Goal: Information Seeking & Learning: Learn about a topic

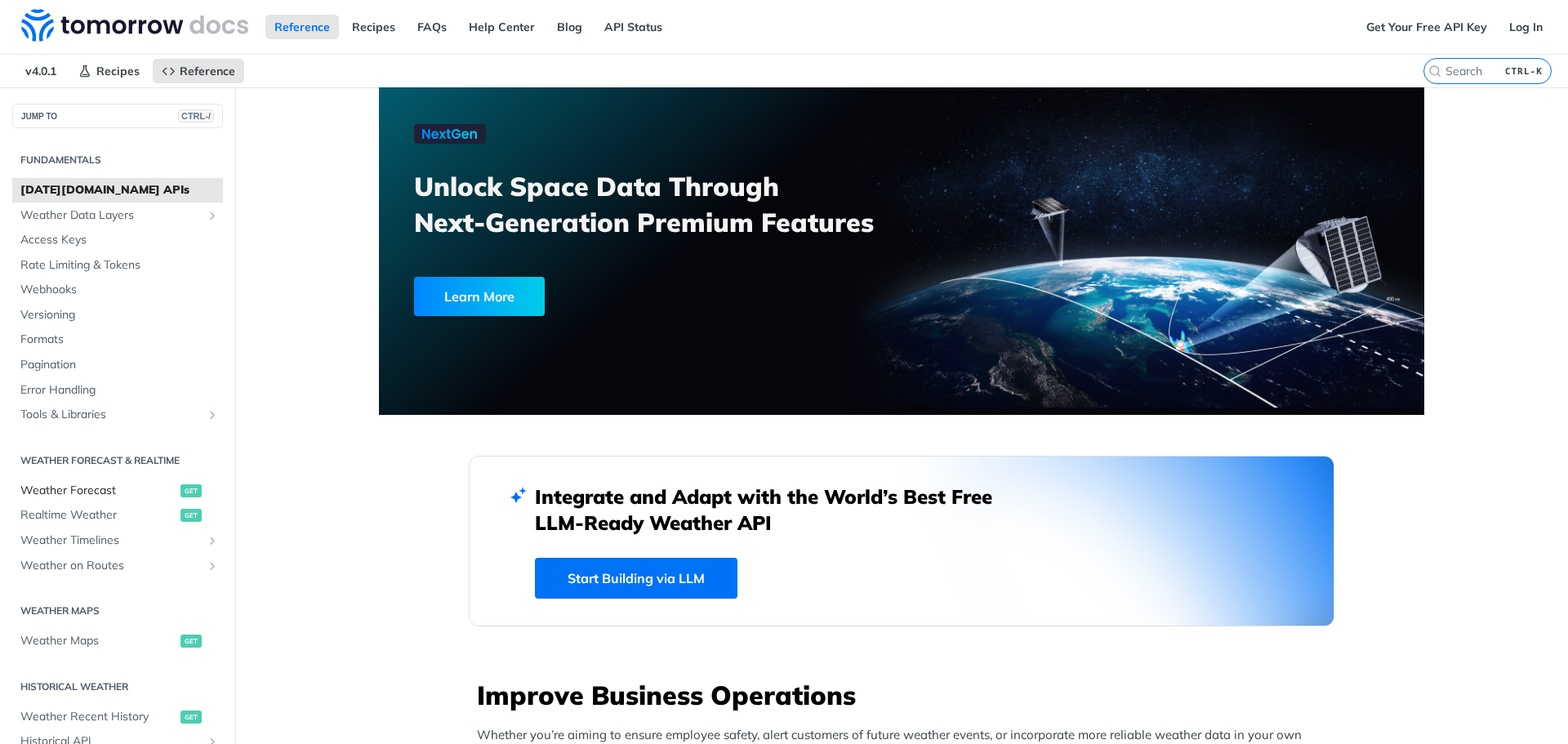
click at [69, 485] on span "Weather Forecast" at bounding box center [98, 491] width 156 height 16
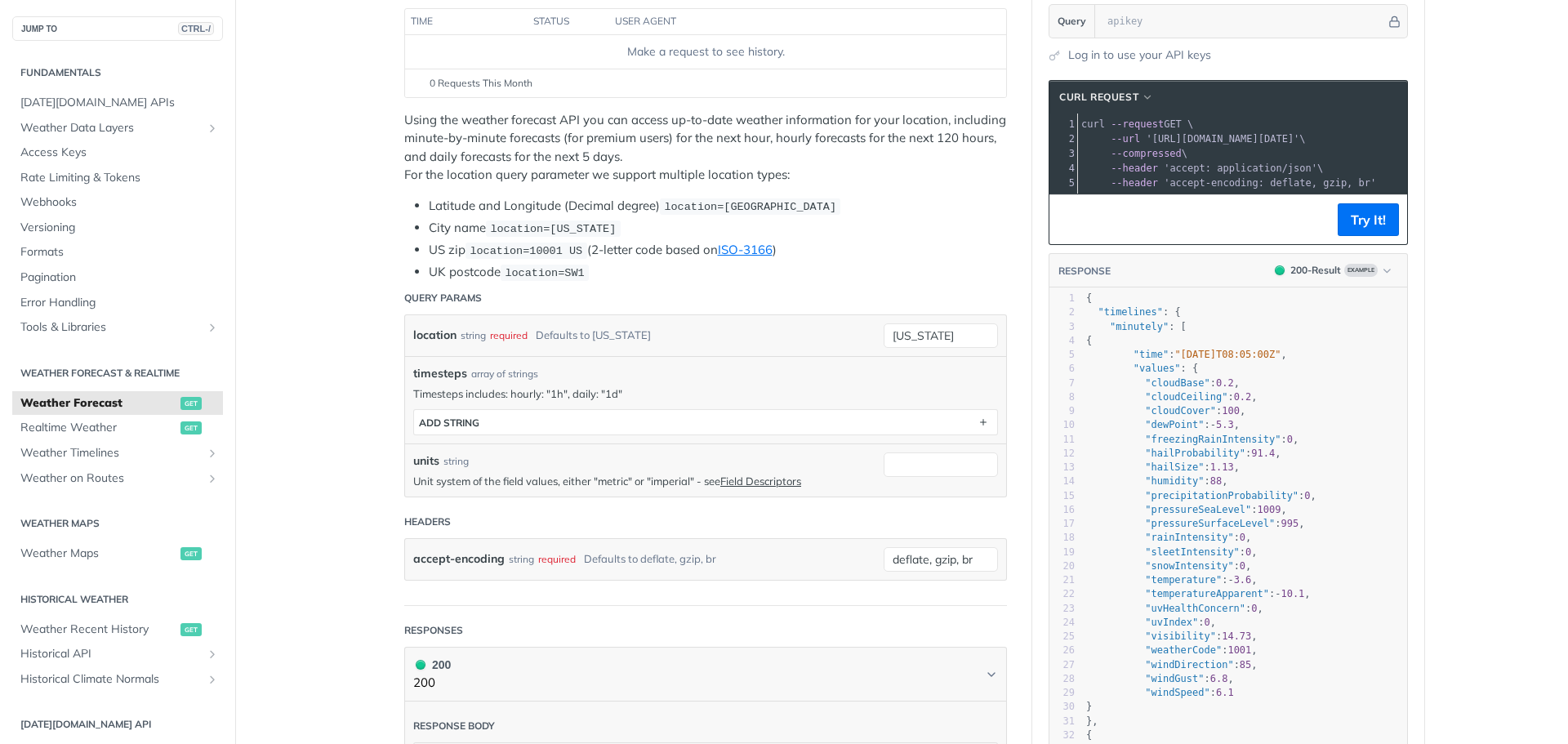
scroll to position [245, 0]
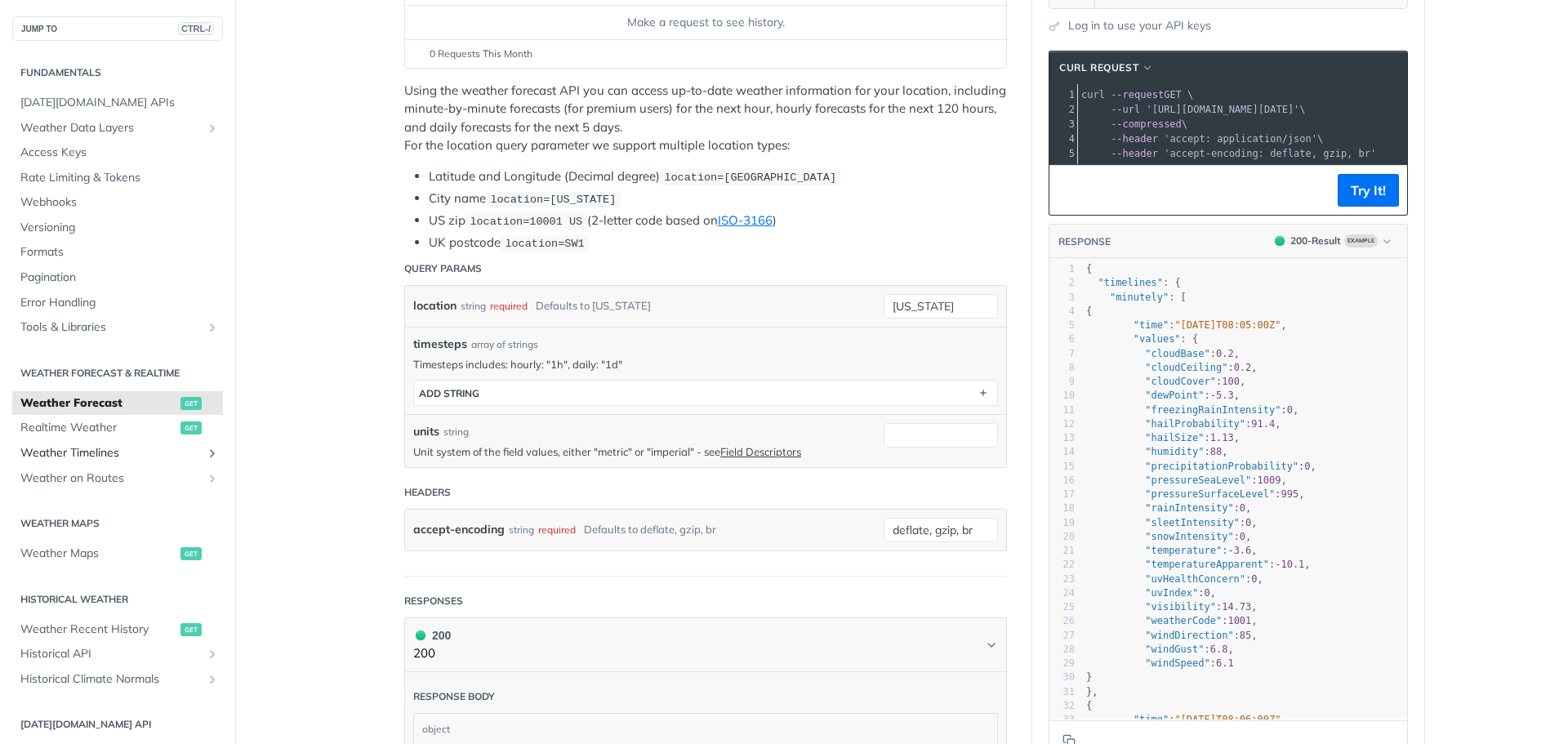
click at [109, 450] on span "Weather Timelines" at bounding box center [111, 453] width 181 height 16
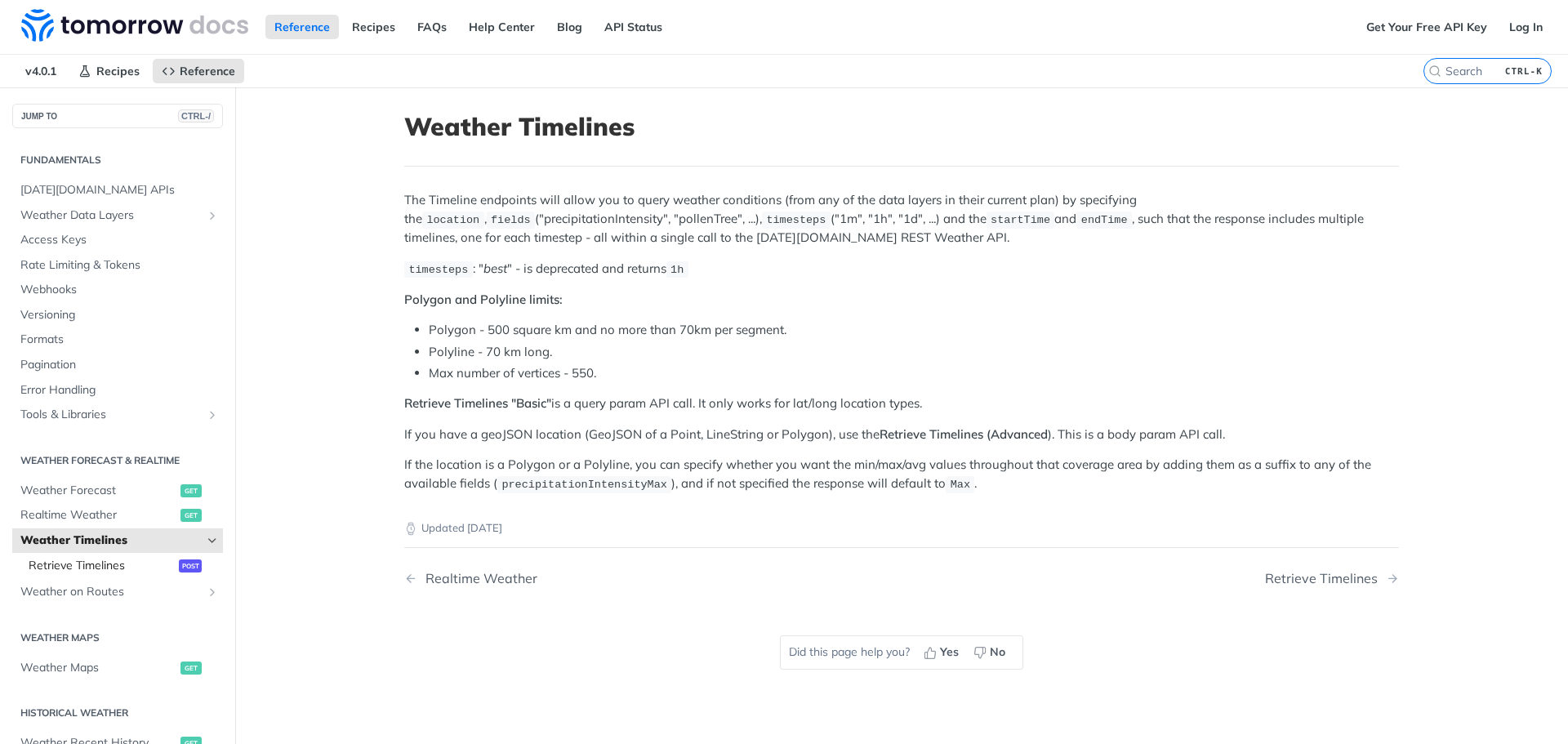
click at [74, 566] on span "Retrieve Timelines" at bounding box center [102, 566] width 146 height 16
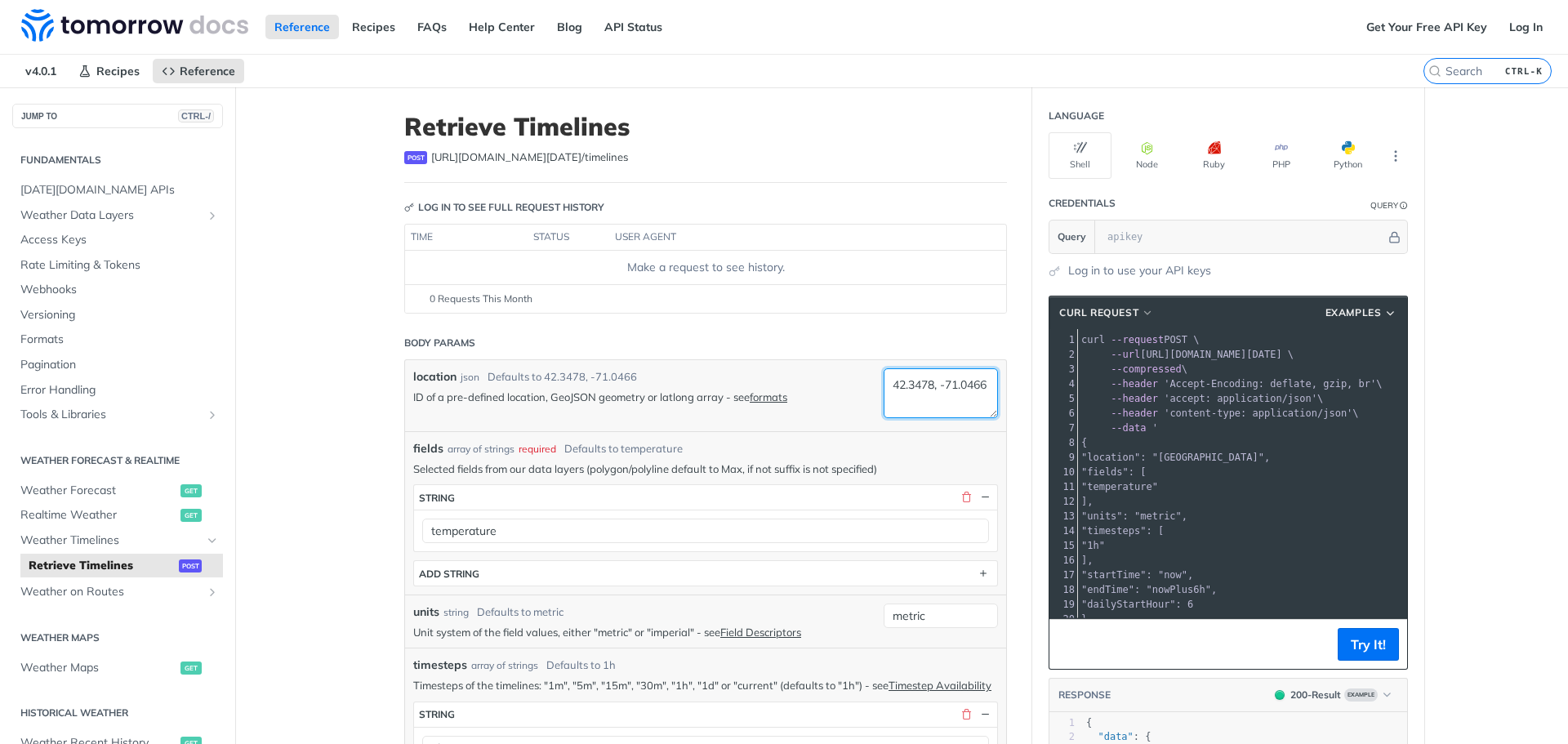
drag, startPoint x: 966, startPoint y: 385, endPoint x: 725, endPoint y: 331, distance: 247.0
click at [837, 360] on div "location json Defaults to 42.3478, -71.0466 ID of a pre-defined location, GeoJS…" at bounding box center [705, 396] width 600 height 71
click at [698, 378] on div "location json Defaults to 42.3478, -71.0466" at bounding box center [644, 377] width 462 height 17
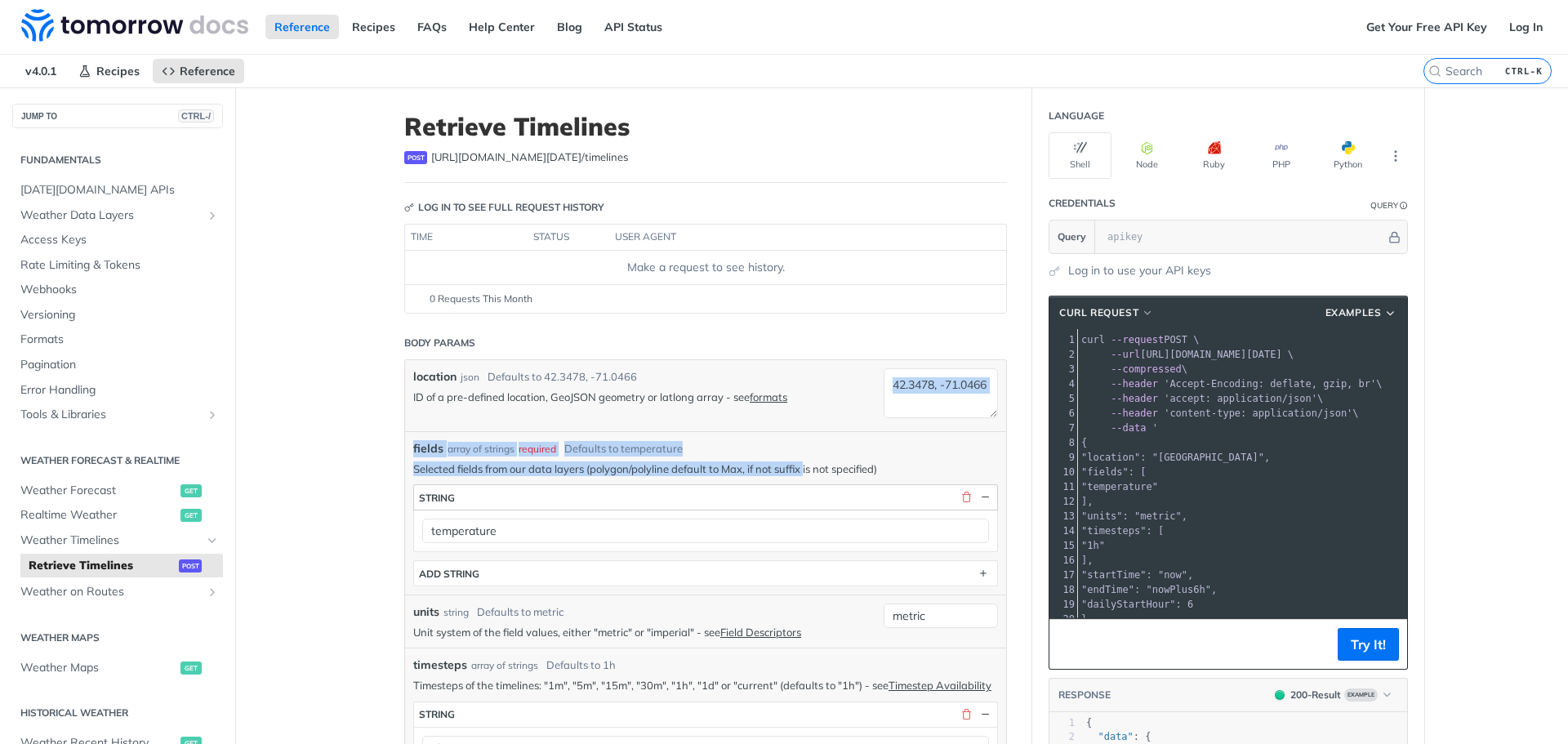
drag, startPoint x: 870, startPoint y: 395, endPoint x: 769, endPoint y: 502, distance: 147.1
click at [649, 451] on div "Defaults to temperature" at bounding box center [623, 449] width 118 height 16
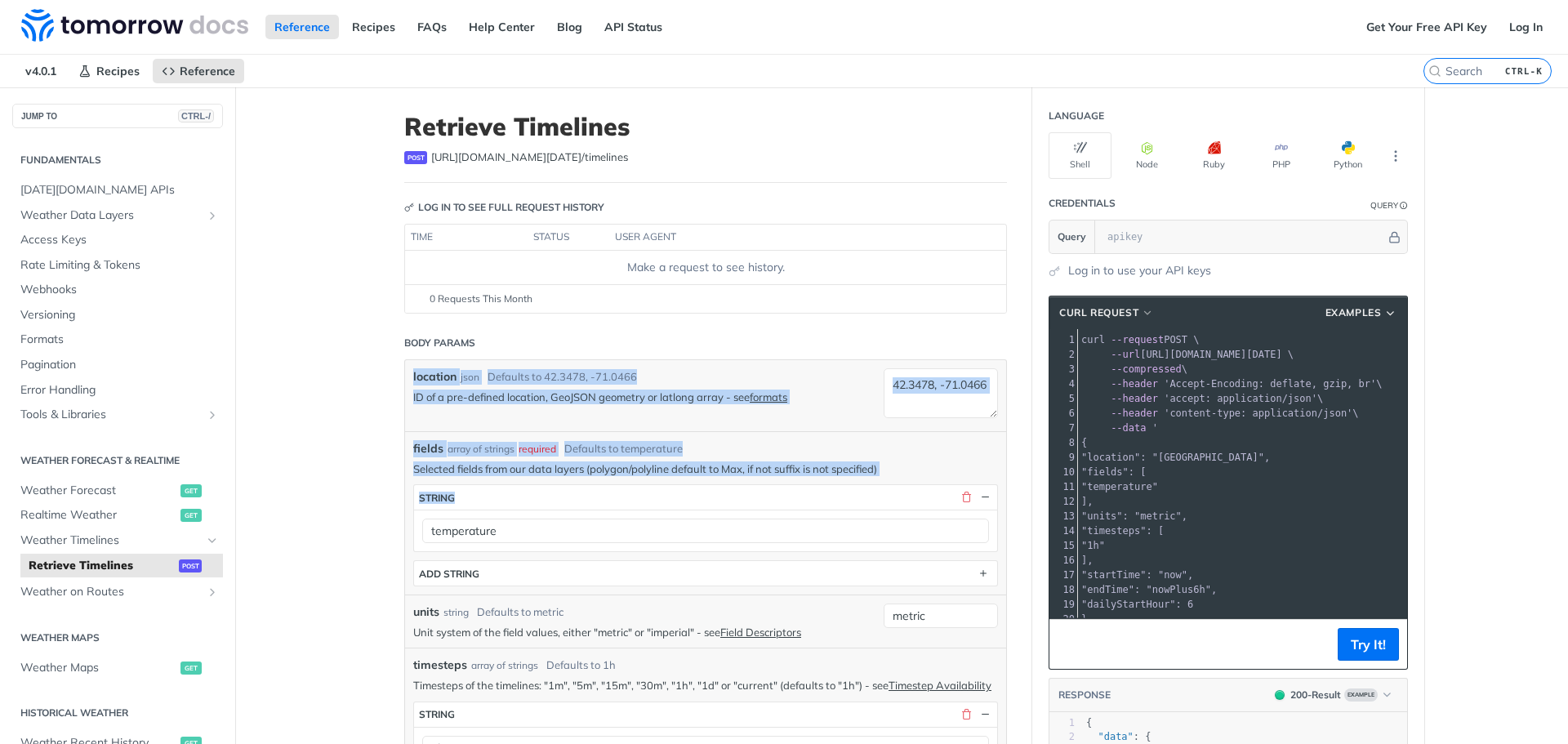
drag, startPoint x: 652, startPoint y: 478, endPoint x: 484, endPoint y: 352, distance: 210.0
click at [478, 408] on div "location json Defaults to 42.3478, -71.0466 ID of a pre-defined location, GeoJS…" at bounding box center [644, 395] width 462 height 54
drag, startPoint x: 366, startPoint y: 381, endPoint x: 664, endPoint y: 536, distance: 335.9
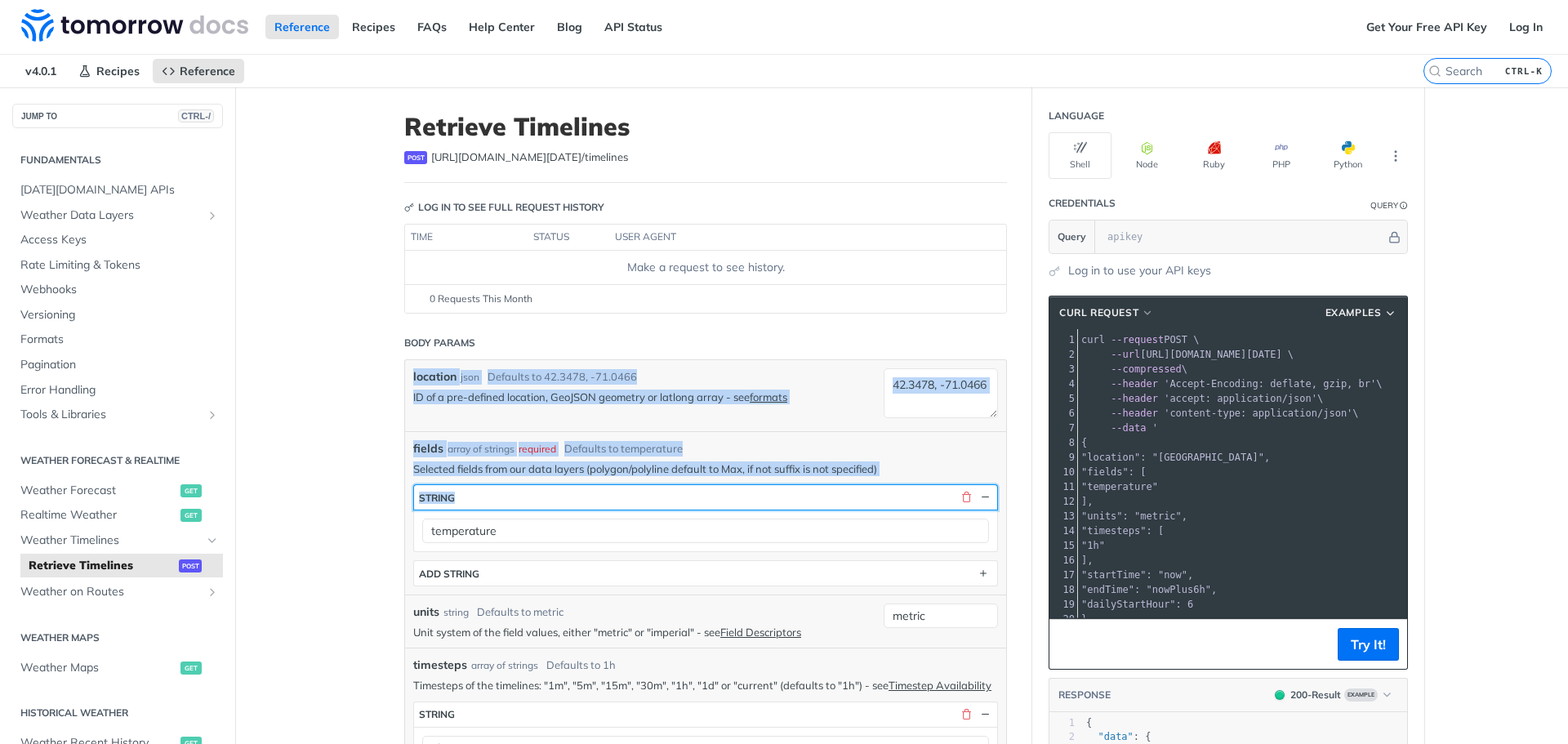
click at [649, 499] on button "string" at bounding box center [705, 497] width 583 height 24
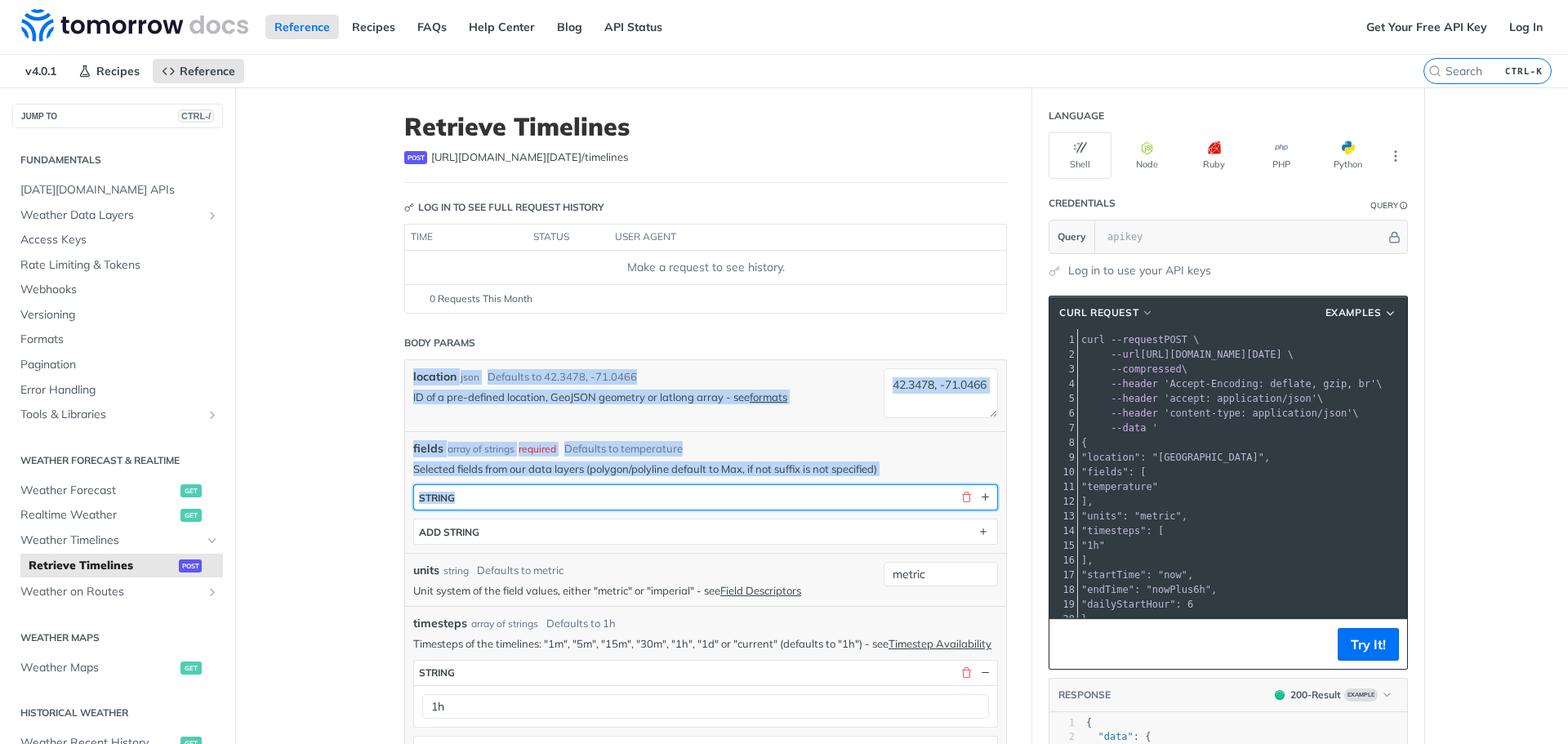
click at [648, 500] on button "string" at bounding box center [705, 497] width 583 height 24
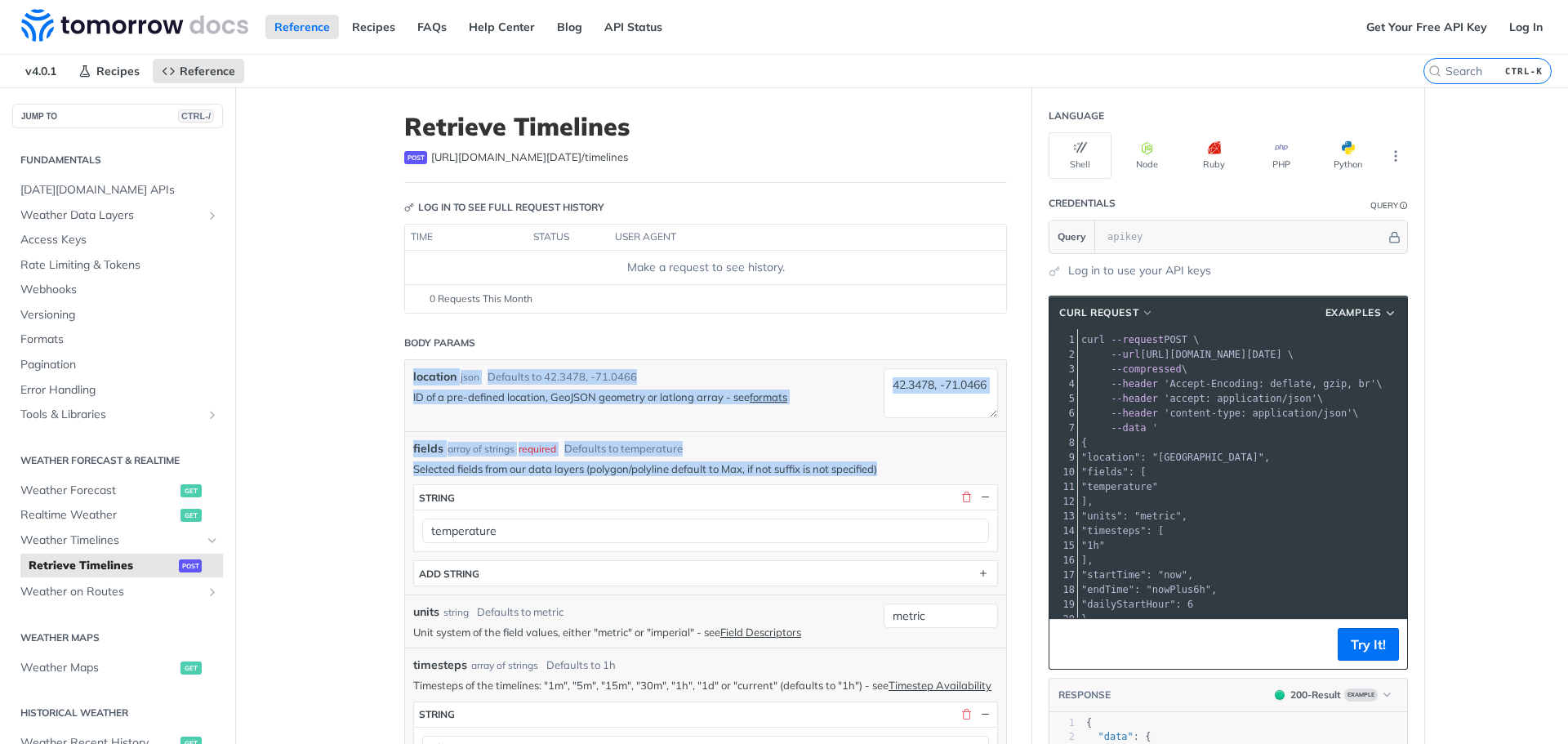
click at [687, 452] on div "fields array of strings required Defaults to temperature" at bounding box center [706, 449] width 585 height 17
drag, startPoint x: 681, startPoint y: 460, endPoint x: 323, endPoint y: 388, distance: 365.2
click at [484, 448] on div "array of strings" at bounding box center [481, 449] width 67 height 15
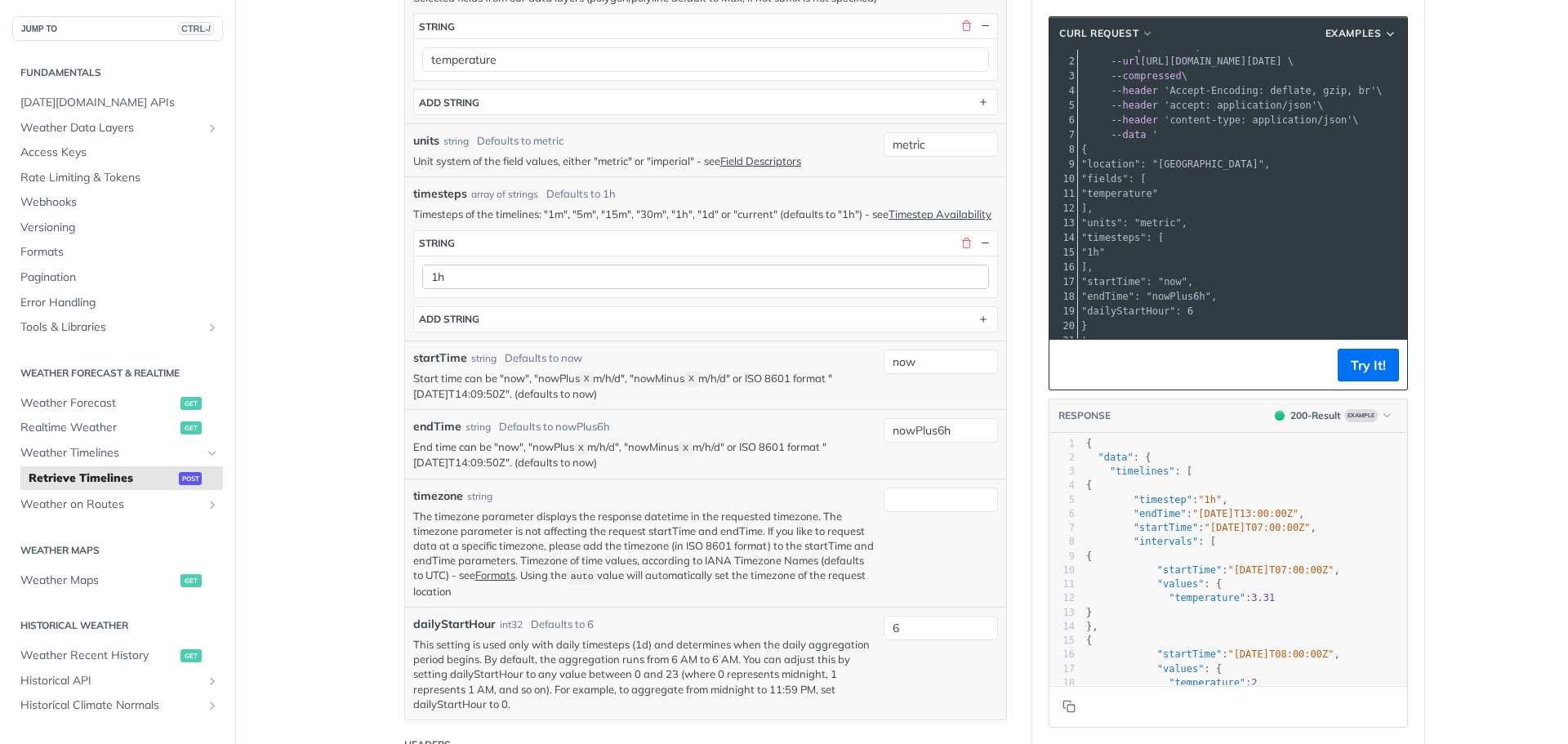
scroll to position [491, 0]
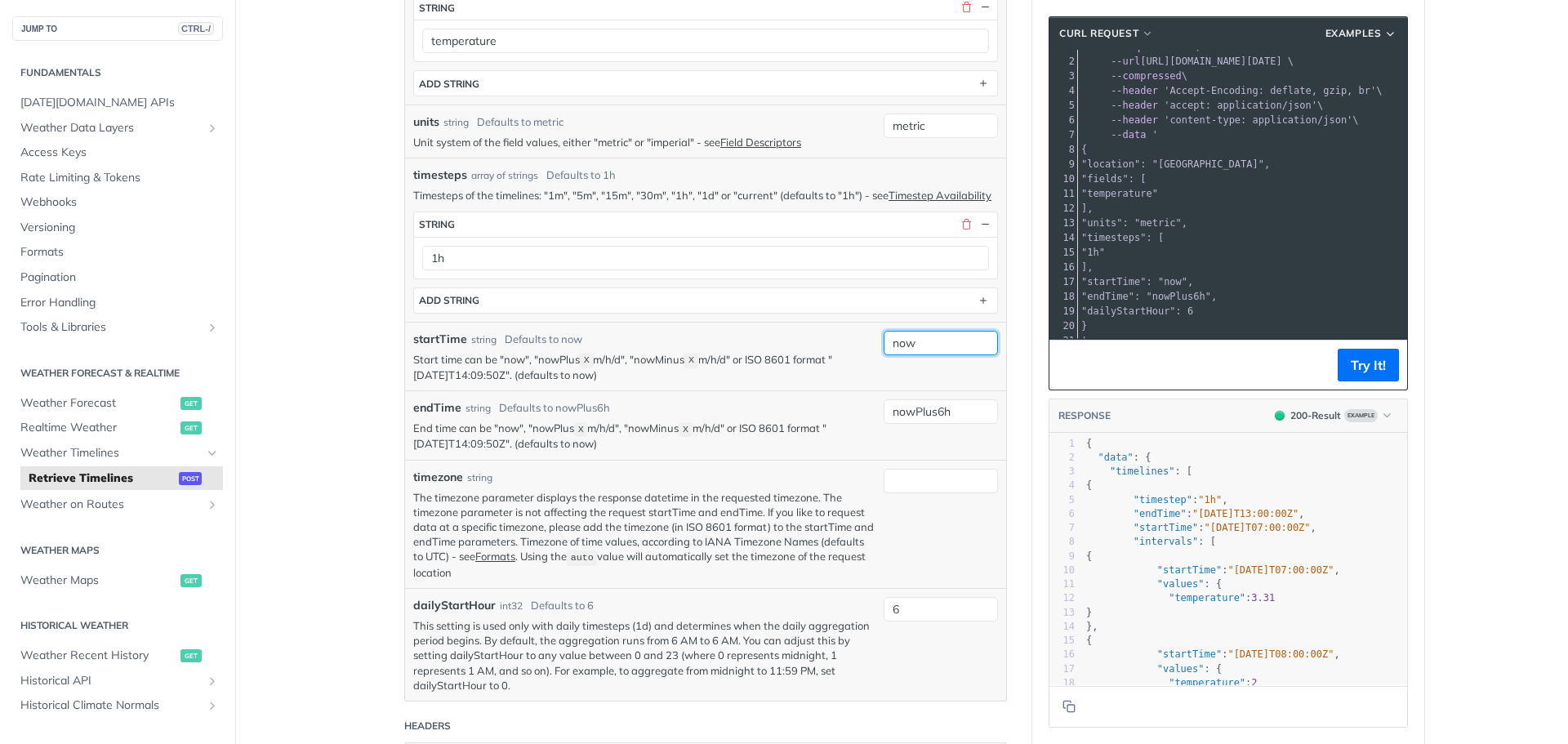
click at [930, 353] on input "now" at bounding box center [940, 343] width 115 height 24
click at [663, 452] on p "End time can be "now", "nowPlus X m/h/d", "nowMinus X m/h/d" or ISO 8601 format…" at bounding box center [644, 436] width 462 height 31
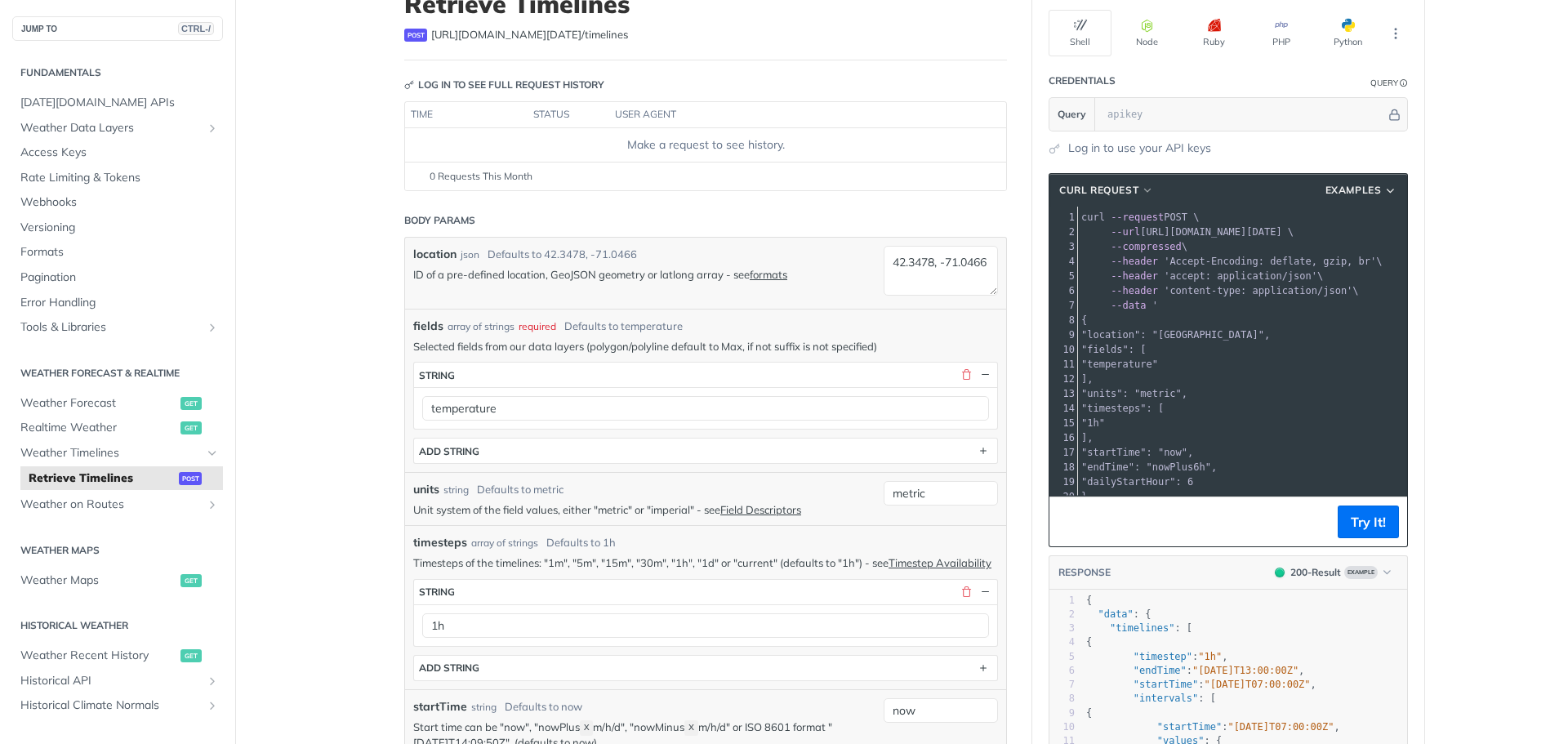
scroll to position [82, 0]
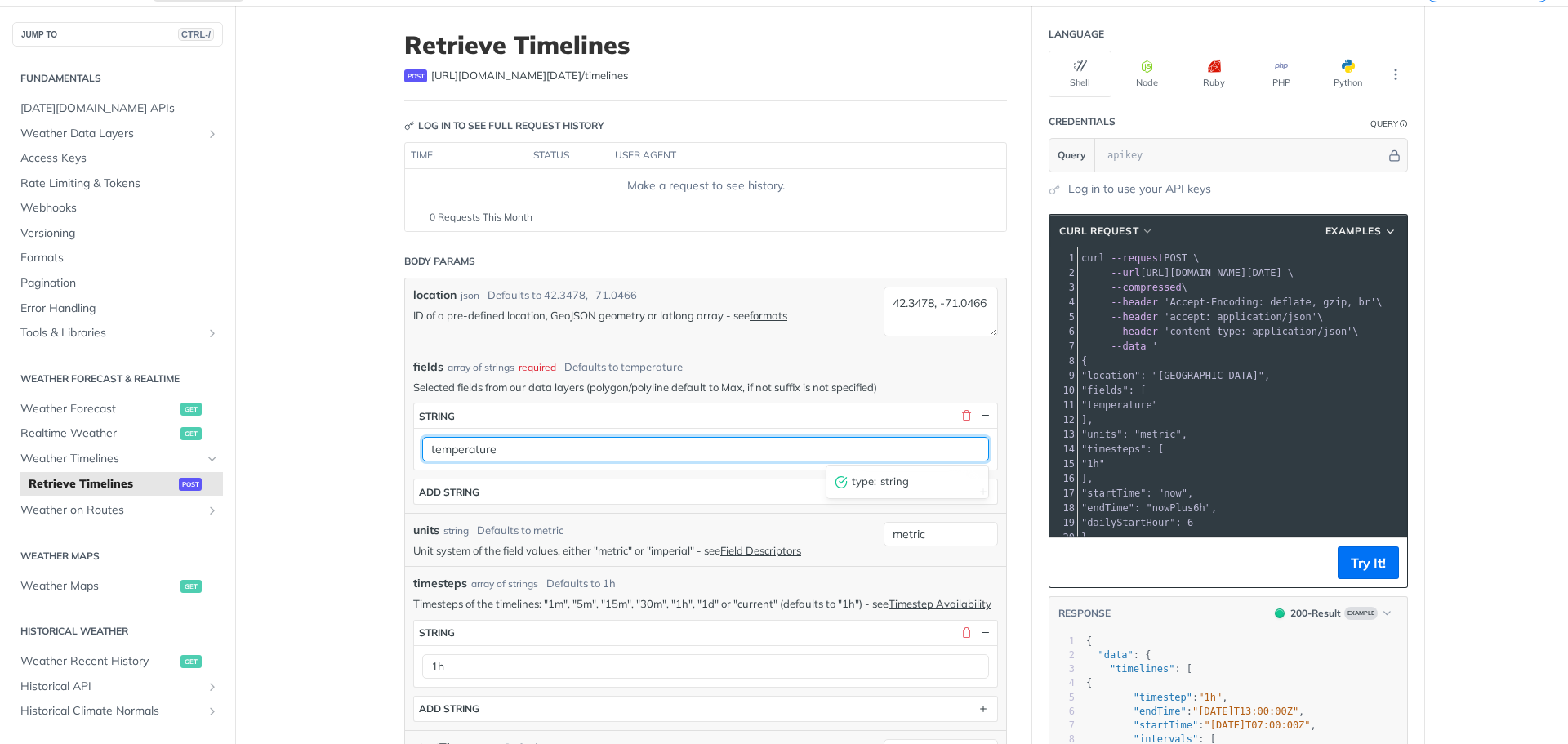
click at [481, 451] on input "temperature" at bounding box center [706, 449] width 567 height 24
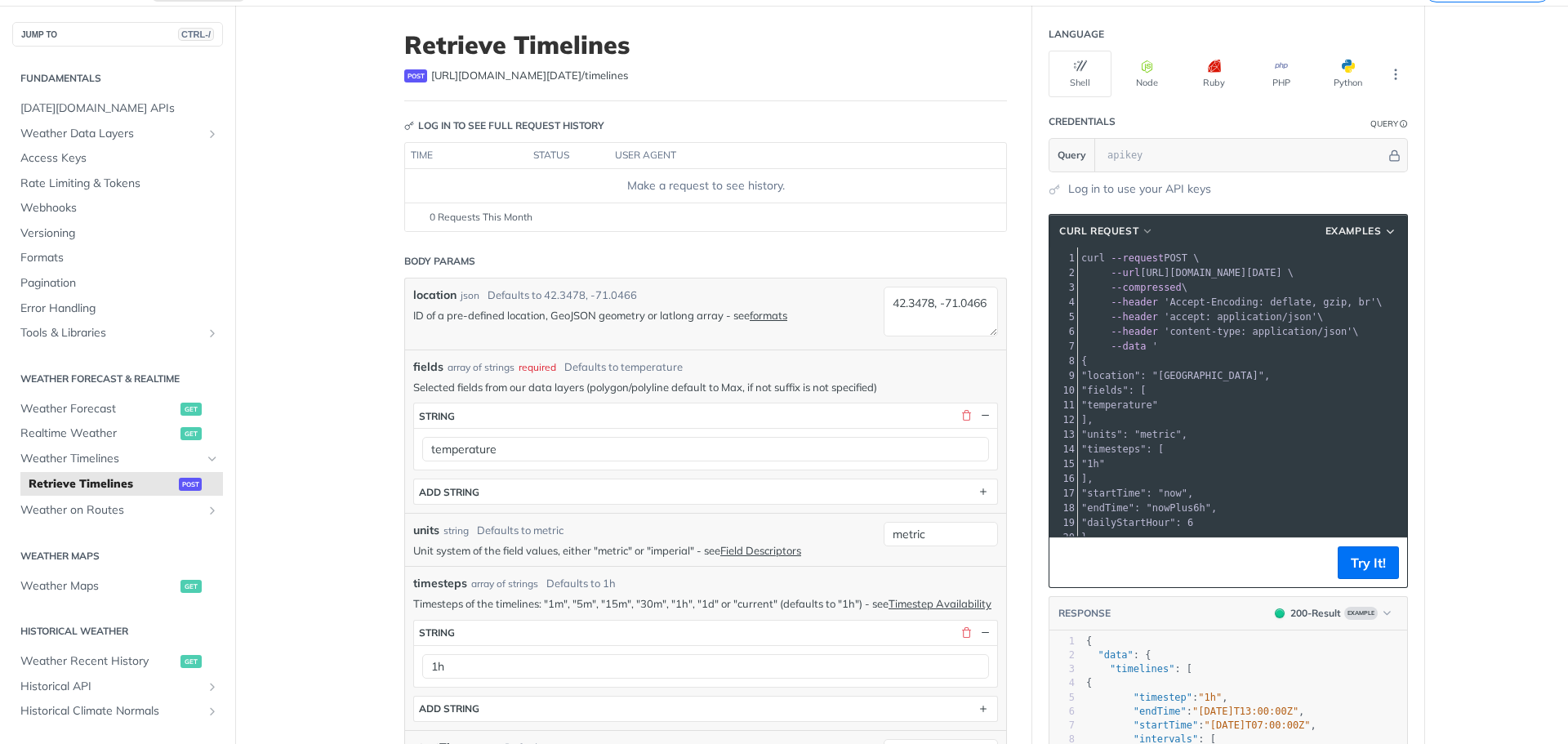
click at [692, 571] on div "timesteps array of strings Defaults to 1h Timesteps of the timelines: "1m", "5m…" at bounding box center [705, 648] width 600 height 164
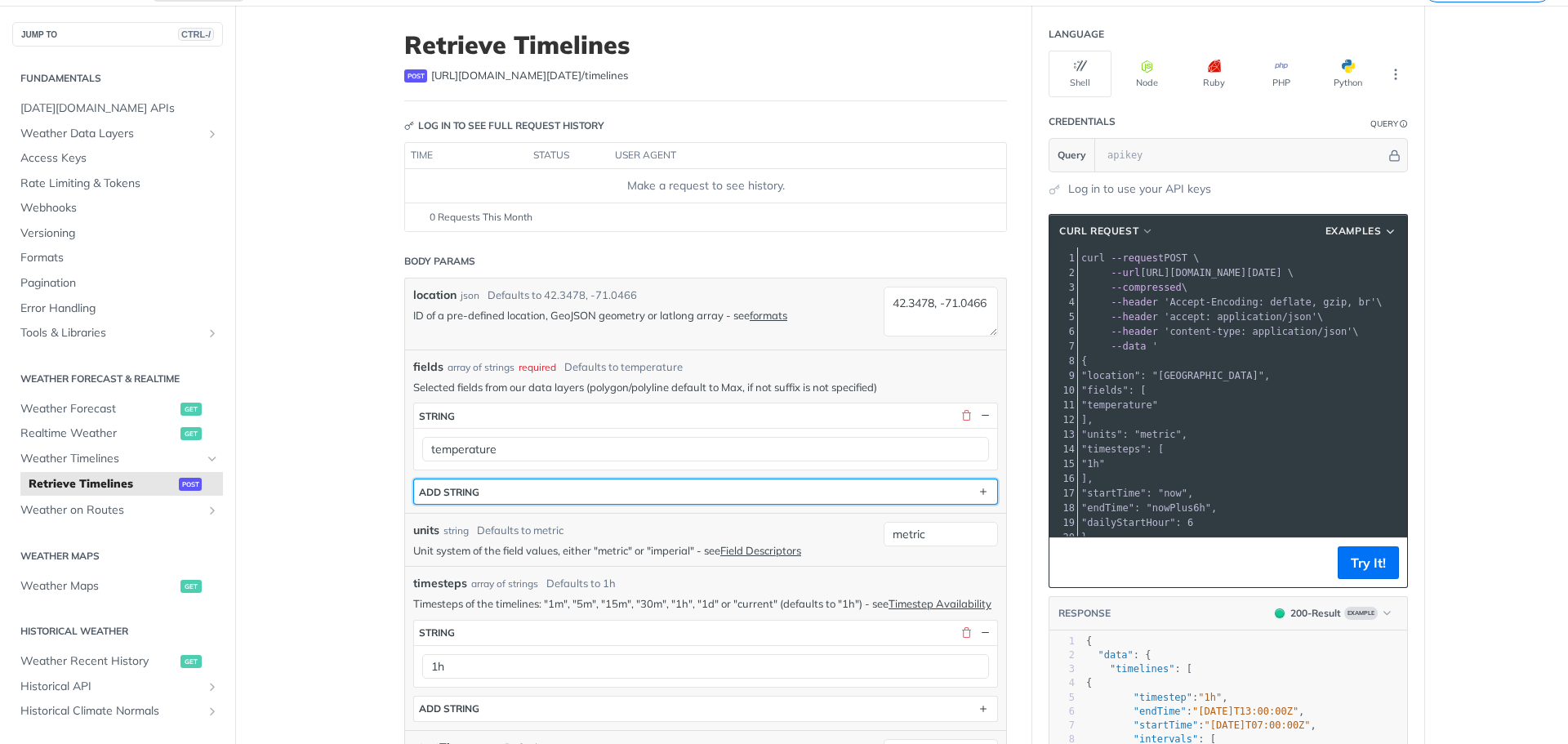
click at [929, 488] on button "ADD string" at bounding box center [705, 491] width 583 height 24
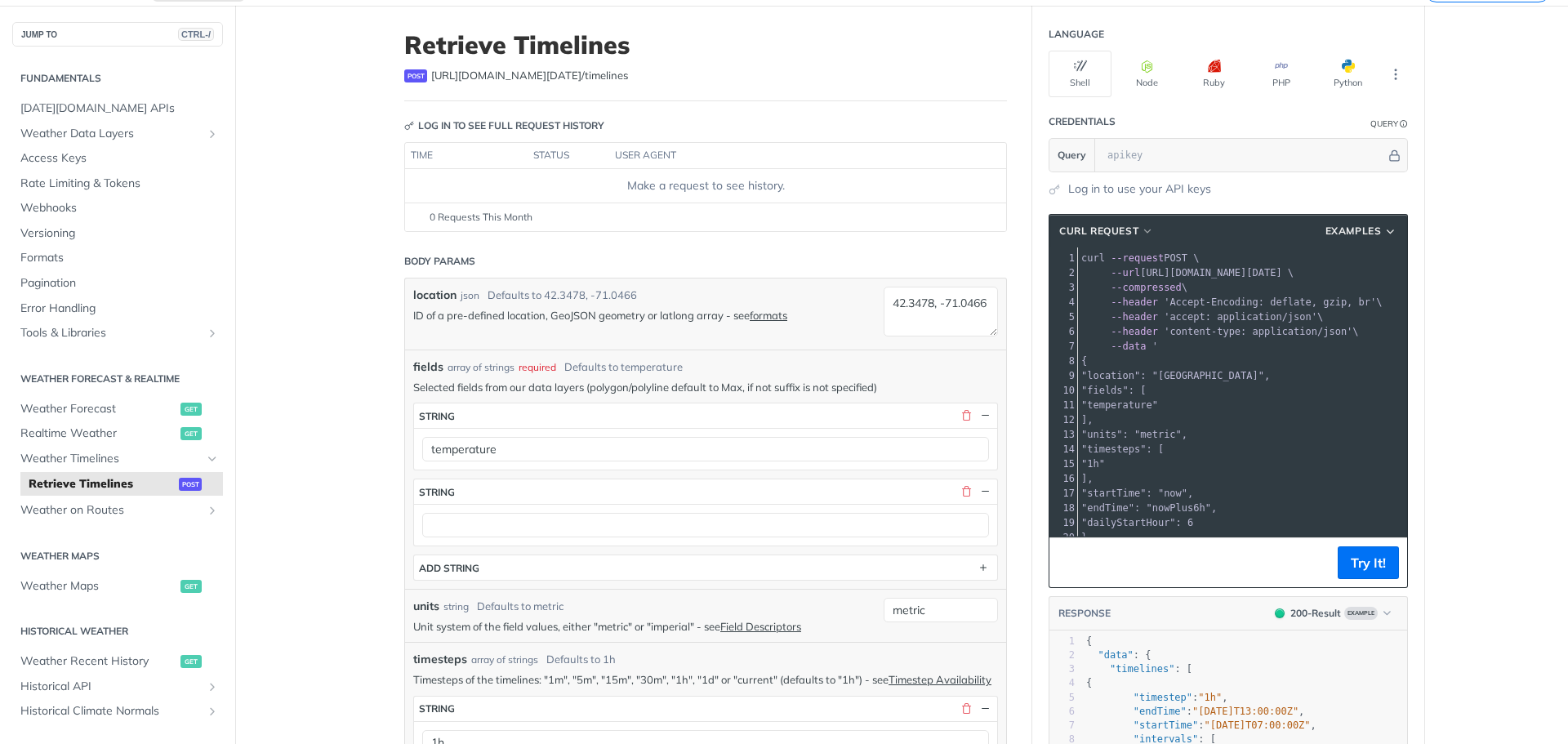
click at [731, 551] on div "fields * string temperature string ADD string" at bounding box center [706, 491] width 585 height 178
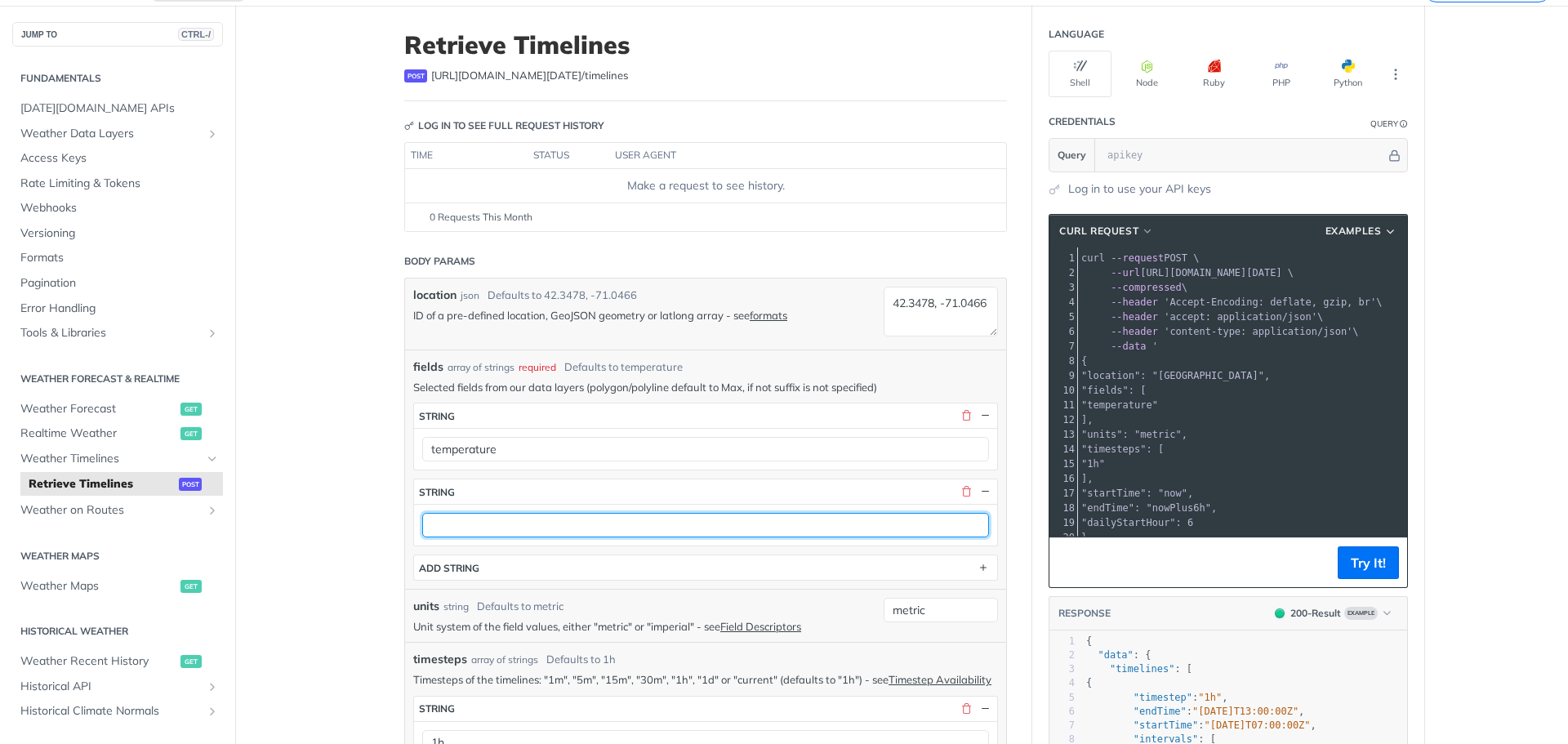
click at [768, 537] on input "text" at bounding box center [706, 525] width 567 height 24
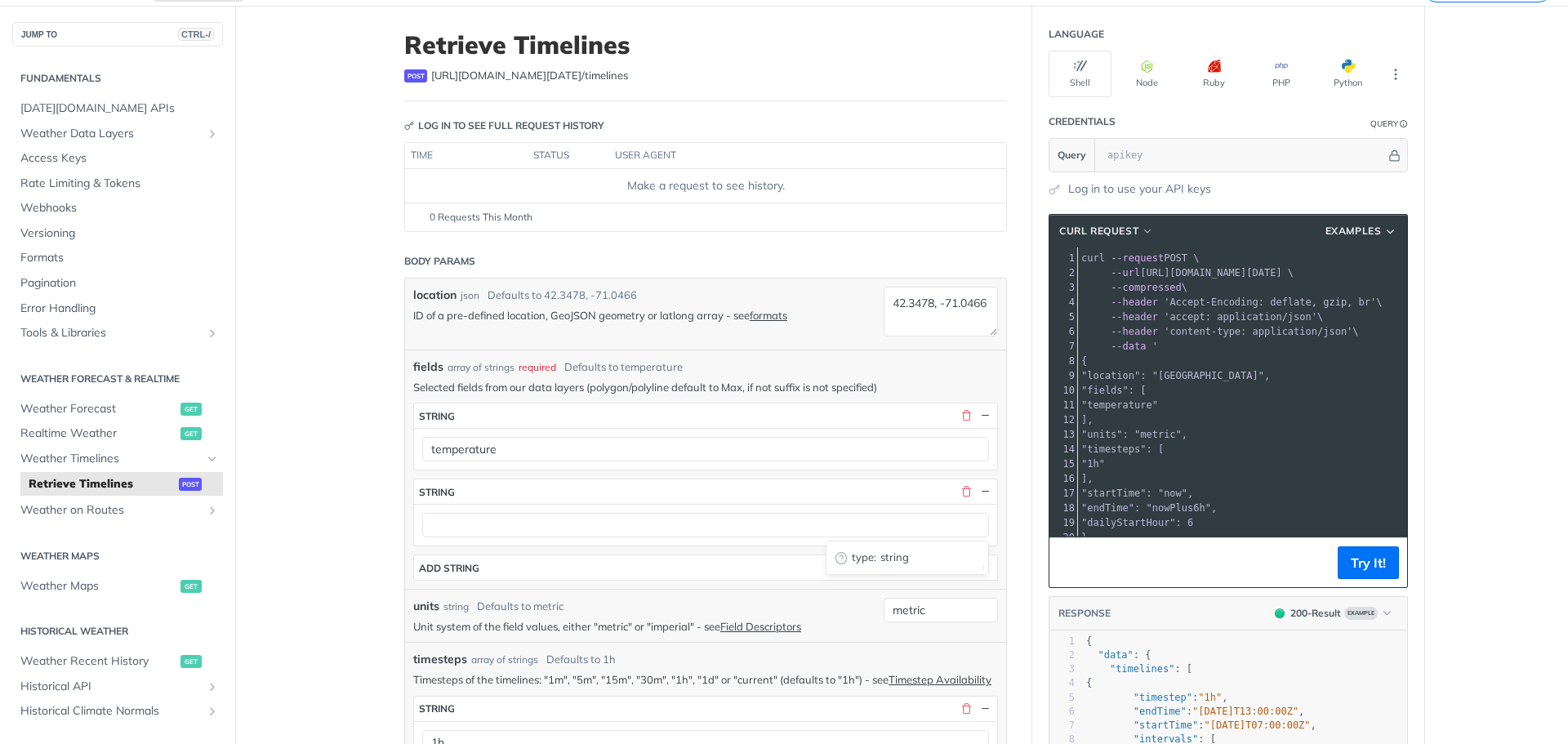
click at [900, 561] on span "string" at bounding box center [930, 558] width 100 height 16
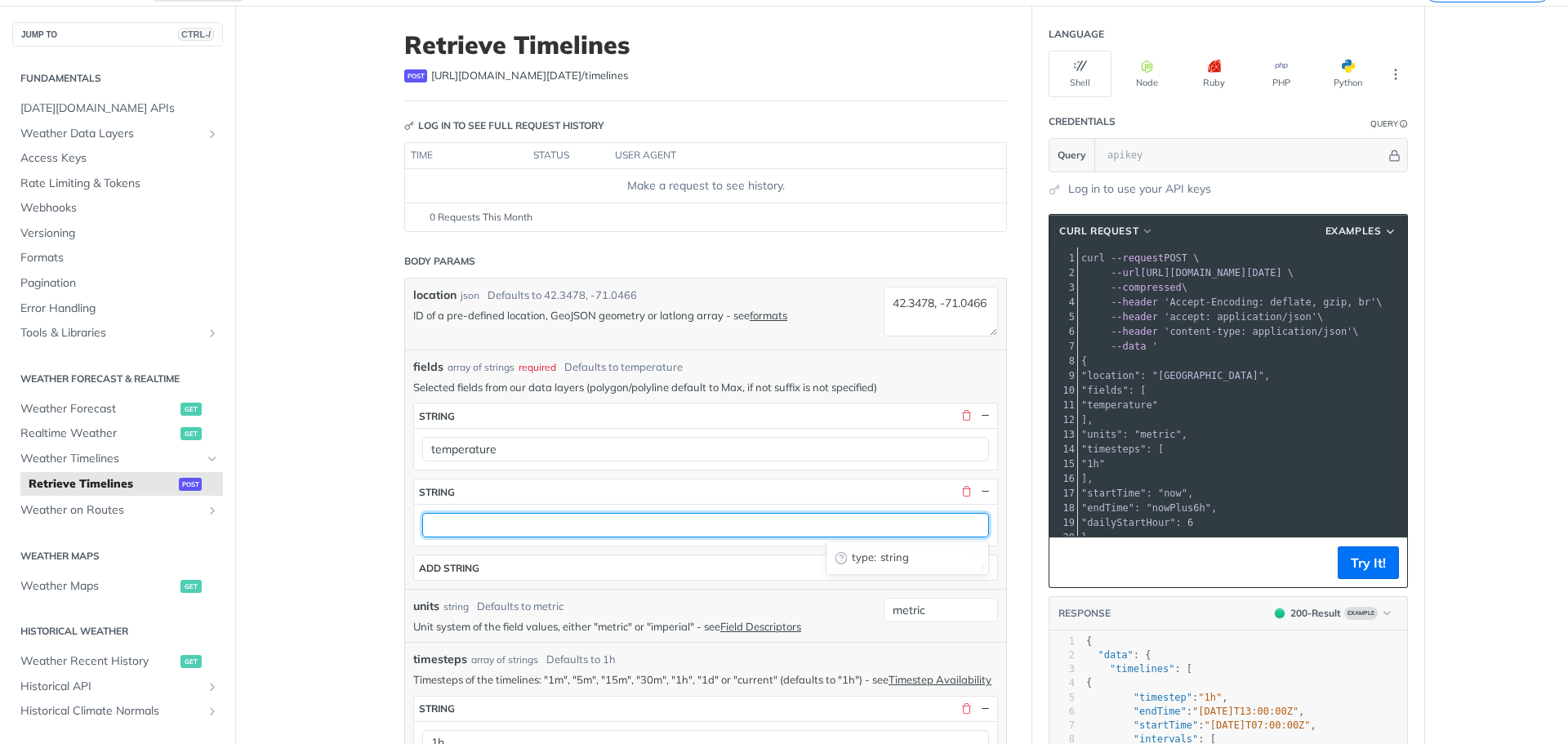
click at [929, 527] on input "text" at bounding box center [706, 525] width 567 height 24
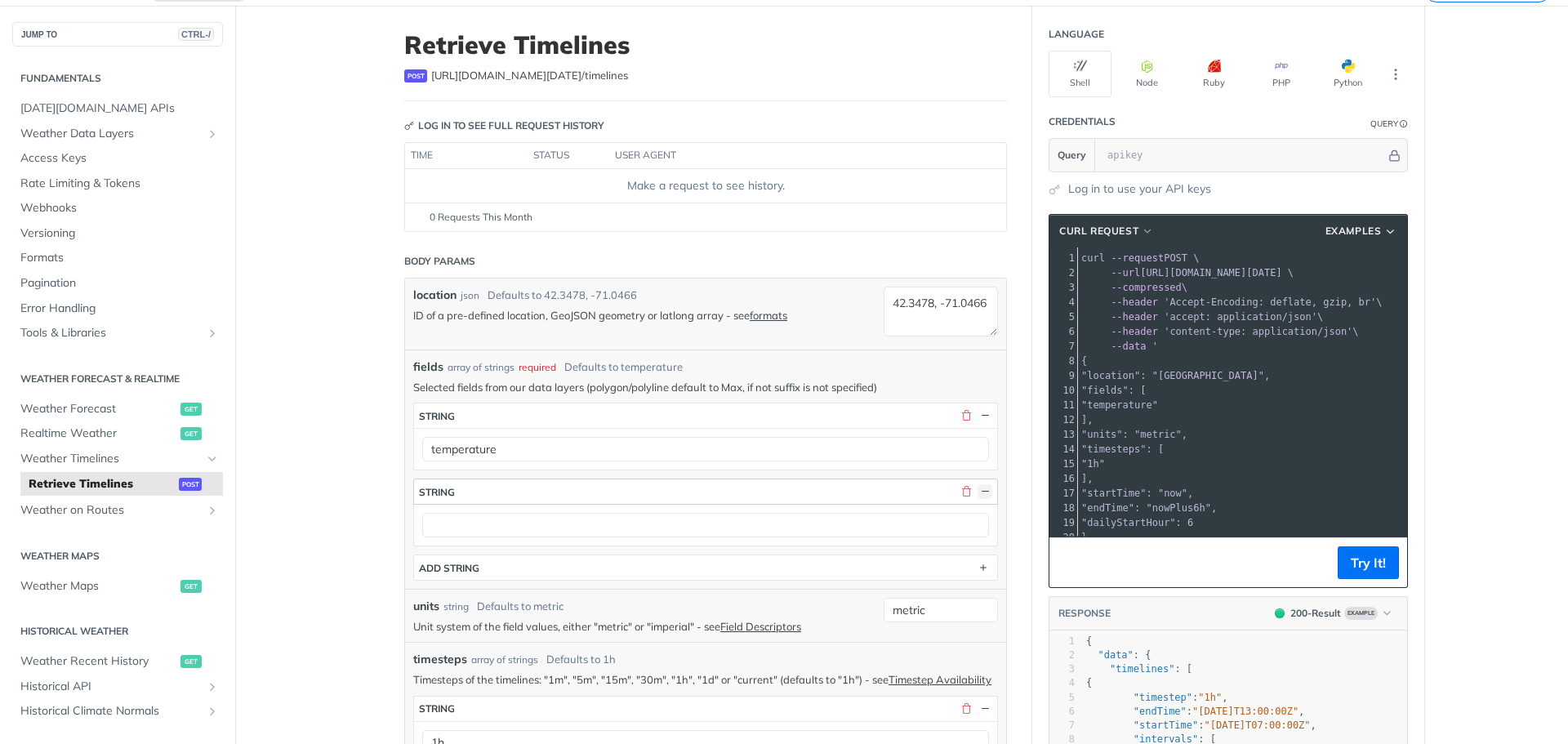
click at [983, 489] on button "button" at bounding box center [984, 491] width 15 height 15
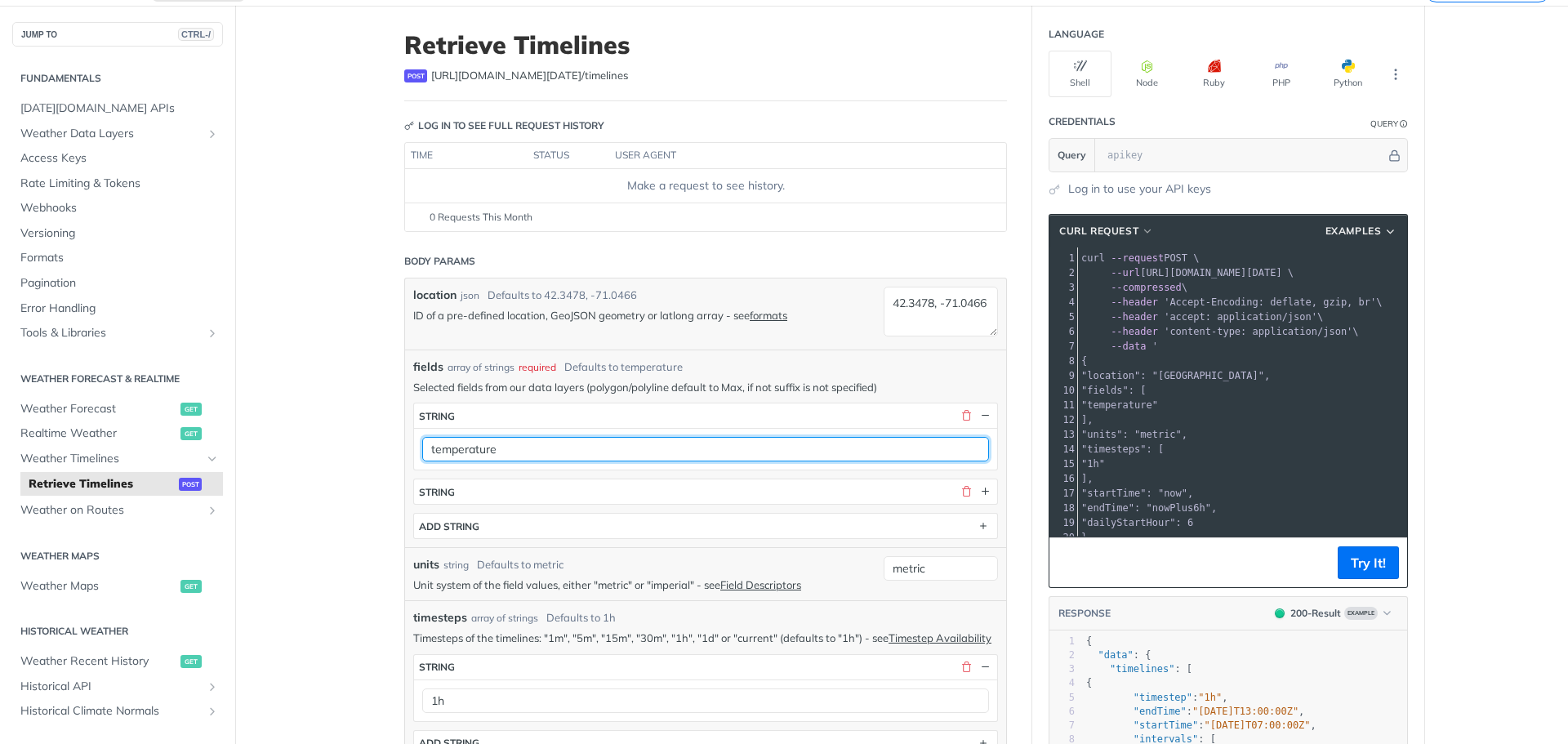
click at [591, 453] on input "temperature" at bounding box center [706, 449] width 567 height 24
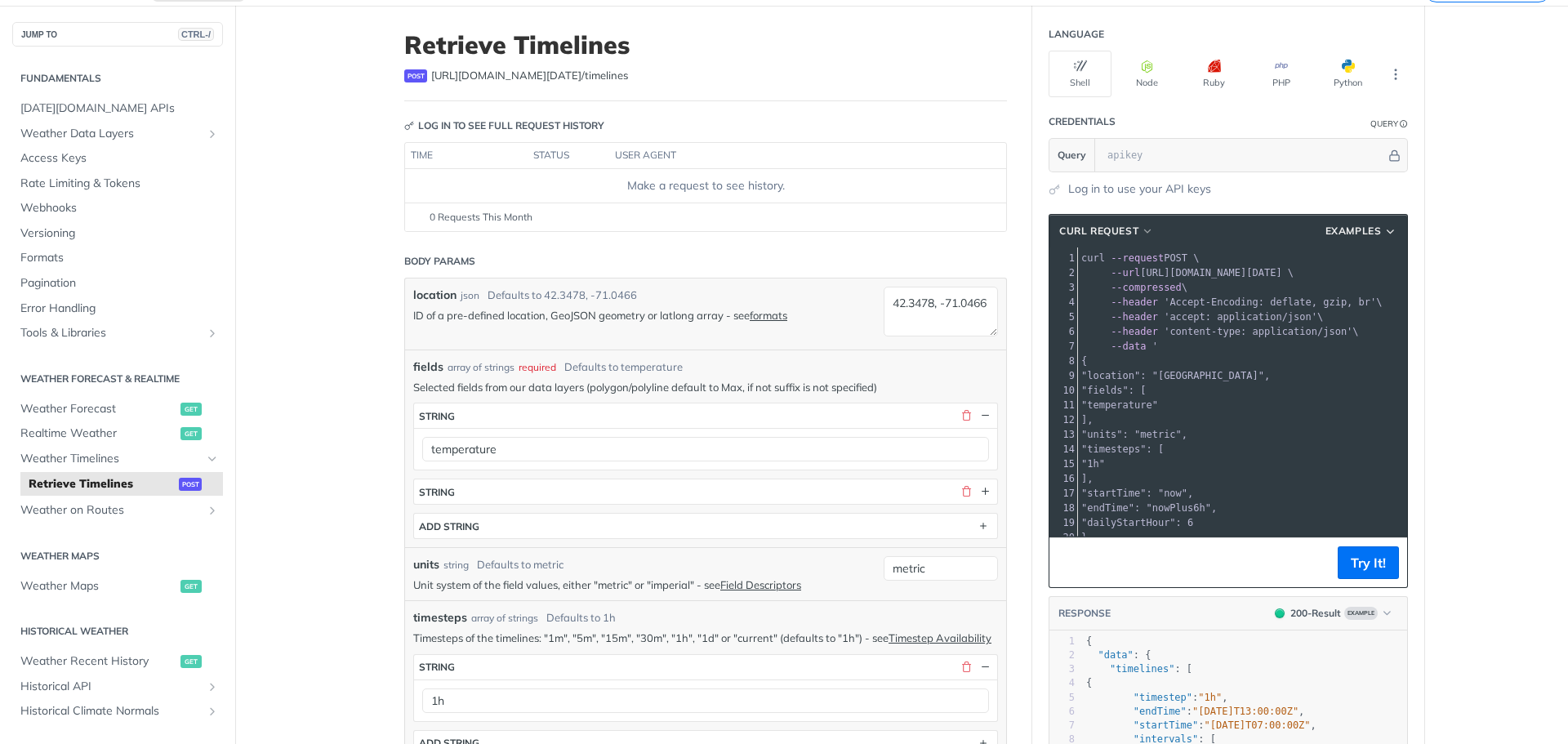
click at [657, 576] on div "units string Defaults to metric Unit system of the field values, either "metric…" at bounding box center [644, 574] width 462 height 36
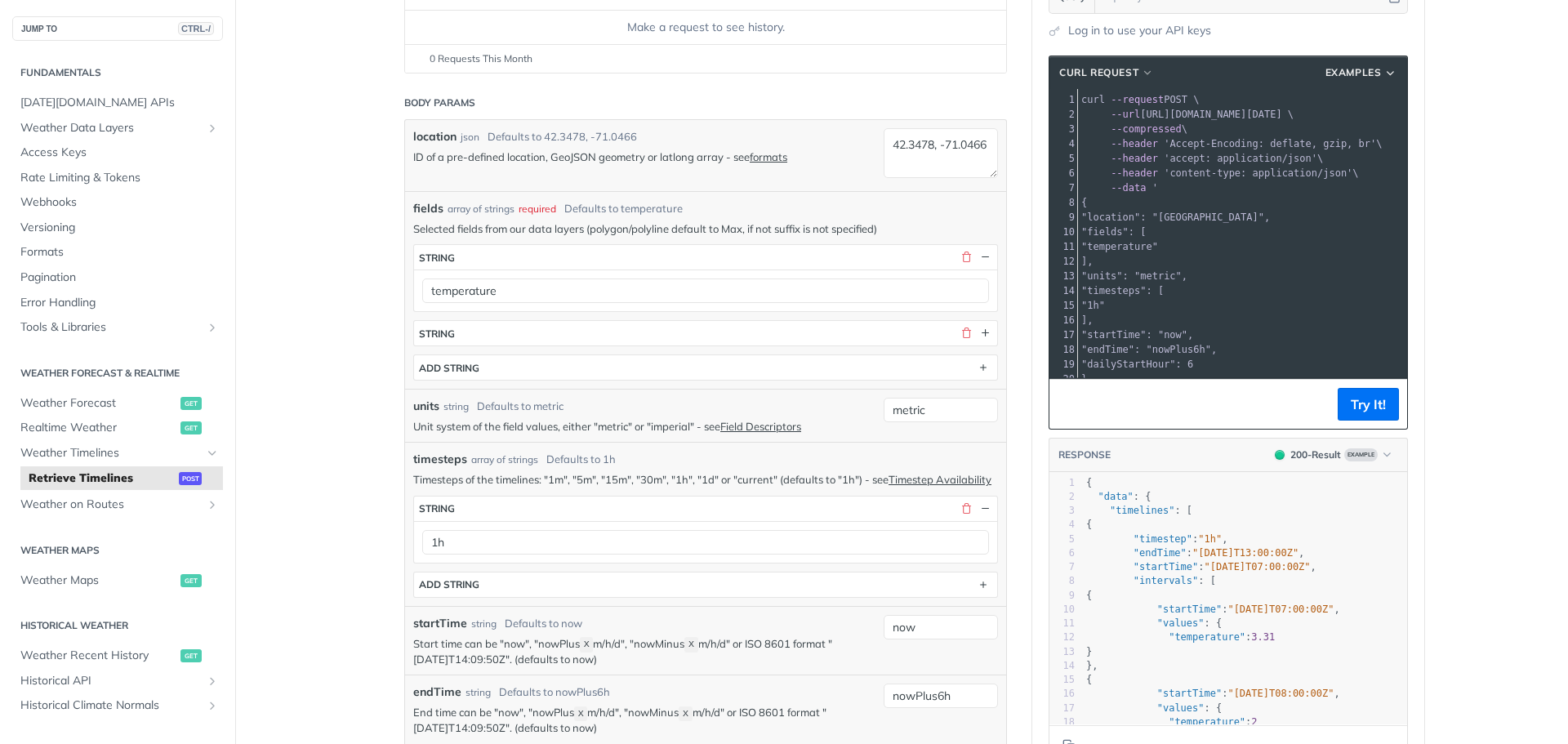
scroll to position [164, 0]
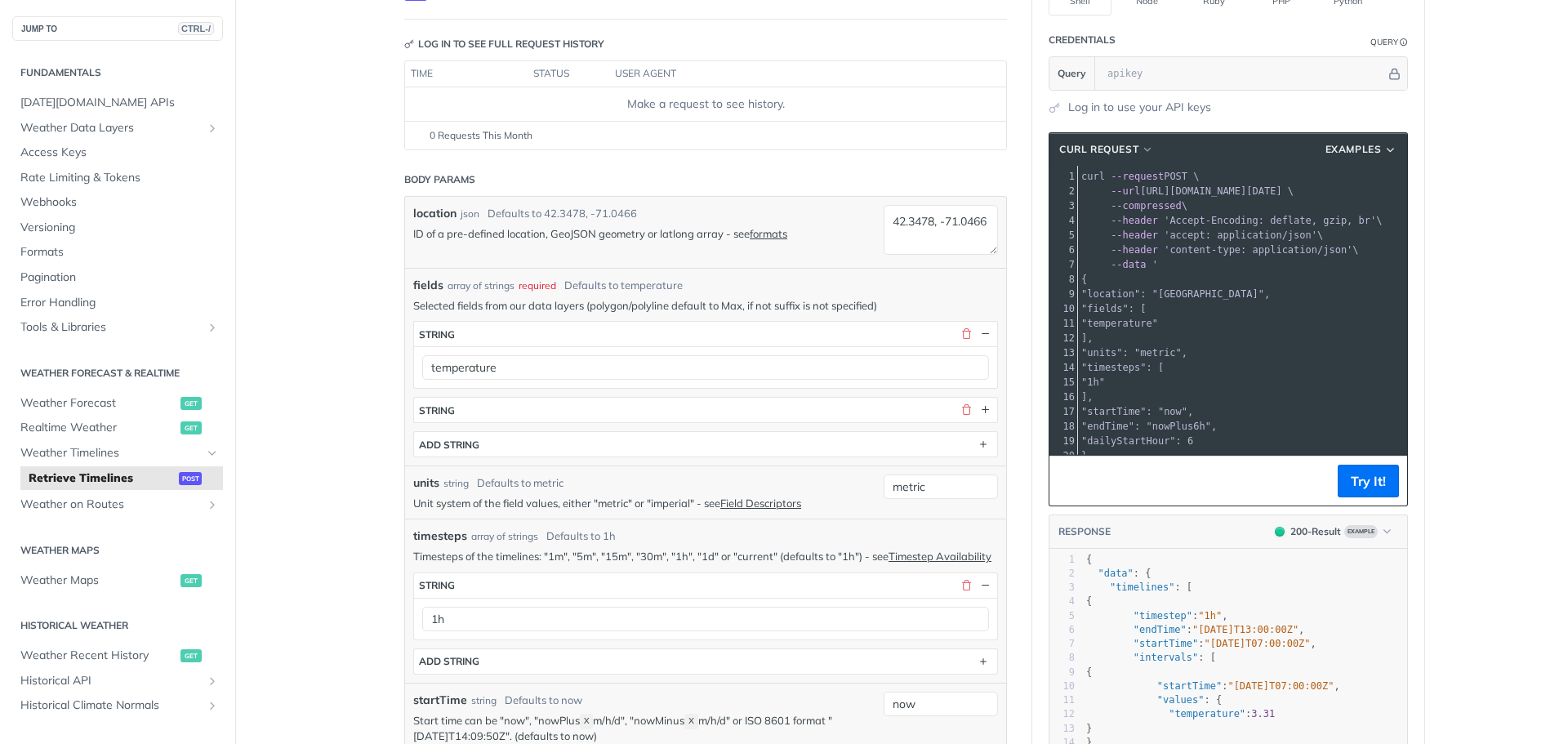
click at [1217, 475] on footer "Try It!" at bounding box center [1228, 481] width 358 height 50
click at [1236, 422] on pre ""endTime": "nowPlus6h"," at bounding box center [1242, 426] width 329 height 15
click at [1151, 294] on span ""location": "42.3478, -71.0466"," at bounding box center [1175, 294] width 189 height 11
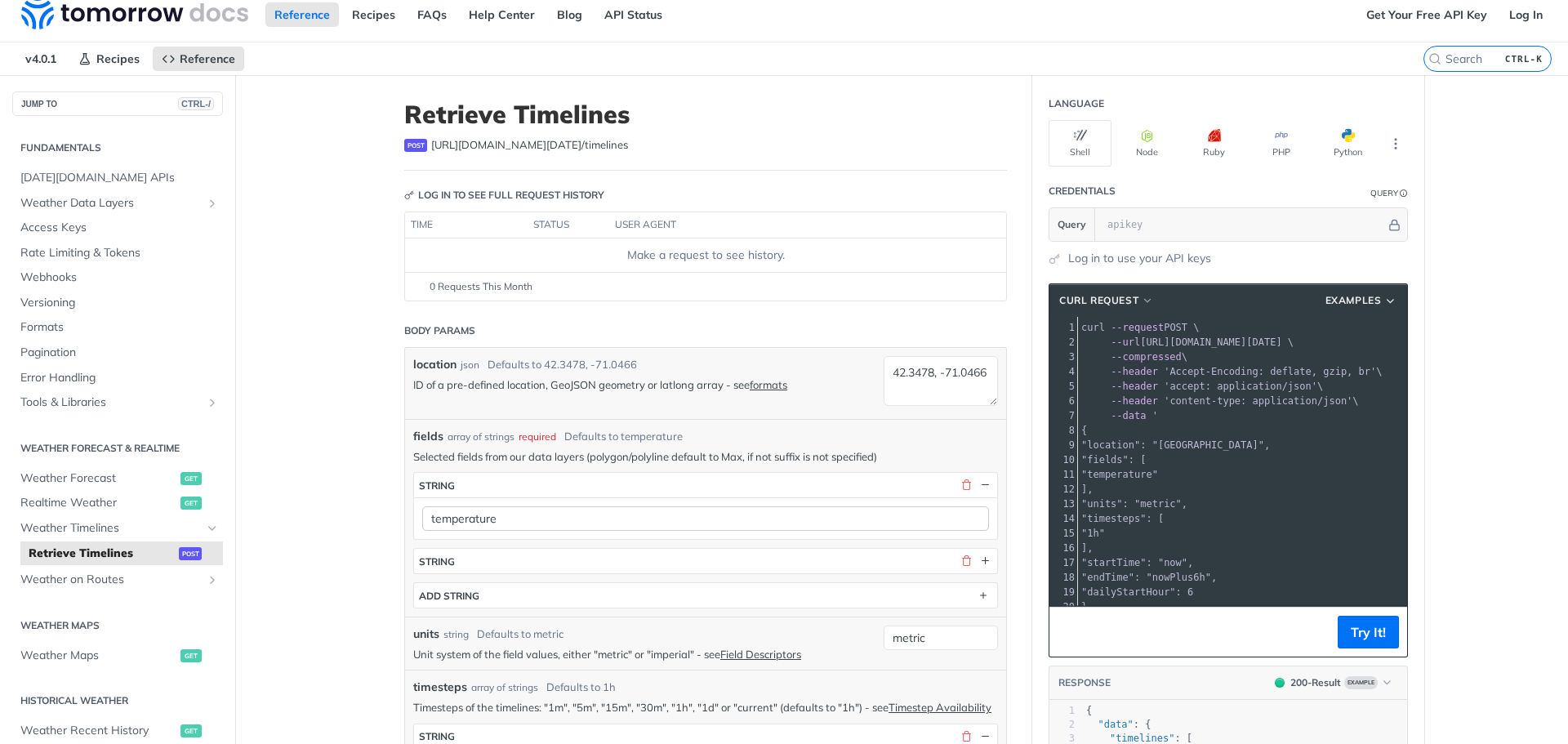
scroll to position [0, 0]
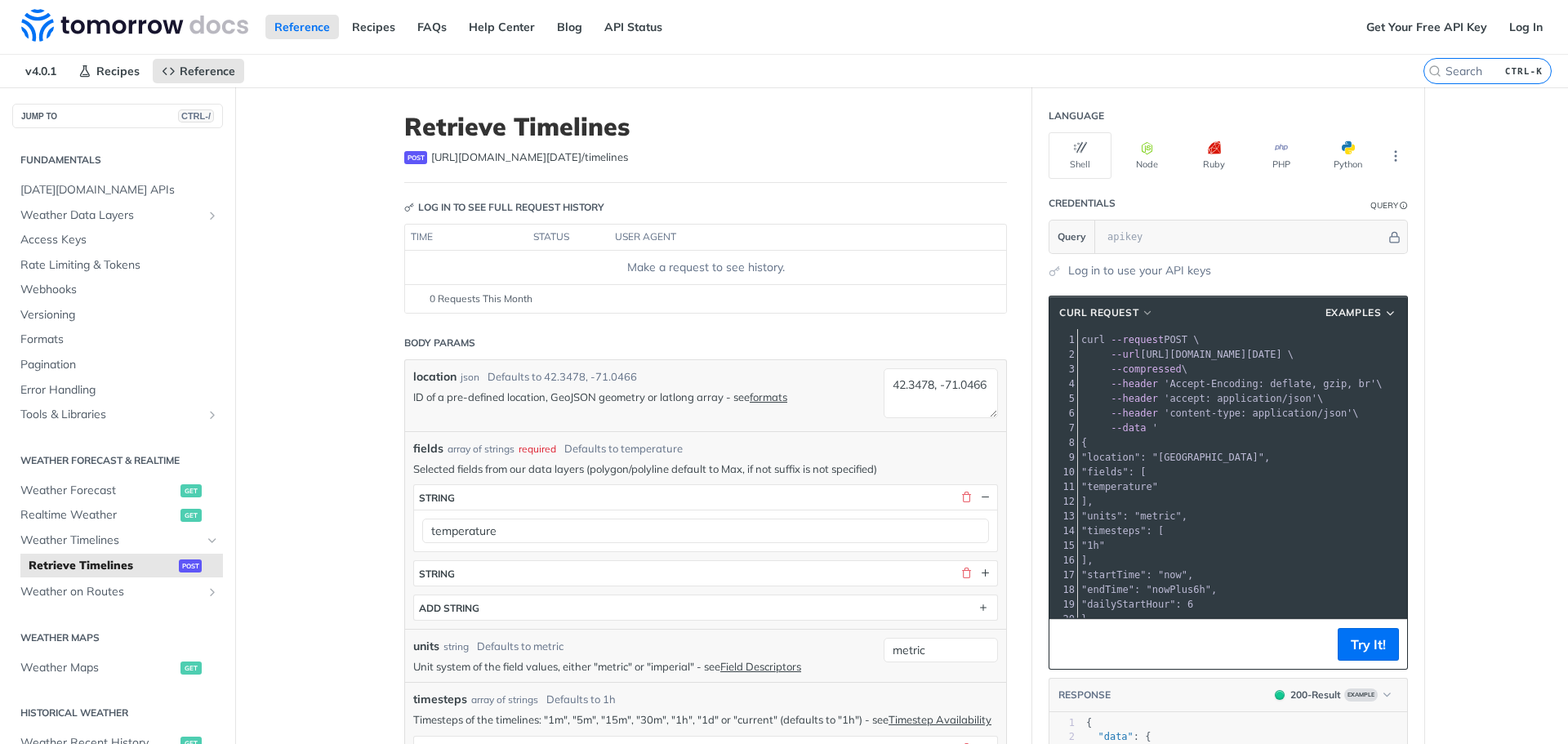
click at [1453, 79] on label "CTRL-K" at bounding box center [1487, 71] width 128 height 26
click at [1453, 78] on input "CTRL-K" at bounding box center [1466, 71] width 166 height 15
click at [1447, 75] on input "search" at bounding box center [1466, 71] width 166 height 15
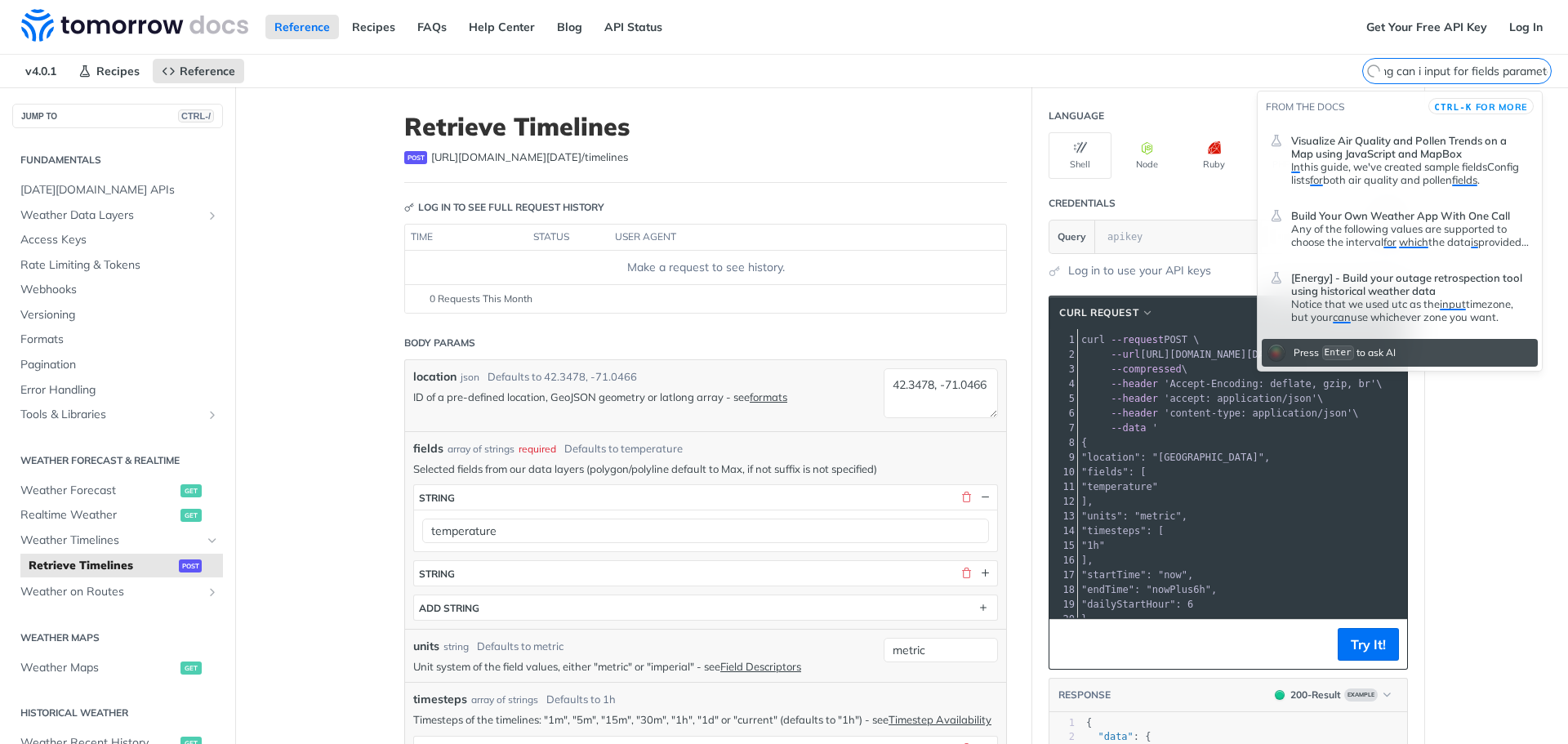
scroll to position [0, 65]
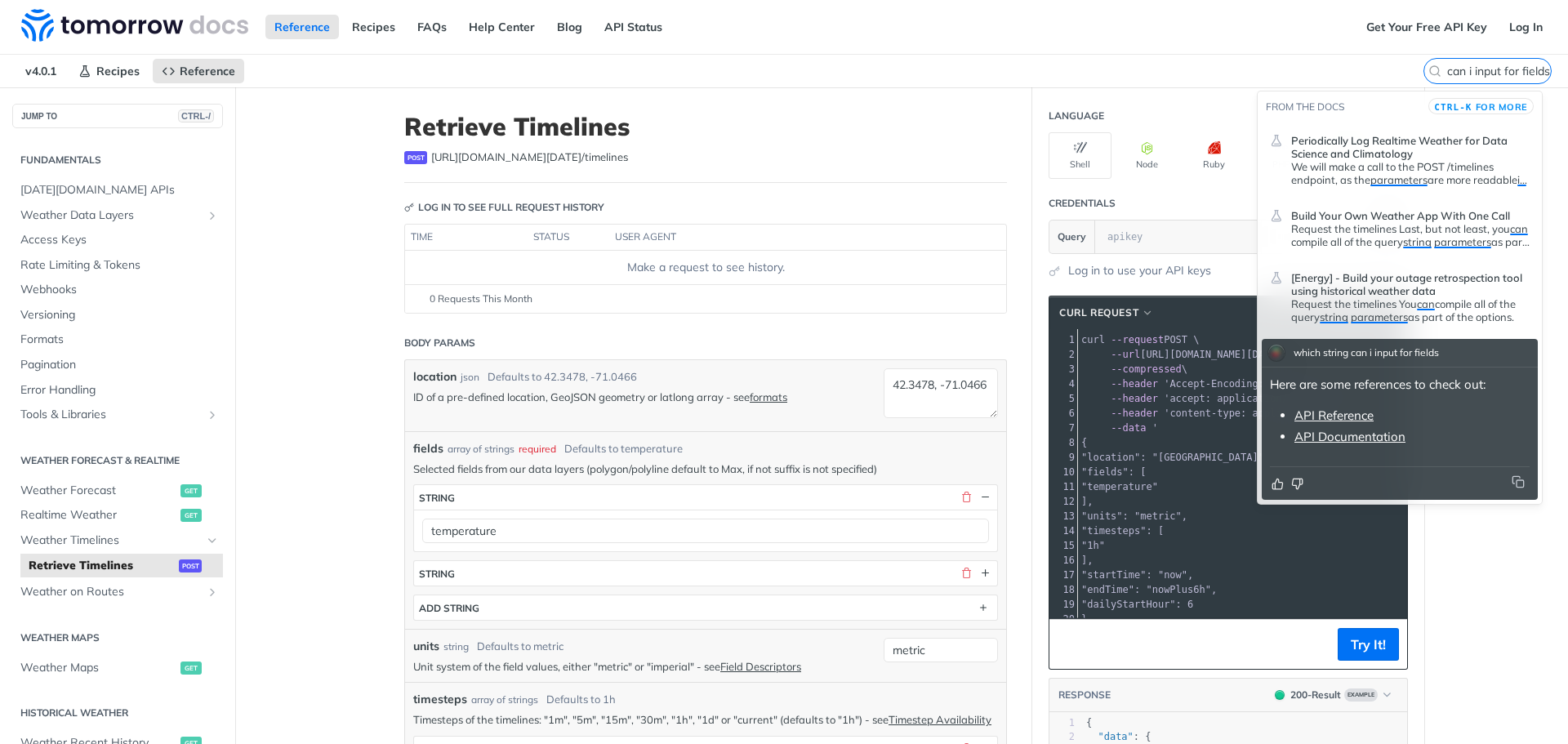
click at [1353, 437] on link "API Documentation" at bounding box center [1349, 437] width 111 height 16
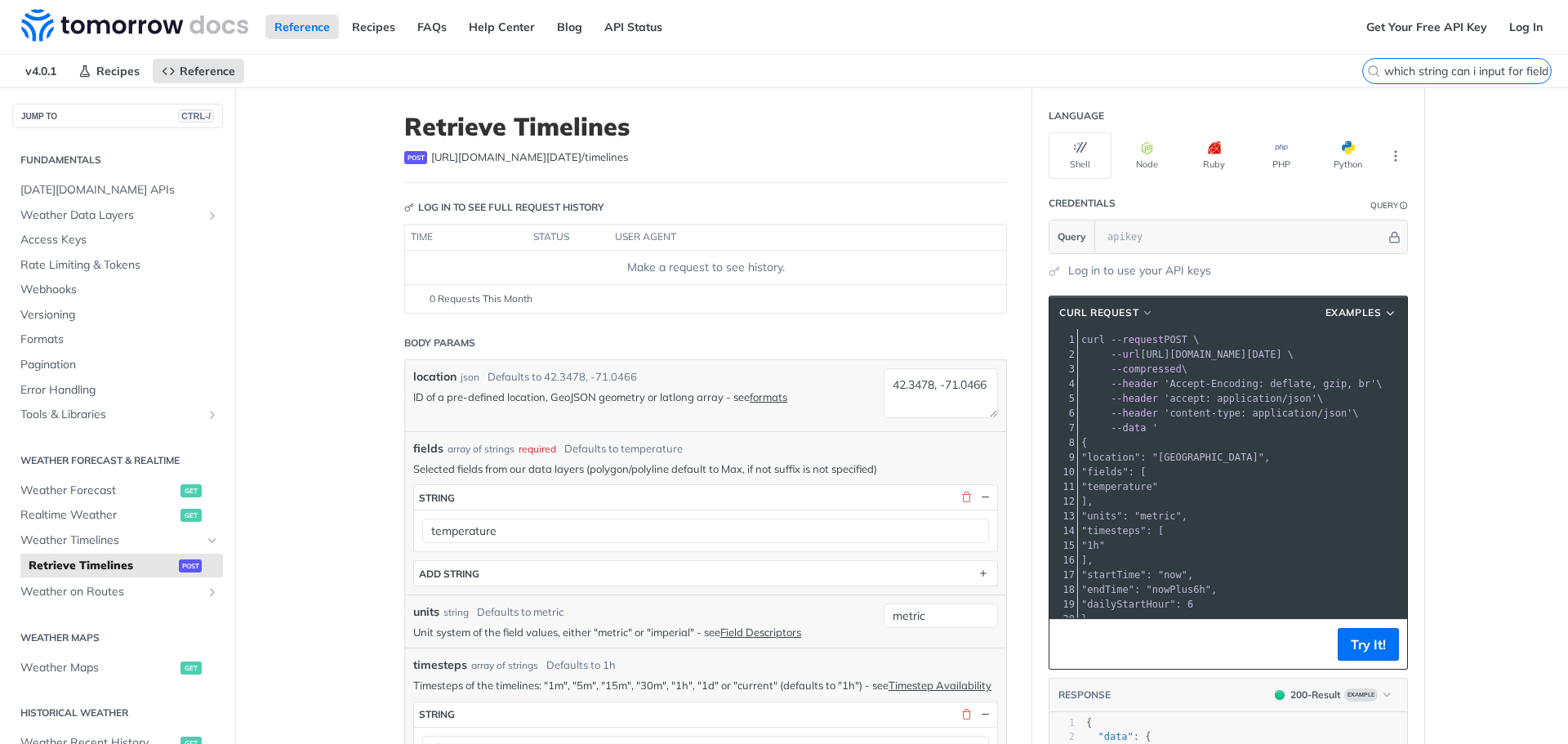
click at [1457, 77] on input "which string can i input for fields parameter" at bounding box center [1466, 71] width 166 height 15
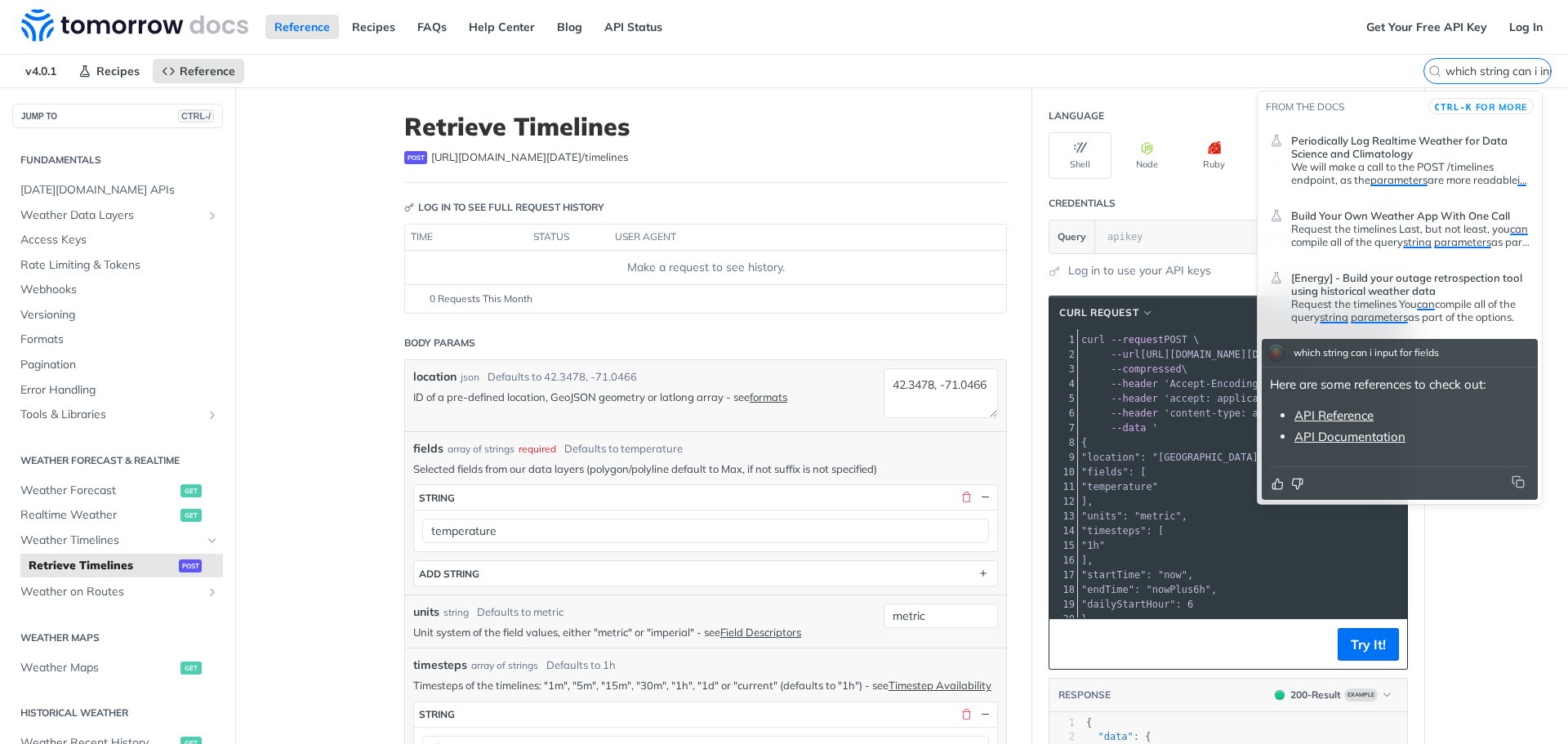
click at [1345, 418] on link "API Reference" at bounding box center [1334, 416] width 79 height 16
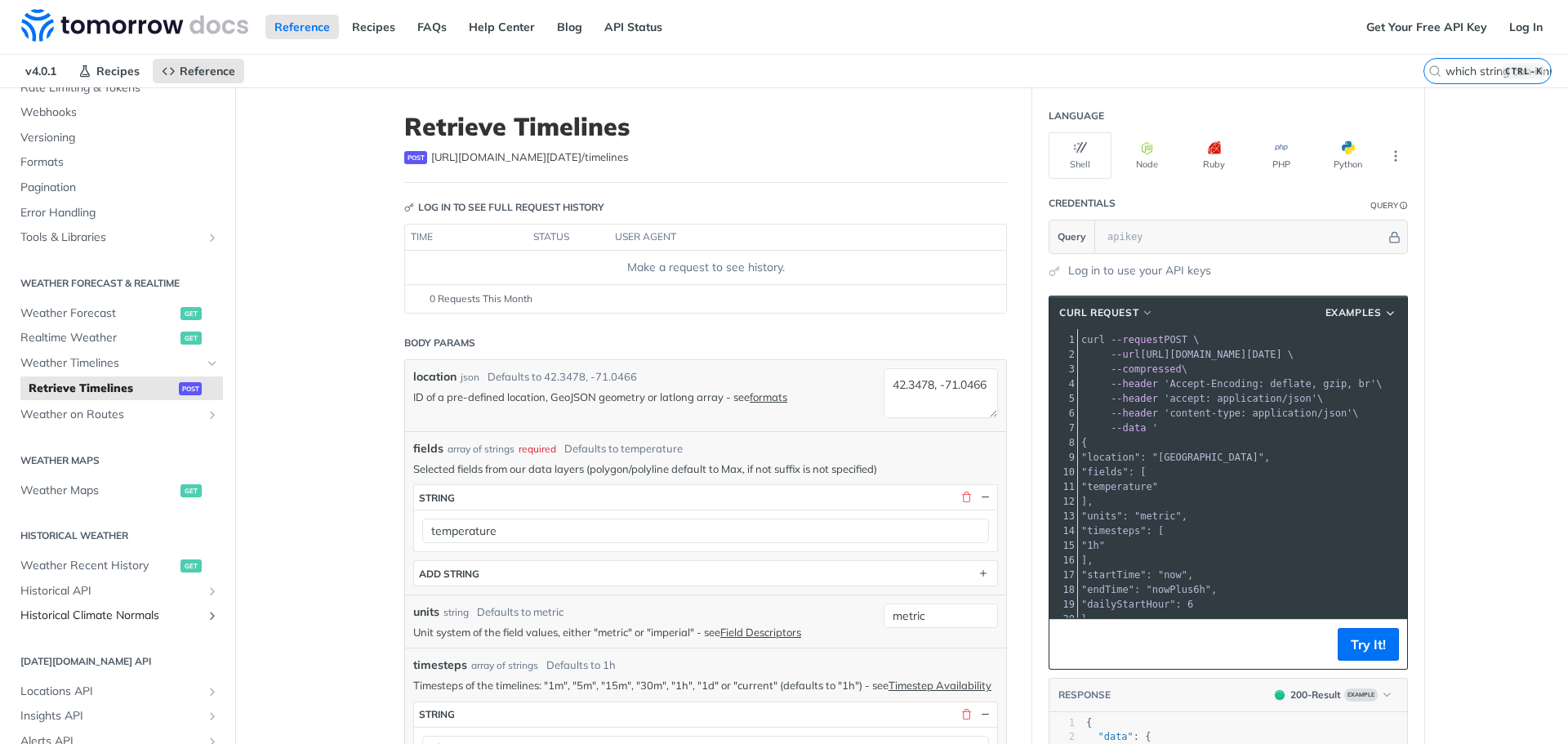
scroll to position [245, 0]
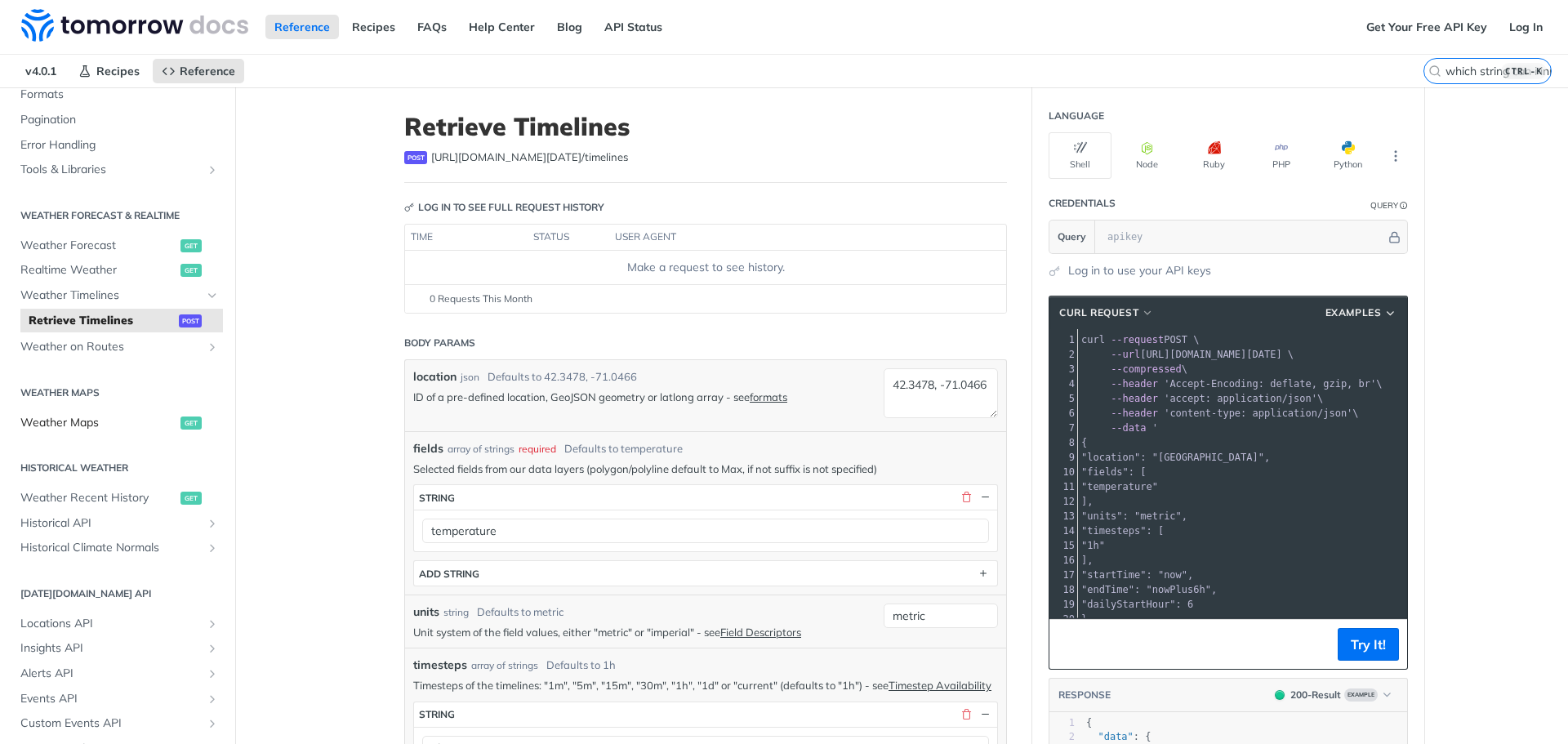
click at [92, 417] on span "Weather Maps" at bounding box center [98, 422] width 156 height 16
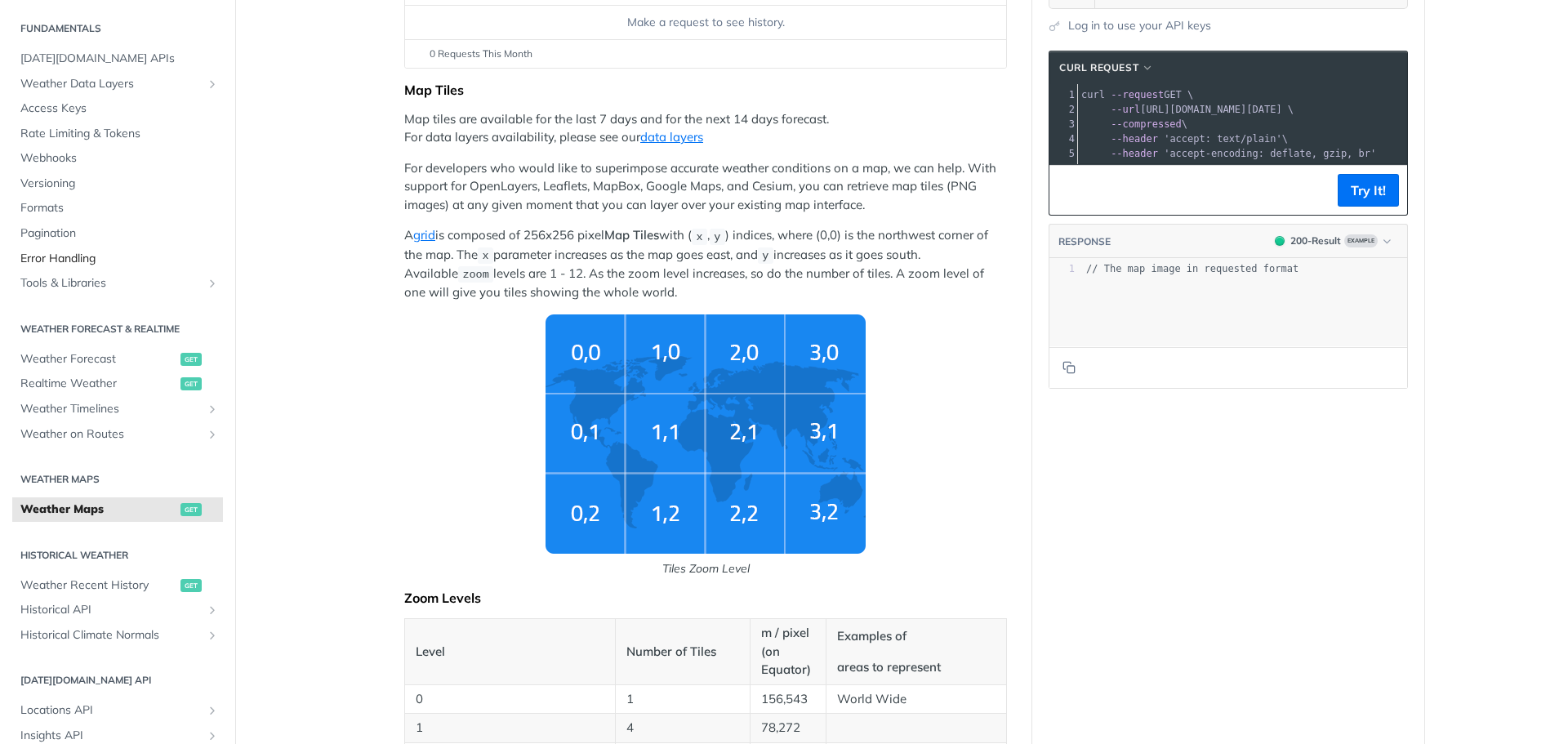
scroll to position [82, 0]
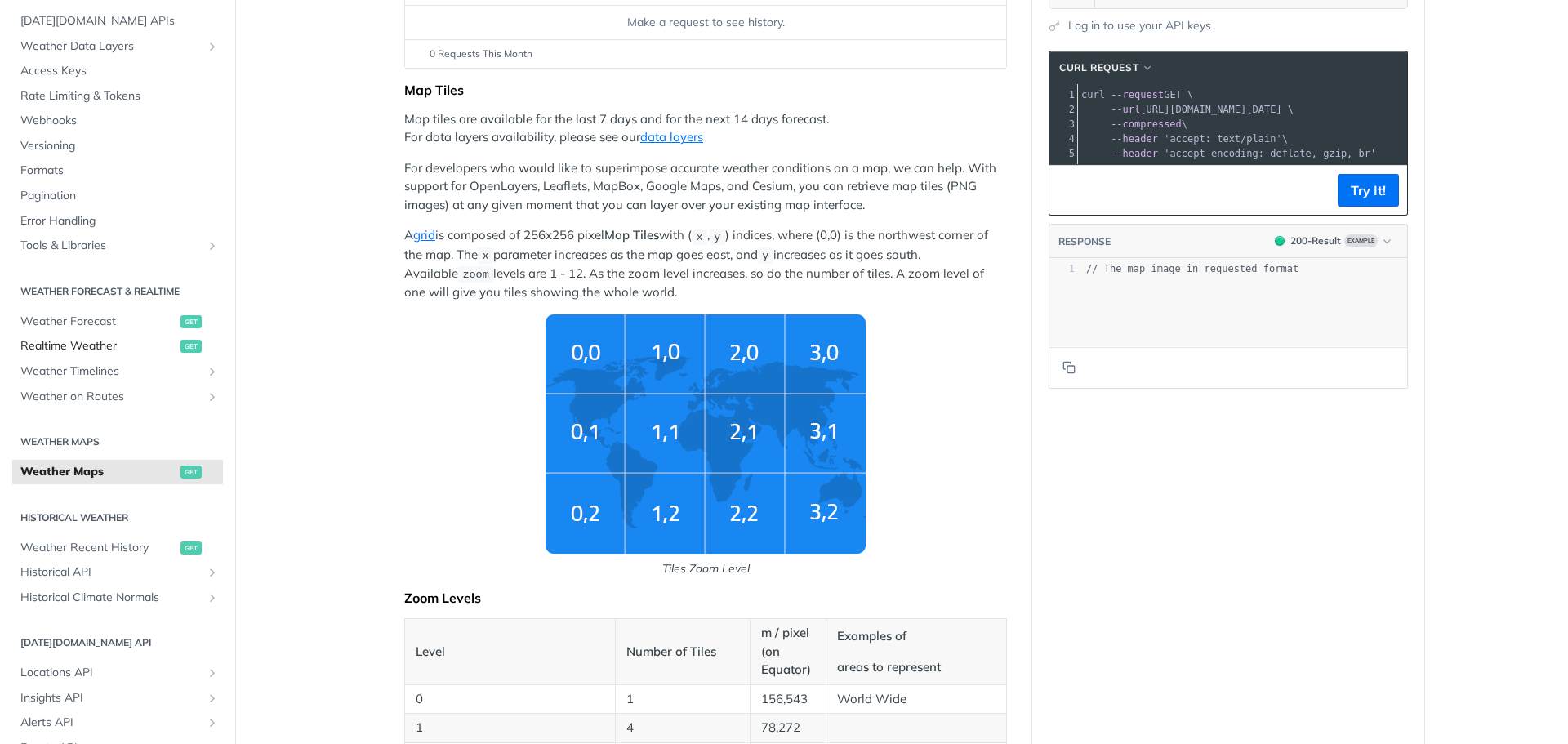
click at [140, 341] on span "Realtime Weather" at bounding box center [98, 346] width 156 height 16
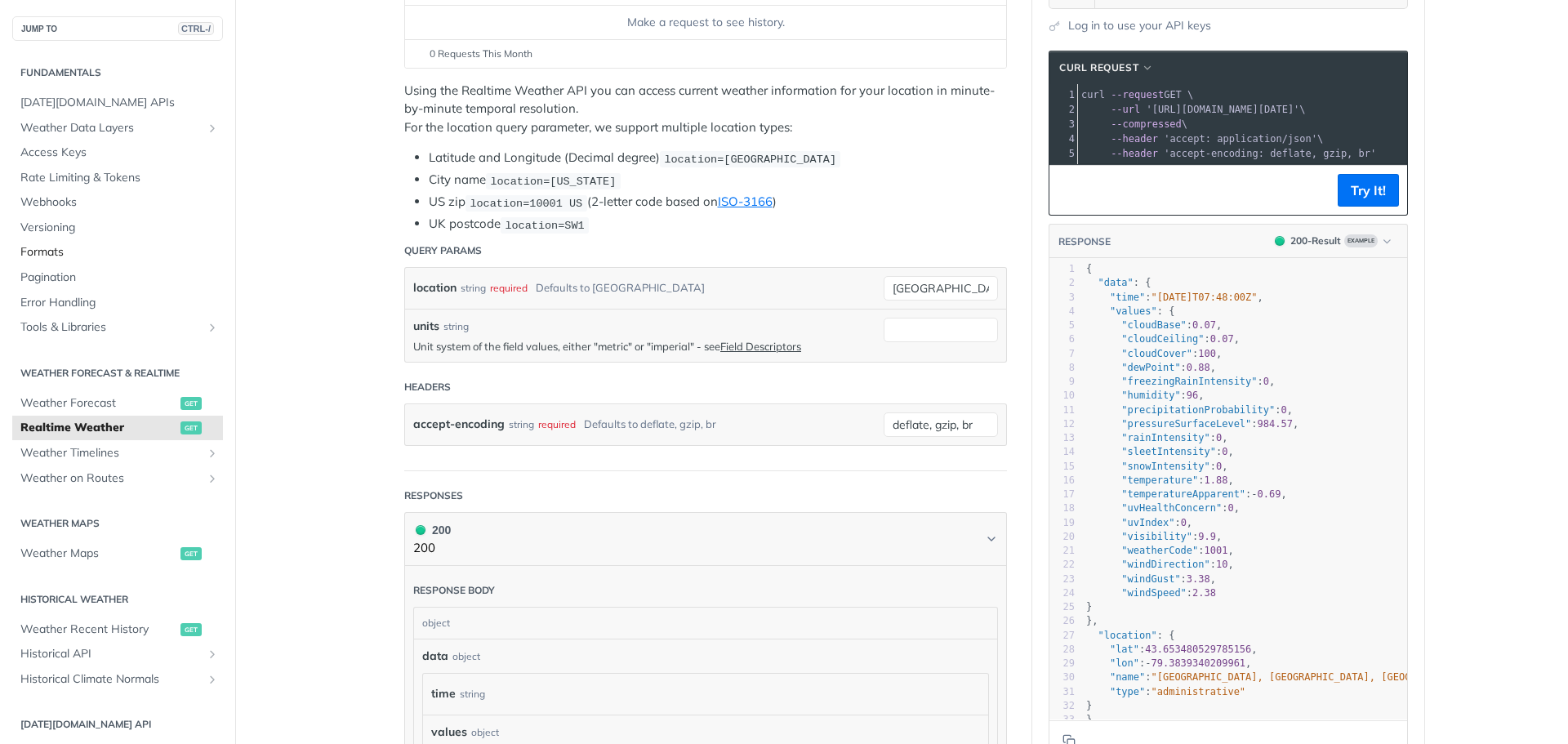
click at [32, 242] on link "Formats" at bounding box center [117, 253] width 211 height 24
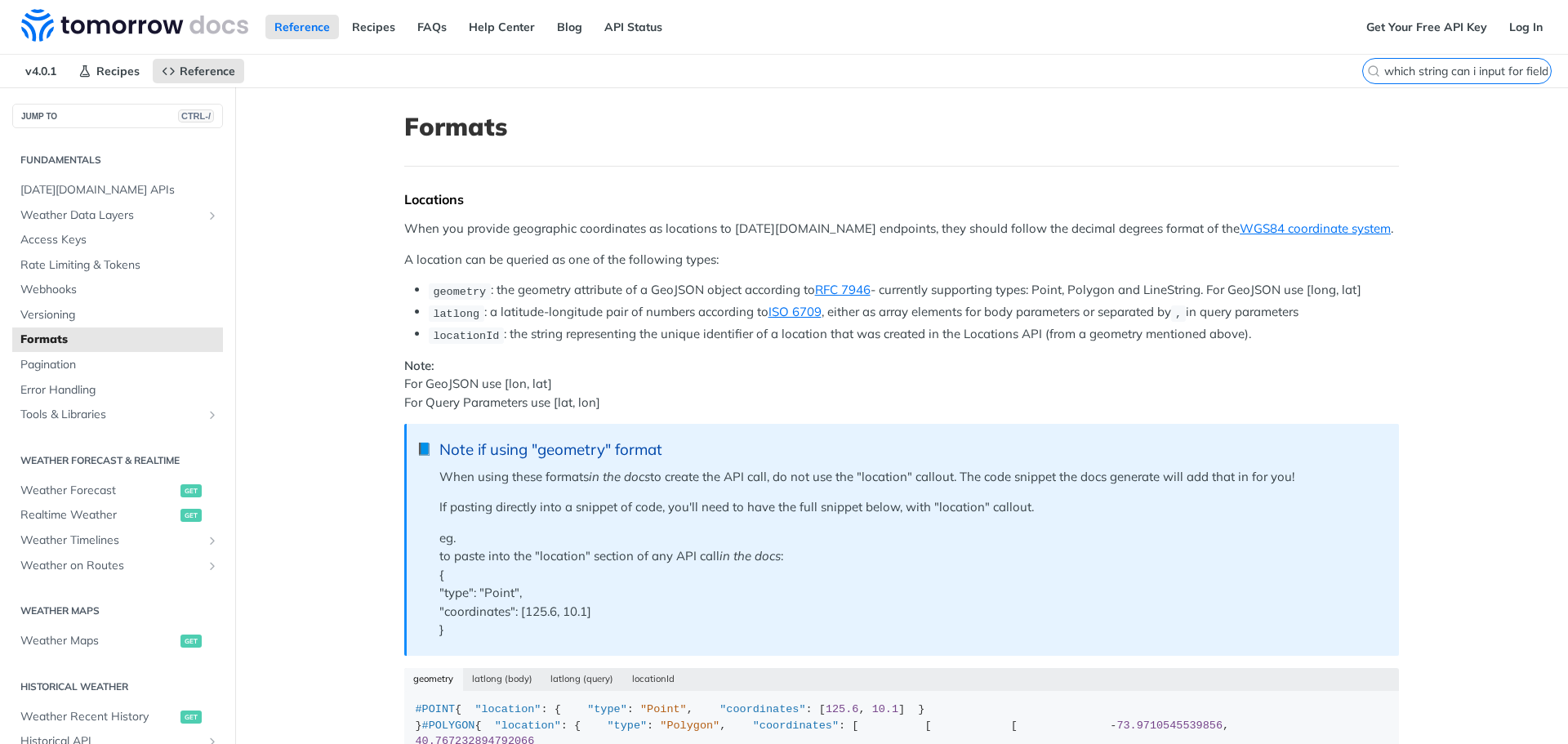
click at [1484, 65] on input "which string can i input for fields parameter" at bounding box center [1466, 71] width 166 height 15
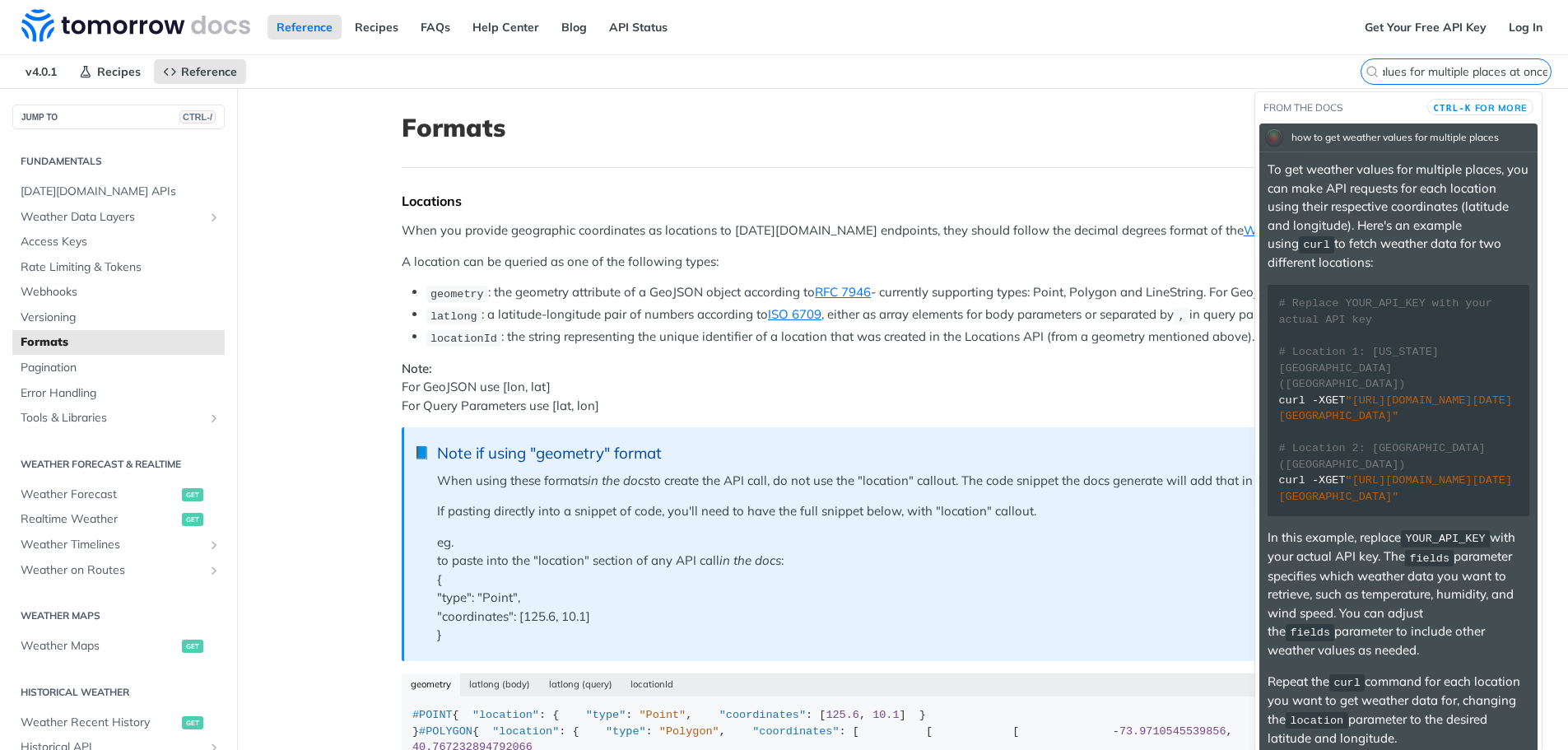
drag, startPoint x: 1492, startPoint y: 71, endPoint x: 1417, endPoint y: 79, distance: 75.4
click at [1417, 79] on label "how to get weather values for multiple places at once" at bounding box center [1457, 71] width 191 height 26
click at [1417, 79] on input "how to get weather values for multiple places at once" at bounding box center [1466, 71] width 168 height 15
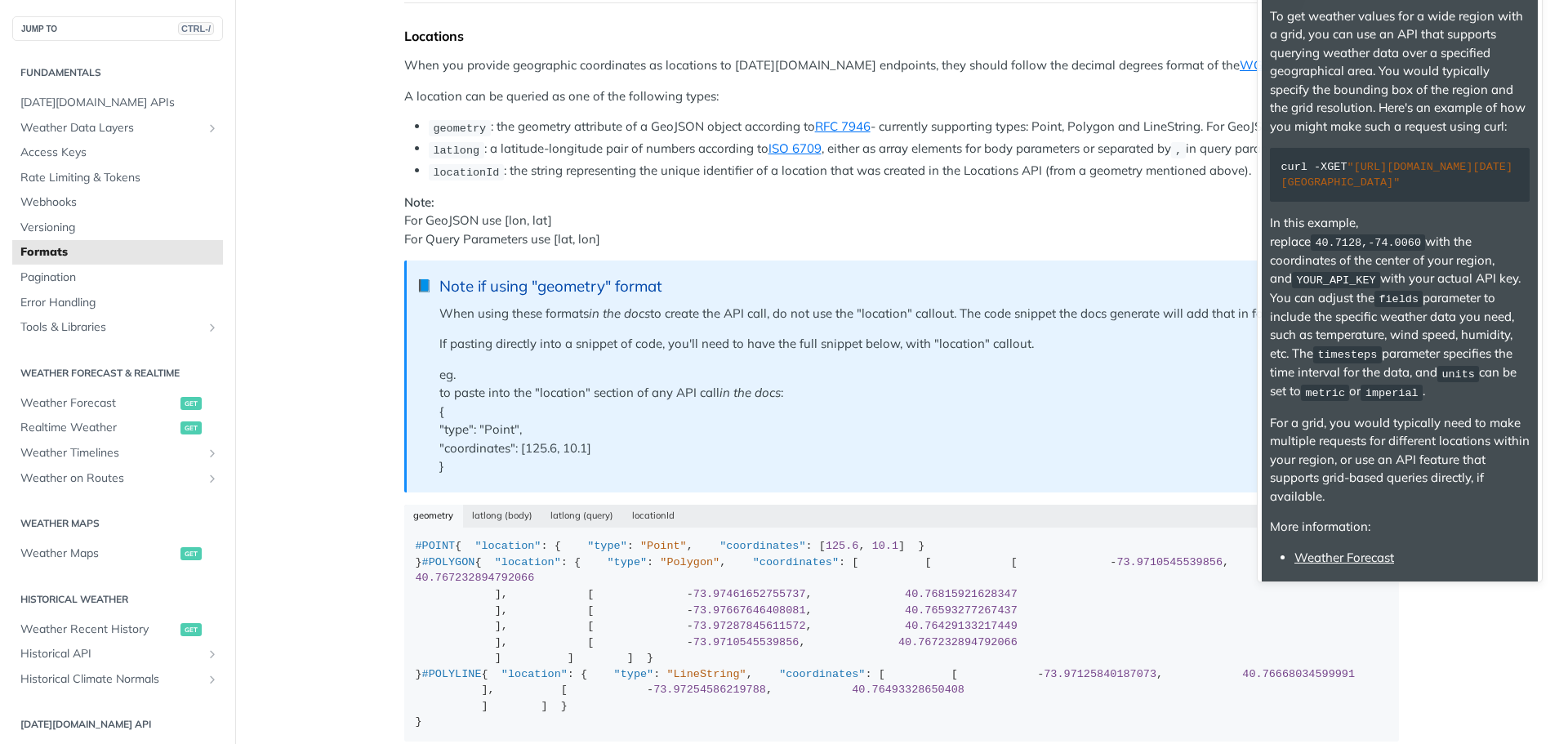
type input "how to get weather values for wide region with grid at once"
click at [1353, 202] on code "curl -X GET "https://api.tomorrow.io/v4/timelines?location=40.7128,-74.0060&fie…" at bounding box center [1399, 175] width 259 height 54
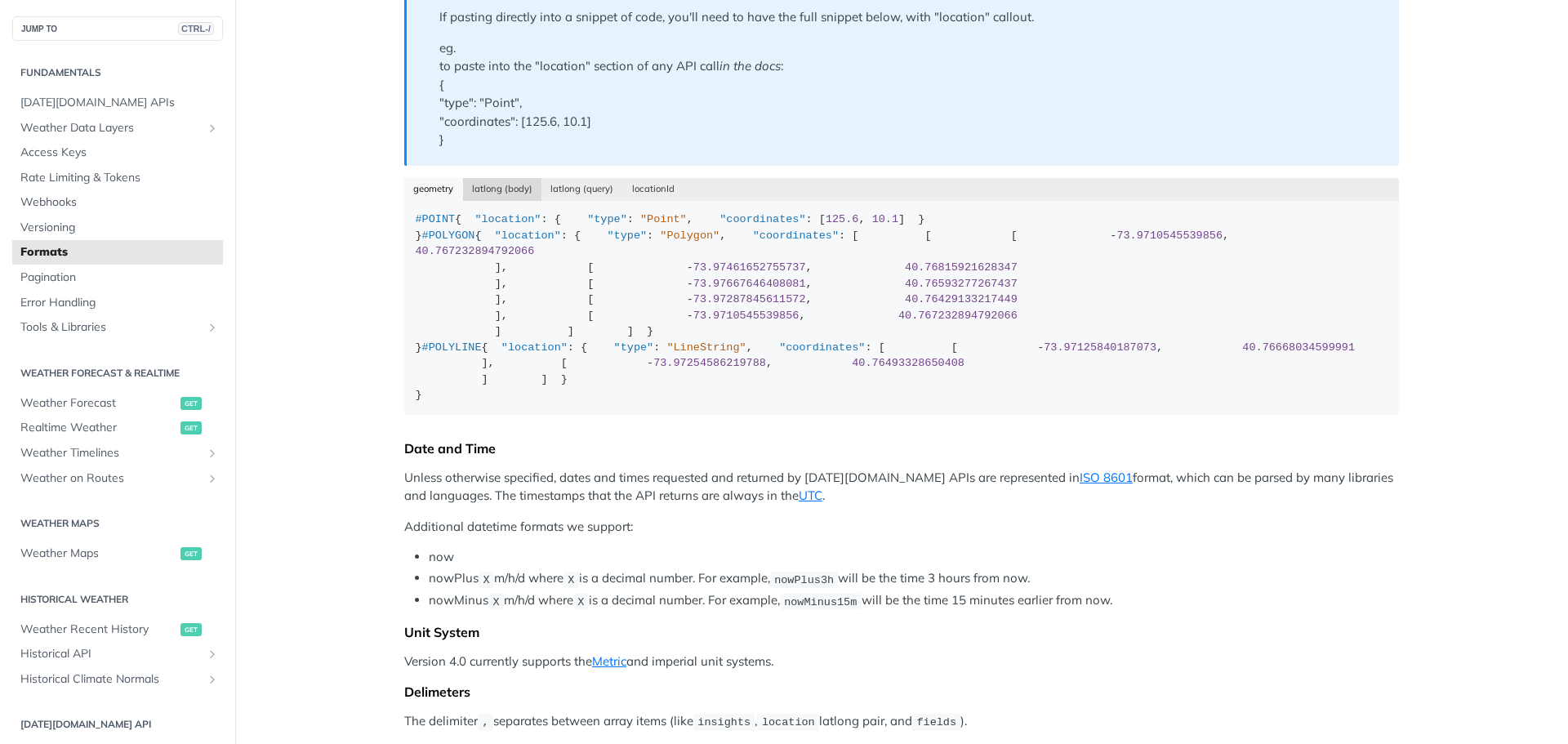
click at [488, 190] on button "latlong (body)" at bounding box center [502, 190] width 79 height 23
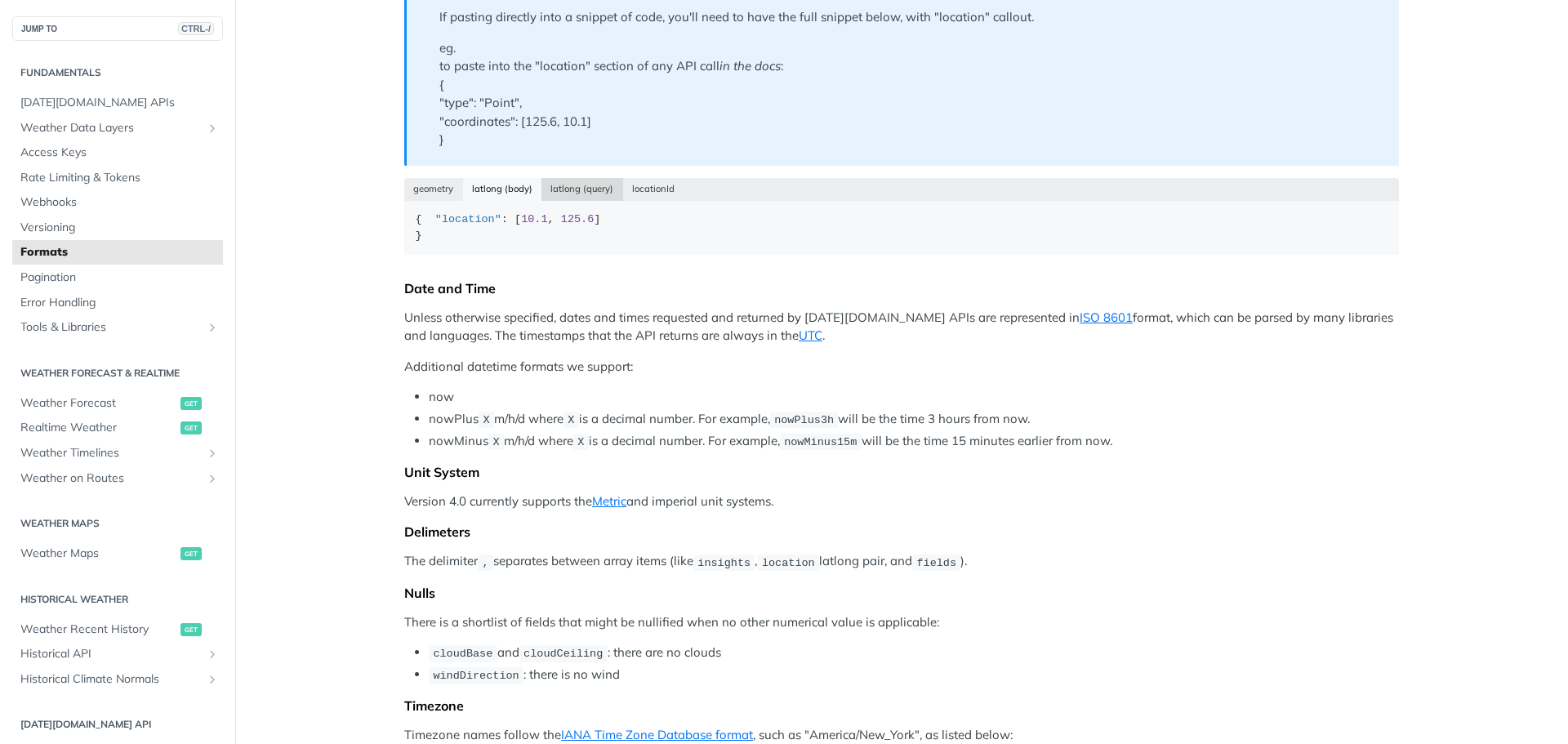
click at [576, 197] on button "latlong (query)" at bounding box center [582, 190] width 82 height 23
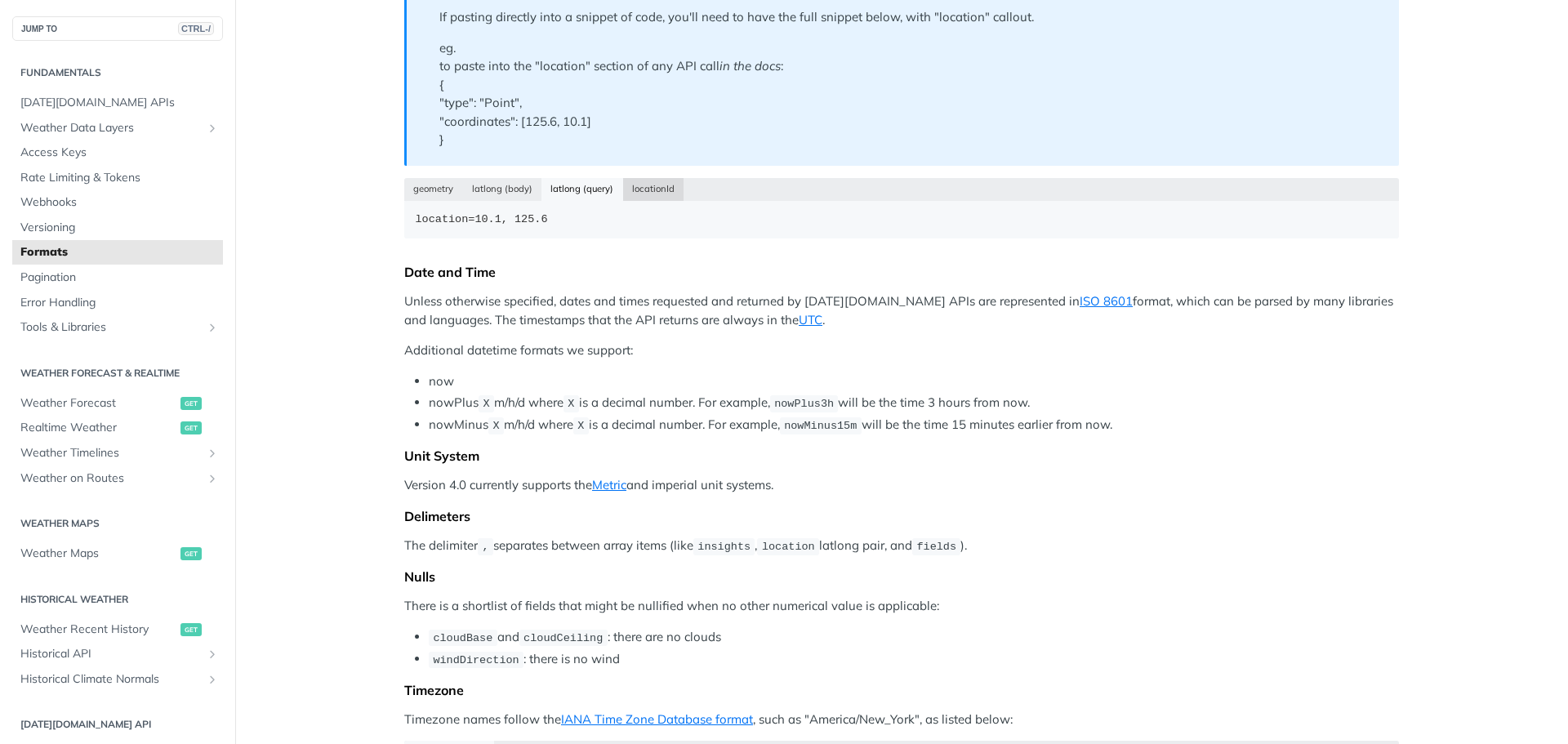
click at [643, 186] on button "locationId" at bounding box center [653, 190] width 61 height 23
click at [426, 185] on button "geometry" at bounding box center [433, 190] width 59 height 23
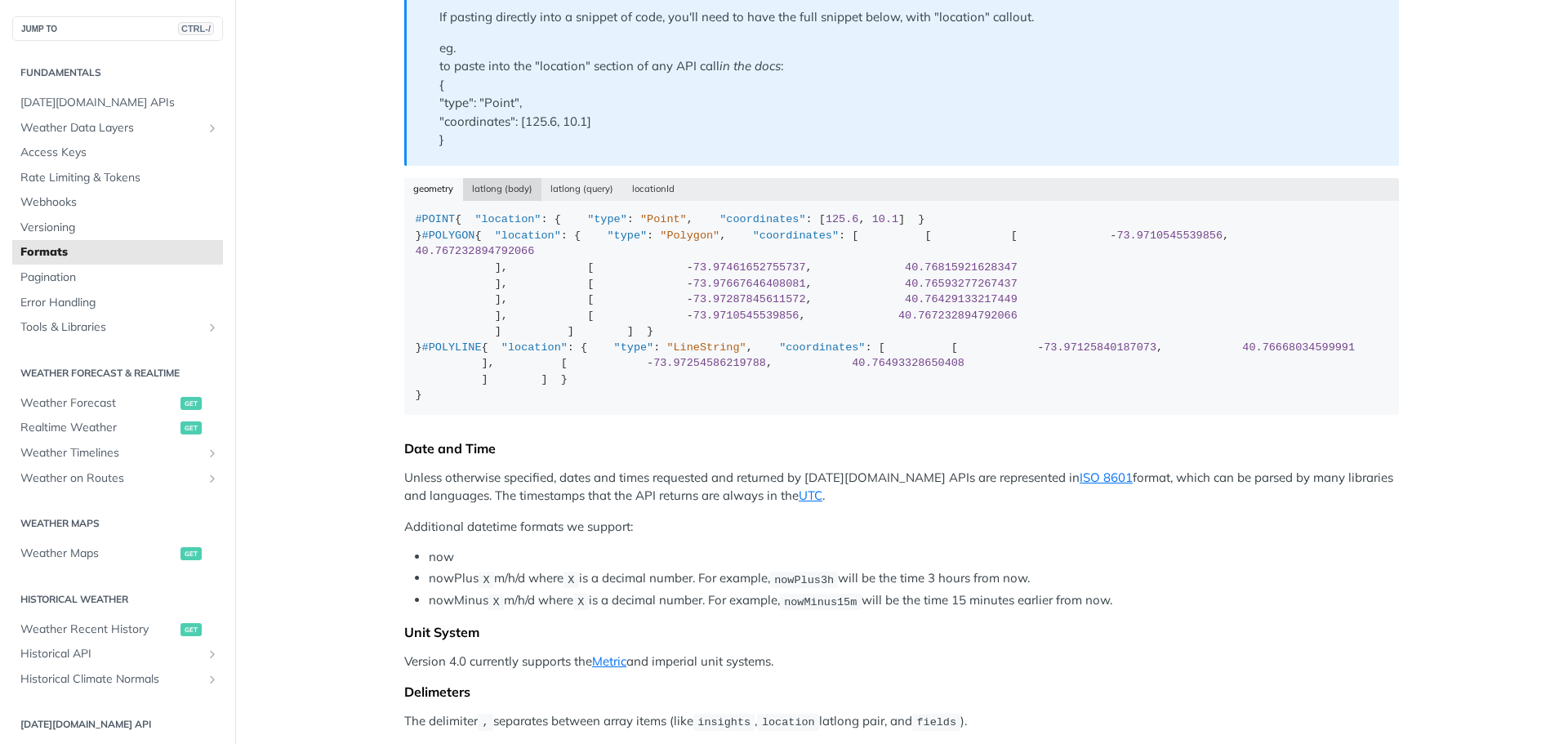
click at [480, 179] on button "latlong (body)" at bounding box center [502, 190] width 79 height 23
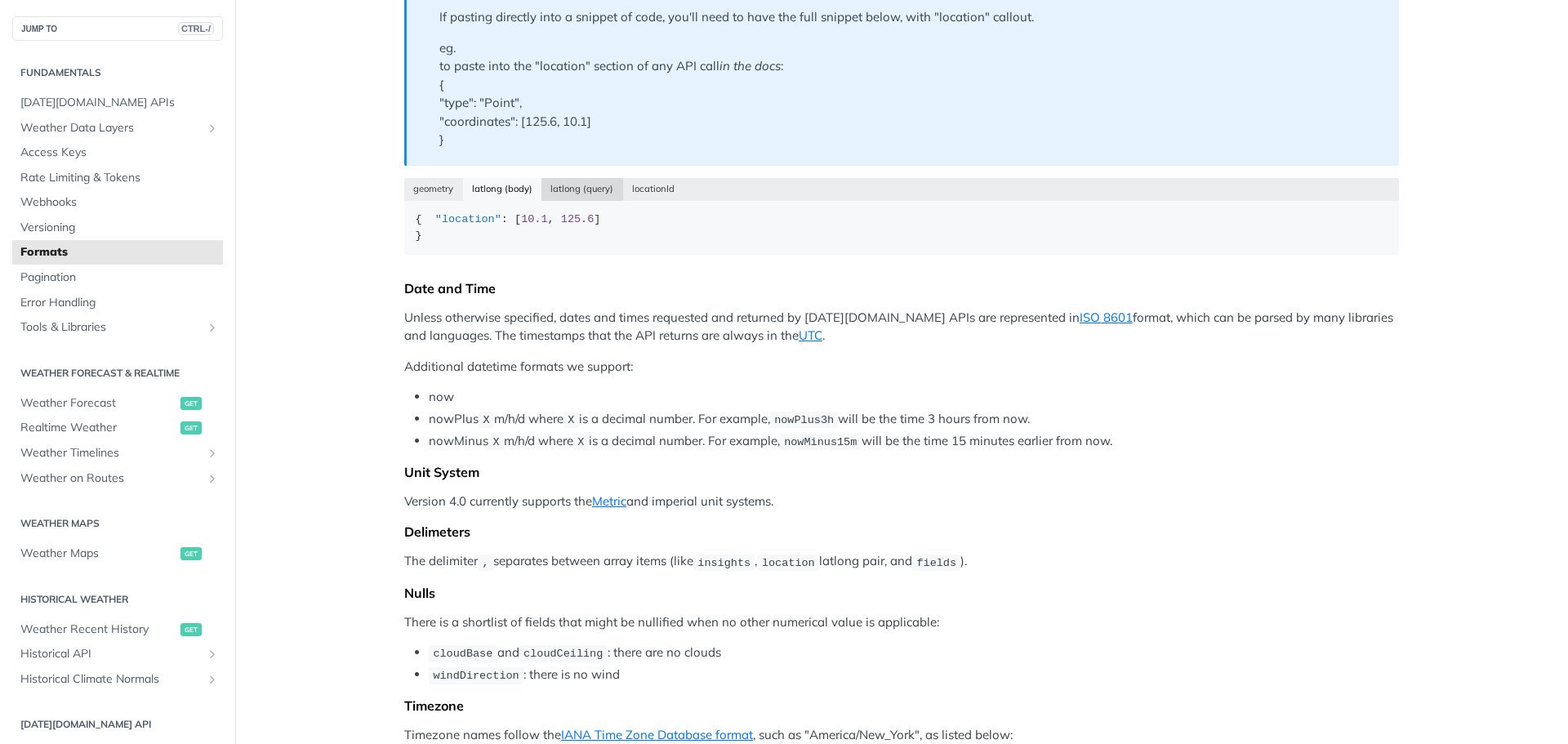
click at [562, 187] on button "latlong (query)" at bounding box center [582, 190] width 82 height 23
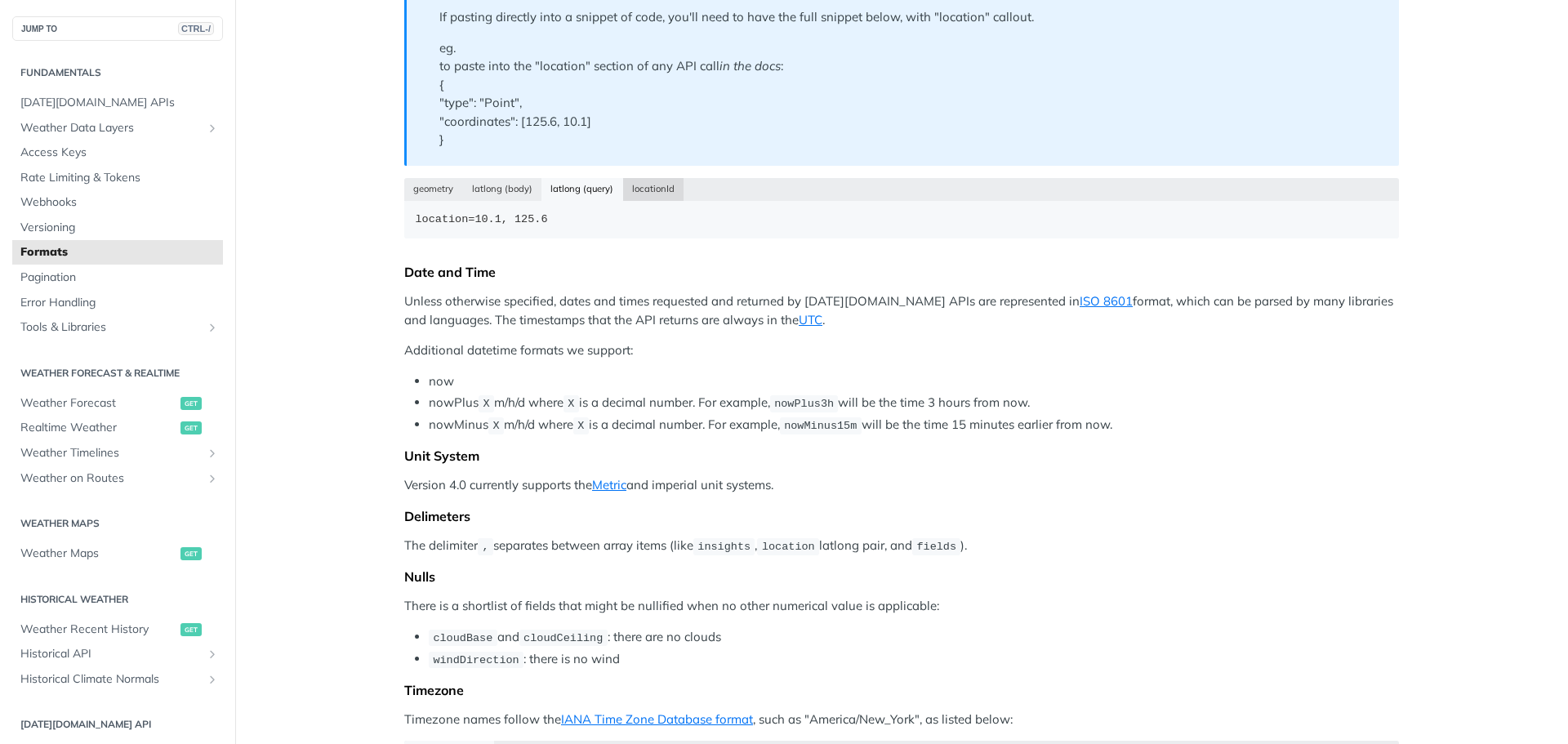
click at [637, 189] on button "locationId" at bounding box center [653, 190] width 61 height 23
click at [440, 184] on button "geometry" at bounding box center [433, 190] width 59 height 23
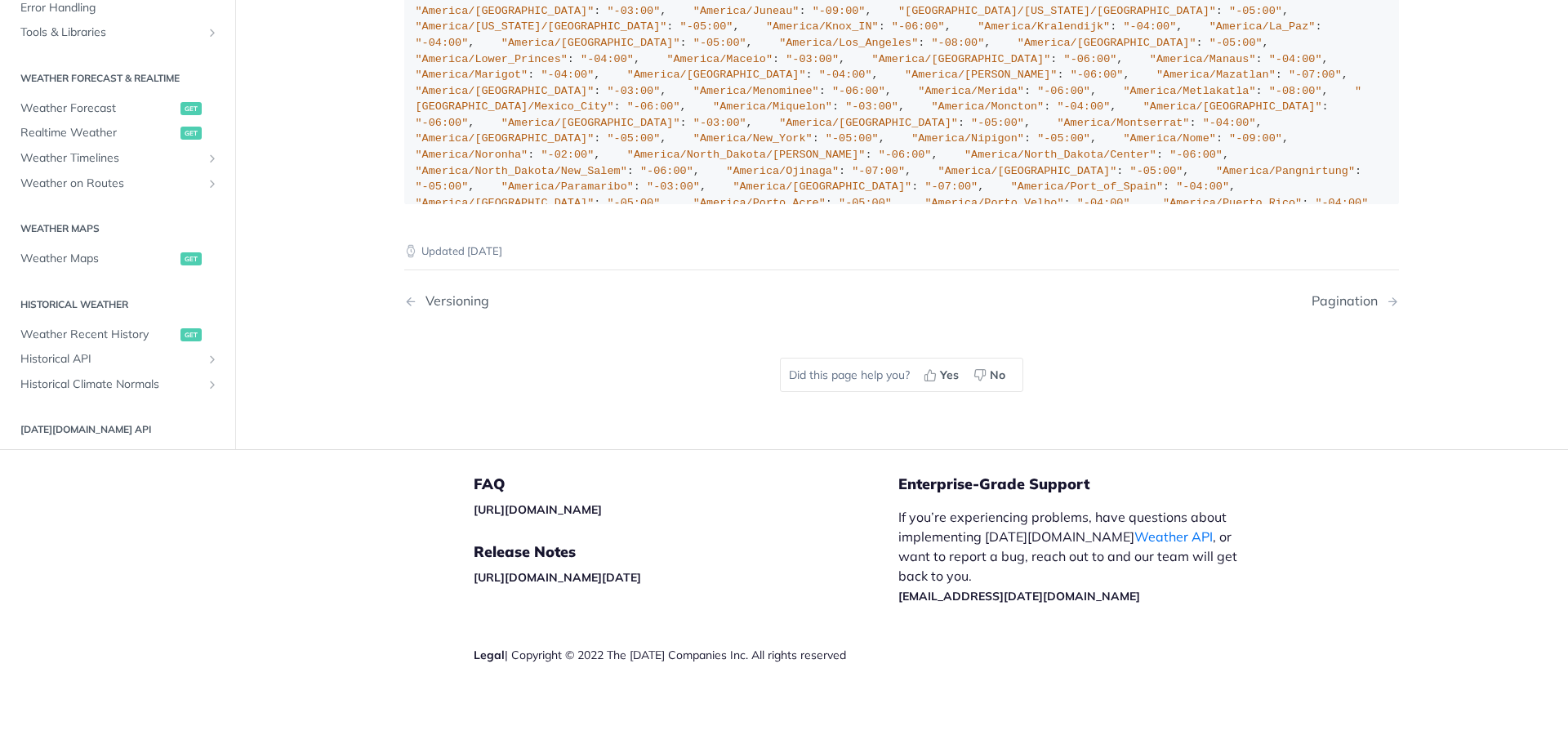
scroll to position [2124, 0]
type button "json"
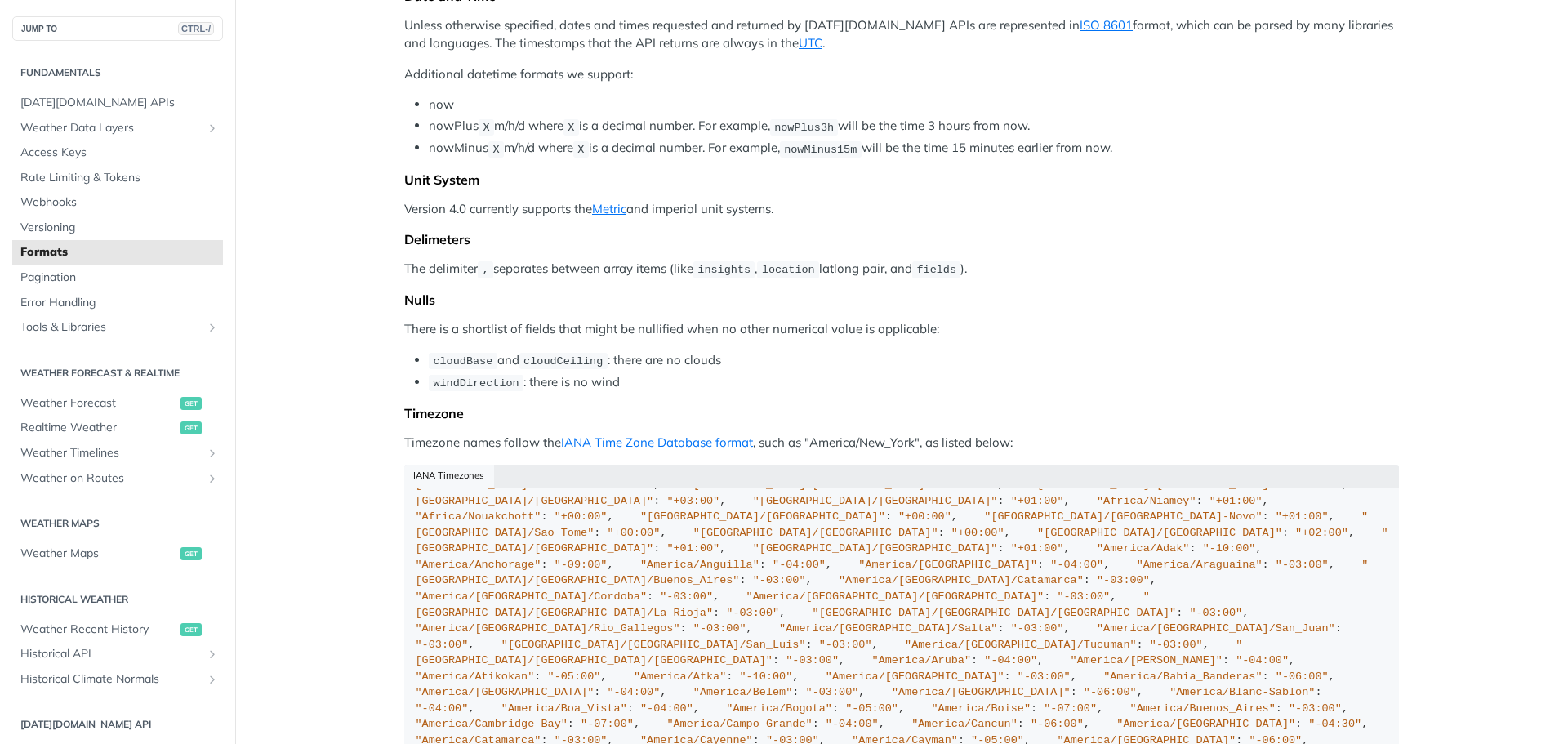
scroll to position [0, 0]
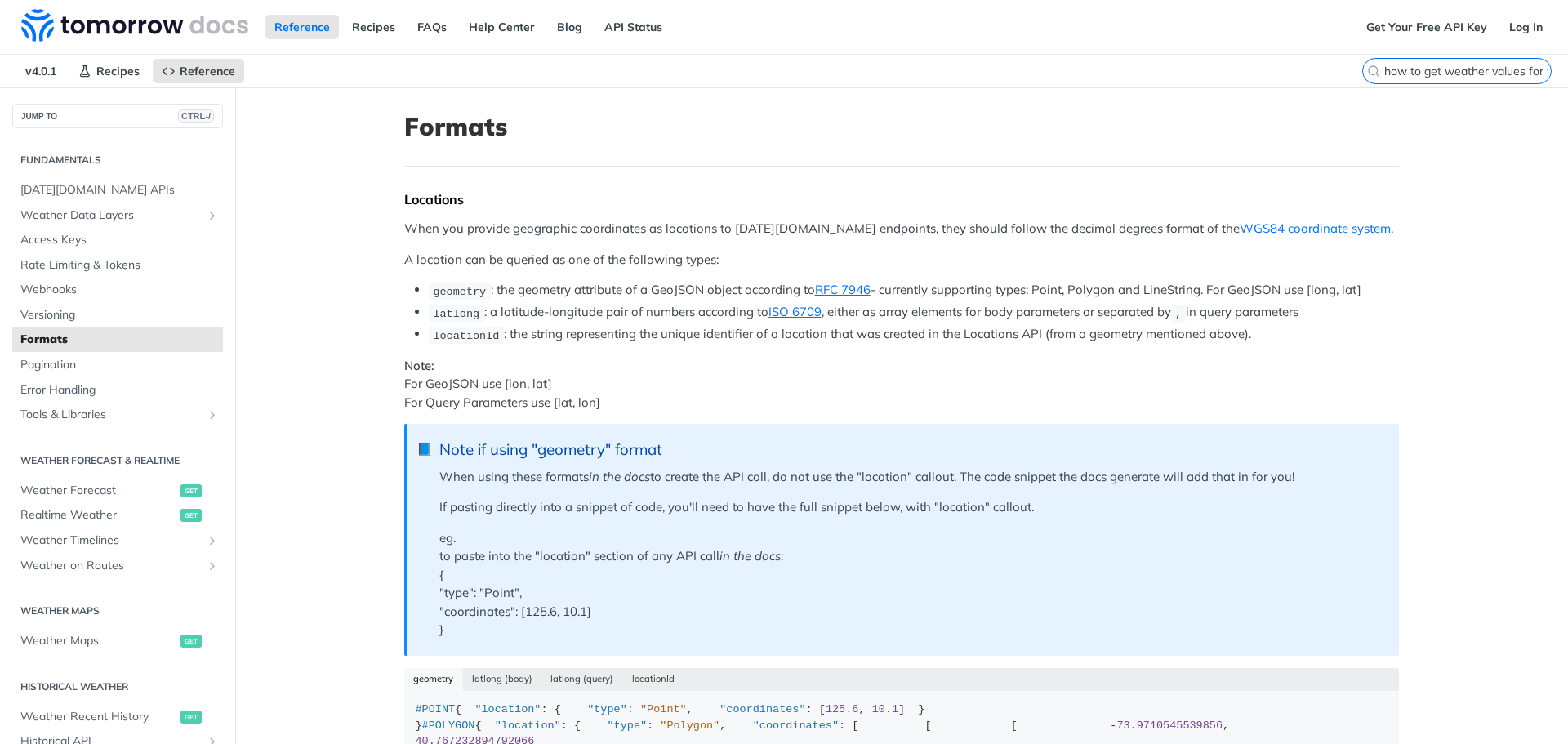
click at [1456, 72] on input "how to get weather values for wide region with grid at once" at bounding box center [1466, 71] width 166 height 15
click at [1441, 70] on input "how to get weather values for wide region with grid at once" at bounding box center [1466, 71] width 166 height 15
click at [1509, 63] on kbd "CTRL-K" at bounding box center [1523, 71] width 46 height 16
click at [1509, 64] on input "how to get weather values for wide region with grid at once" at bounding box center [1466, 71] width 166 height 15
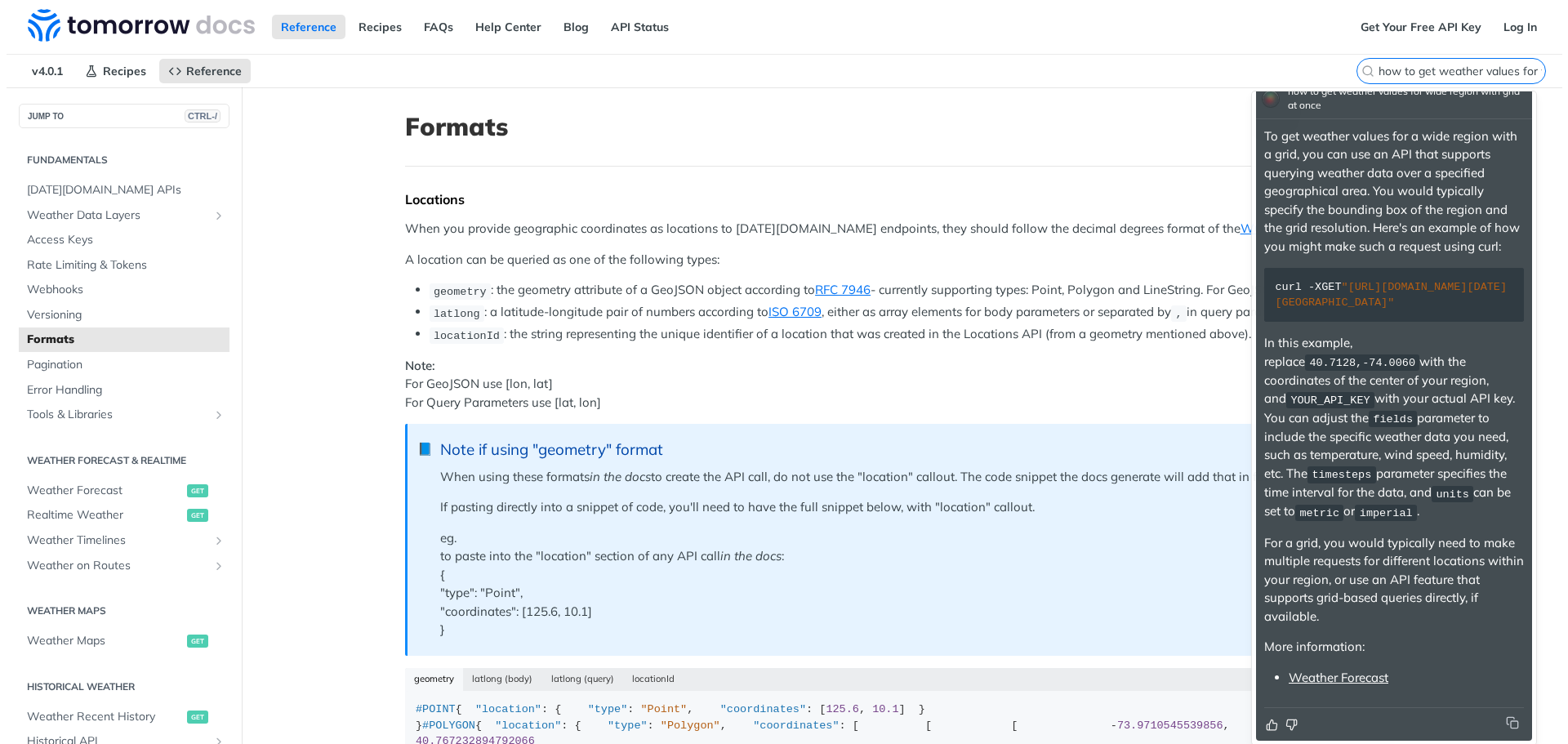
scroll to position [86, 0]
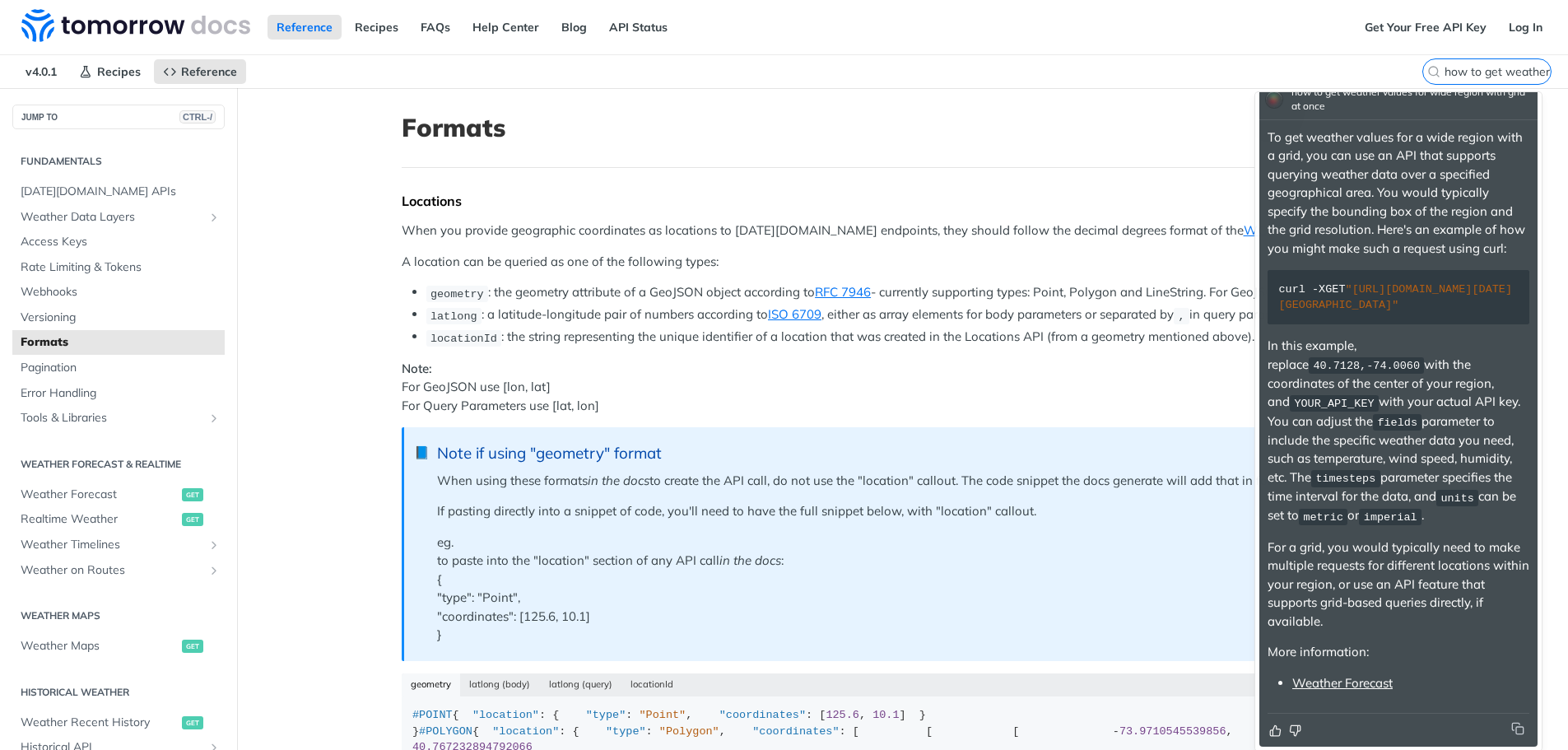
click at [999, 297] on li "geometry : the geometry attribute of a GeoJSON object according to RFC 7946 - c…" at bounding box center [916, 293] width 978 height 19
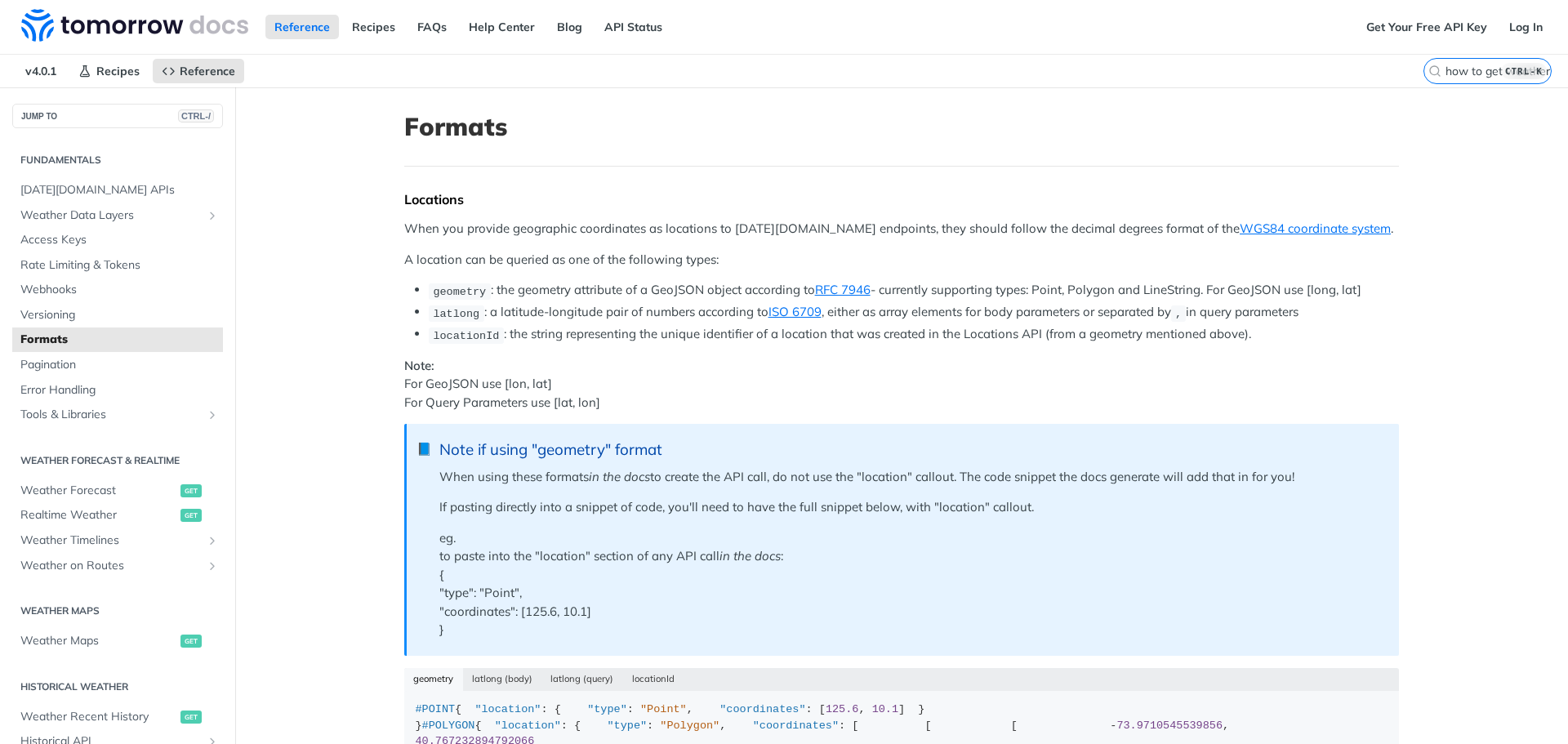
click at [981, 406] on p "Note: For GeoJSON use [lon, lat] For Query Parameters use [lat, lon]" at bounding box center [901, 385] width 994 height 55
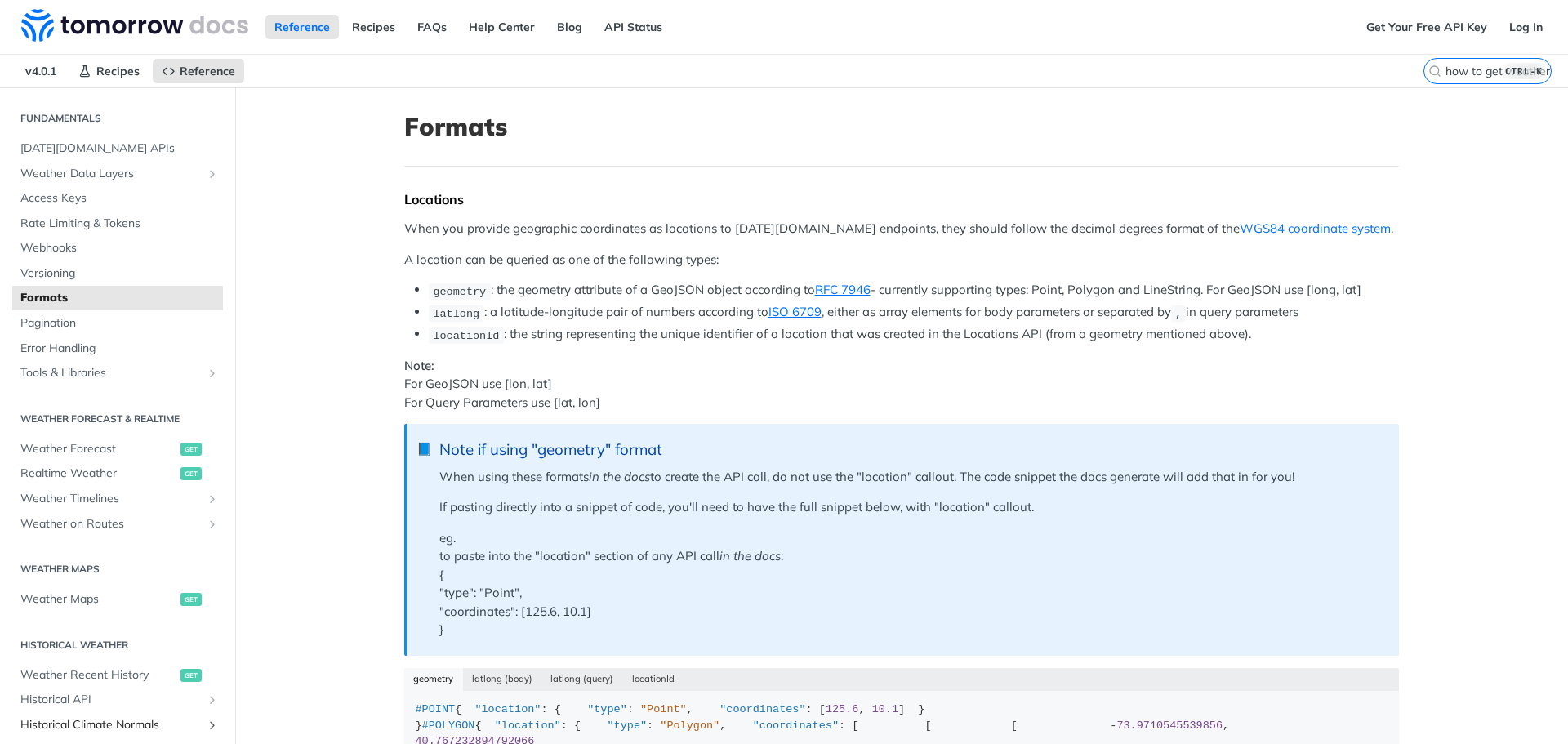
scroll to position [0, 0]
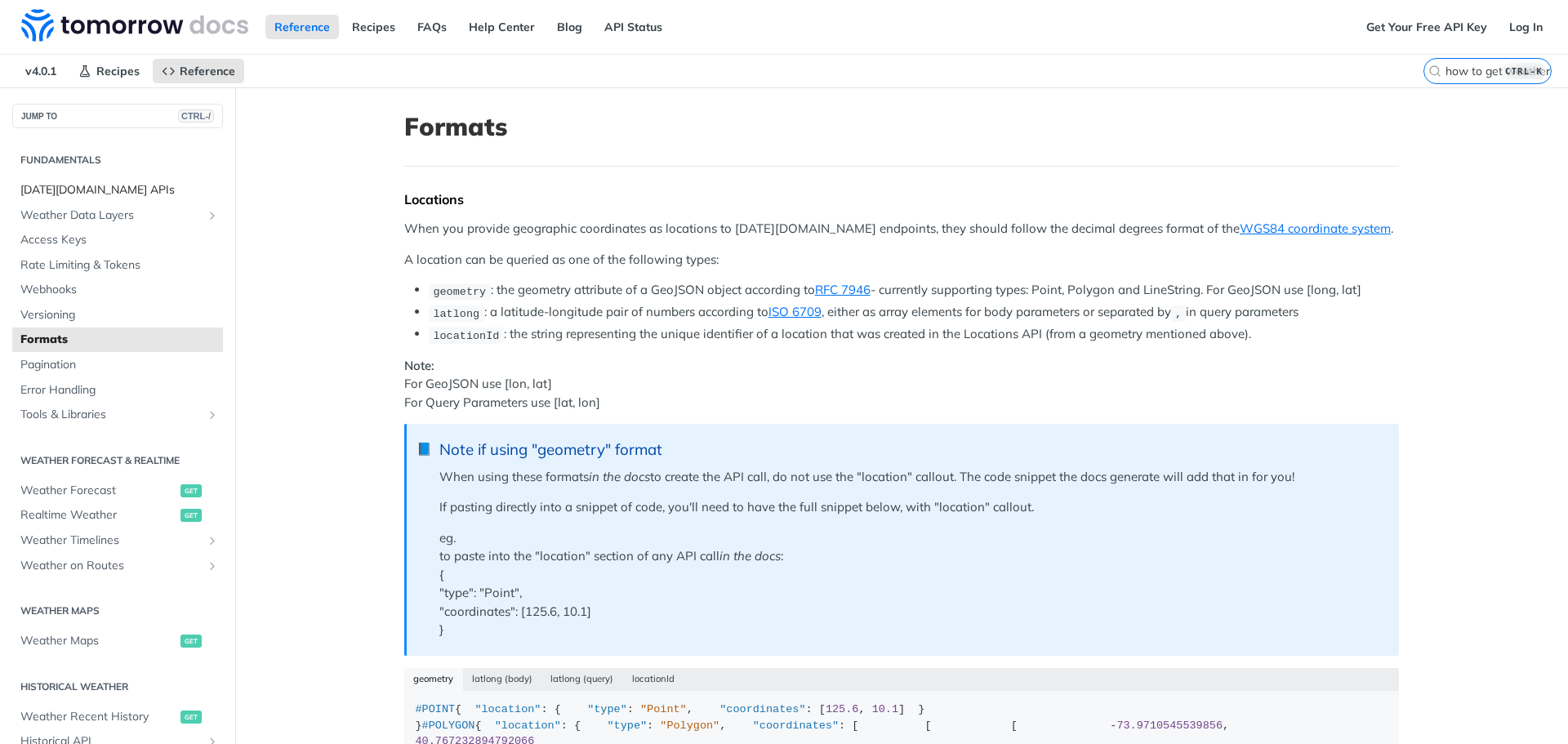
click at [98, 182] on span "Tomorrow.io APIs" at bounding box center [120, 190] width 198 height 16
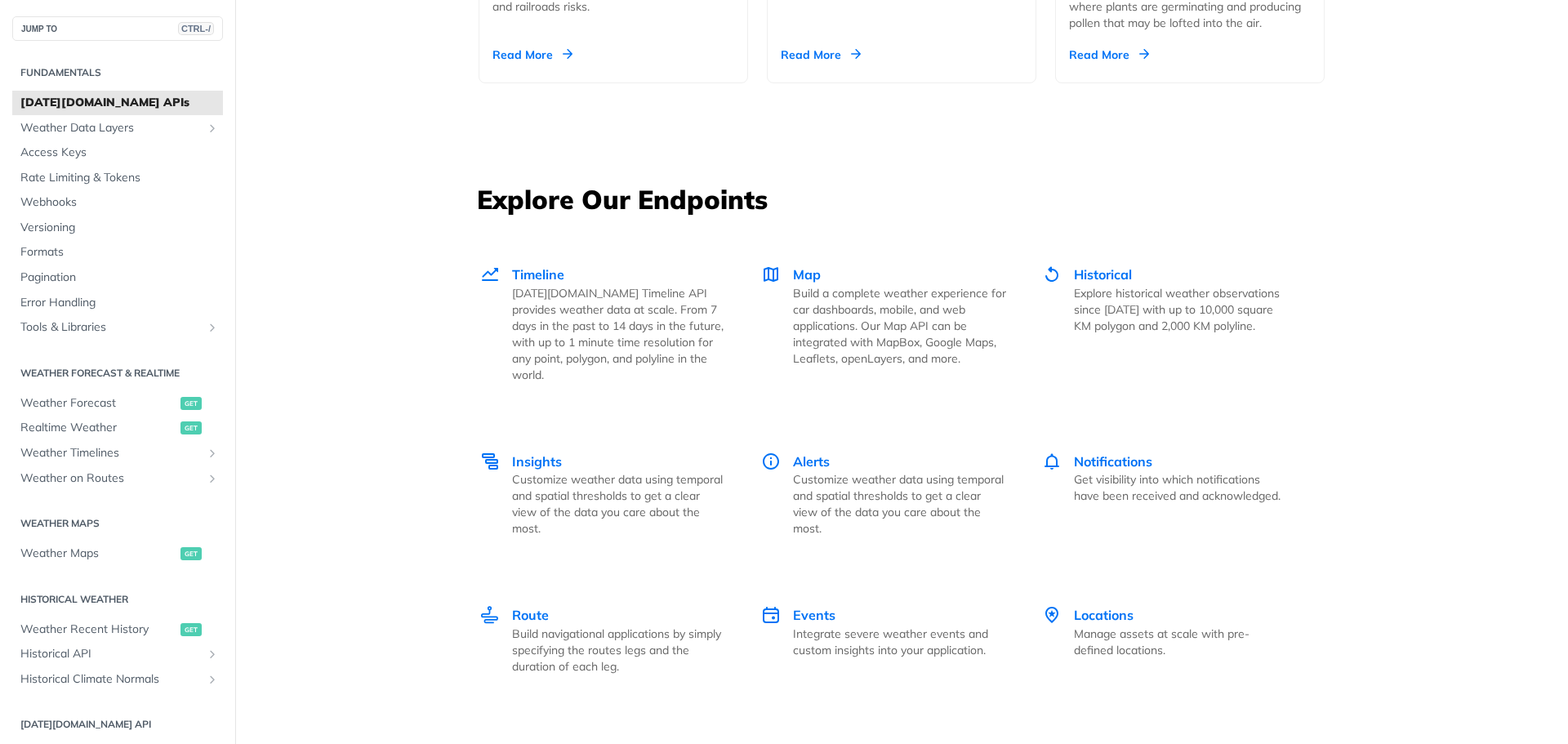
scroll to position [2124, 0]
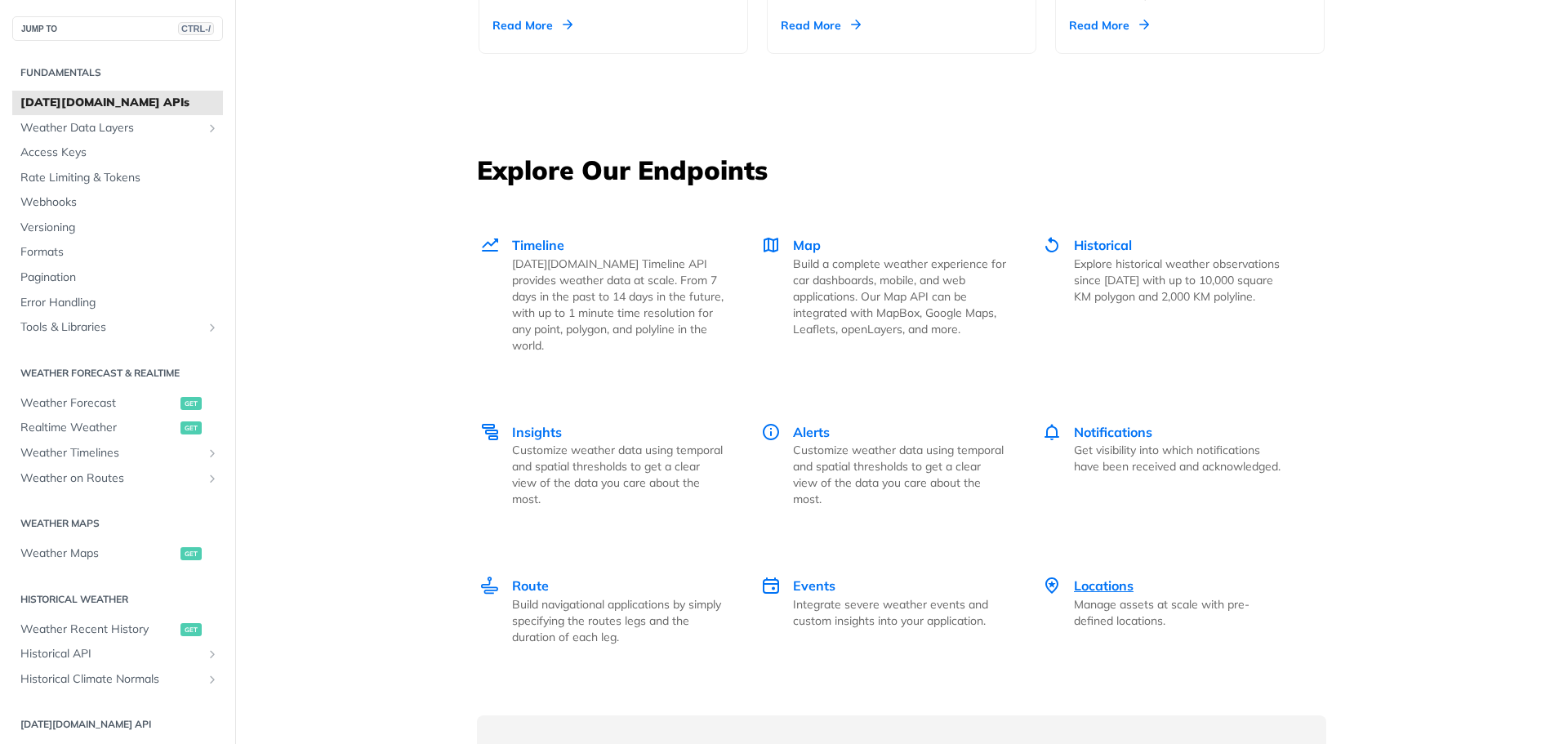
click at [1150, 597] on p "Manage assets at scale with pre-defined locations." at bounding box center [1179, 613] width 213 height 33
click at [548, 263] on p "Tomorrow.io Timeline API provides weather data at scale. From 7 days in the pas…" at bounding box center [618, 305] width 213 height 98
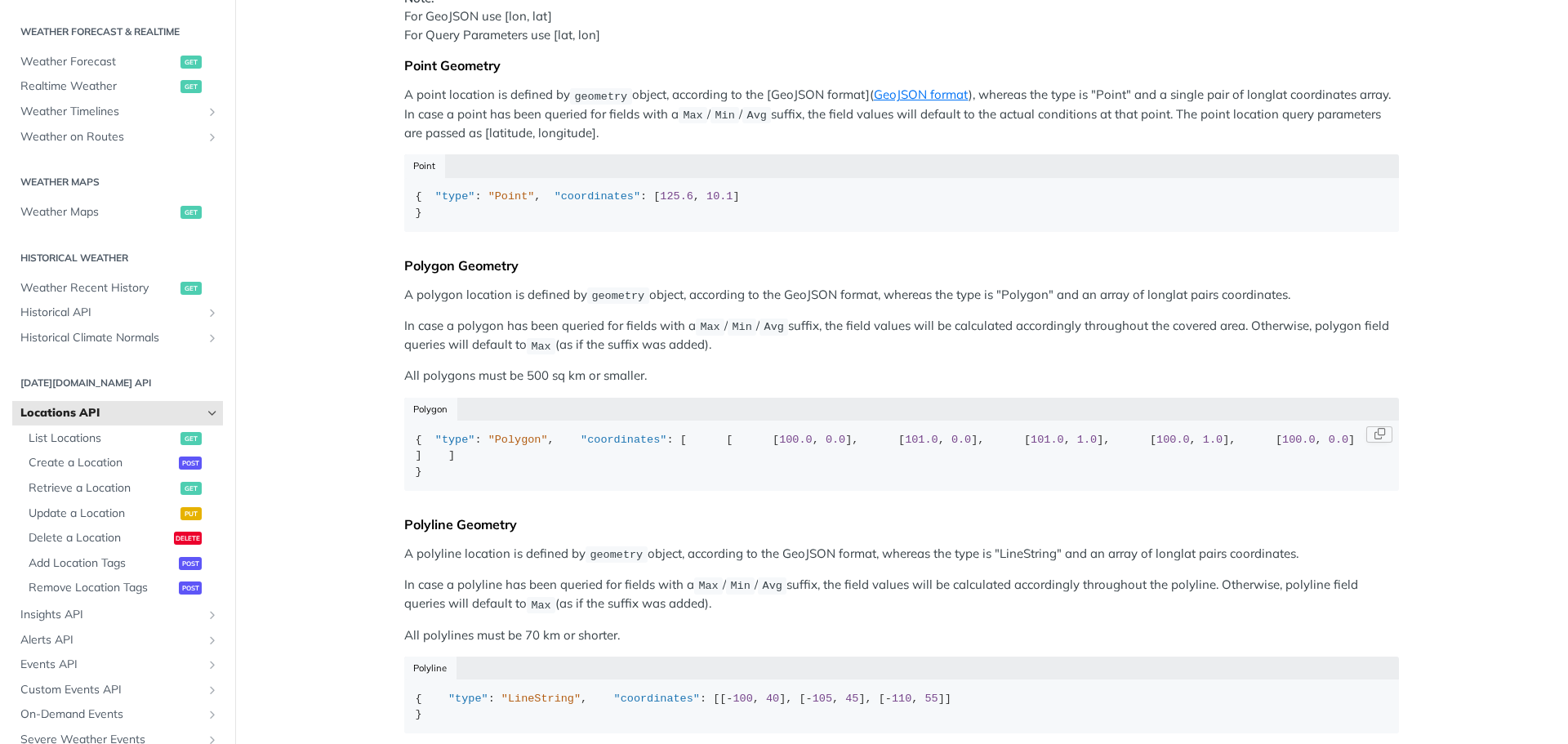
scroll to position [245, 0]
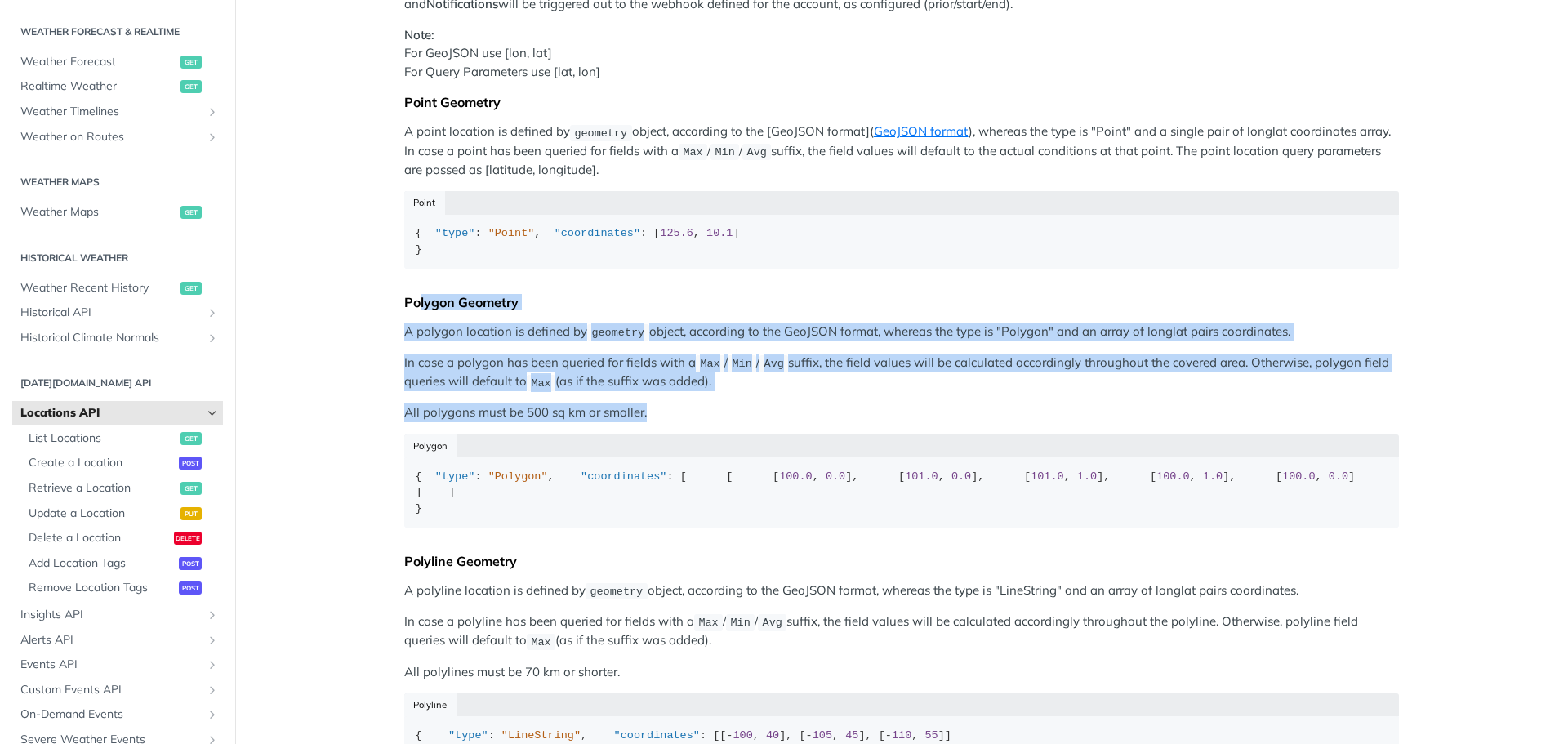
drag, startPoint x: 718, startPoint y: 435, endPoint x: 504, endPoint y: 366, distance: 224.8
click at [404, 338] on div "Predefined locations can be queried in any of the data endpoints (/timeline, /r…" at bounding box center [901, 364] width 994 height 836
click at [522, 372] on div "Predefined locations can be queried in any of the data endpoints (/timeline, /r…" at bounding box center [901, 364] width 994 height 836
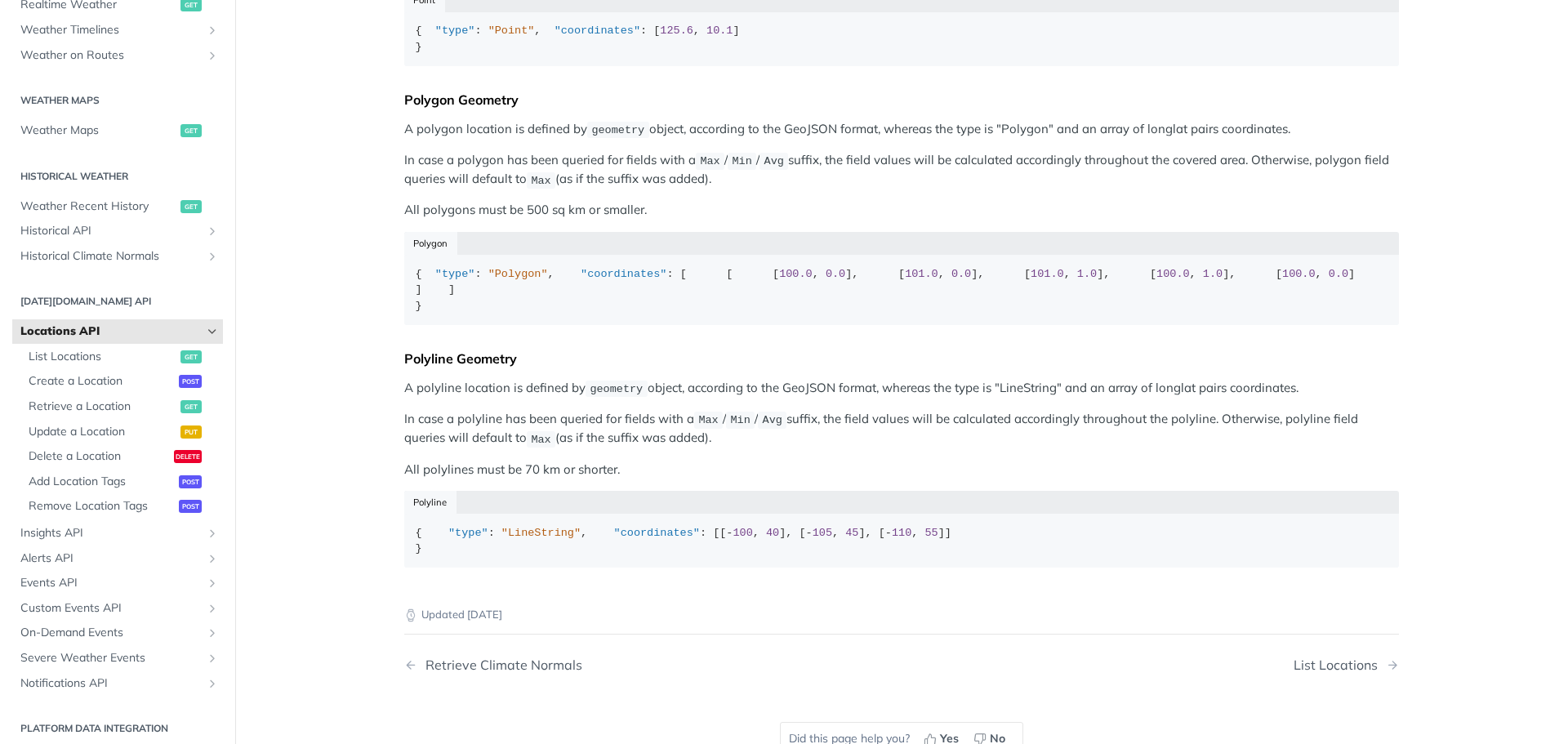
scroll to position [409, 0]
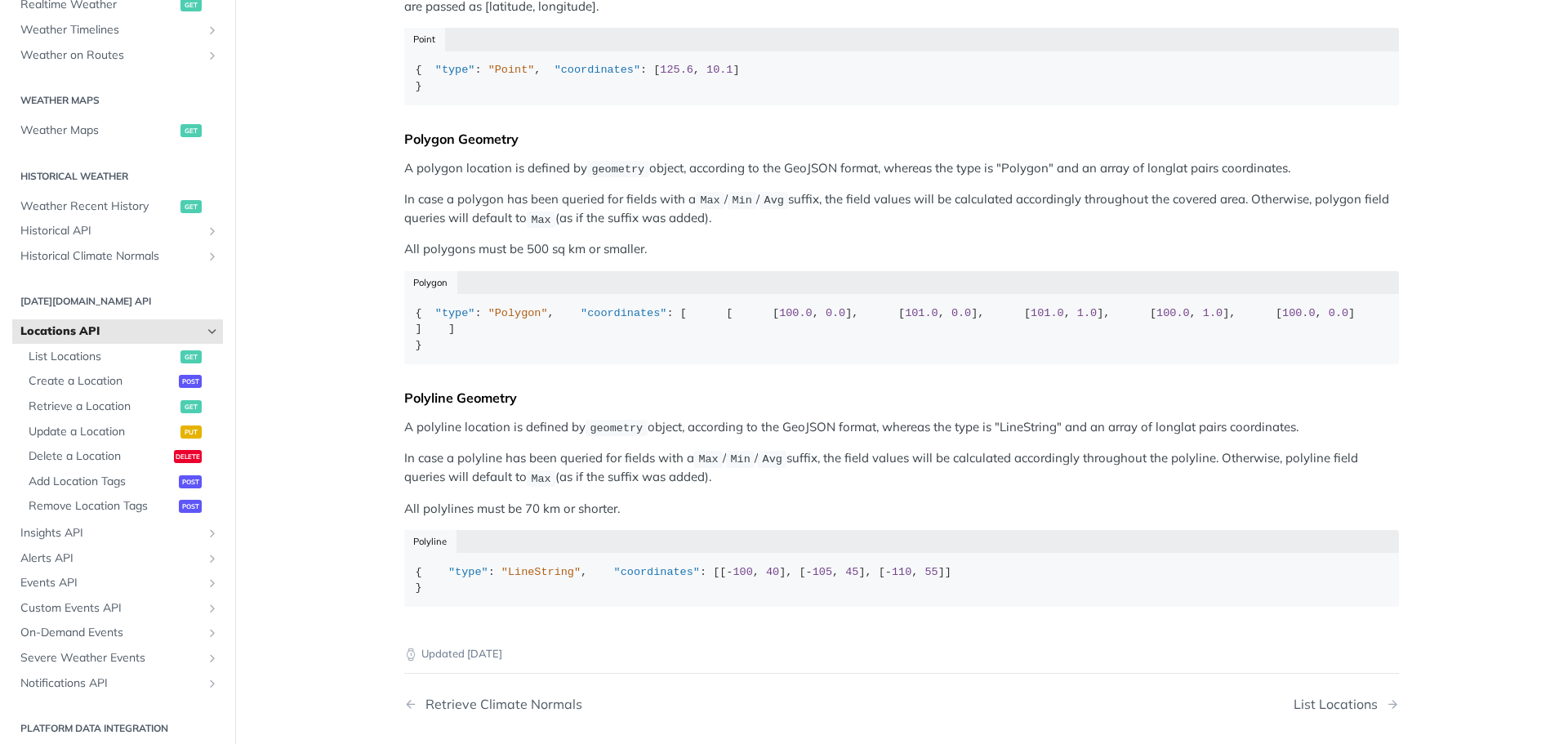
click at [103, 335] on span "Locations API" at bounding box center [111, 331] width 181 height 16
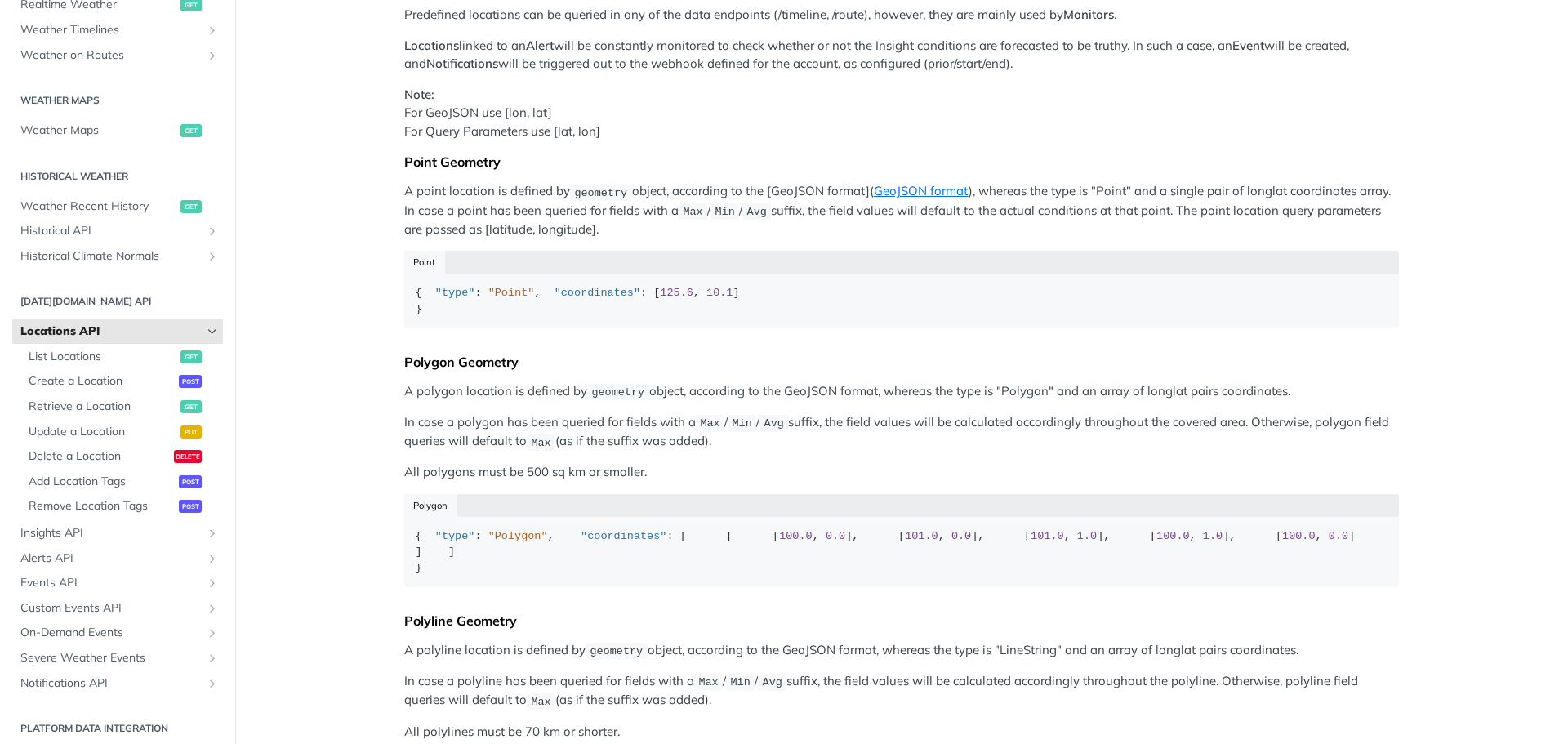
scroll to position [82, 0]
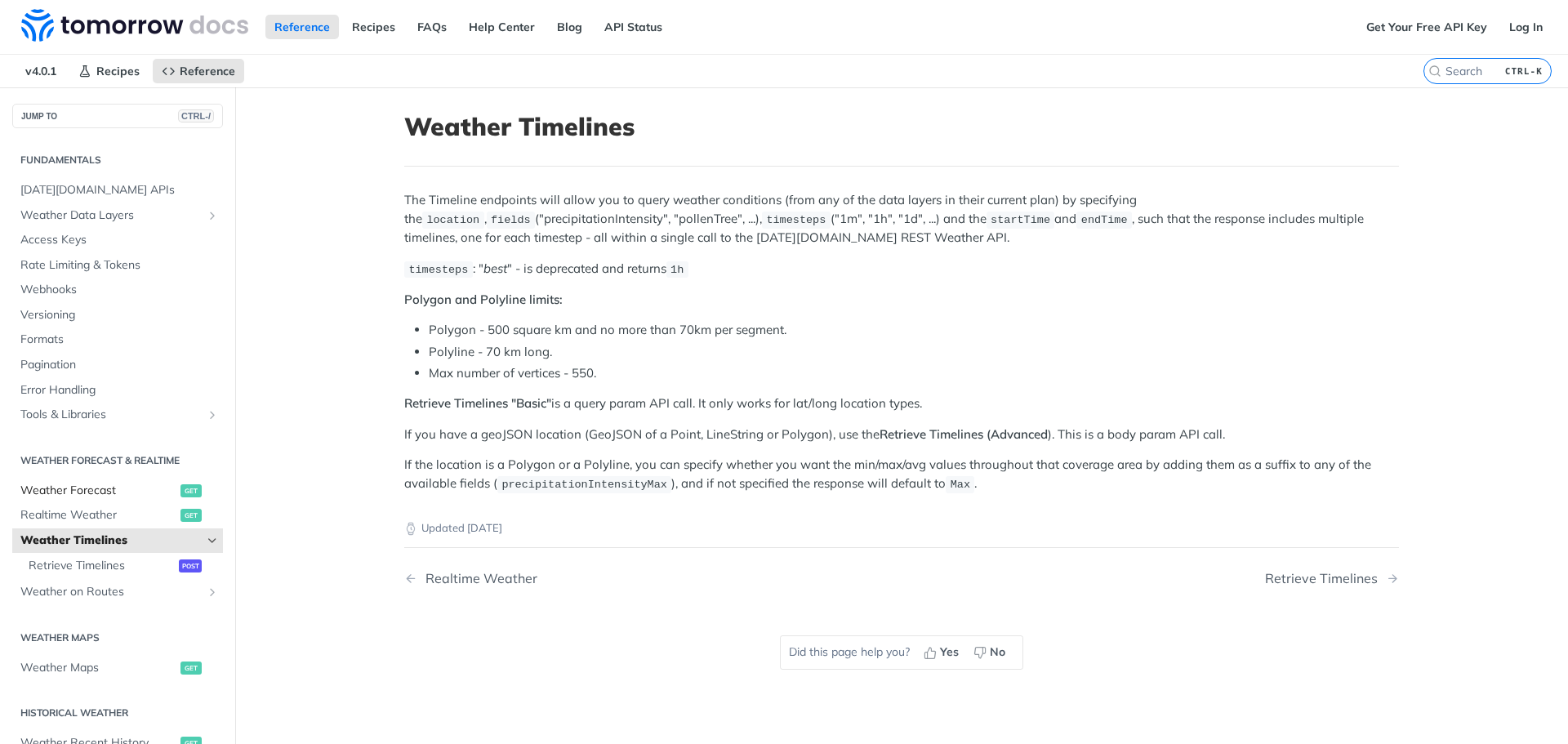
click at [141, 497] on span "Weather Forecast" at bounding box center [98, 491] width 156 height 16
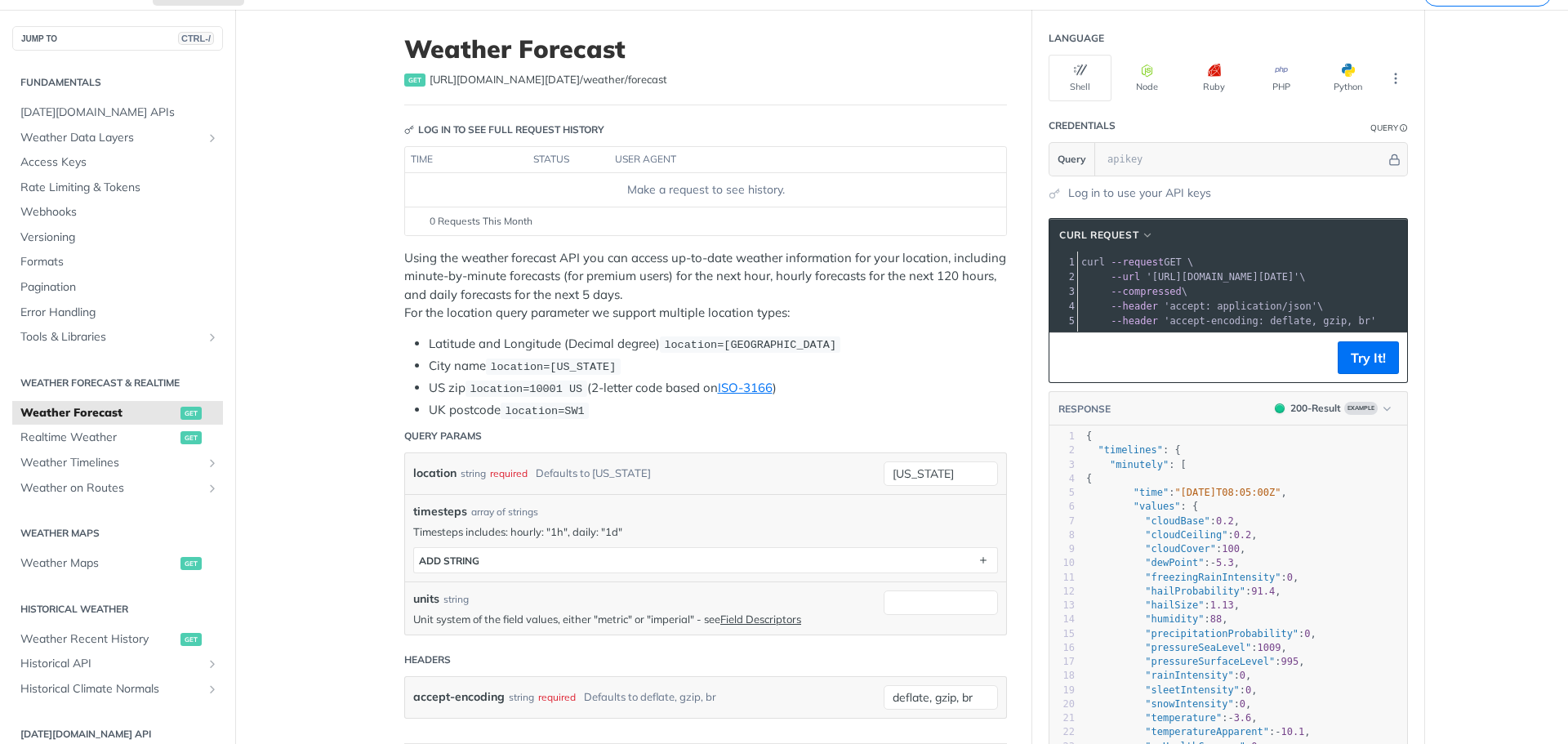
scroll to position [82, 0]
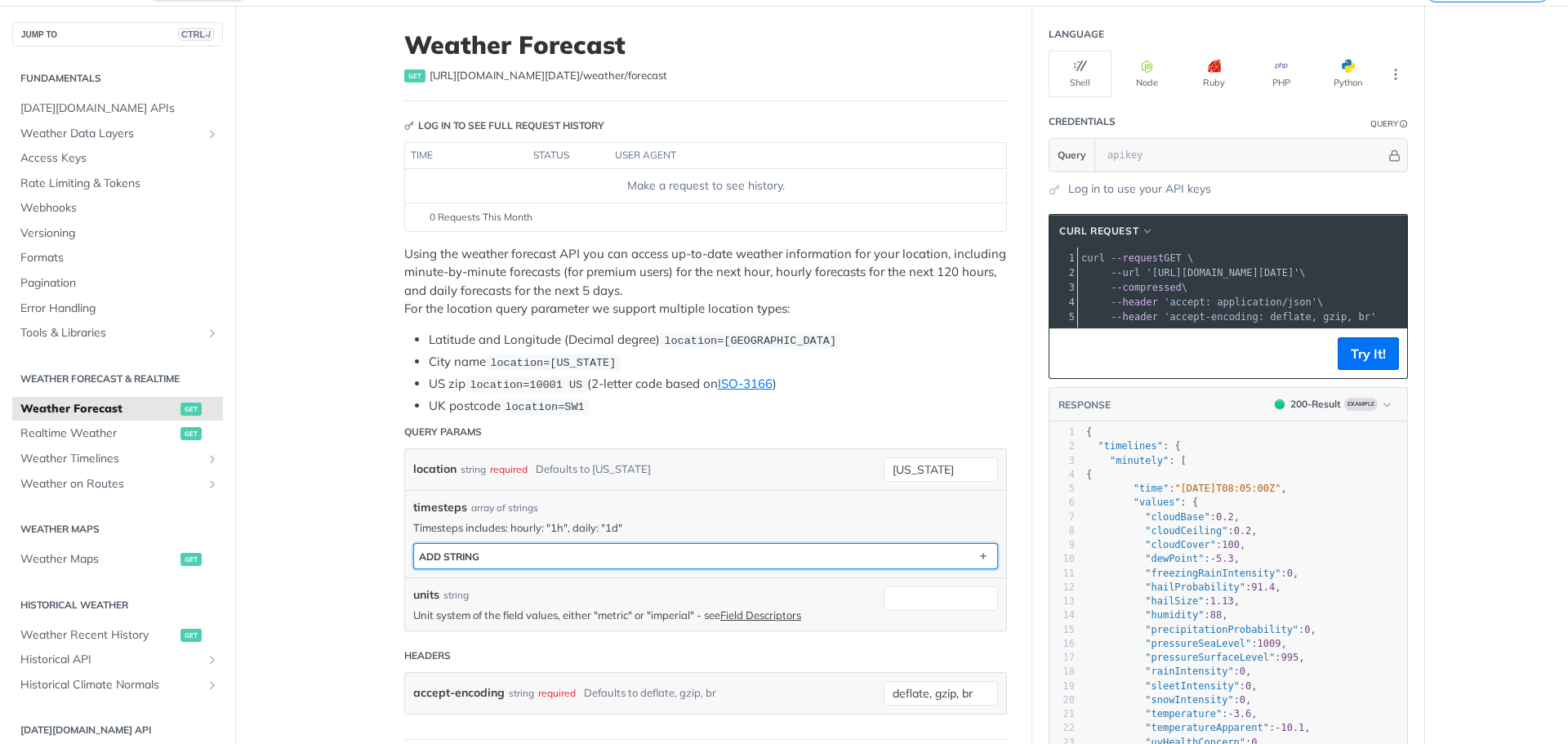
click at [665, 560] on button "ADD string" at bounding box center [705, 556] width 583 height 24
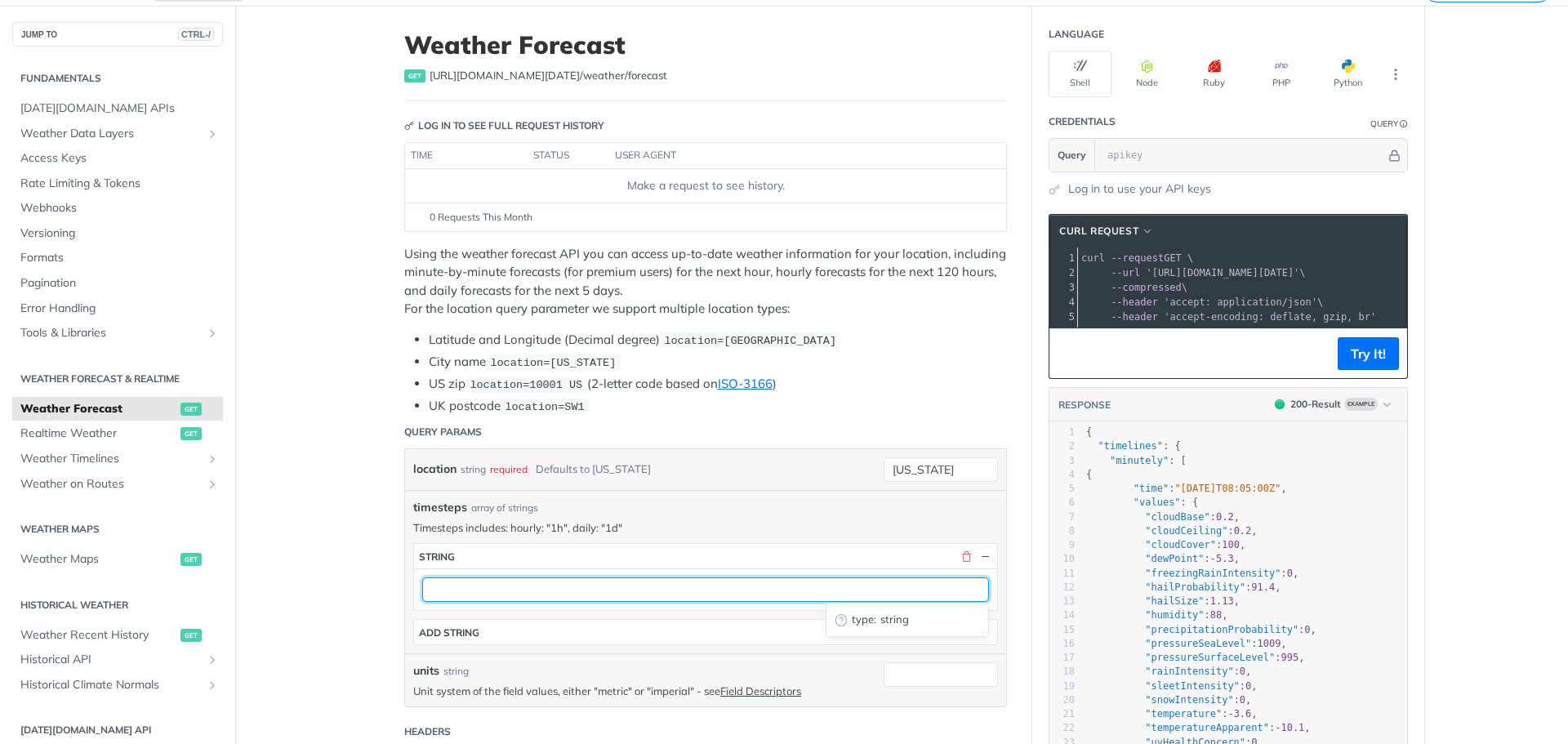
click at [649, 591] on input "text" at bounding box center [706, 590] width 567 height 24
click at [445, 597] on input "text" at bounding box center [706, 590] width 567 height 24
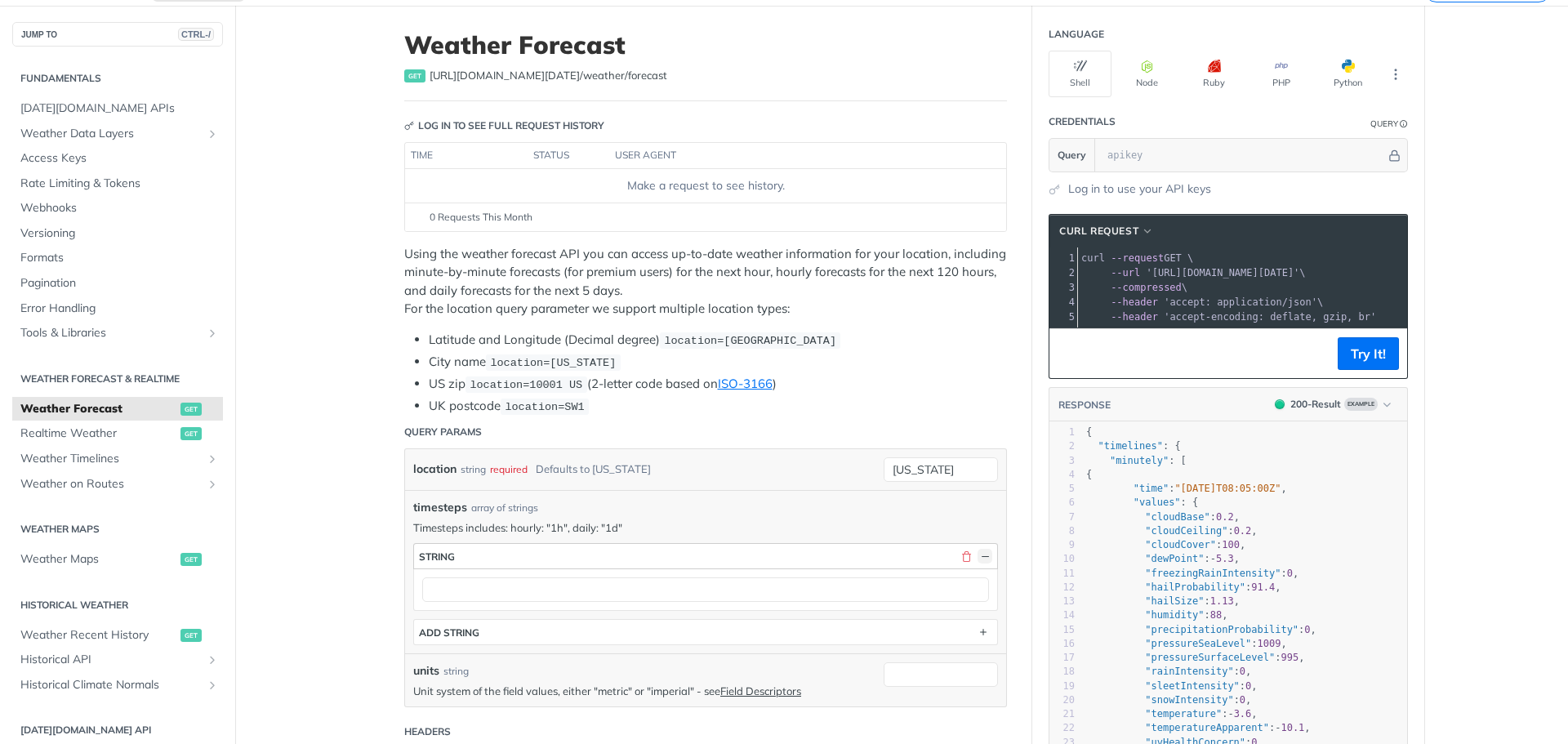
click at [977, 555] on button "button" at bounding box center [984, 556] width 15 height 15
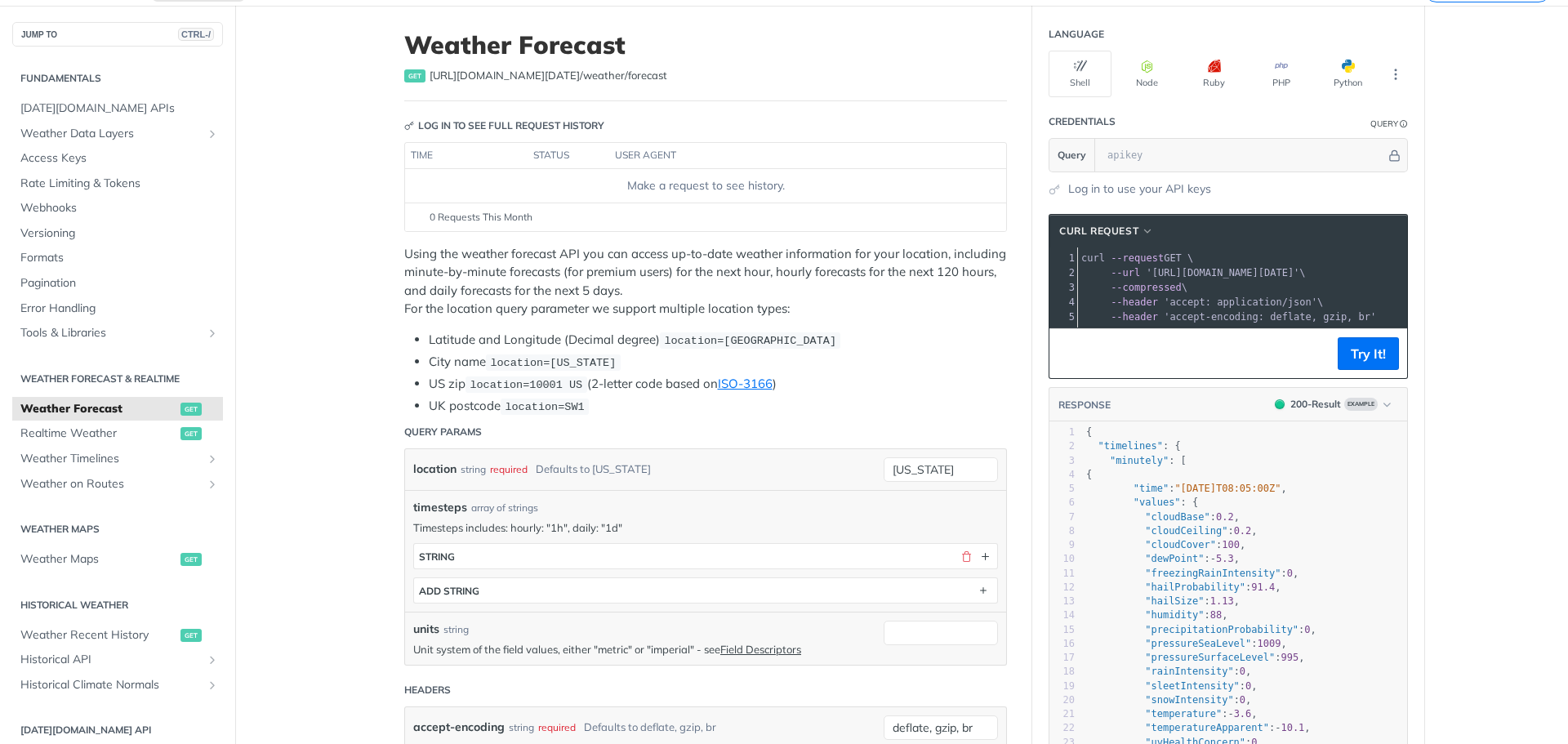
click at [920, 485] on div "location string required Defaults to new york new york" at bounding box center [705, 469] width 600 height 41
click at [843, 398] on li "UK postcode location=SW1" at bounding box center [718, 407] width 578 height 19
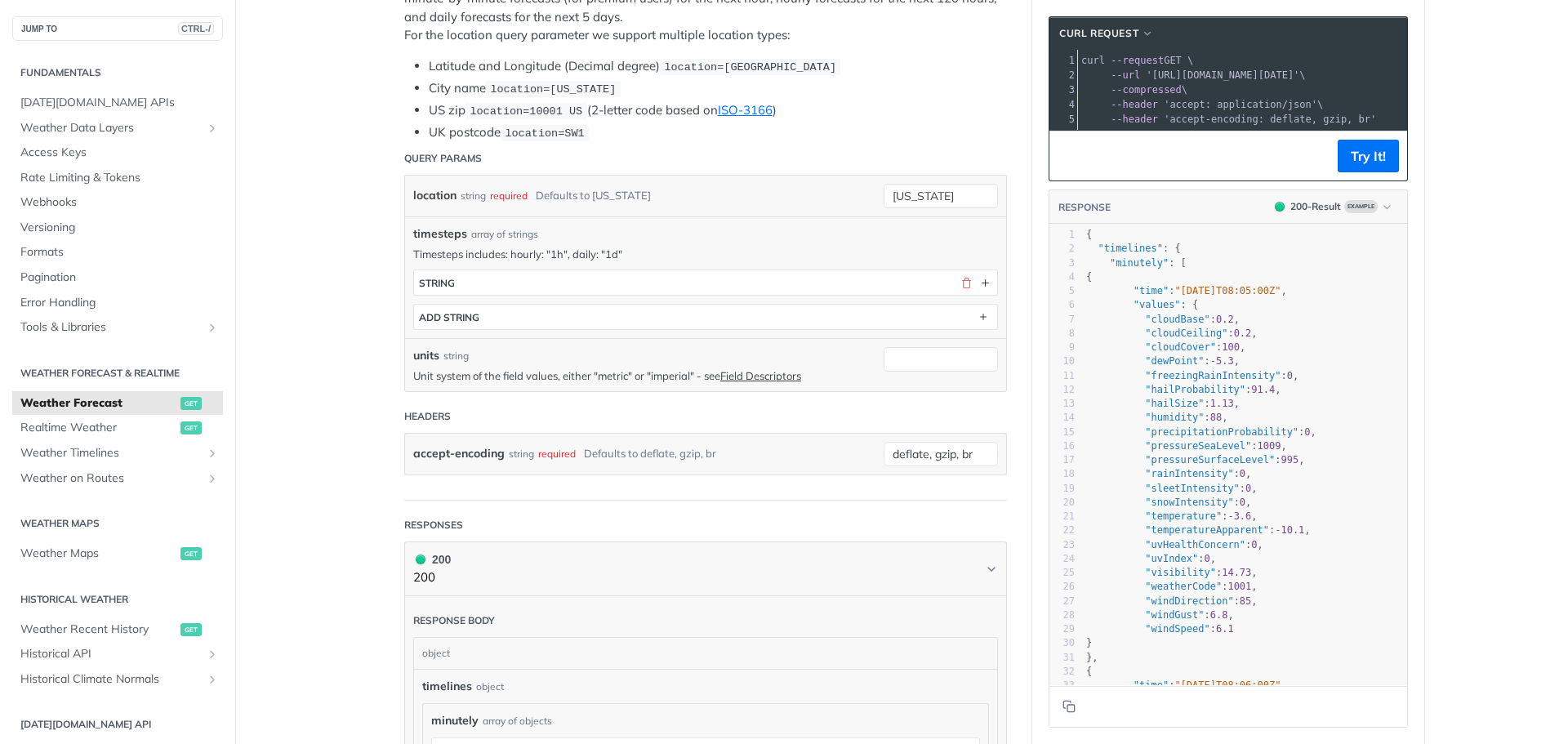
scroll to position [327, 0]
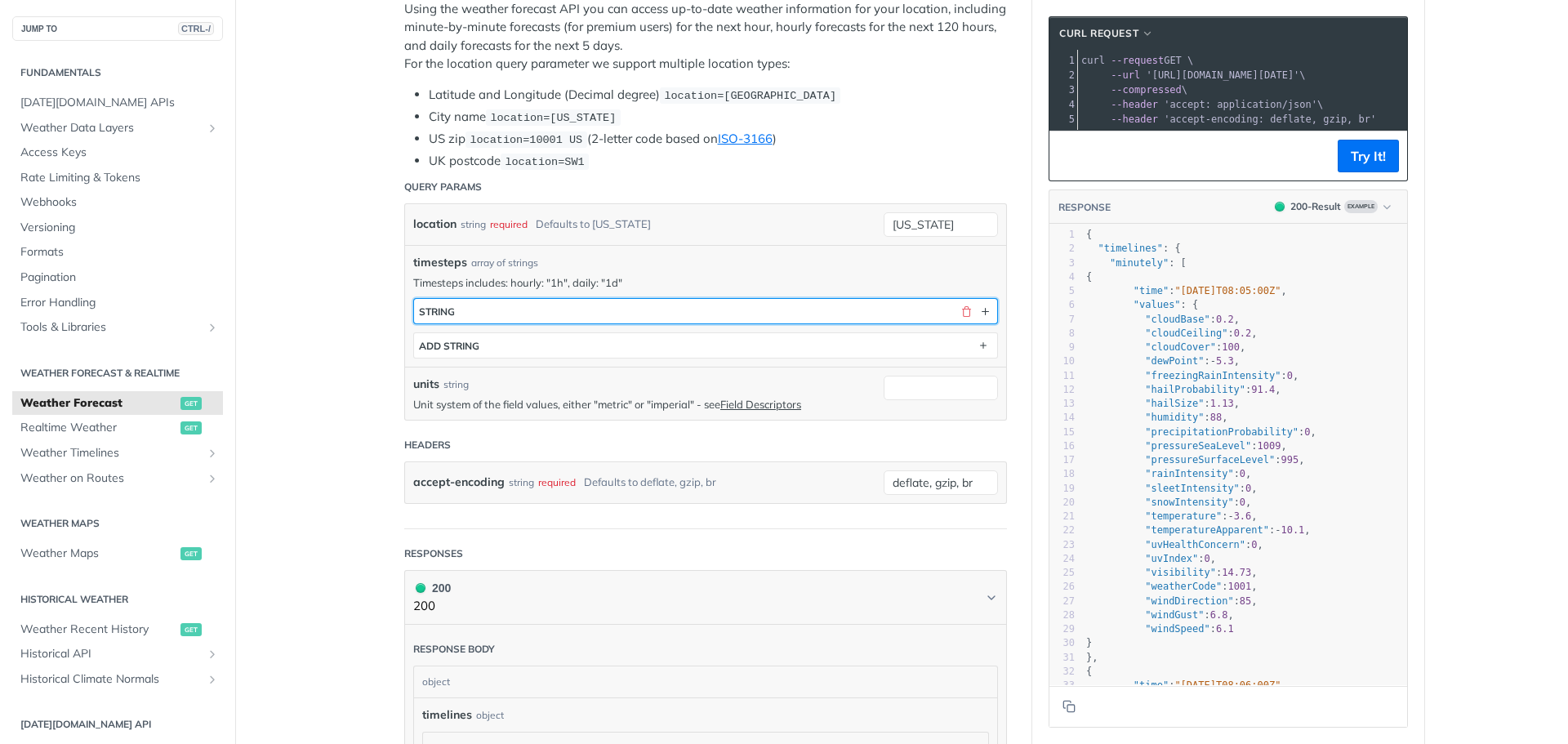
click at [887, 315] on button "string" at bounding box center [705, 311] width 583 height 24
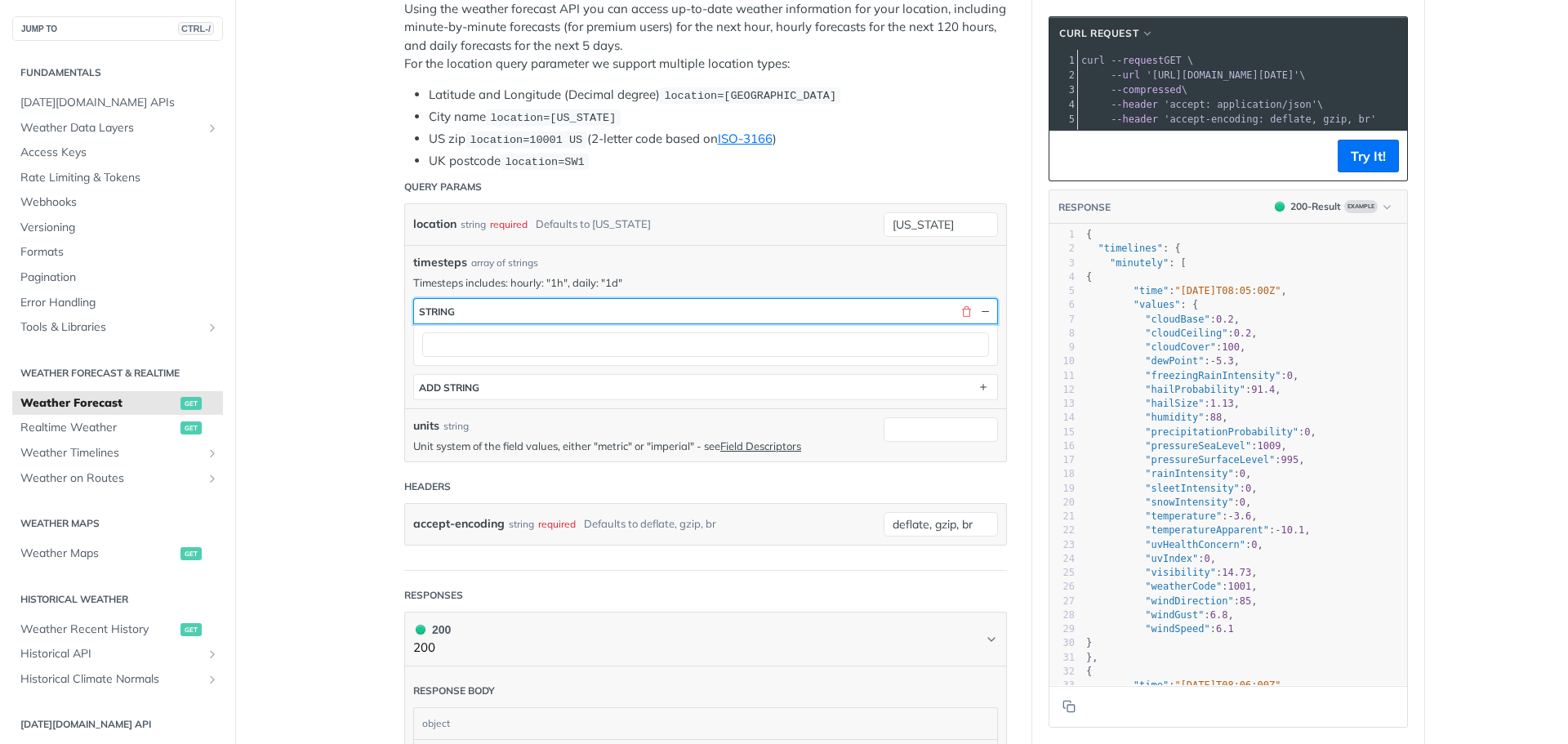
click at [887, 315] on button "string" at bounding box center [705, 311] width 583 height 24
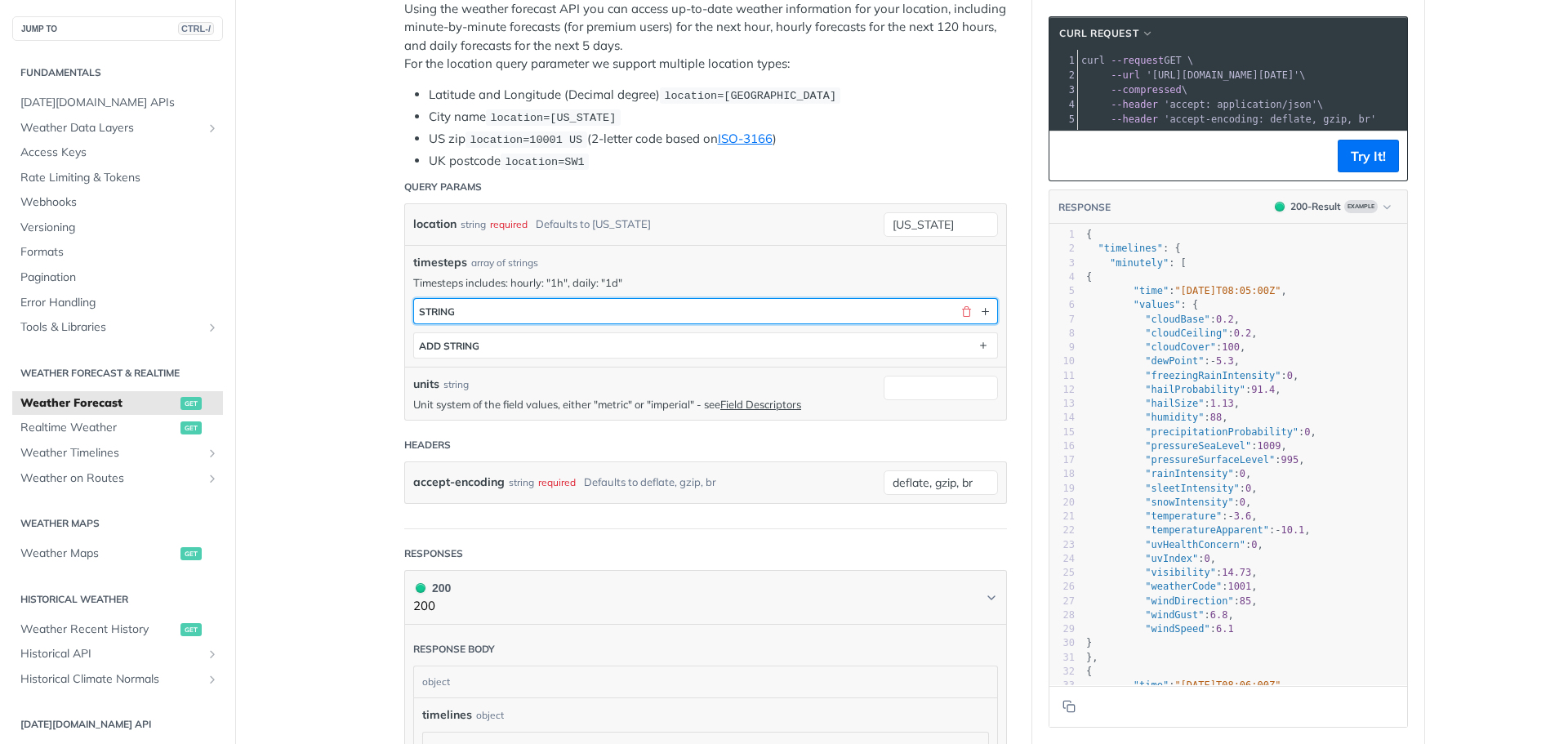
click at [887, 315] on button "string" at bounding box center [705, 311] width 583 height 24
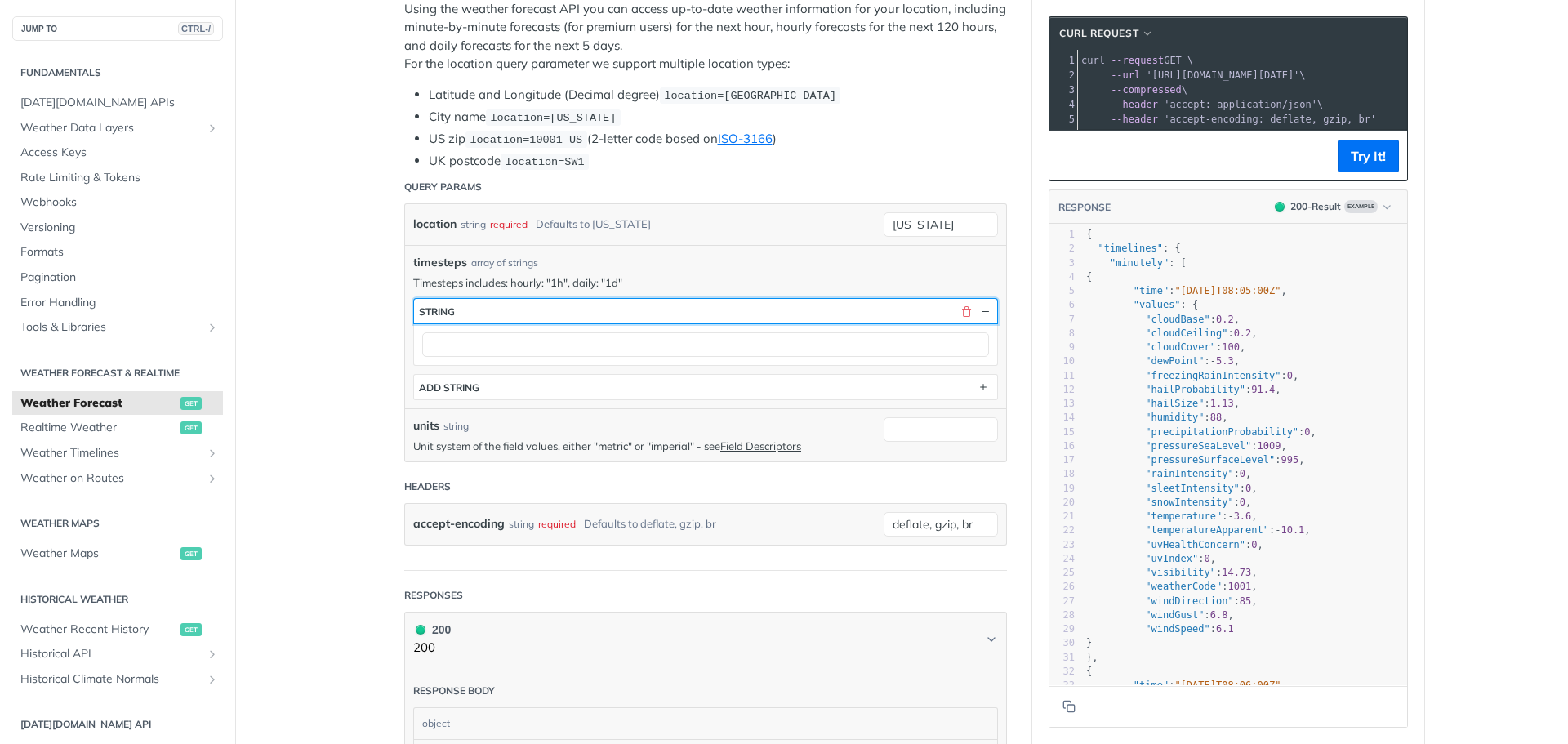
click at [887, 315] on button "string" at bounding box center [705, 311] width 583 height 24
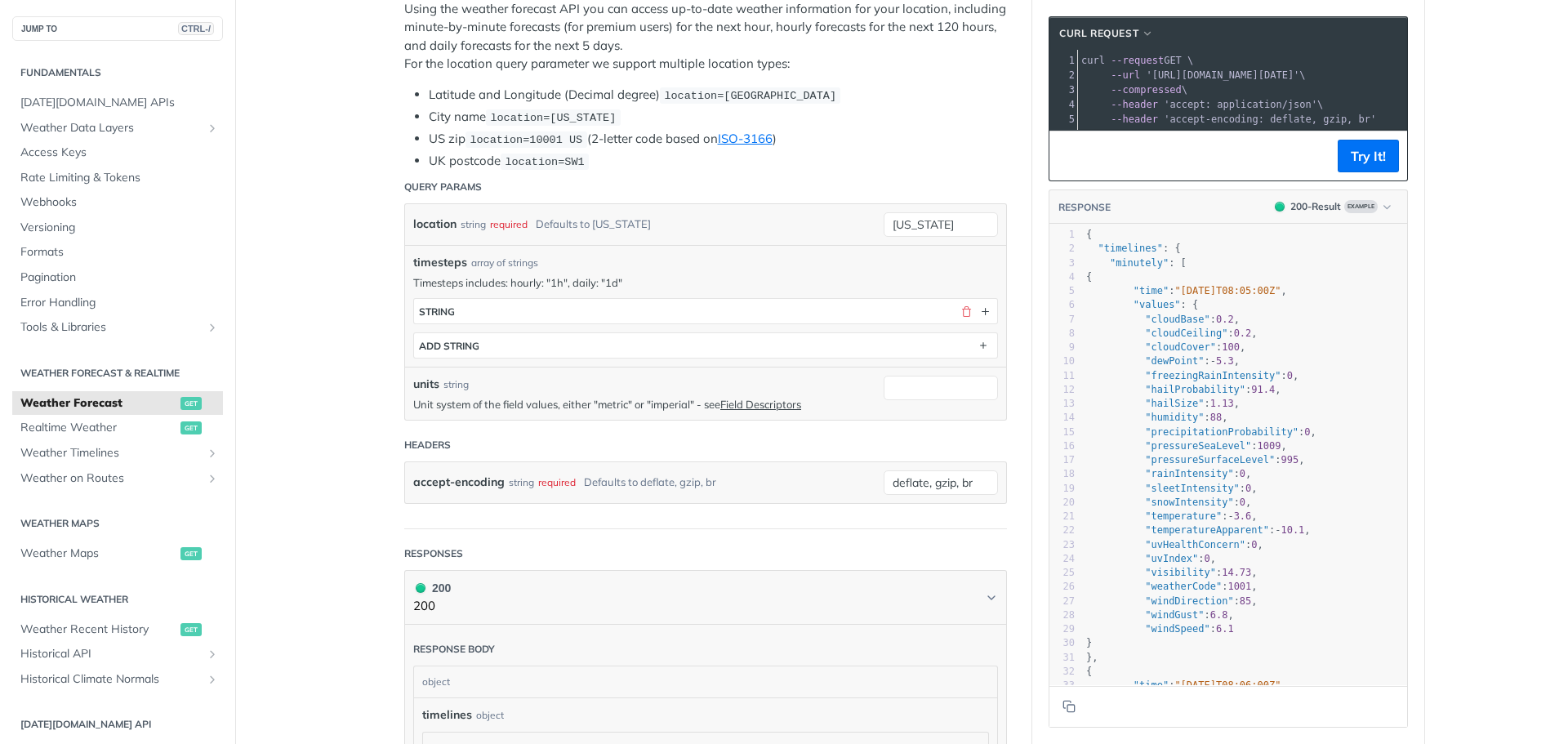
click at [796, 391] on div "units string Unit system of the field values, either "metric" or "imperial" - s…" at bounding box center [644, 394] width 462 height 36
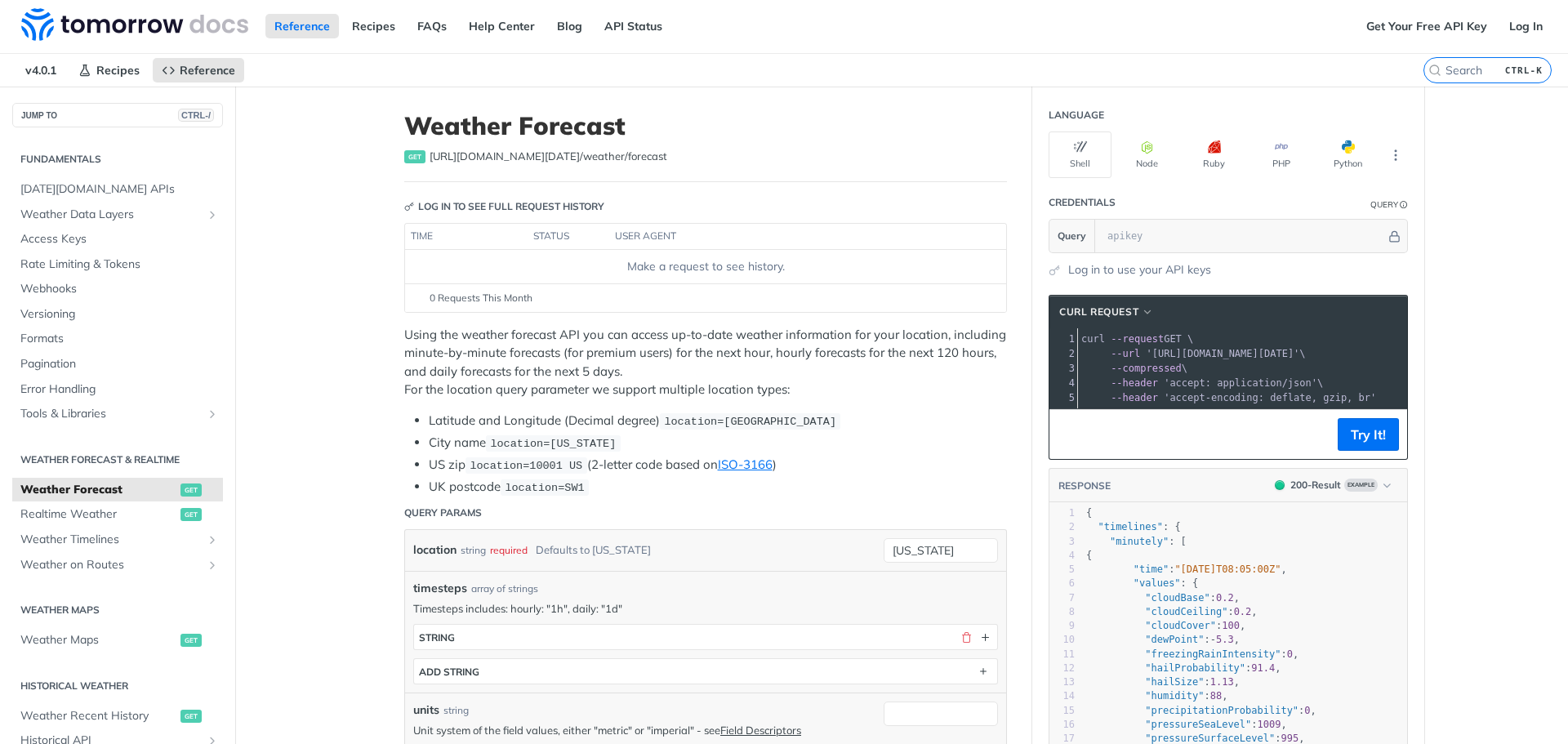
scroll to position [0, 0]
drag, startPoint x: 534, startPoint y: 403, endPoint x: 967, endPoint y: 395, distance: 433.1
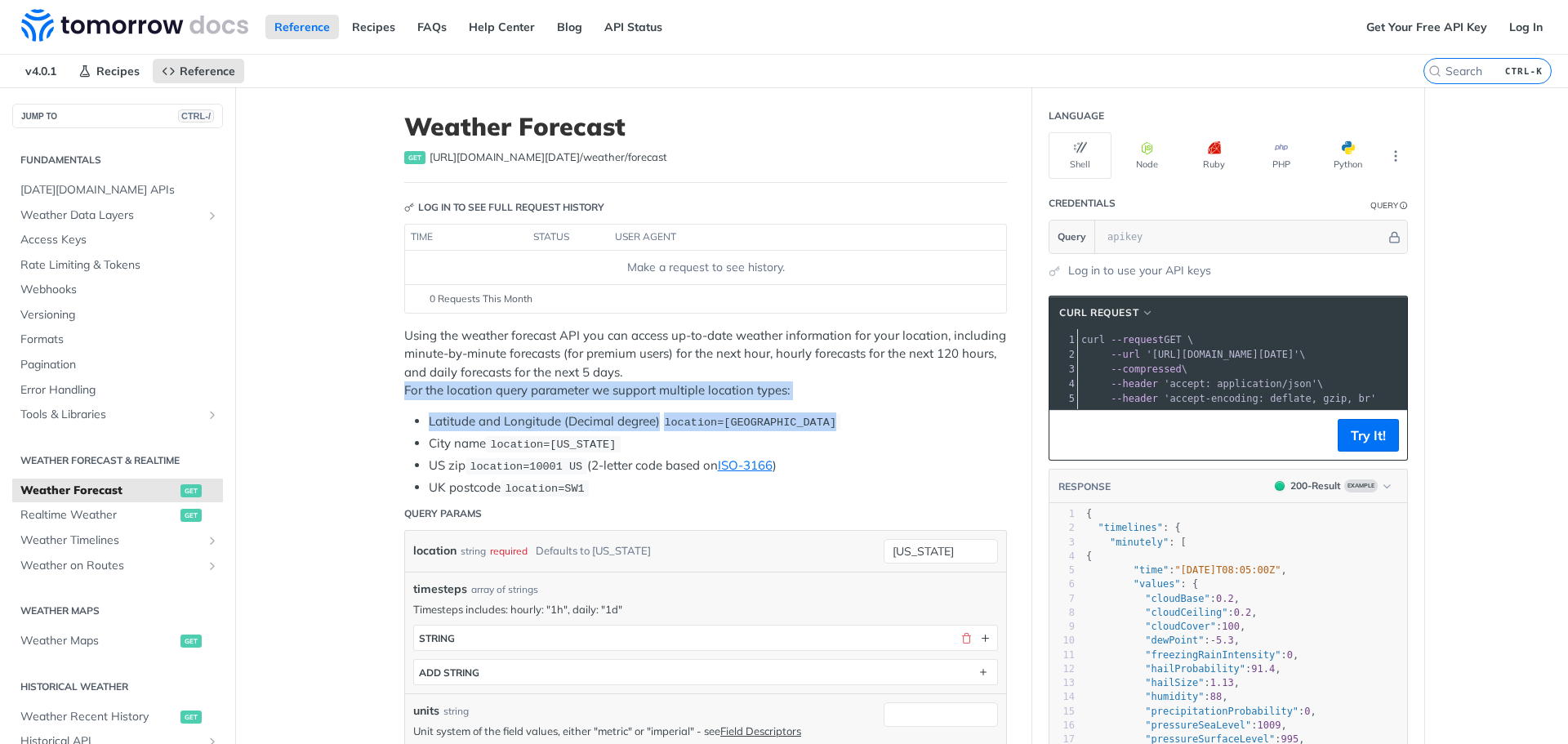
drag, startPoint x: 893, startPoint y: 403, endPoint x: 298, endPoint y: 390, distance: 595.1
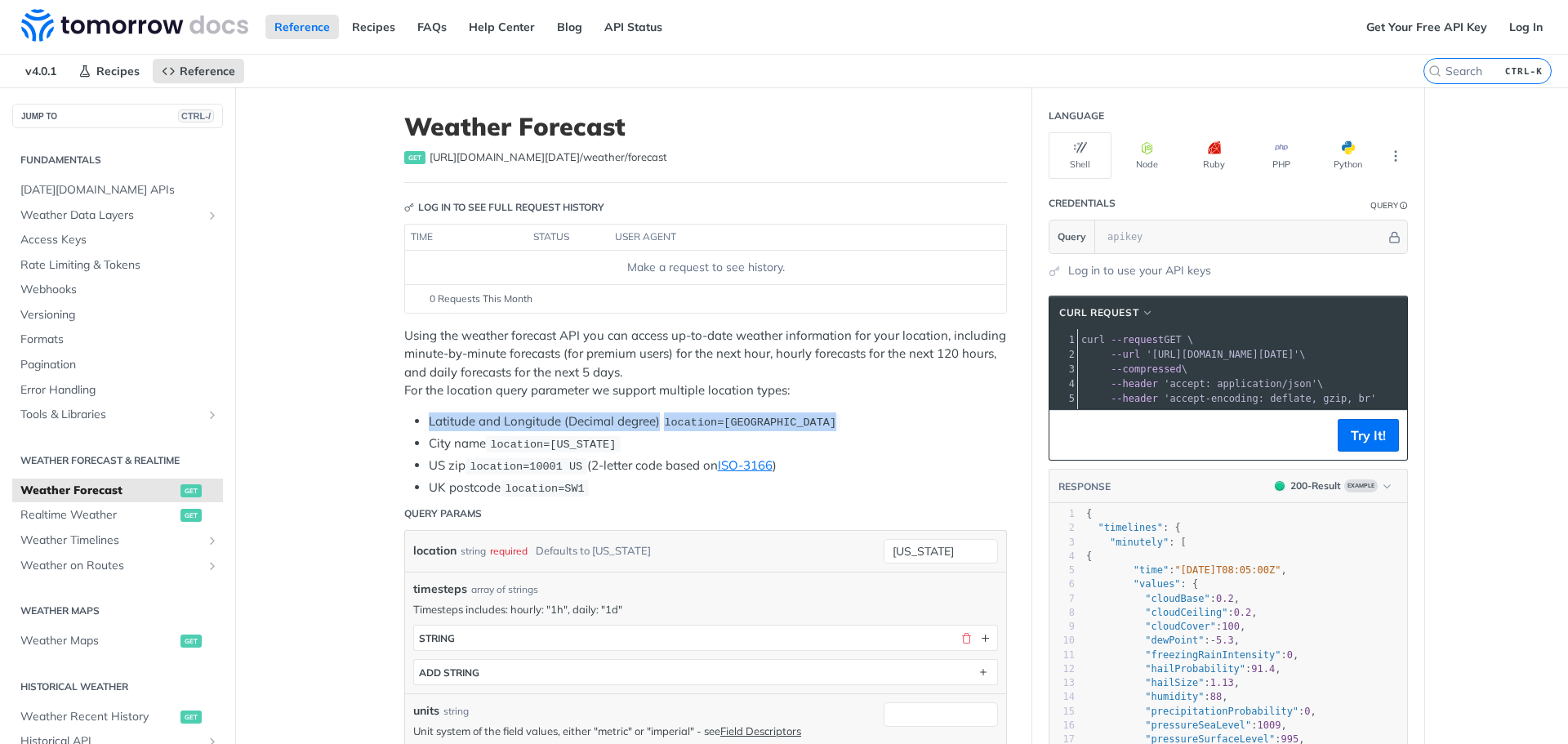
drag, startPoint x: 420, startPoint y: 423, endPoint x: 838, endPoint y: 411, distance: 418.2
click at [462, 478] on li "UK postcode location=SW1" at bounding box center [718, 488] width 578 height 19
click at [107, 415] on span "Tools & Libraries" at bounding box center [111, 415] width 181 height 16
drag, startPoint x: 380, startPoint y: 398, endPoint x: 304, endPoint y: 436, distance: 85.0
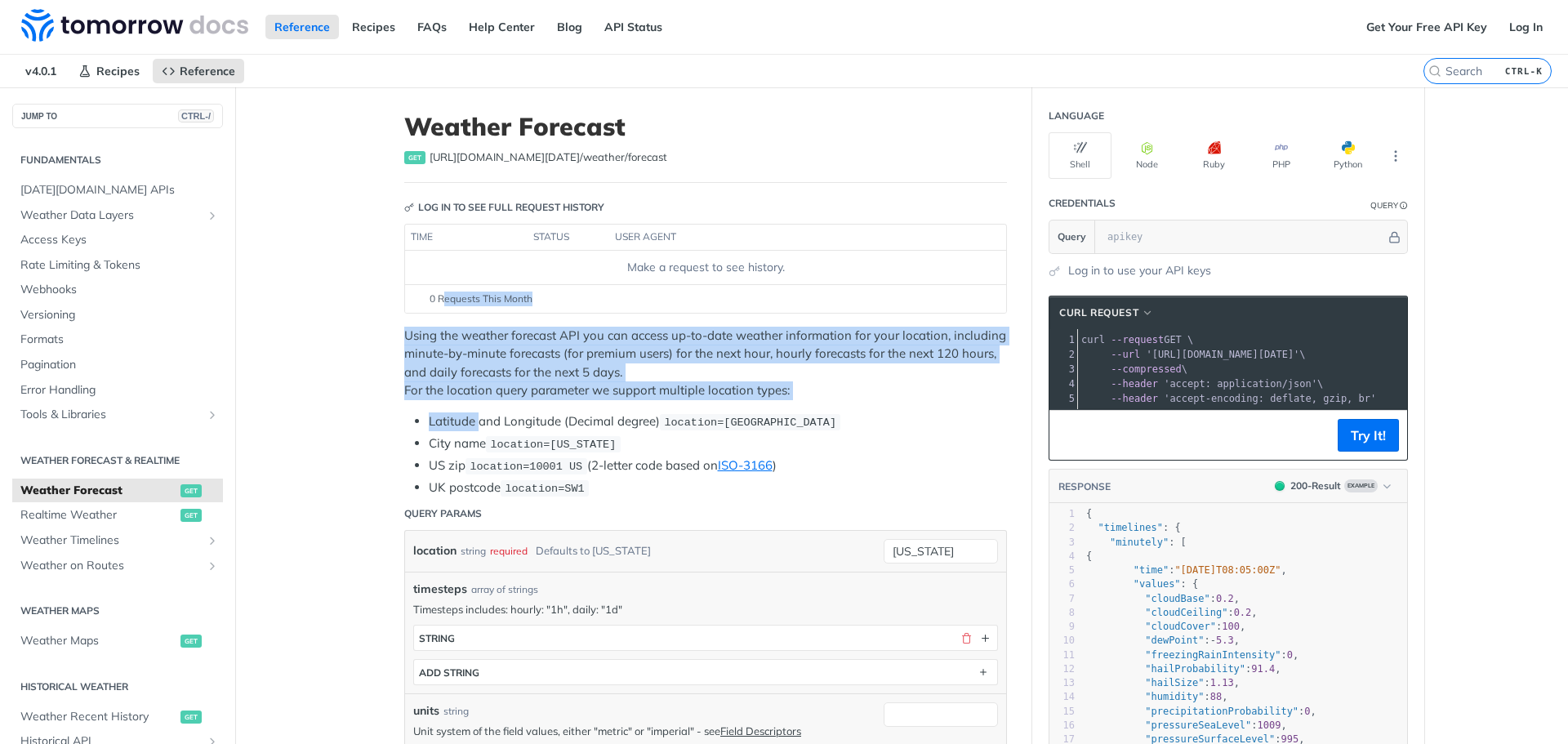
drag, startPoint x: 436, startPoint y: 297, endPoint x: 472, endPoint y: 426, distance: 133.9
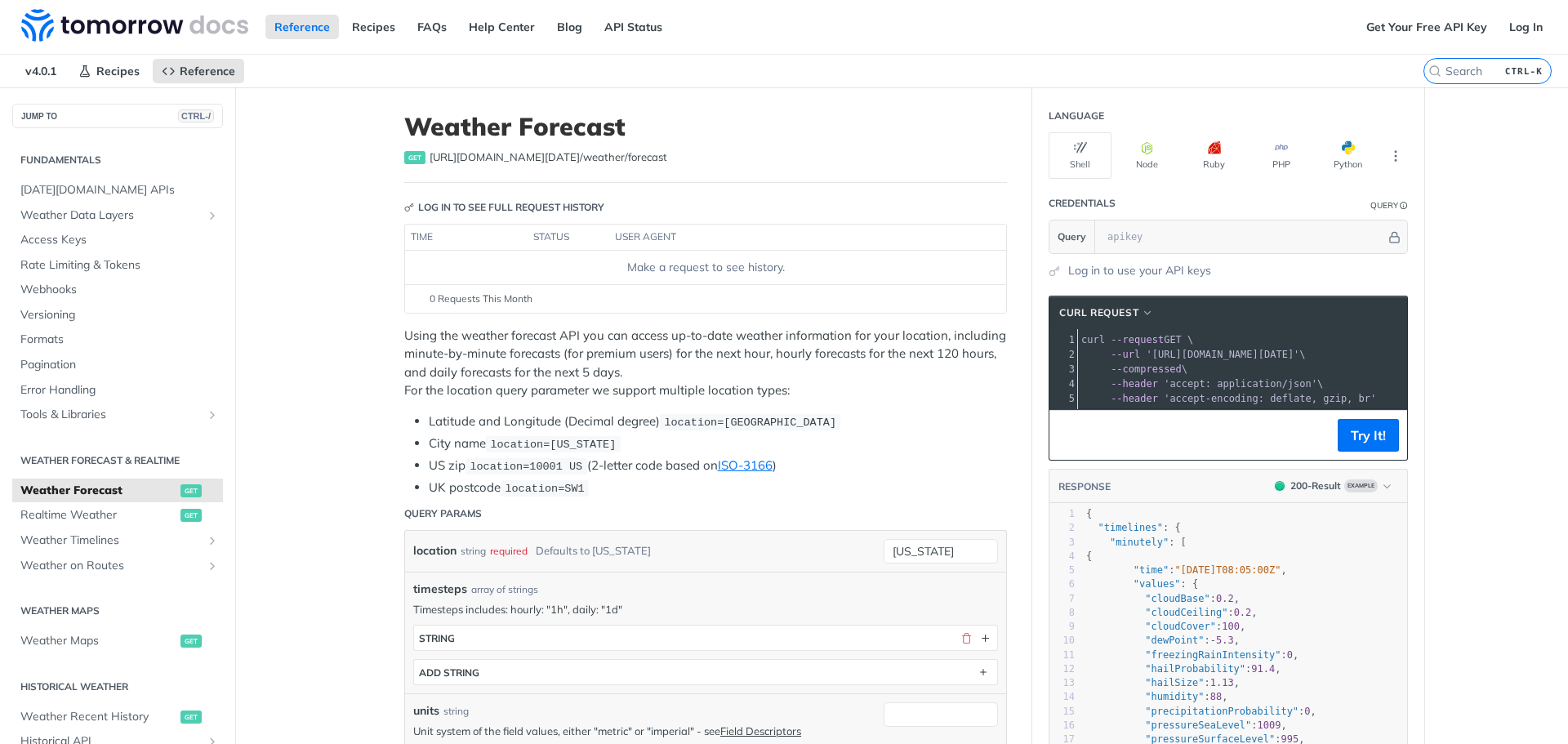
click at [464, 451] on li "City name location=new york" at bounding box center [718, 444] width 578 height 19
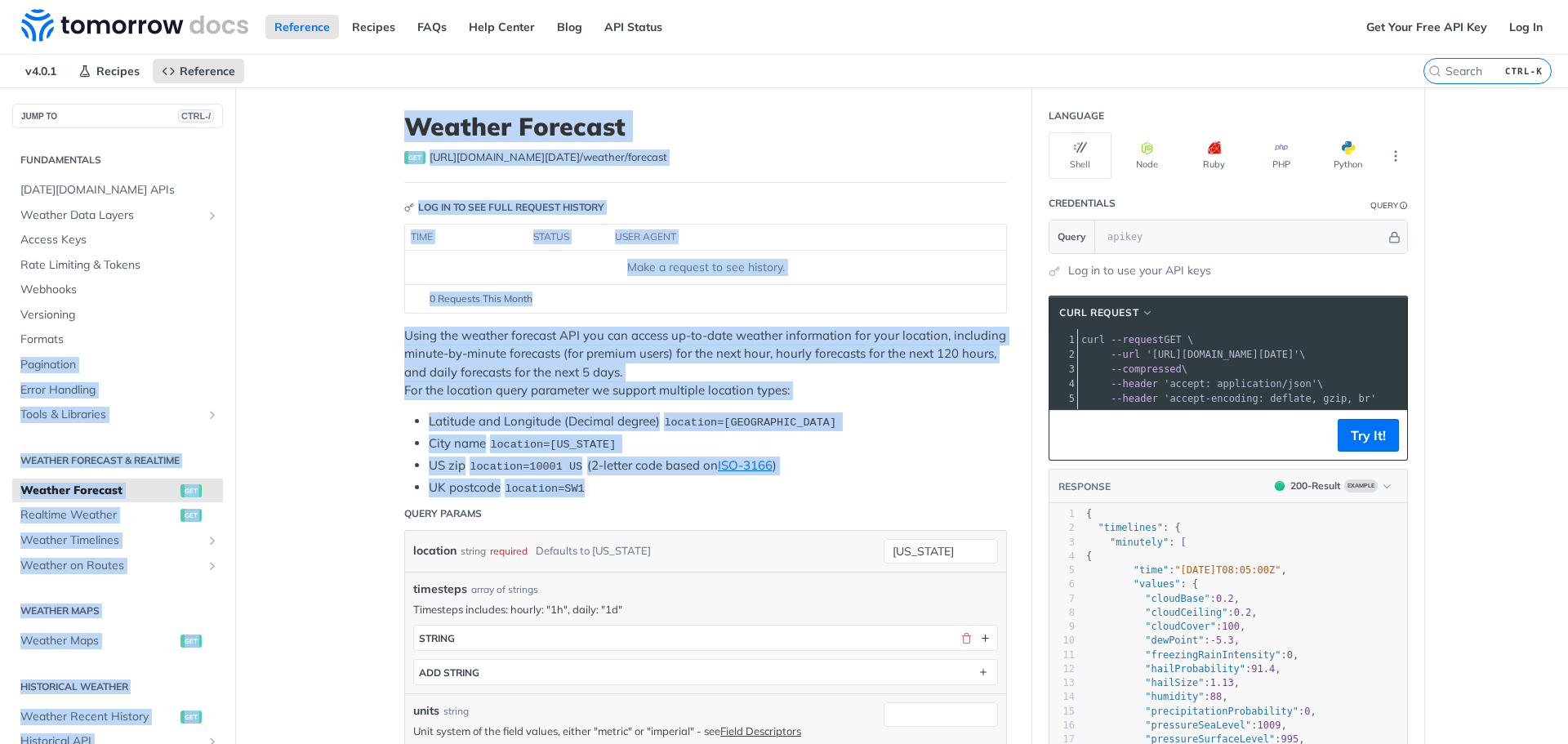
drag, startPoint x: 635, startPoint y: 494, endPoint x: 236, endPoint y: 352, distance: 423.5
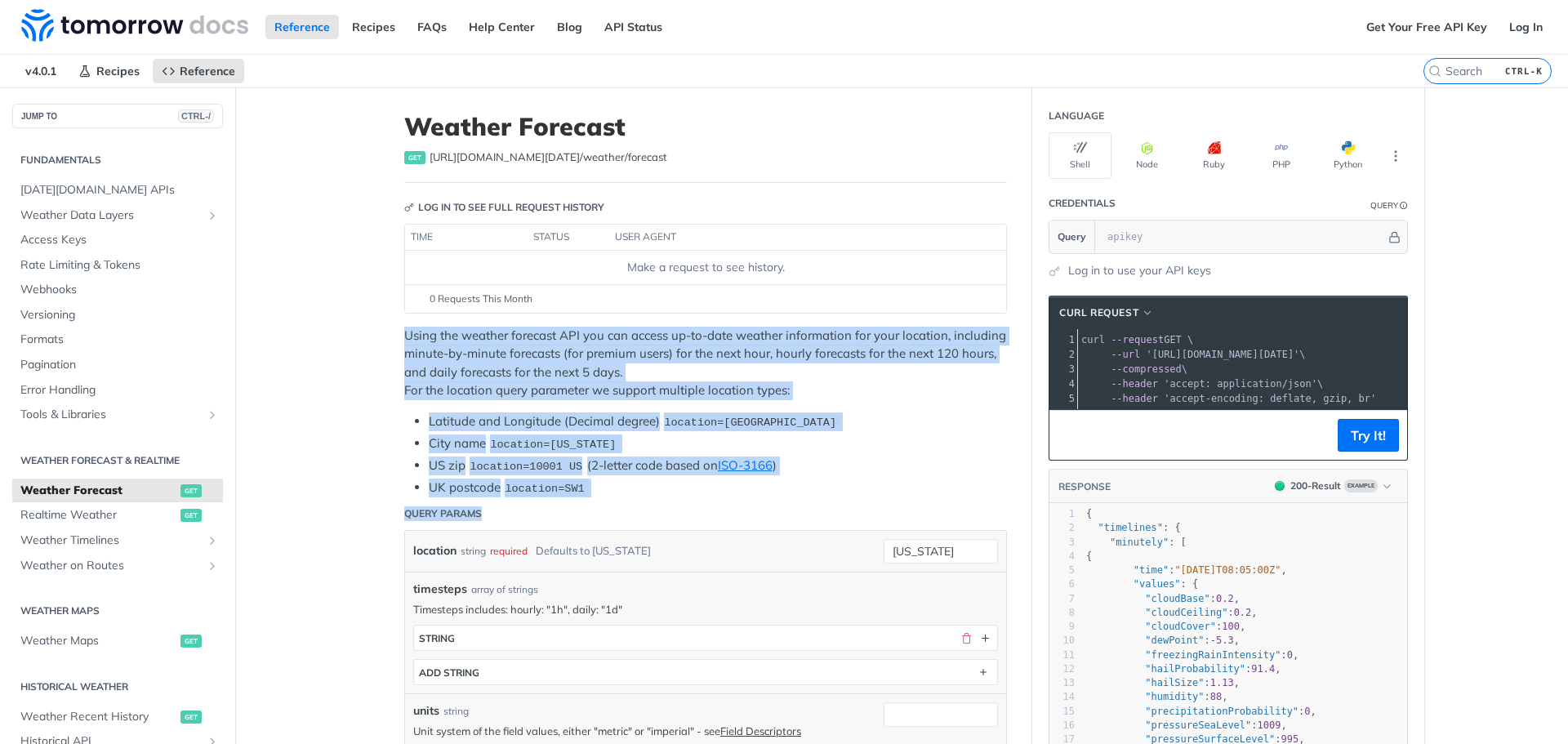
drag, startPoint x: 374, startPoint y: 332, endPoint x: 626, endPoint y: 505, distance: 305.7
click at [637, 497] on header "Query Params" at bounding box center [705, 514] width 602 height 33
drag, startPoint x: 663, startPoint y: 487, endPoint x: 335, endPoint y: 323, distance: 366.7
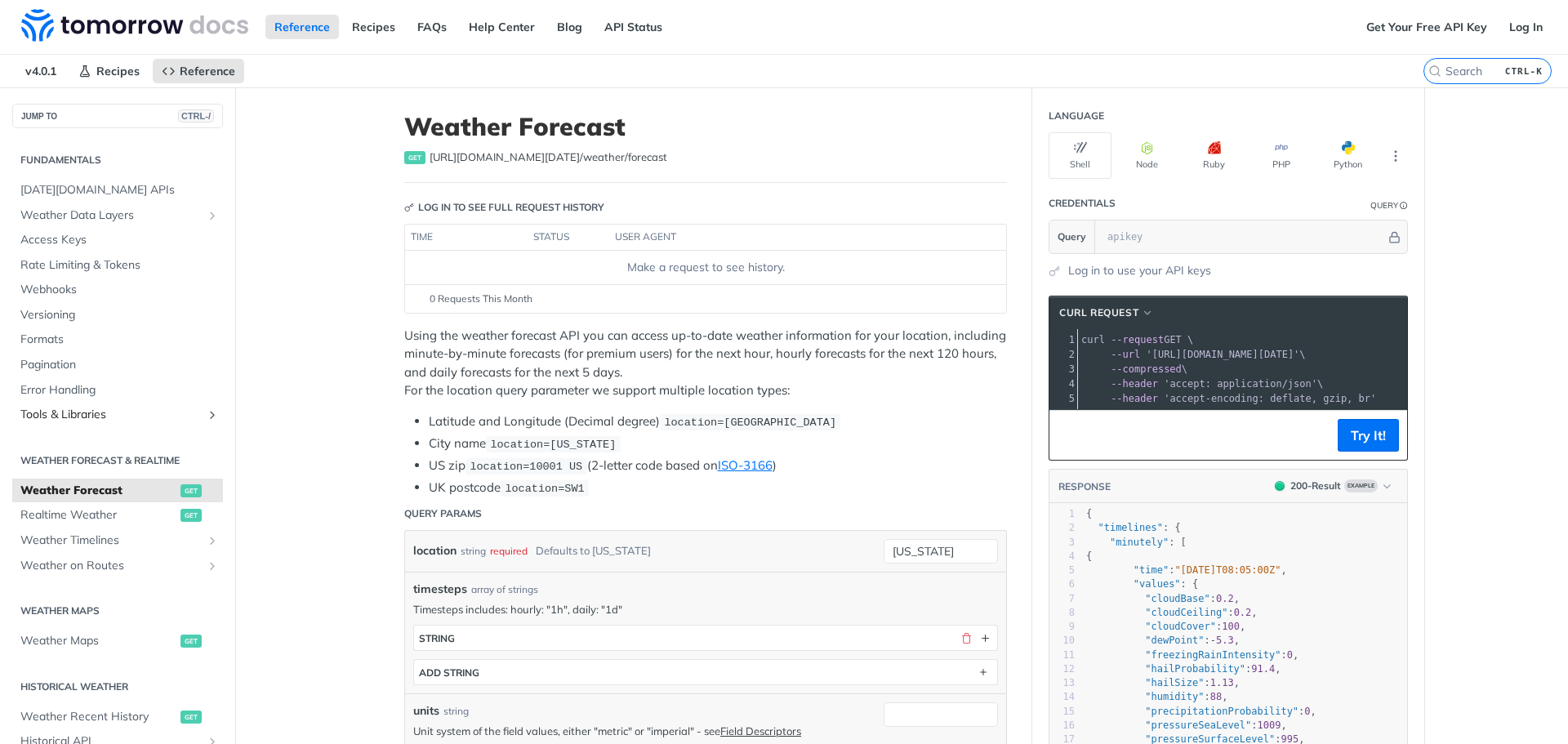
click at [206, 413] on icon "Show subpages for Tools & Libraries" at bounding box center [212, 415] width 13 height 13
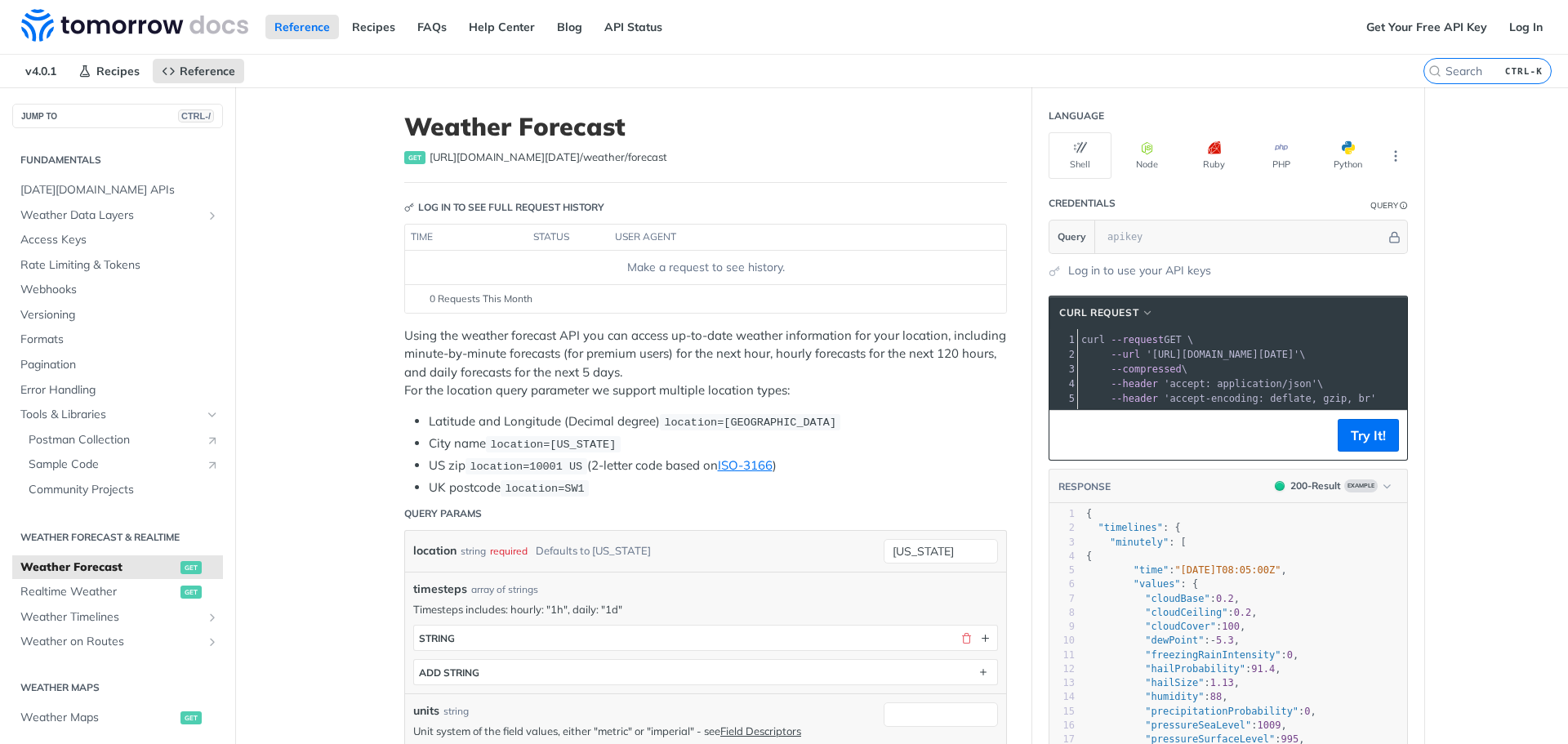
click at [86, 467] on span "Sample Code" at bounding box center [113, 465] width 169 height 16
click at [206, 415] on icon "Hide subpages for Tools & Libraries" at bounding box center [212, 415] width 13 height 13
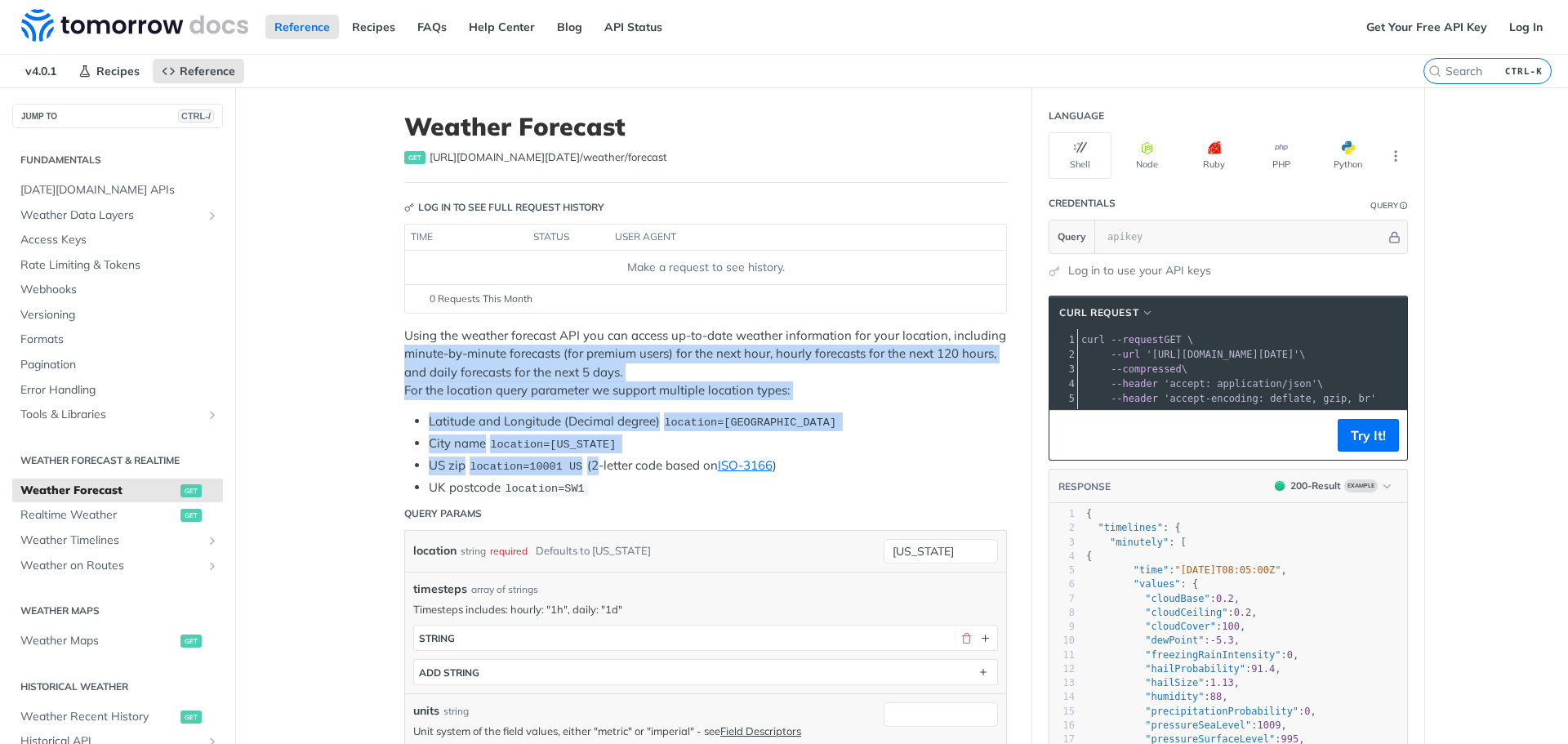
drag, startPoint x: 352, startPoint y: 353, endPoint x: 624, endPoint y: 510, distance: 314.1
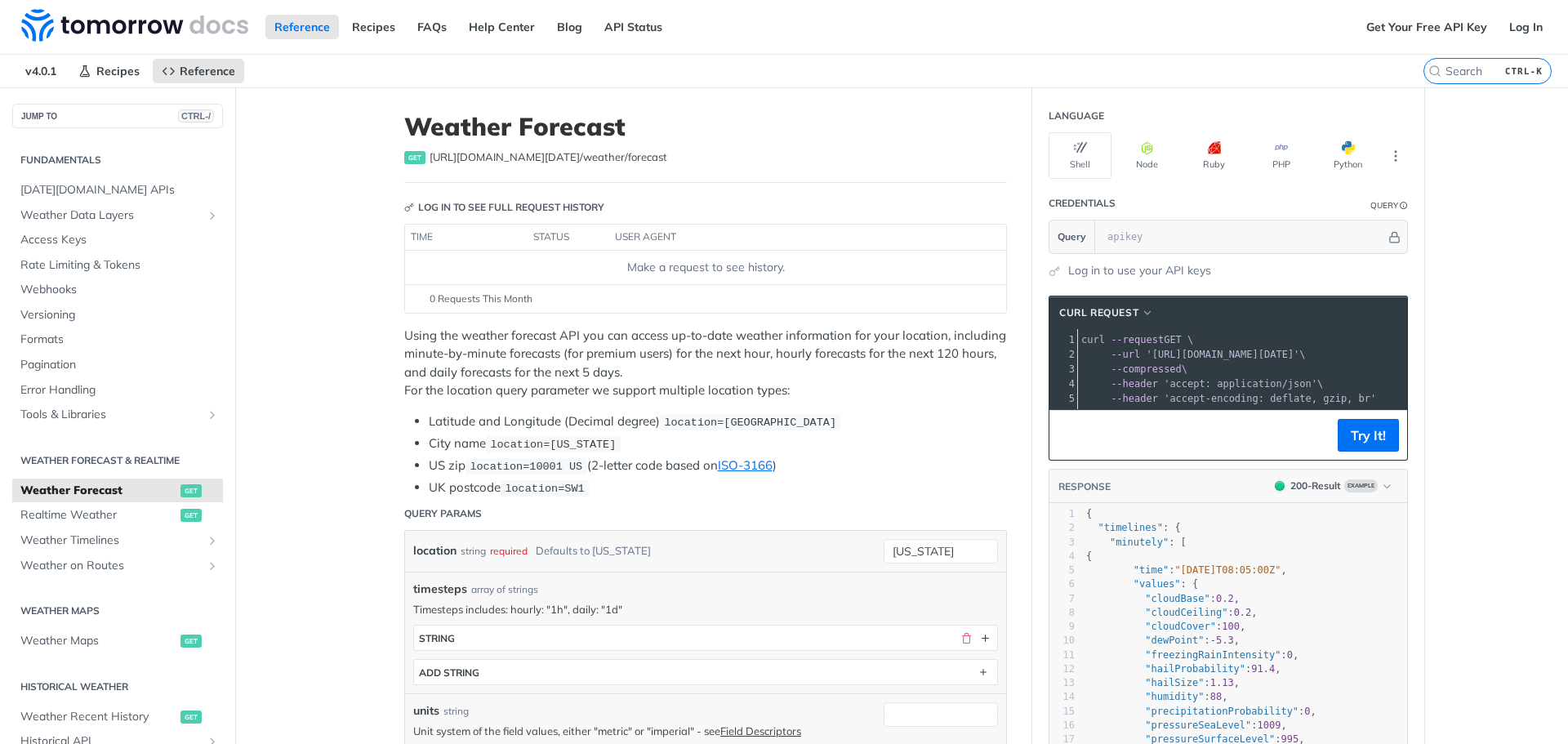
click at [624, 512] on header "Query Params" at bounding box center [705, 514] width 602 height 33
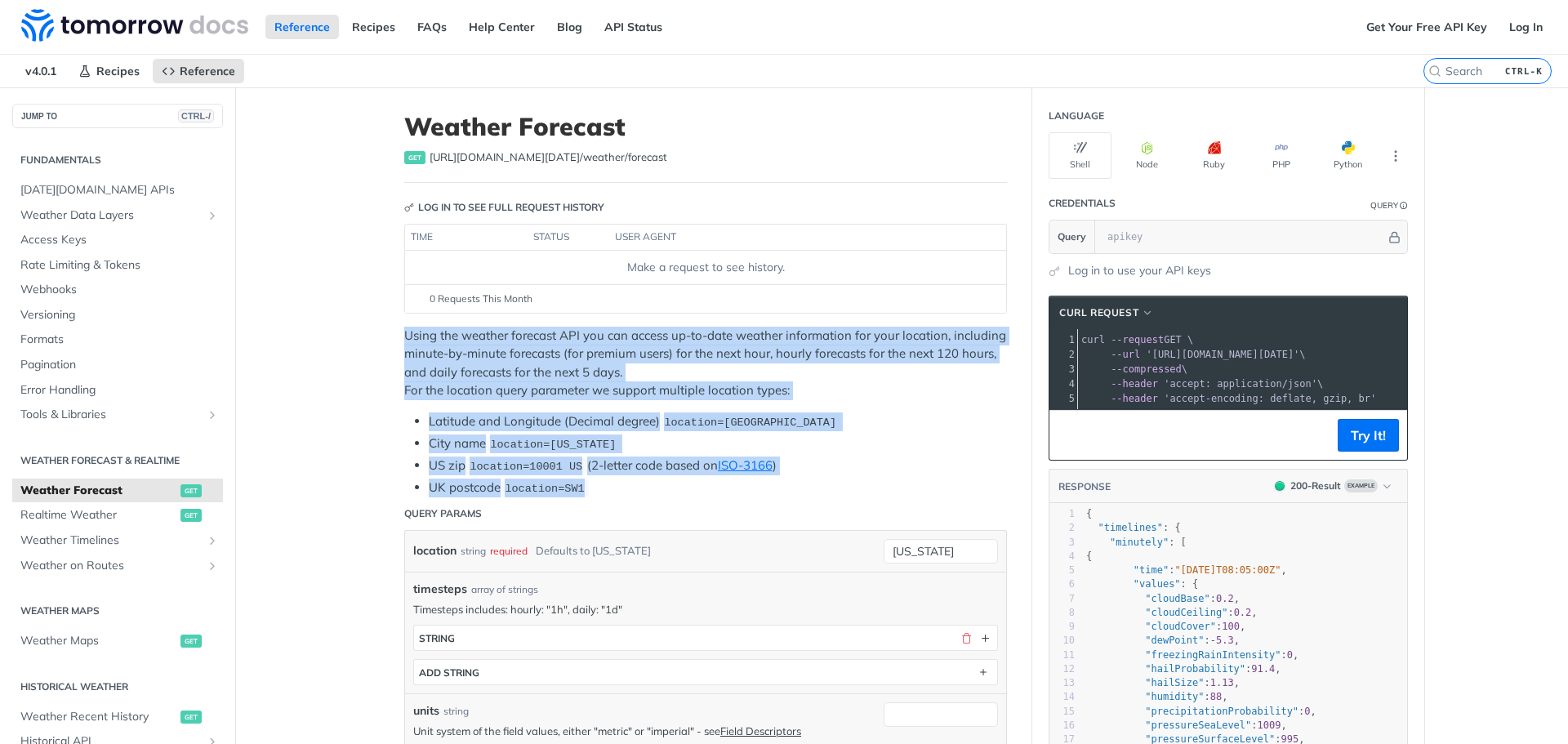
drag, startPoint x: 634, startPoint y: 480, endPoint x: 383, endPoint y: 334, distance: 290.4
drag, startPoint x: 383, startPoint y: 332, endPoint x: 656, endPoint y: 485, distance: 313.0
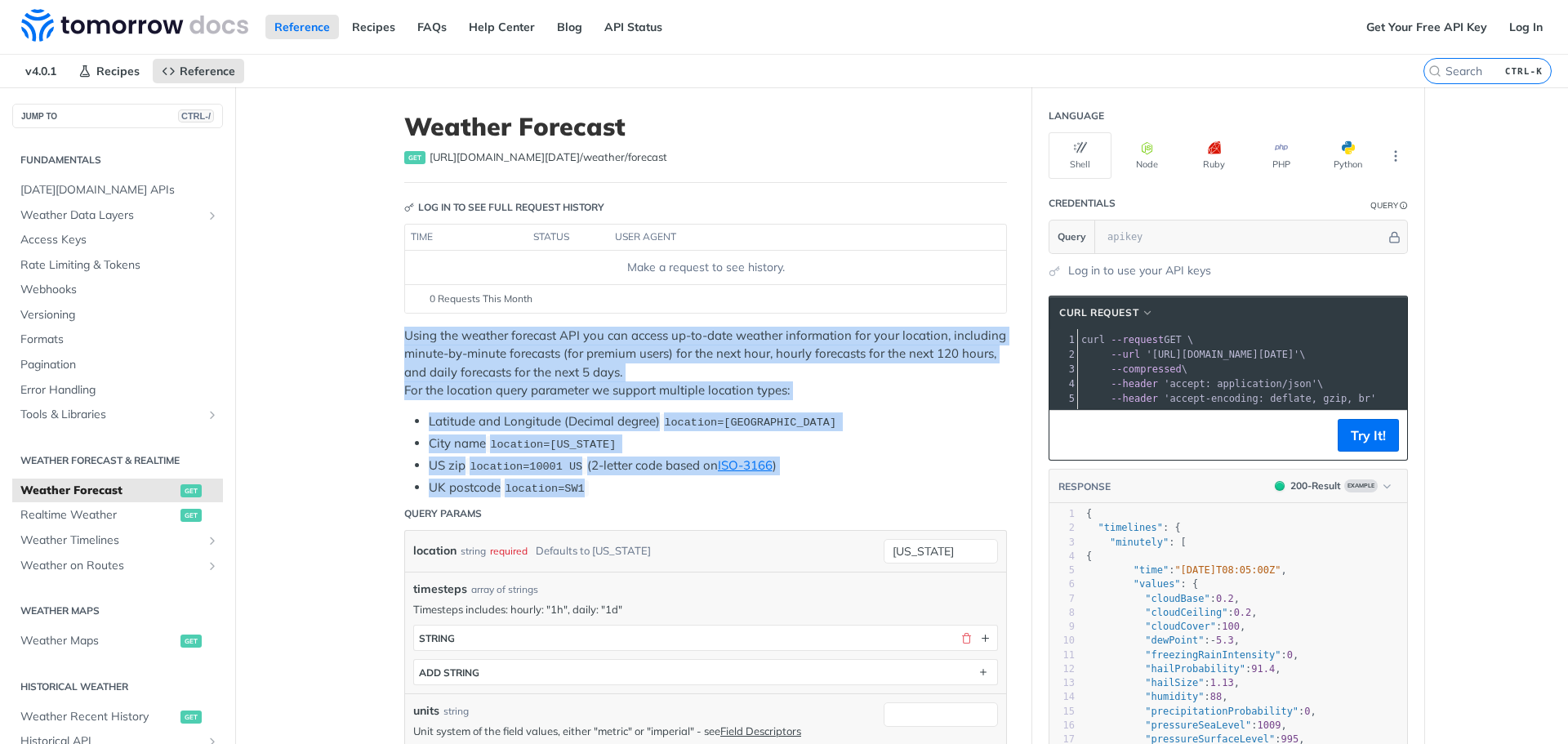
click at [656, 485] on li "UK postcode location=SW1" at bounding box center [718, 488] width 578 height 19
drag, startPoint x: 667, startPoint y: 485, endPoint x: 349, endPoint y: 336, distance: 351.2
drag, startPoint x: 381, startPoint y: 324, endPoint x: 615, endPoint y: 485, distance: 284.0
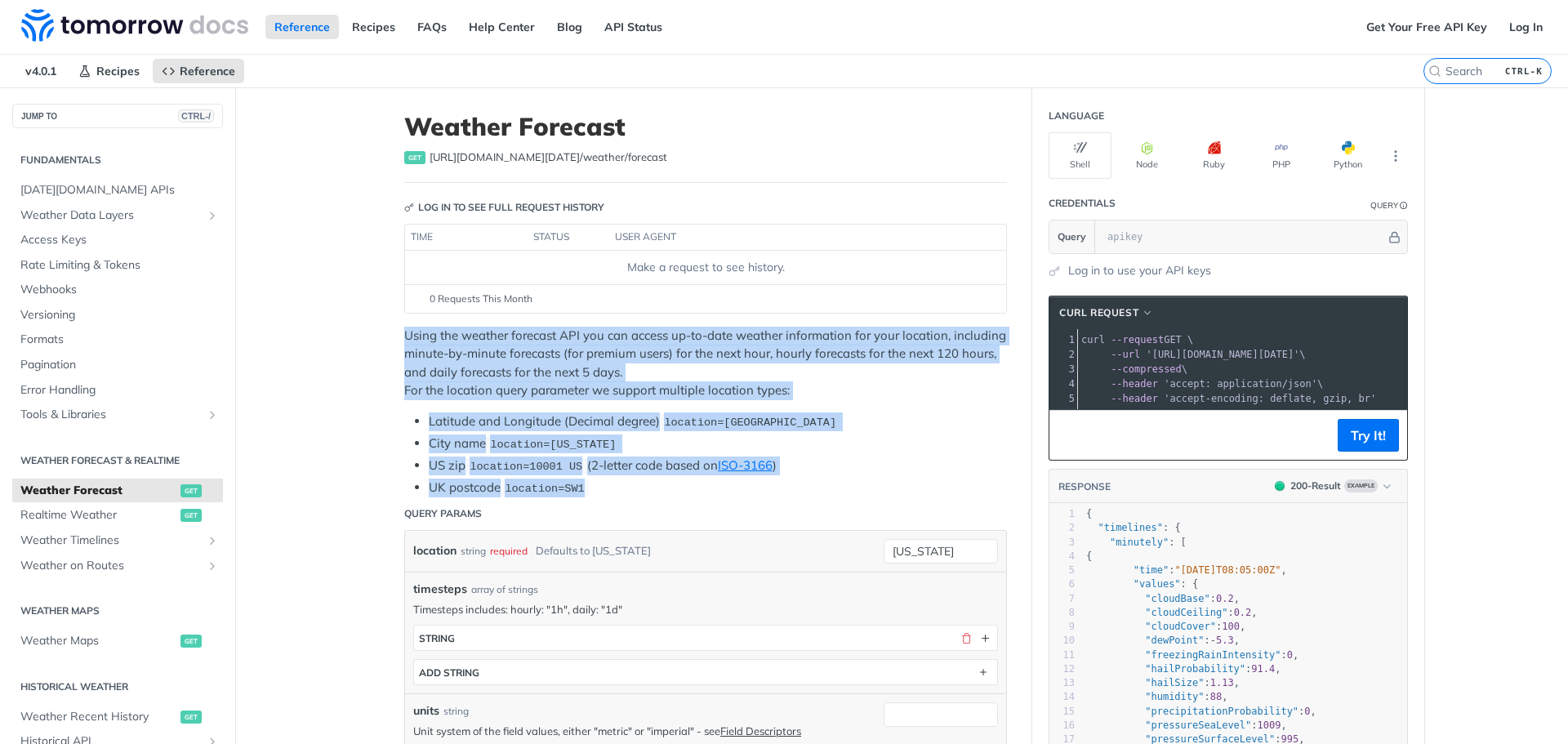
click at [615, 485] on li "UK postcode location=SW1" at bounding box center [718, 488] width 578 height 19
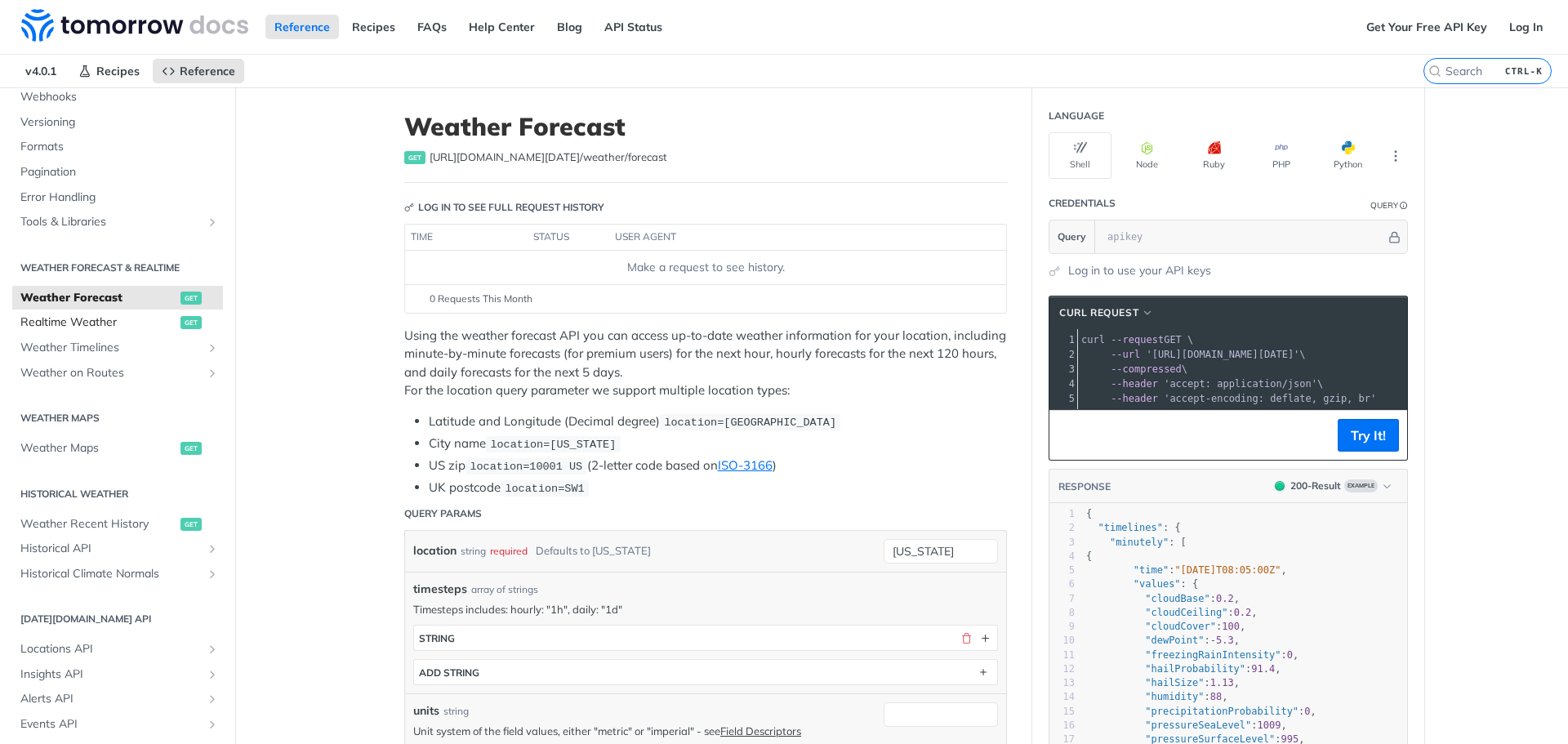
scroll to position [245, 0]
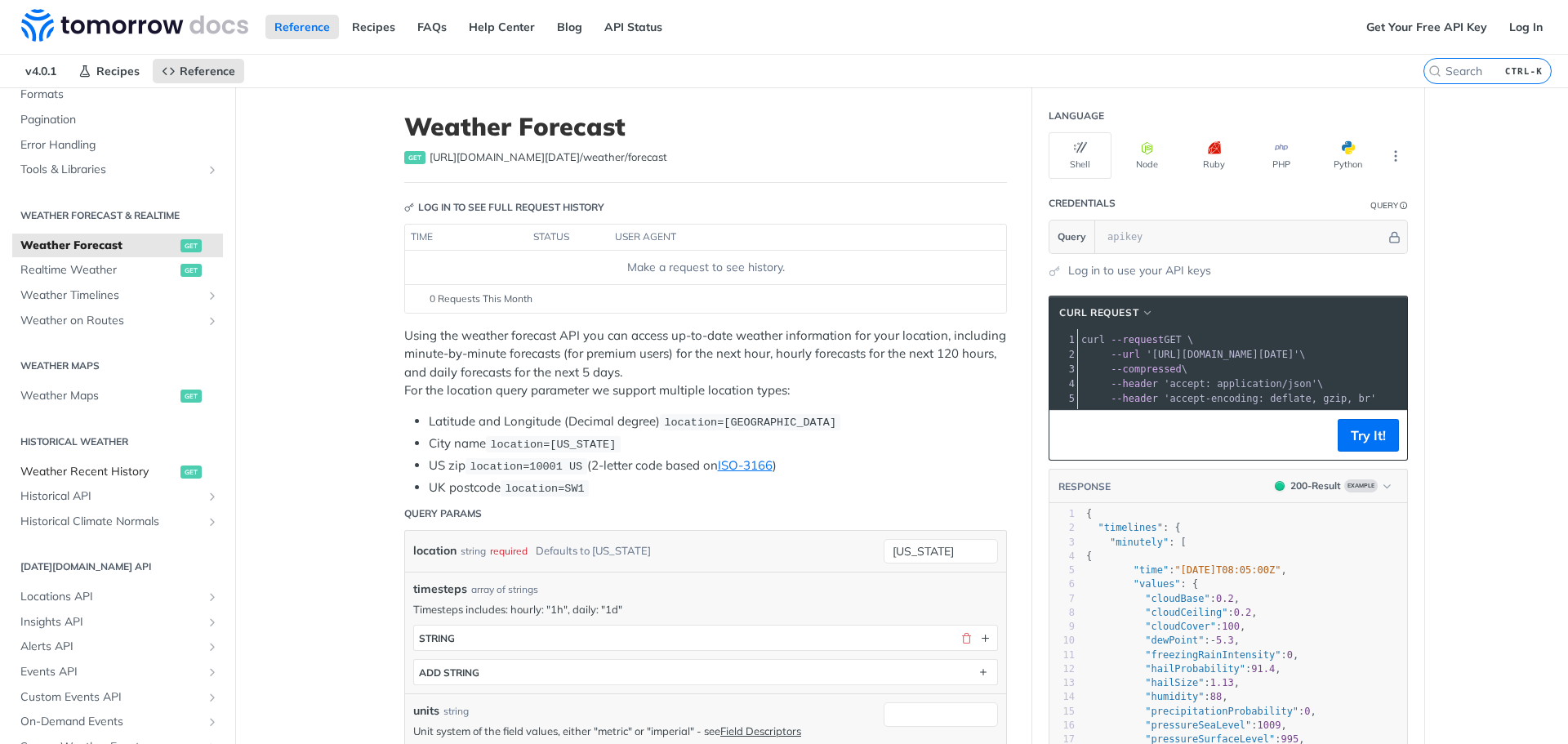
click at [124, 467] on span "Weather Recent History" at bounding box center [98, 472] width 156 height 16
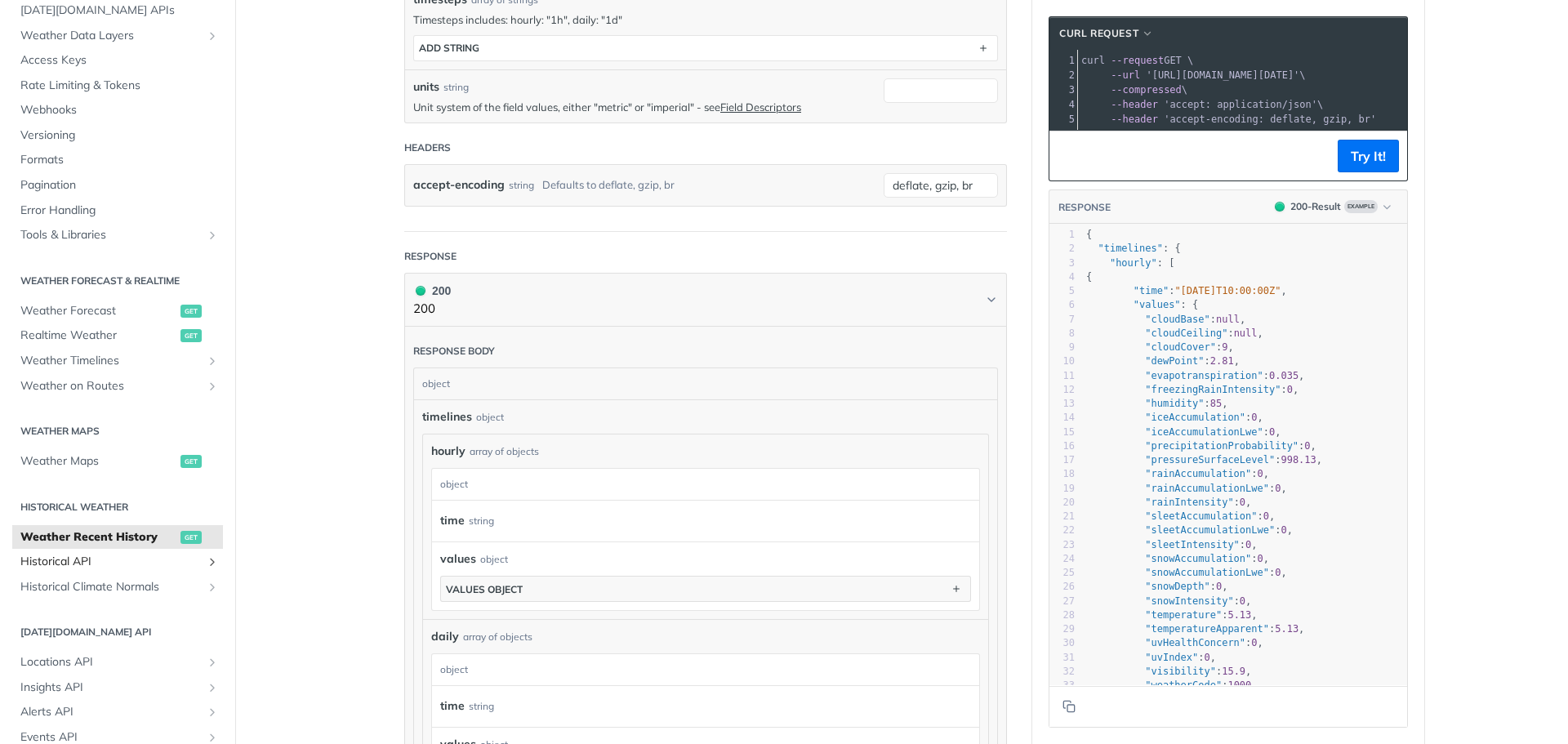
scroll to position [82, 0]
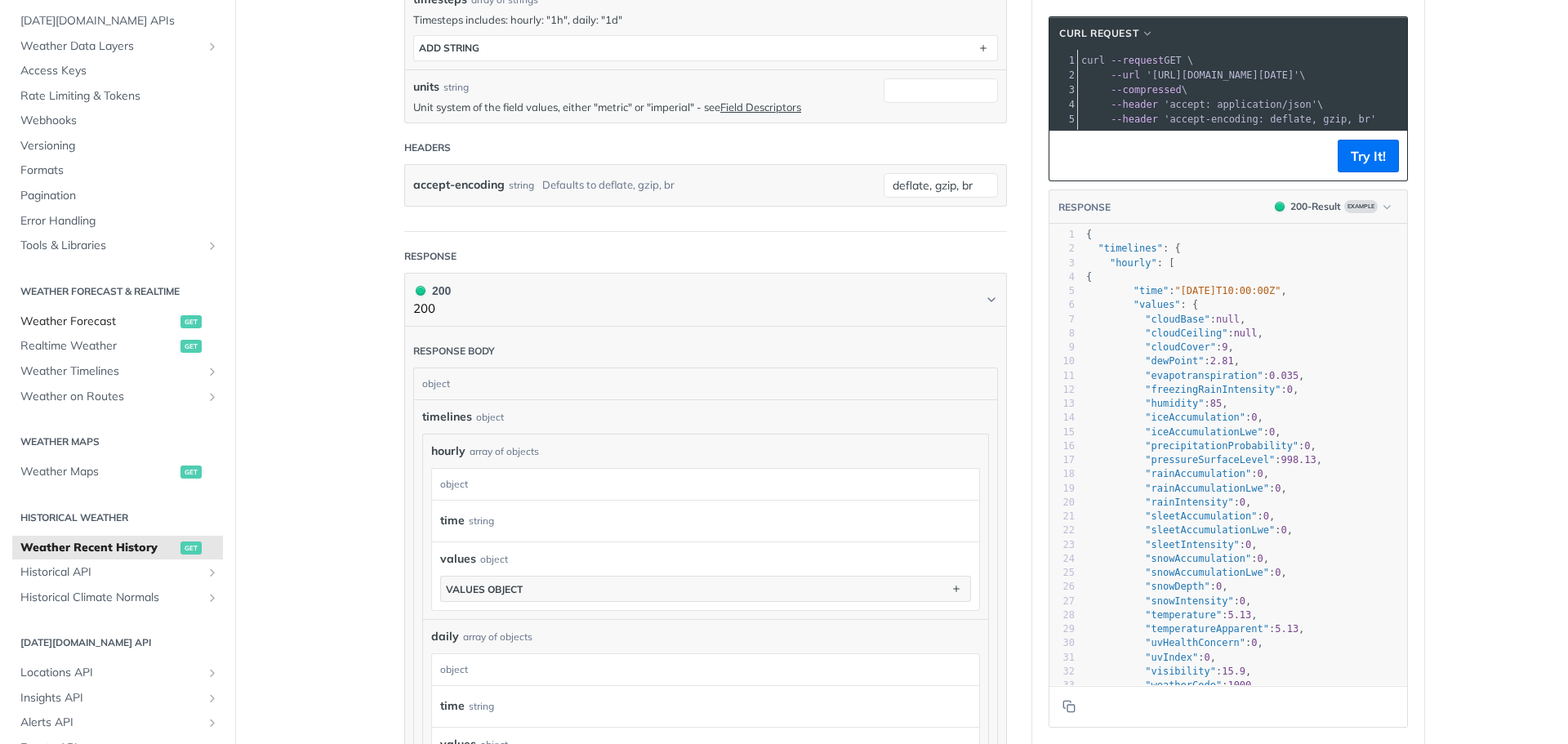
click at [111, 323] on span "Weather Forecast" at bounding box center [98, 322] width 156 height 16
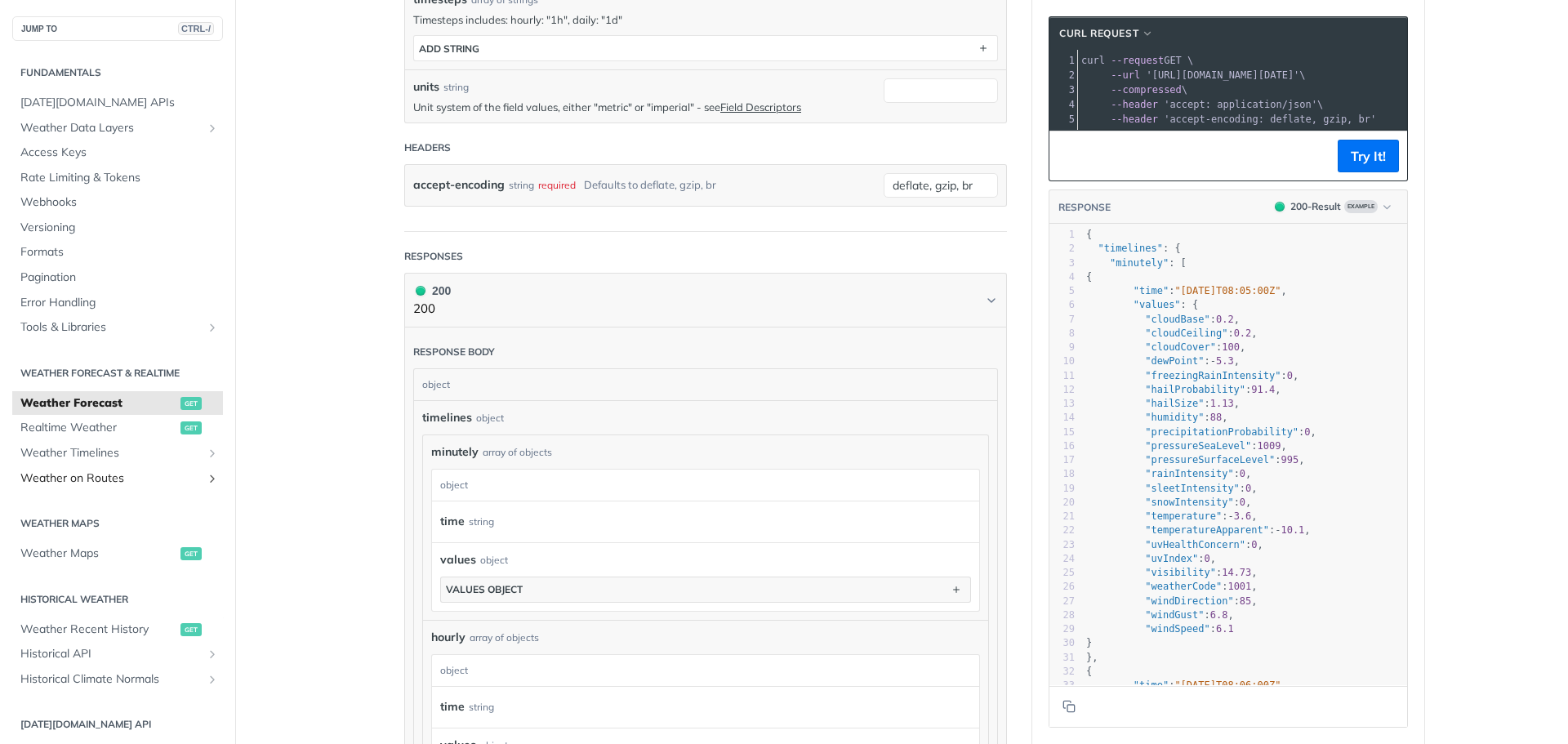
click at [206, 475] on icon "Show subpages for Weather on Routes" at bounding box center [212, 478] width 13 height 13
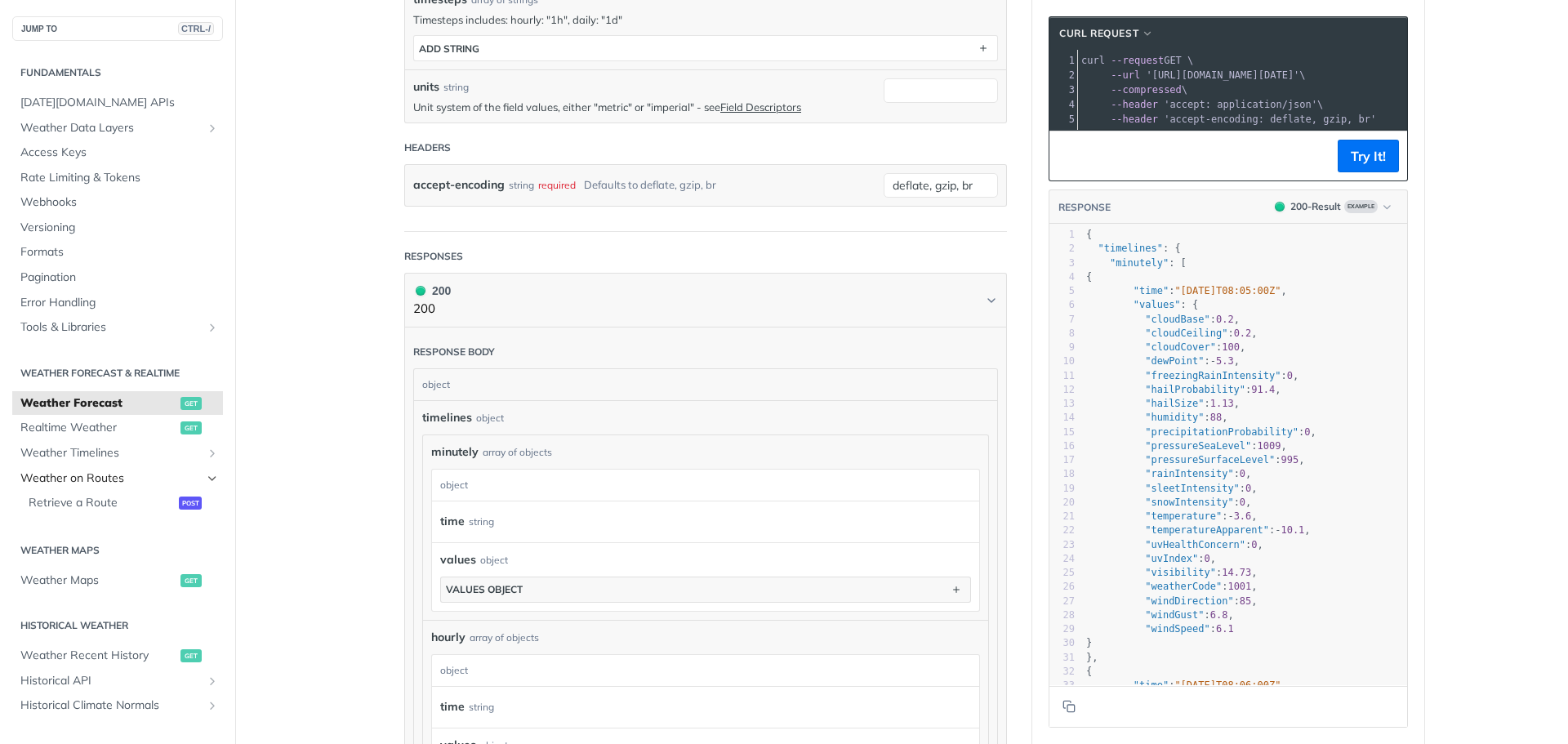
click at [206, 475] on icon "Hide subpages for Weather on Routes" at bounding box center [212, 478] width 13 height 13
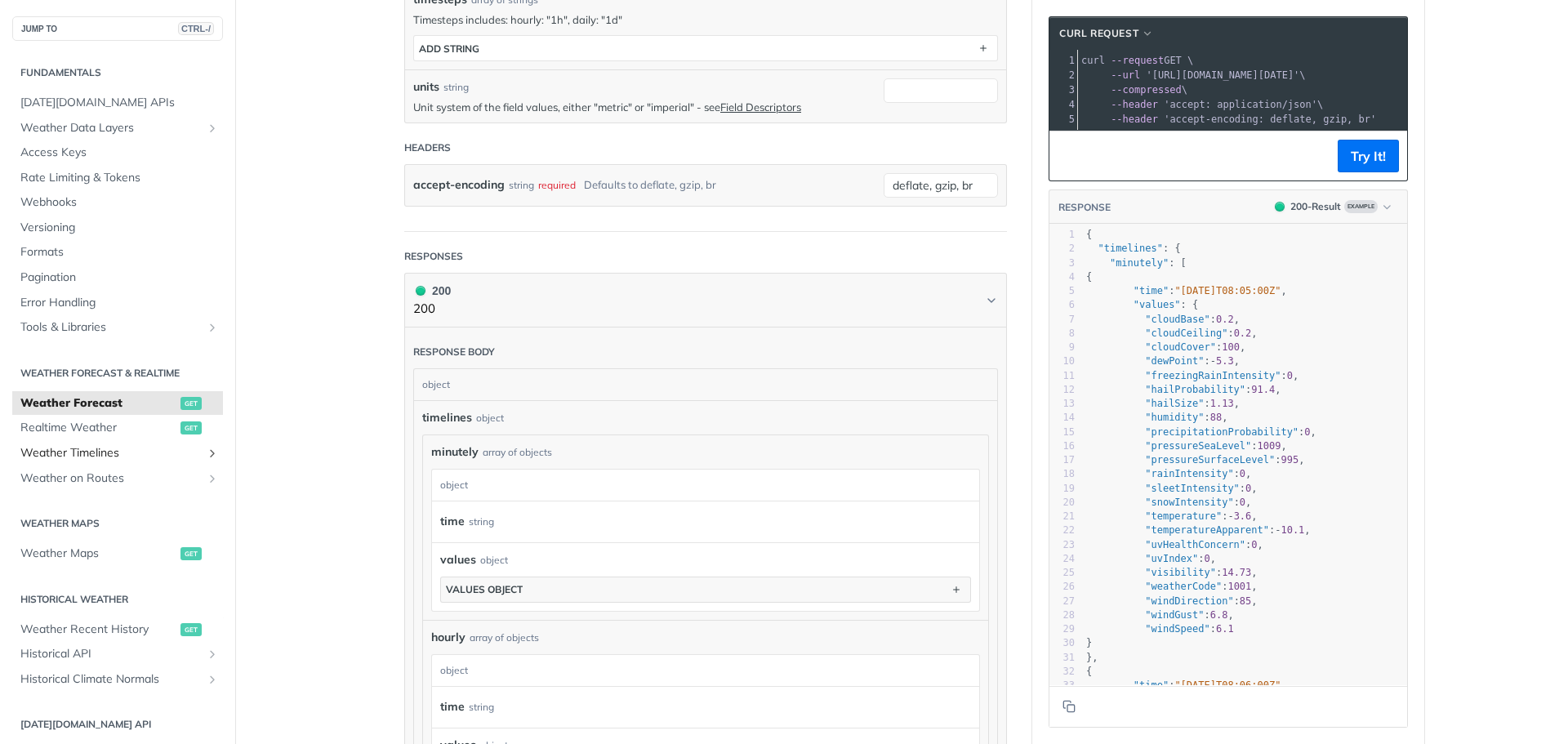
click at [206, 457] on icon "Show subpages for Weather Timelines" at bounding box center [212, 453] width 13 height 13
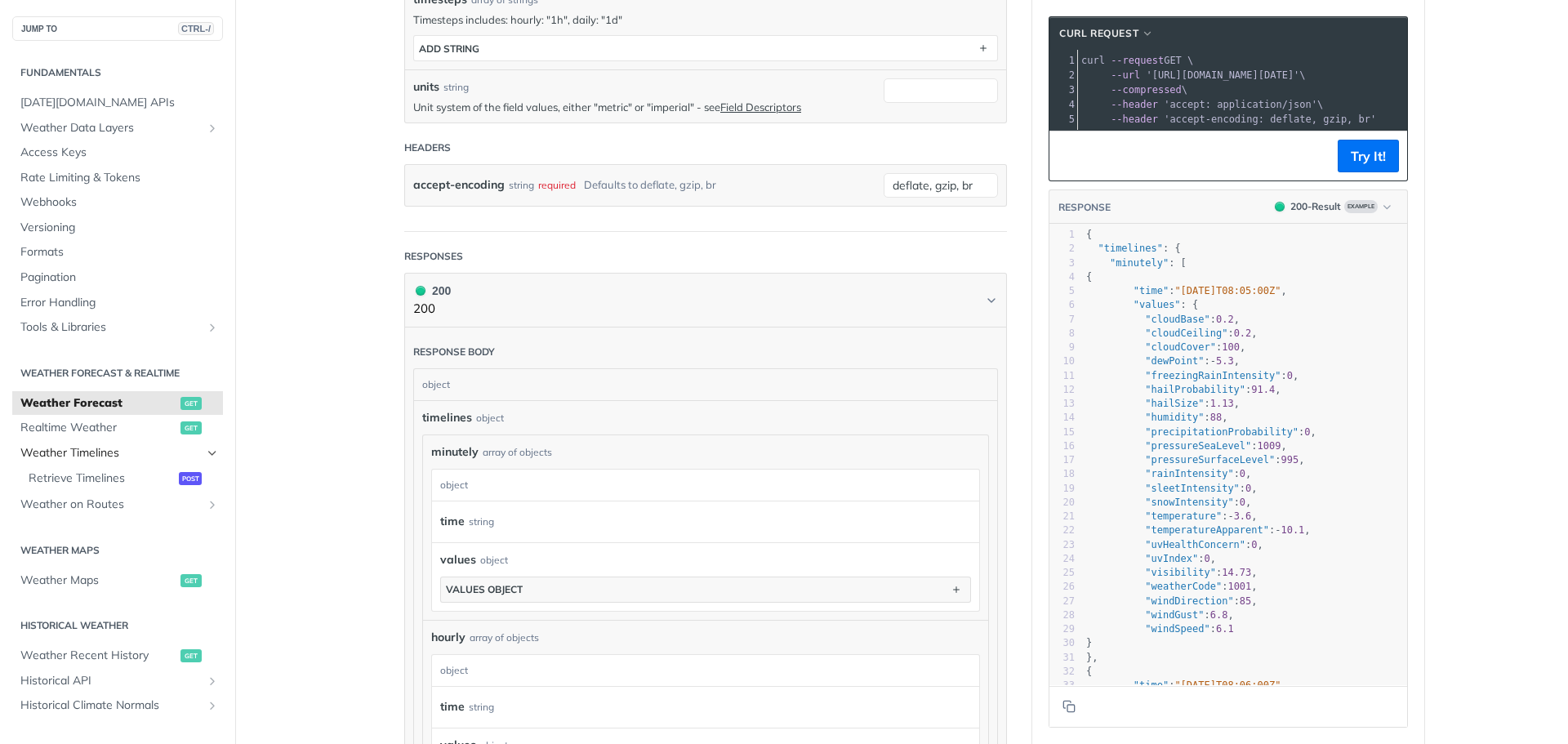
click at [206, 457] on icon "Hide subpages for Weather Timelines" at bounding box center [212, 453] width 13 height 13
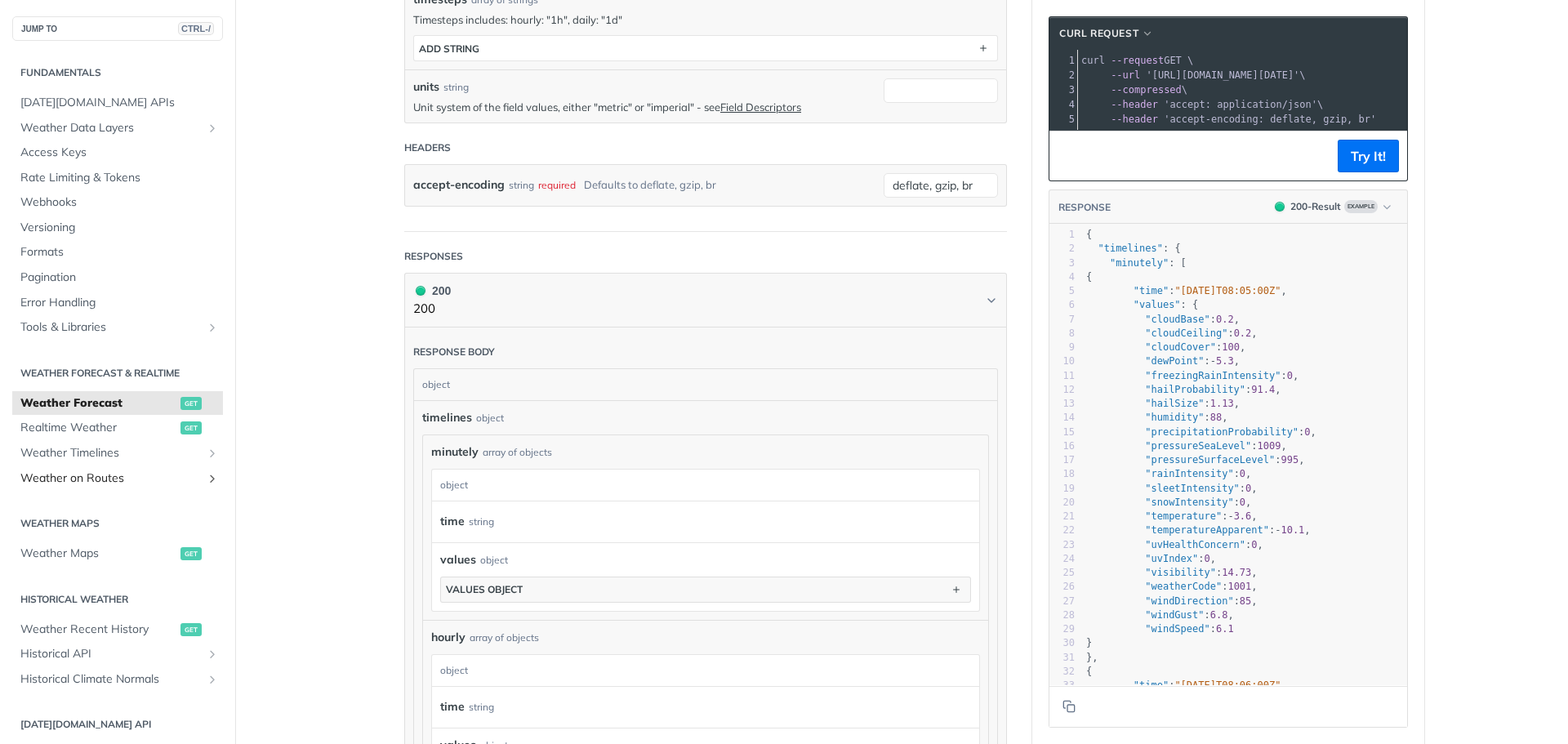
click at [206, 478] on icon "Show subpages for Weather on Routes" at bounding box center [212, 478] width 13 height 13
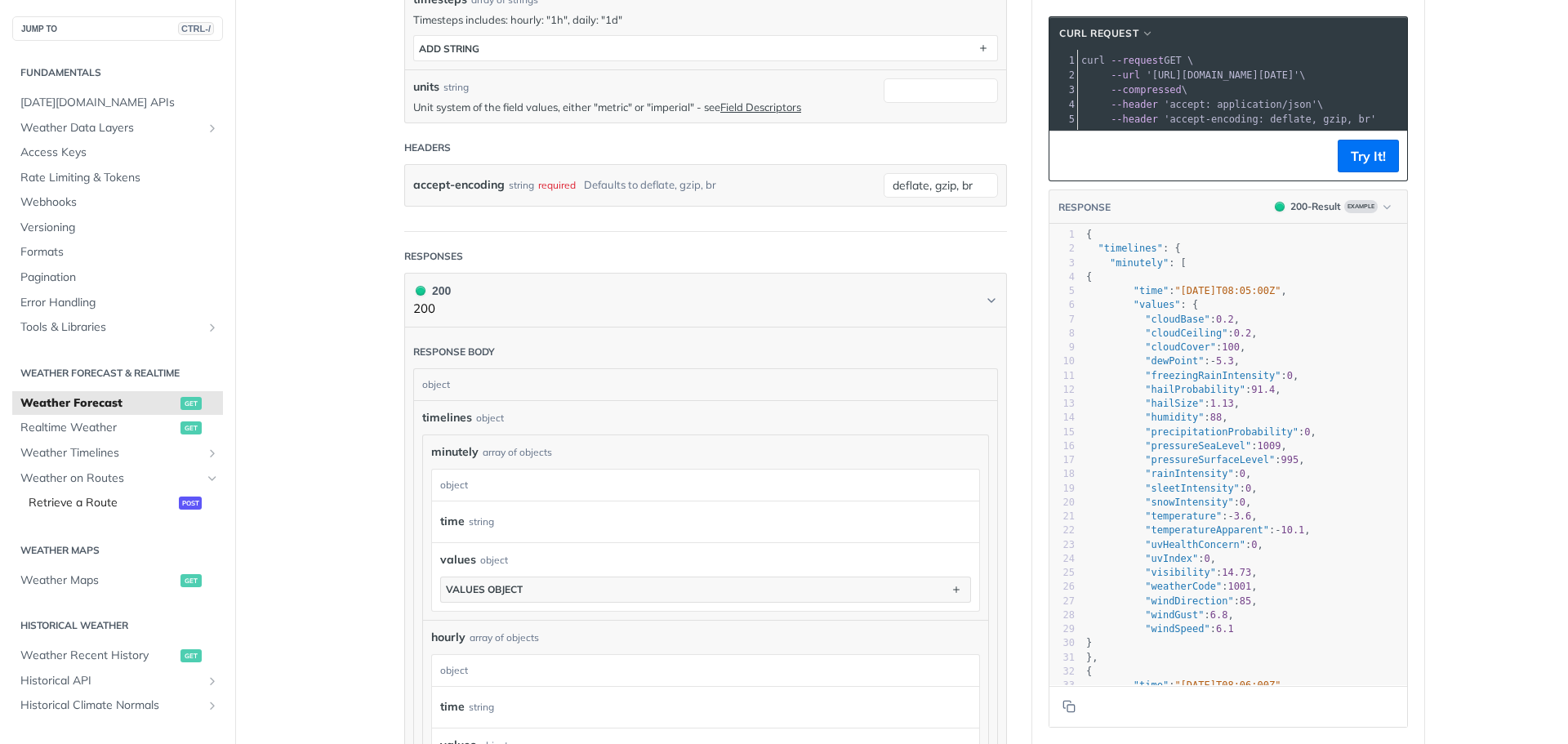
click at [107, 506] on span "Retrieve a Route" at bounding box center [102, 503] width 146 height 16
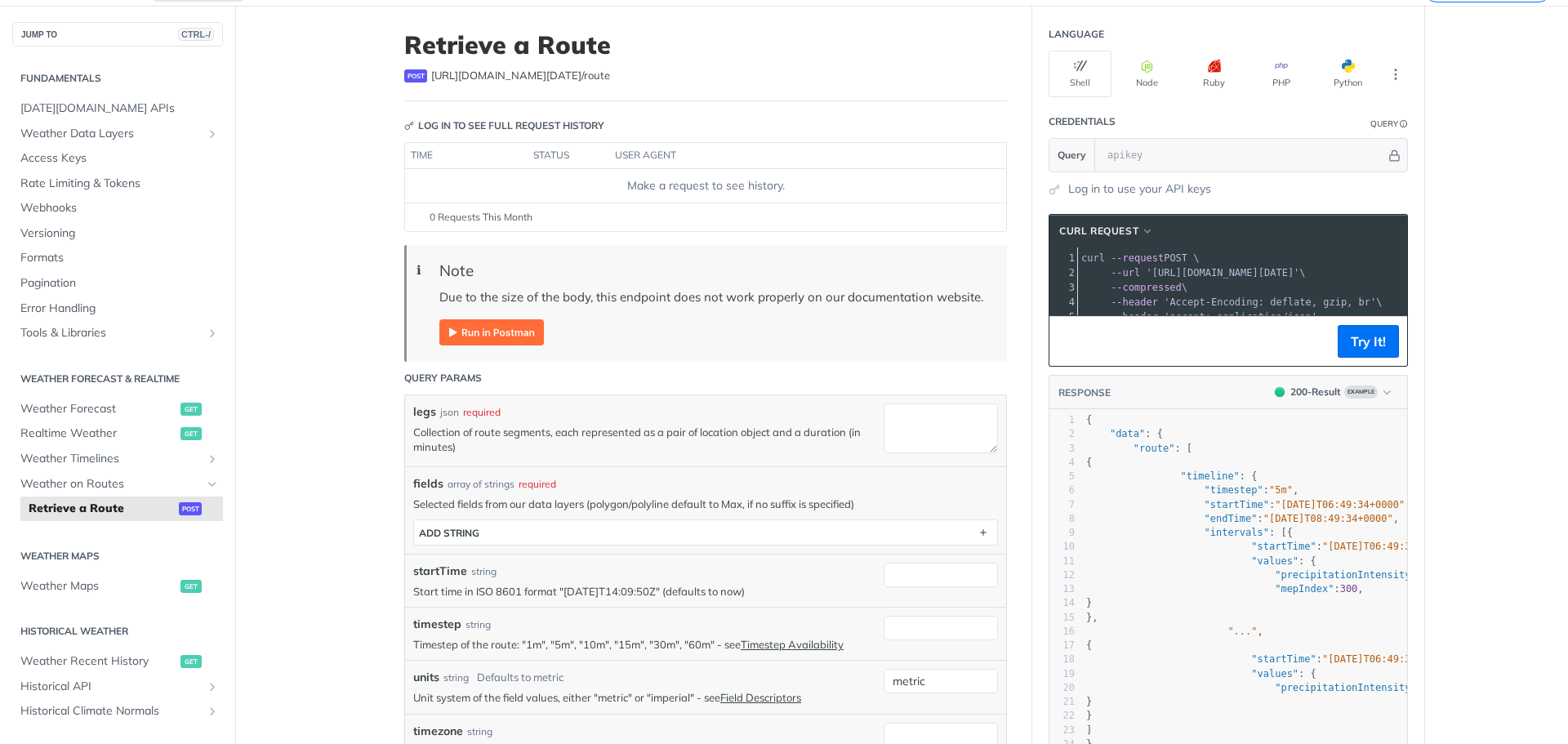
scroll to position [164, 0]
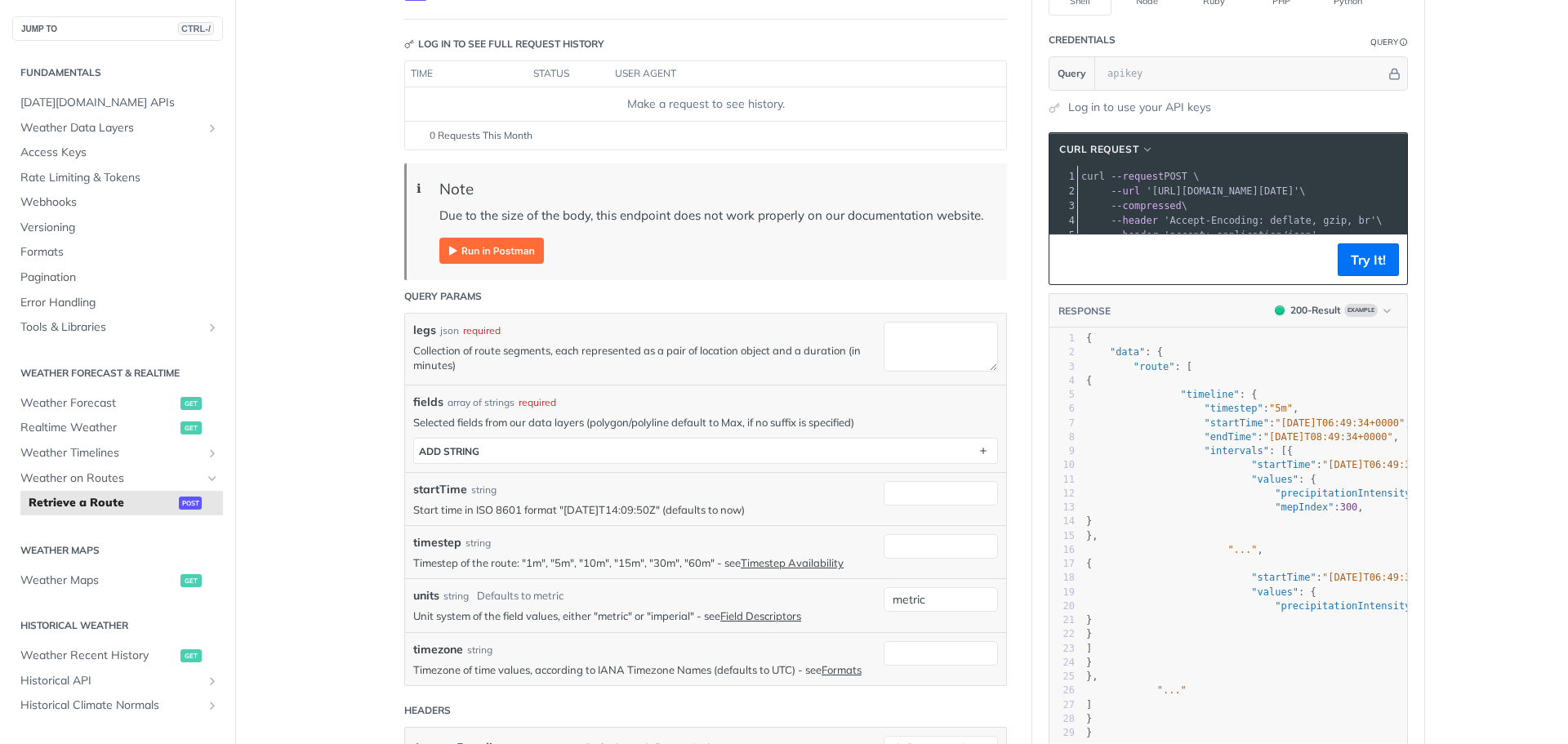
click at [1174, 235] on span "'accept: application/json'" at bounding box center [1240, 234] width 153 height 11
click at [1142, 149] on span "button" at bounding box center [1148, 149] width 12 height 11
click at [1277, 209] on pre "--compressed \" at bounding box center [1248, 205] width 341 height 15
drag, startPoint x: 1256, startPoint y: 226, endPoint x: 1254, endPoint y: 278, distance: 52.0
click at [1254, 278] on div "cURL Request xxxxxxxxxx 1 curl --request POST \ 2 --url 'https://api.tomorrow.i…" at bounding box center [1228, 209] width 359 height 153
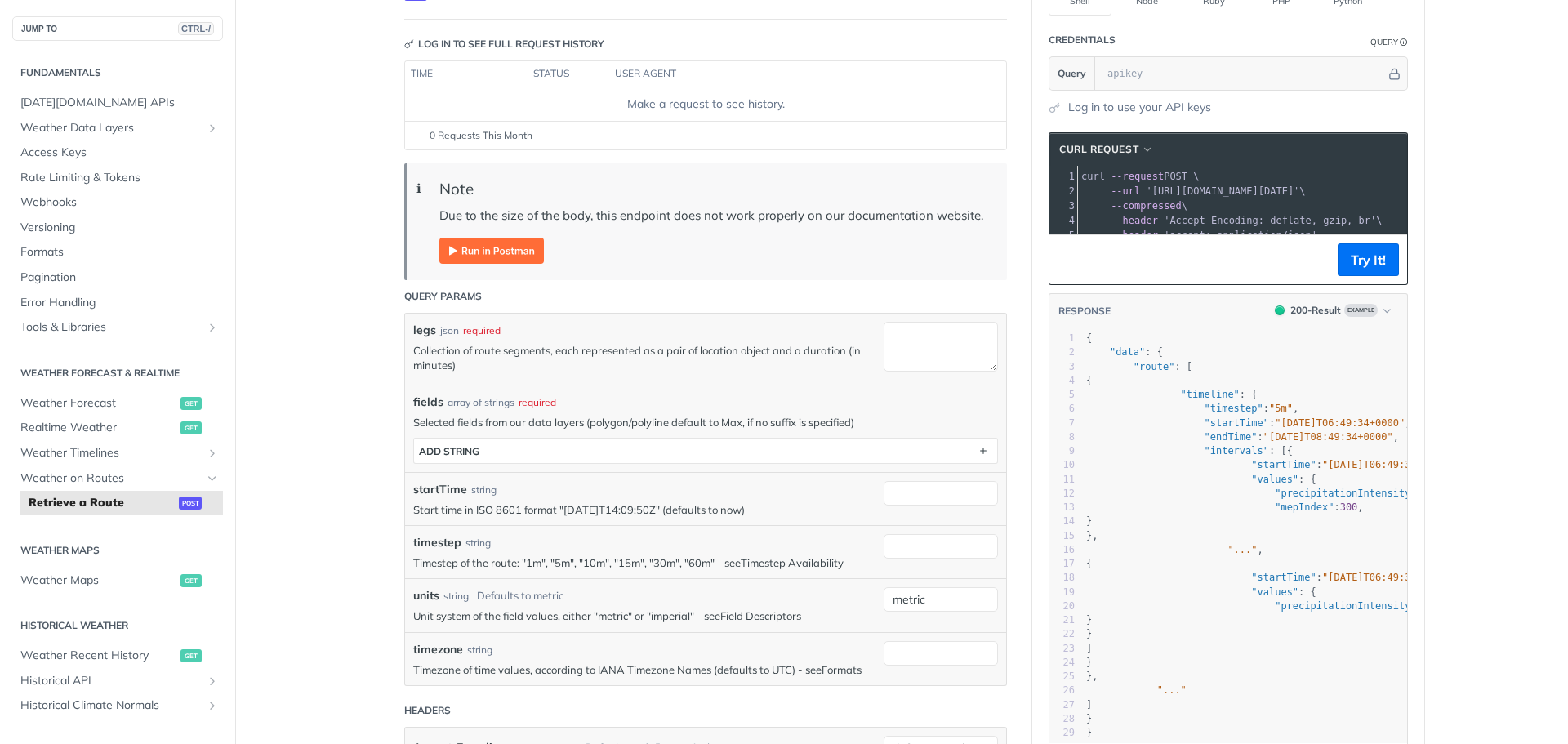
click at [1193, 209] on pre "--compressed \" at bounding box center [1248, 205] width 341 height 15
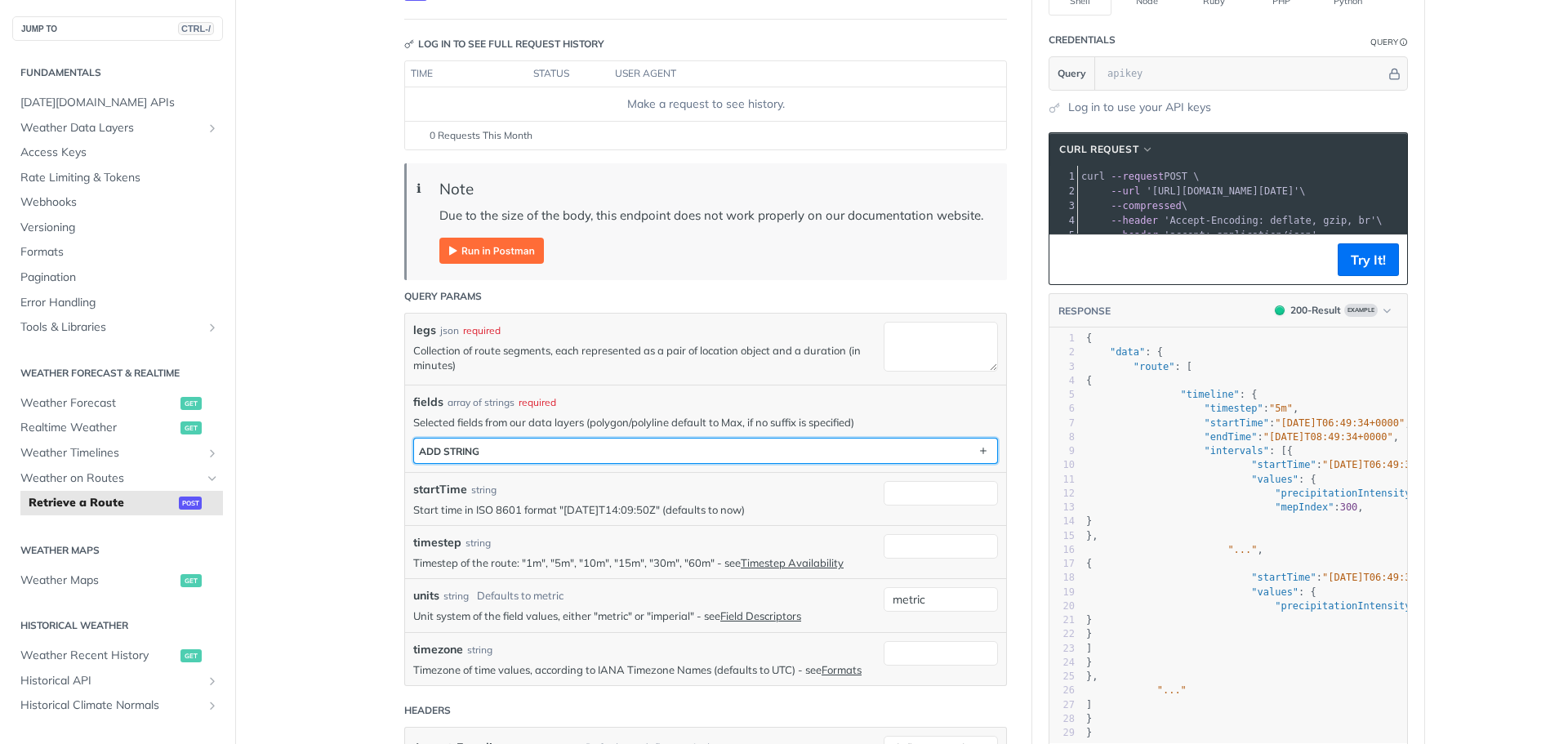
click at [929, 448] on button "ADD string" at bounding box center [705, 451] width 583 height 24
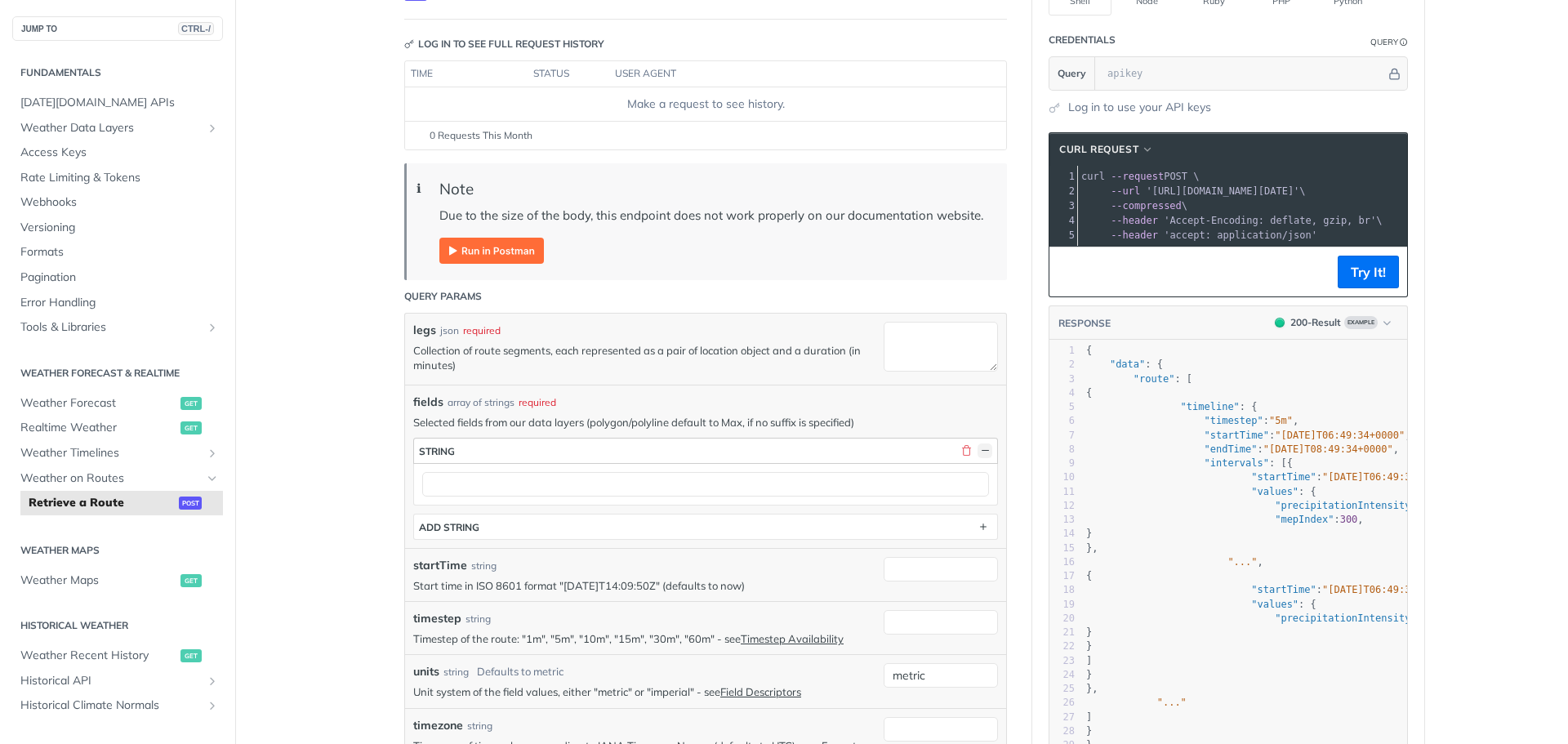
click at [977, 457] on button "button" at bounding box center [984, 451] width 15 height 15
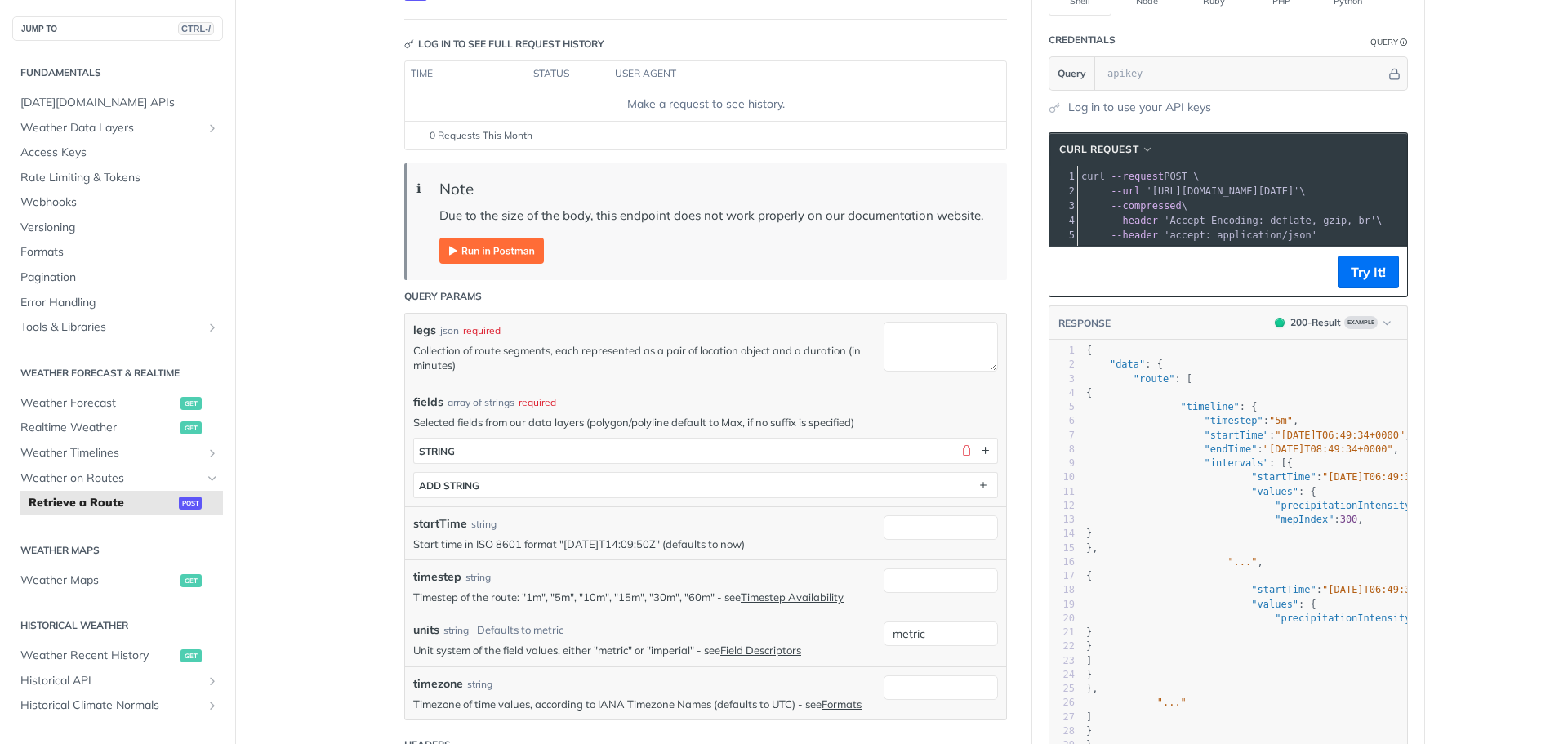
click at [995, 394] on div "fields array of strings required Selected fields from our data layers (polygon/…" at bounding box center [705, 445] width 600 height 122
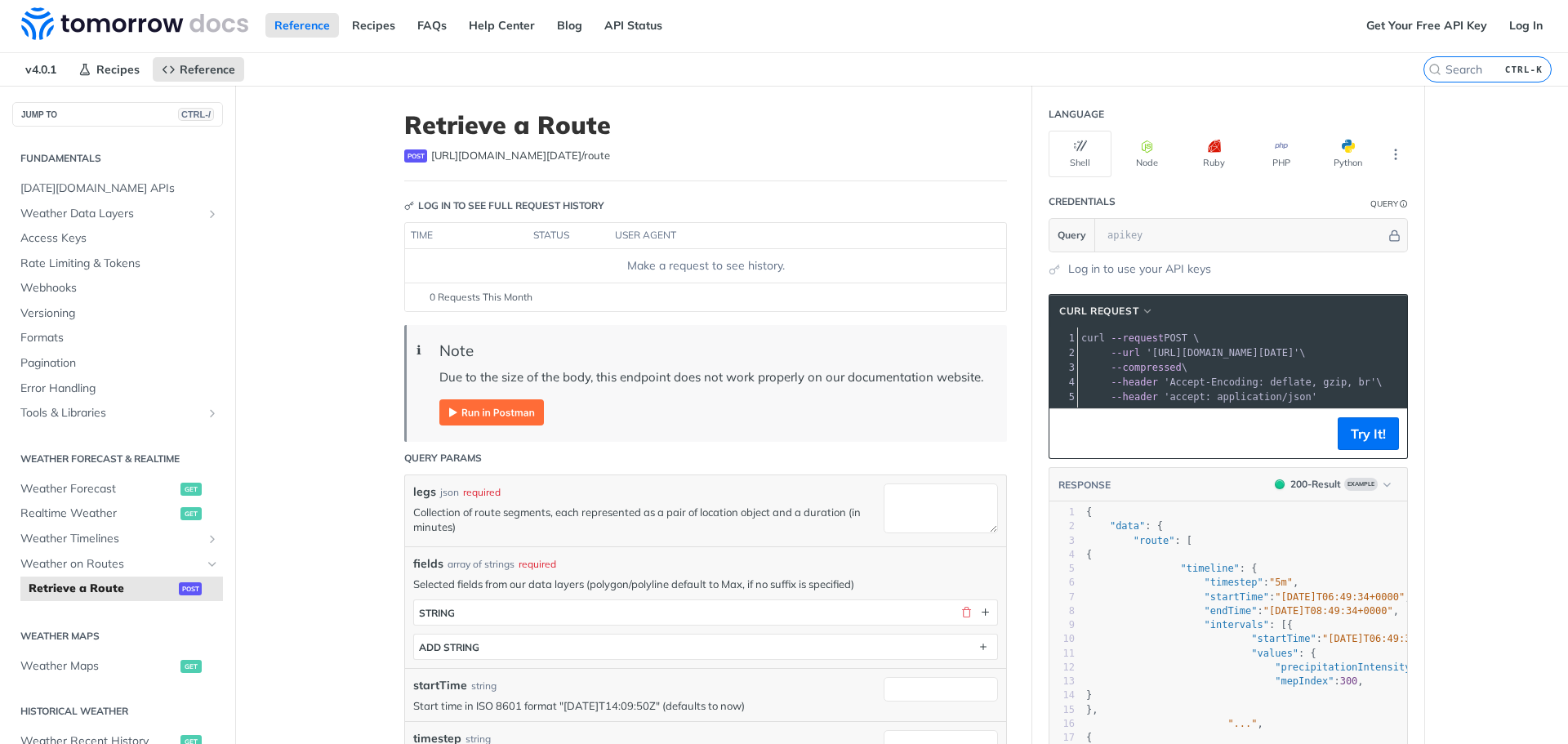
scroll to position [0, 0]
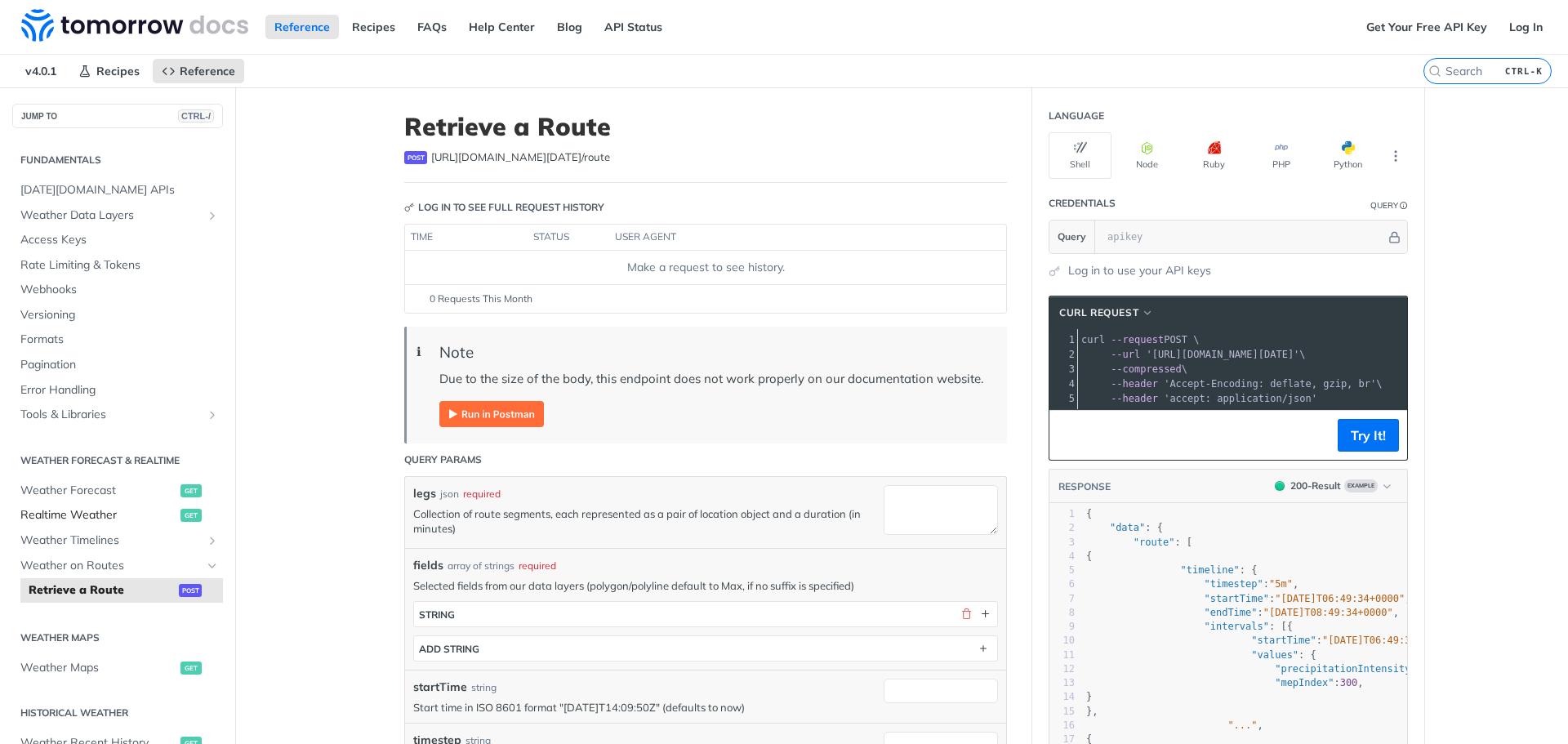
click at [112, 516] on span "Realtime Weather" at bounding box center [98, 516] width 156 height 16
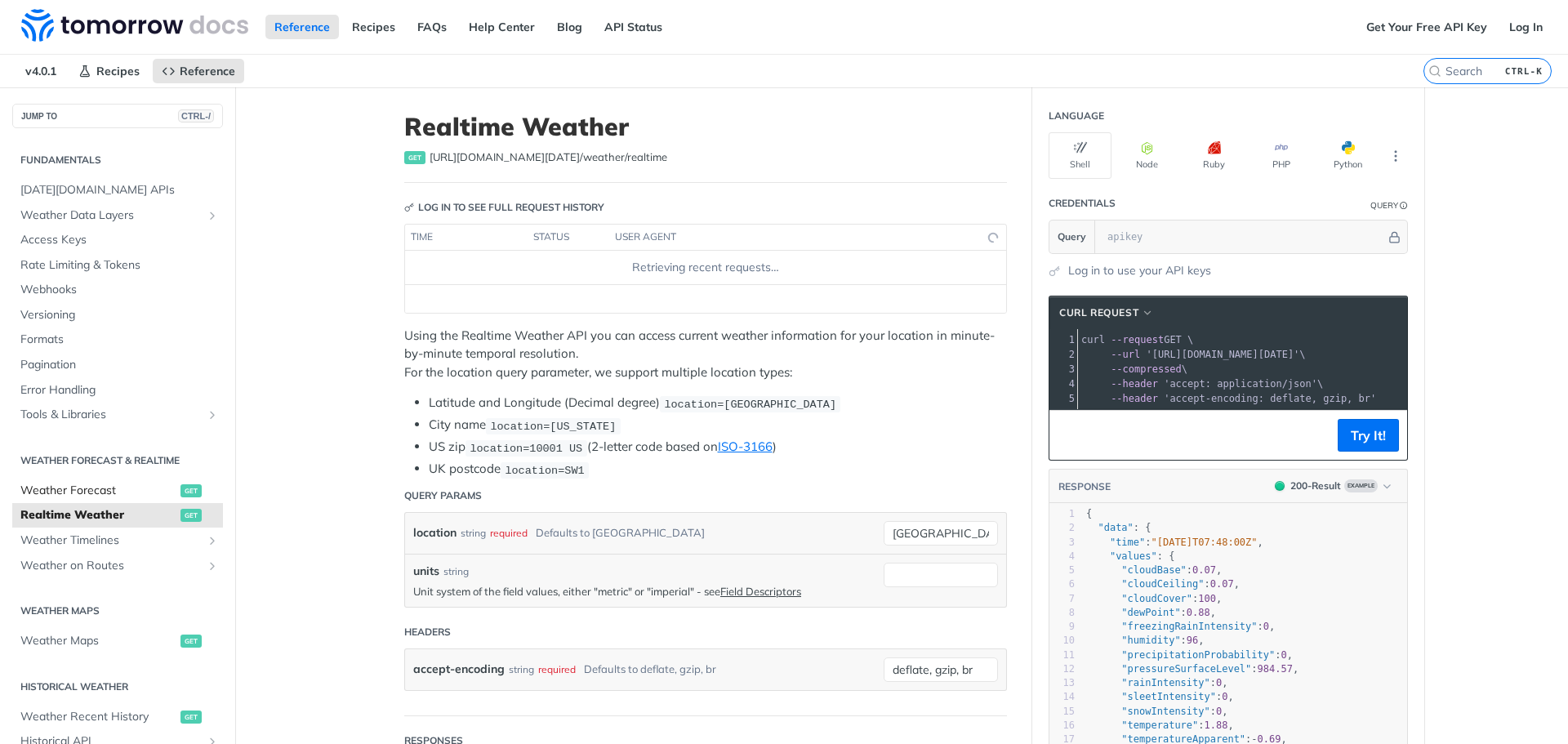
click at [118, 491] on span "Weather Forecast" at bounding box center [98, 491] width 156 height 16
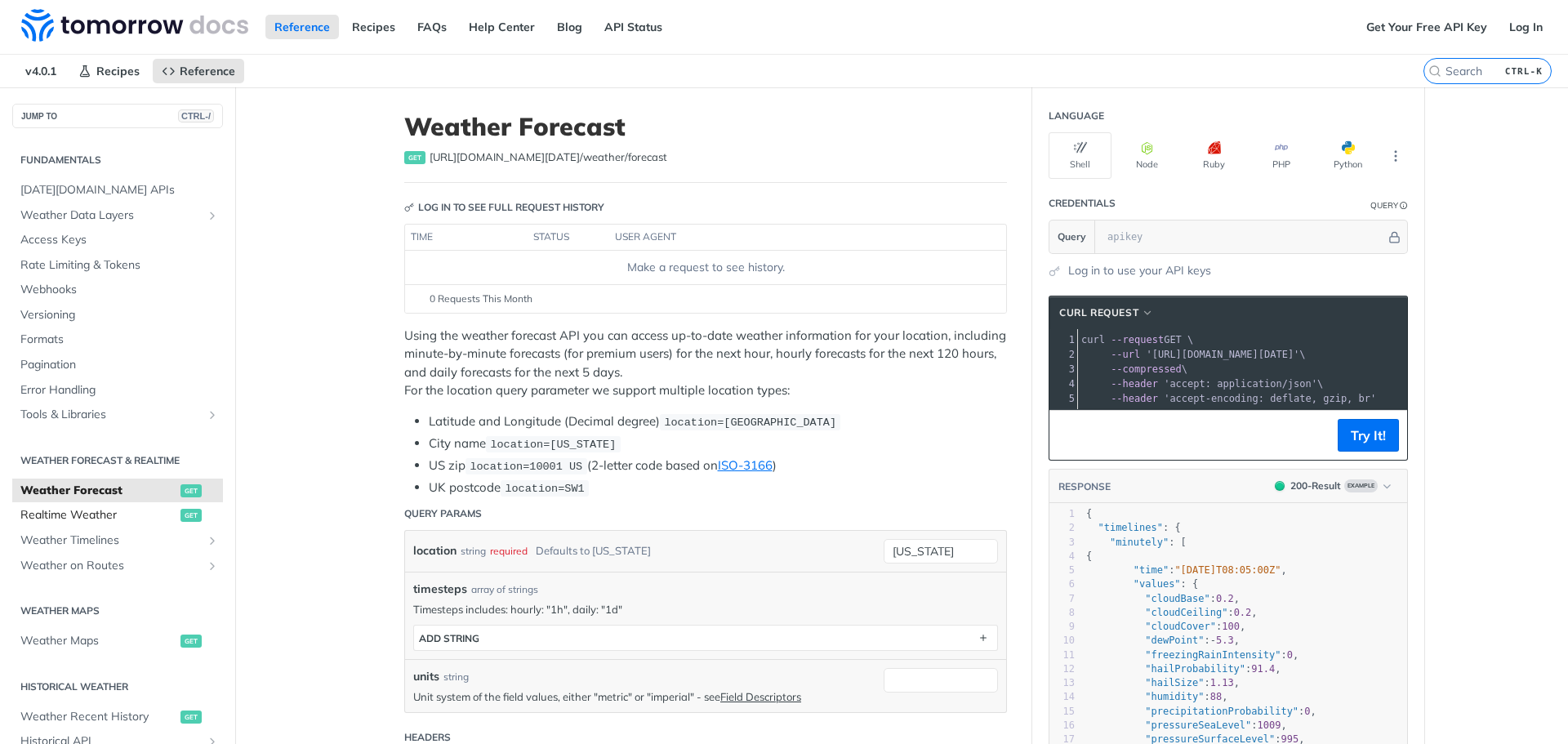
click at [115, 512] on span "Realtime Weather" at bounding box center [98, 516] width 156 height 16
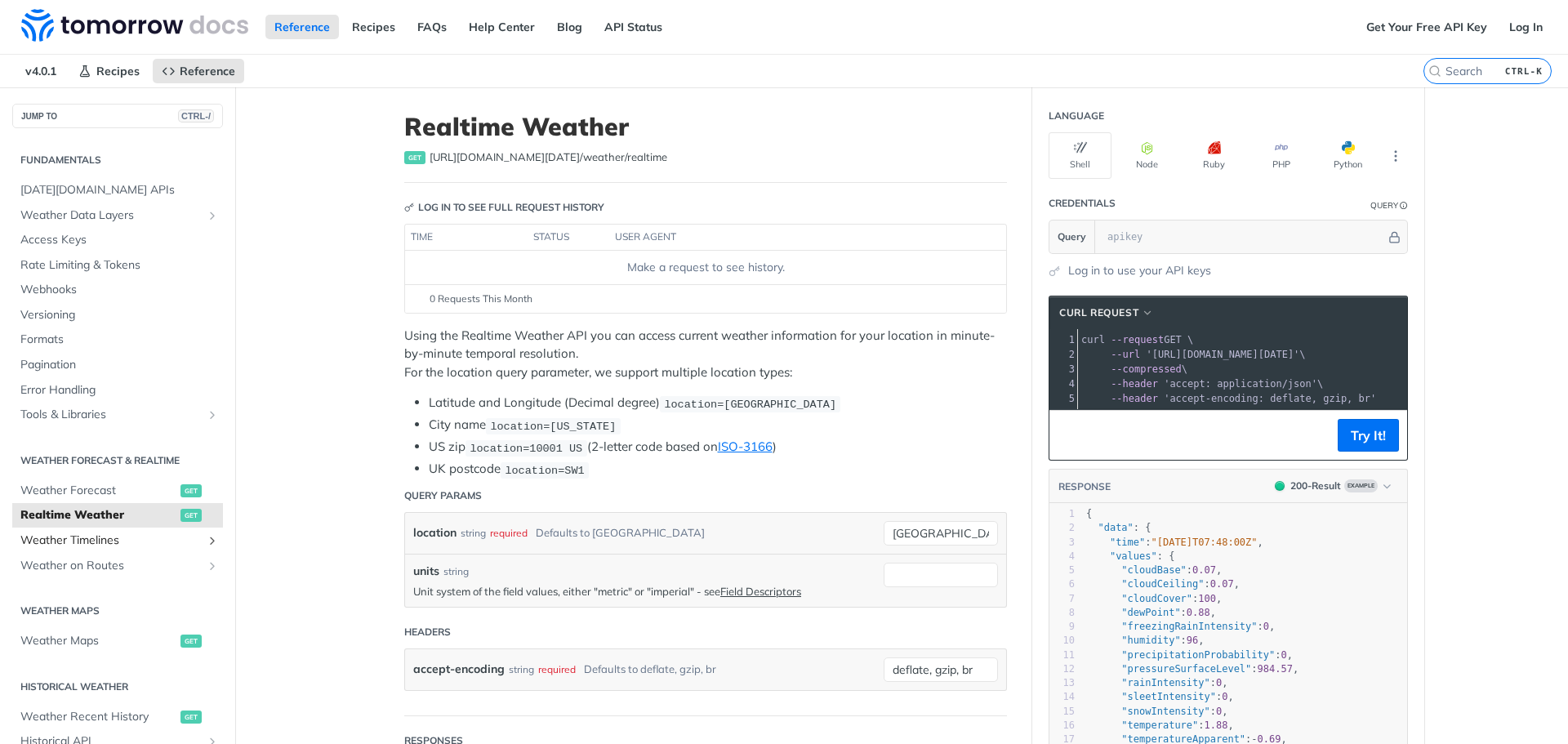
click at [90, 534] on span "Weather Timelines" at bounding box center [111, 541] width 181 height 16
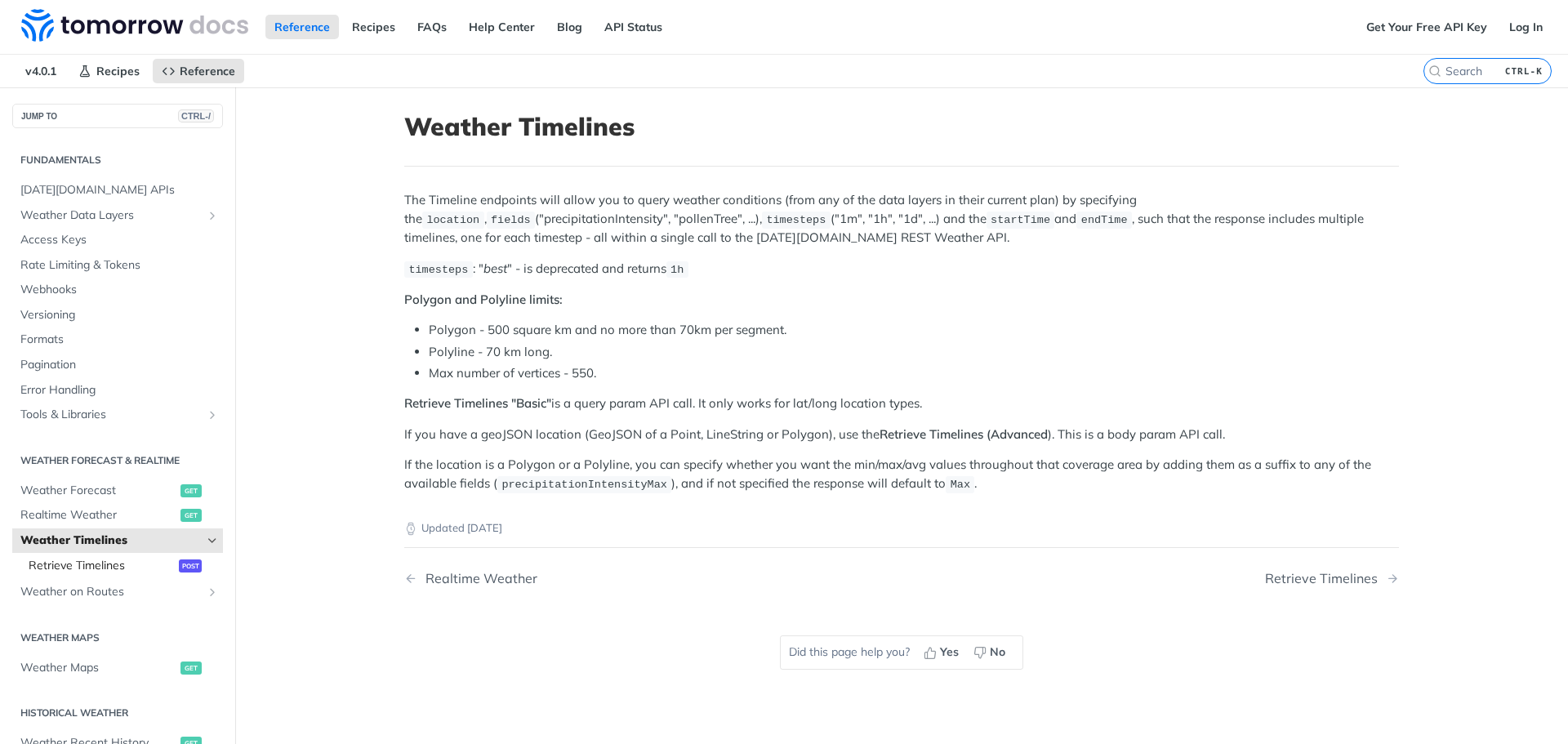
click at [102, 559] on span "Retrieve Timelines" at bounding box center [102, 566] width 146 height 16
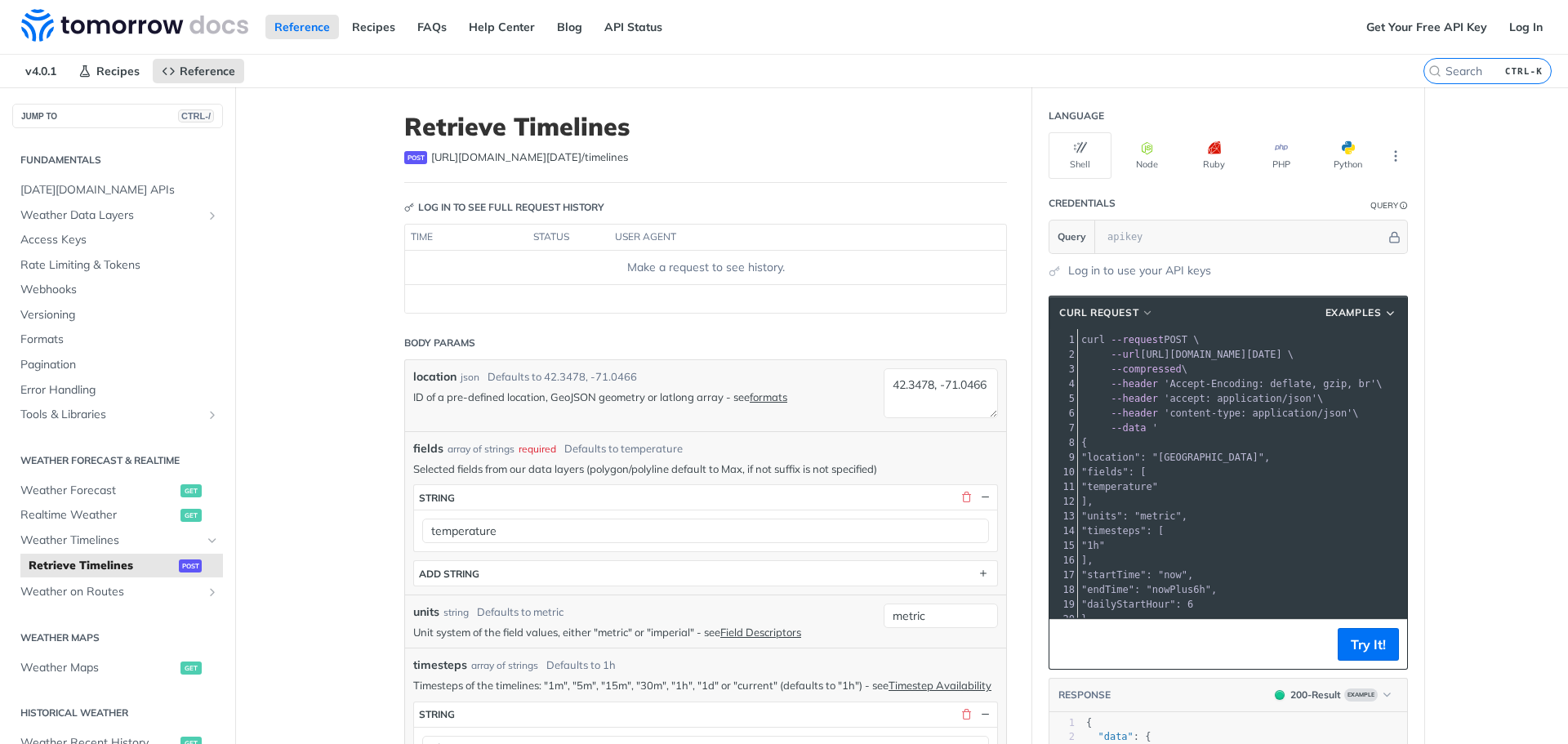
click at [206, 215] on icon "Show subpages for Weather Data Layers" at bounding box center [212, 216] width 13 height 13
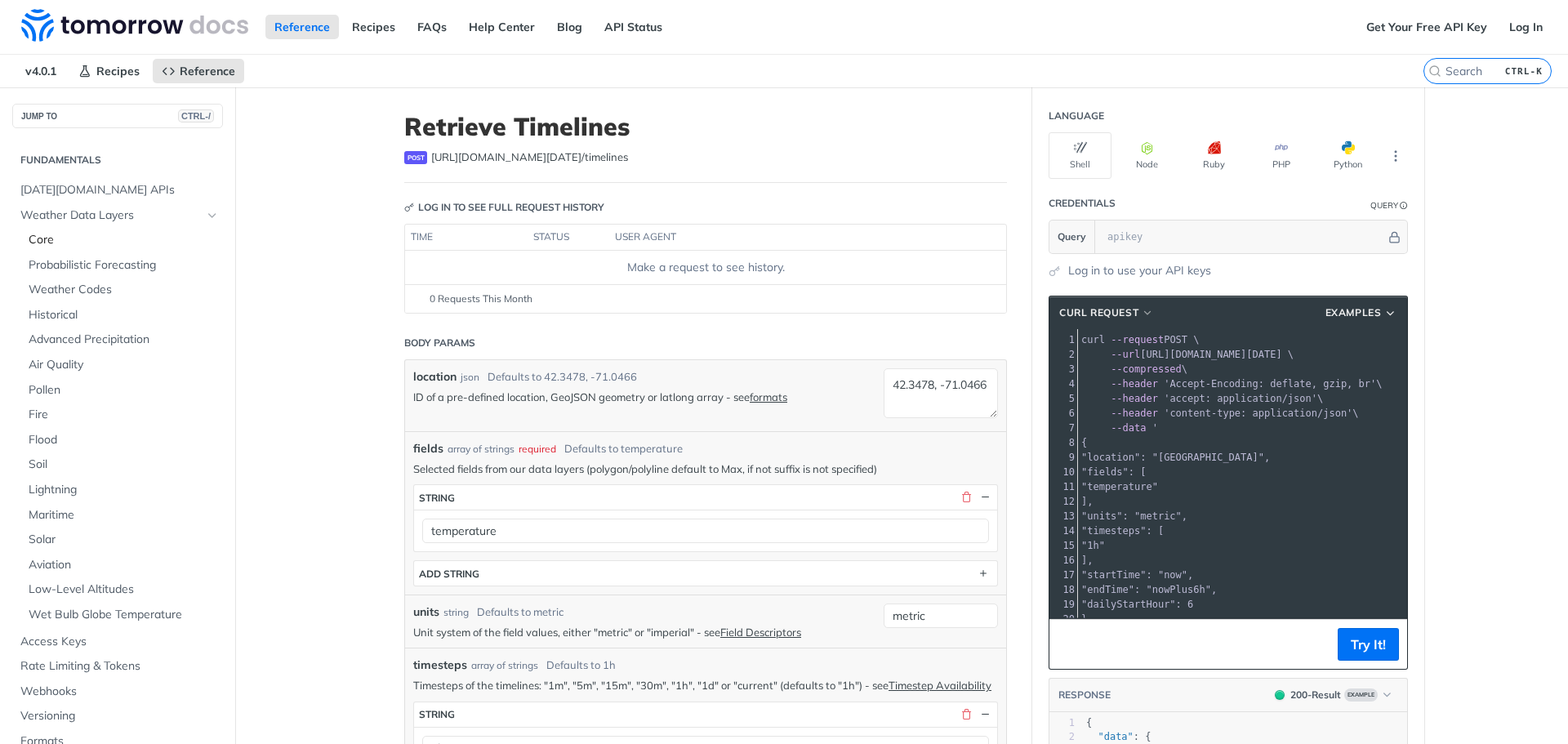
click at [112, 242] on span "Core" at bounding box center [123, 240] width 190 height 16
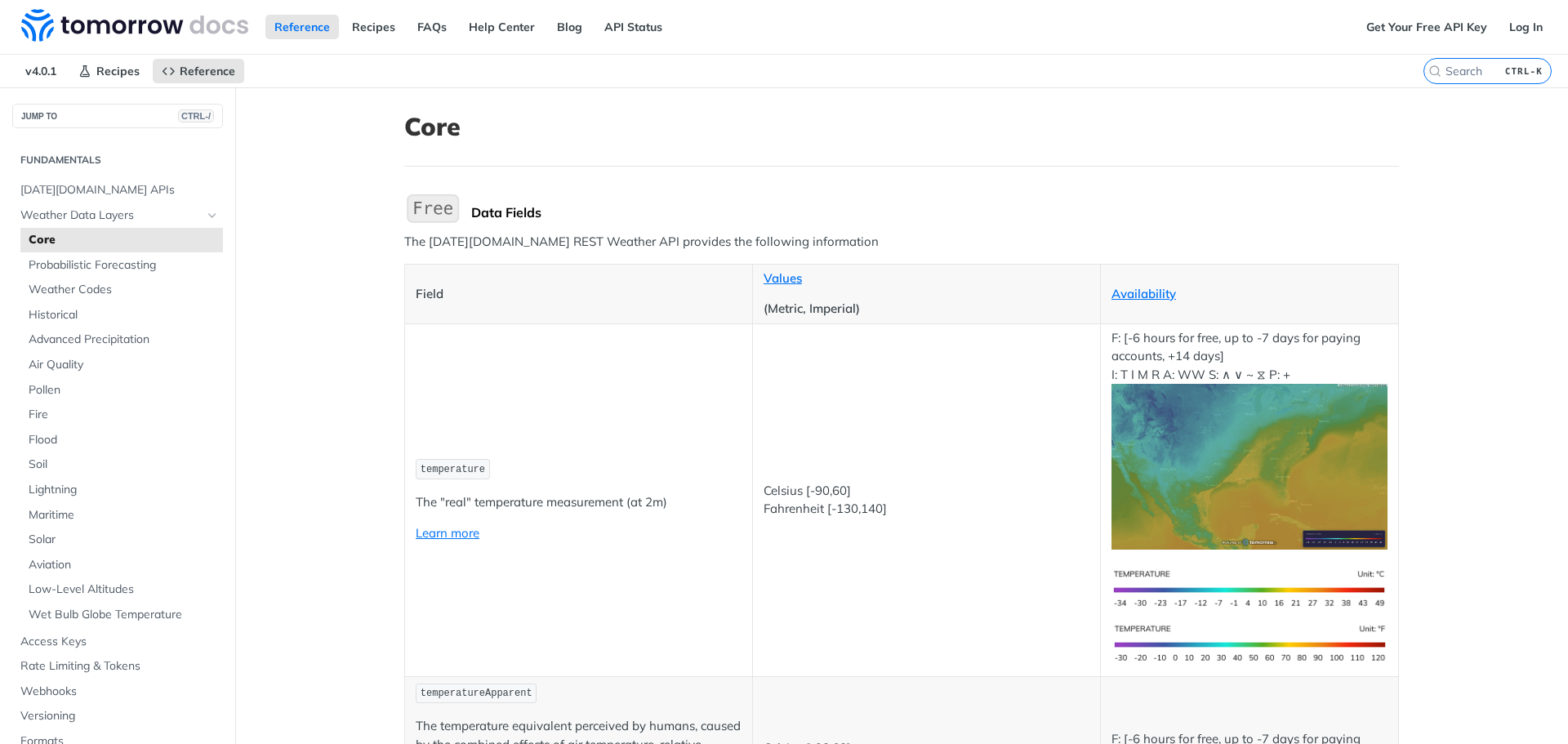
scroll to position [82, 0]
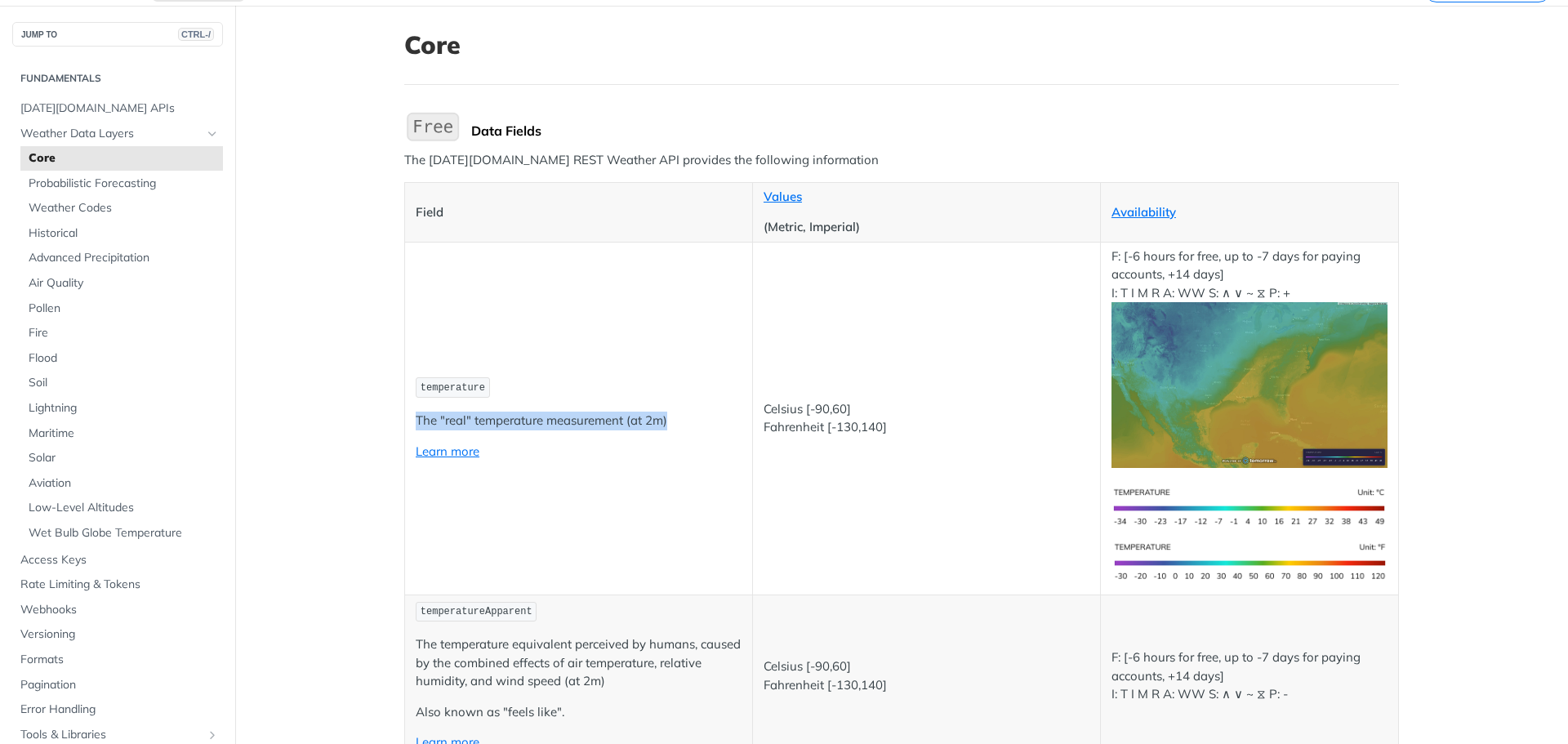
drag, startPoint x: 690, startPoint y: 401, endPoint x: 544, endPoint y: 306, distance: 174.2
click at [544, 306] on td "temperature The "real" temperature measurement (at 2m) Learn more" at bounding box center [579, 418] width 348 height 353
click at [585, 338] on td "temperature The "real" temperature measurement (at 2m) Learn more" at bounding box center [579, 418] width 348 height 353
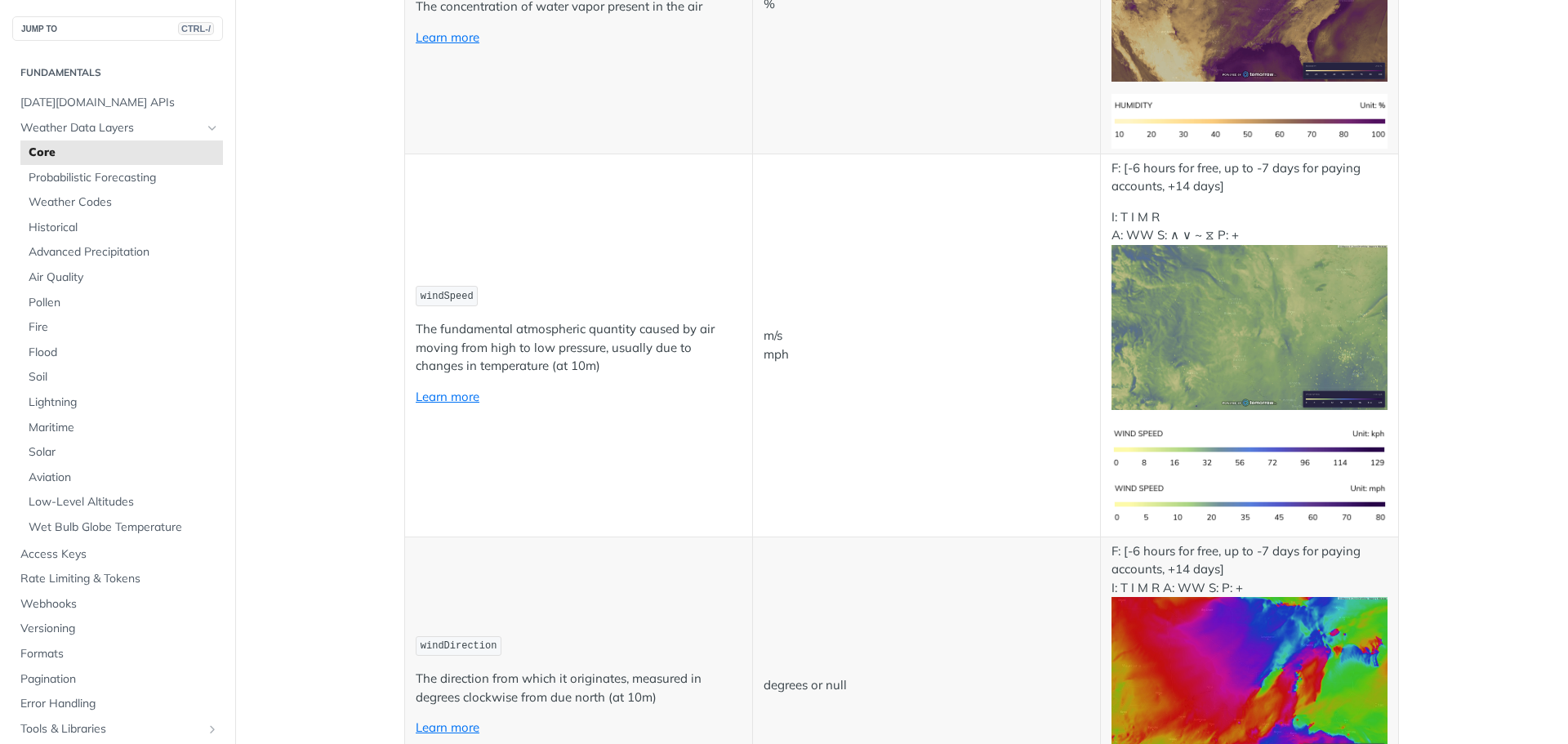
scroll to position [1389, 0]
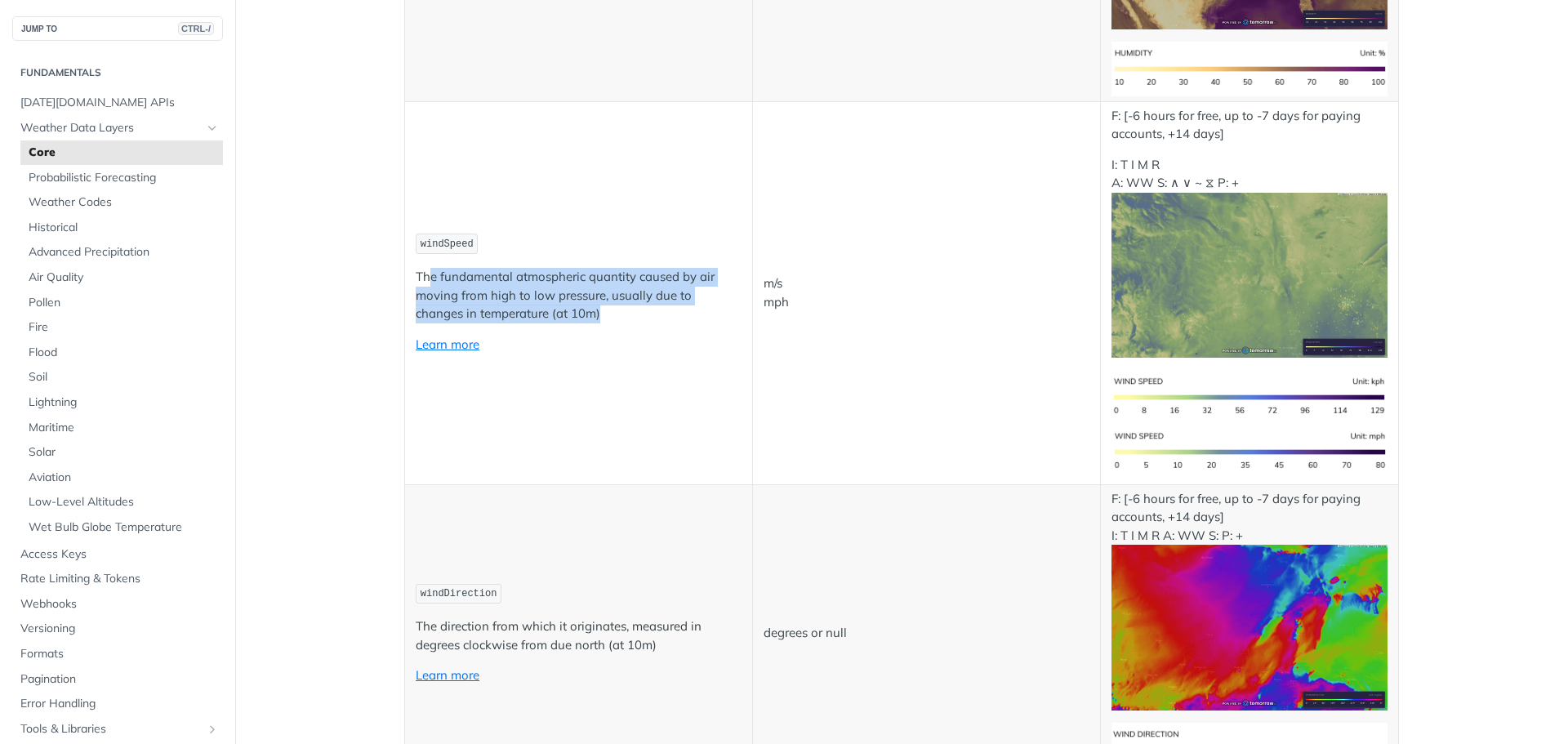
drag, startPoint x: 468, startPoint y: 291, endPoint x: 576, endPoint y: 310, distance: 109.7
click at [576, 310] on p "The fundamental atmospheric quantity caused by air moving from high to low pres…" at bounding box center [578, 296] width 326 height 55
click at [604, 314] on p "The fundamental atmospheric quantity caused by air moving from high to low pres…" at bounding box center [578, 296] width 326 height 55
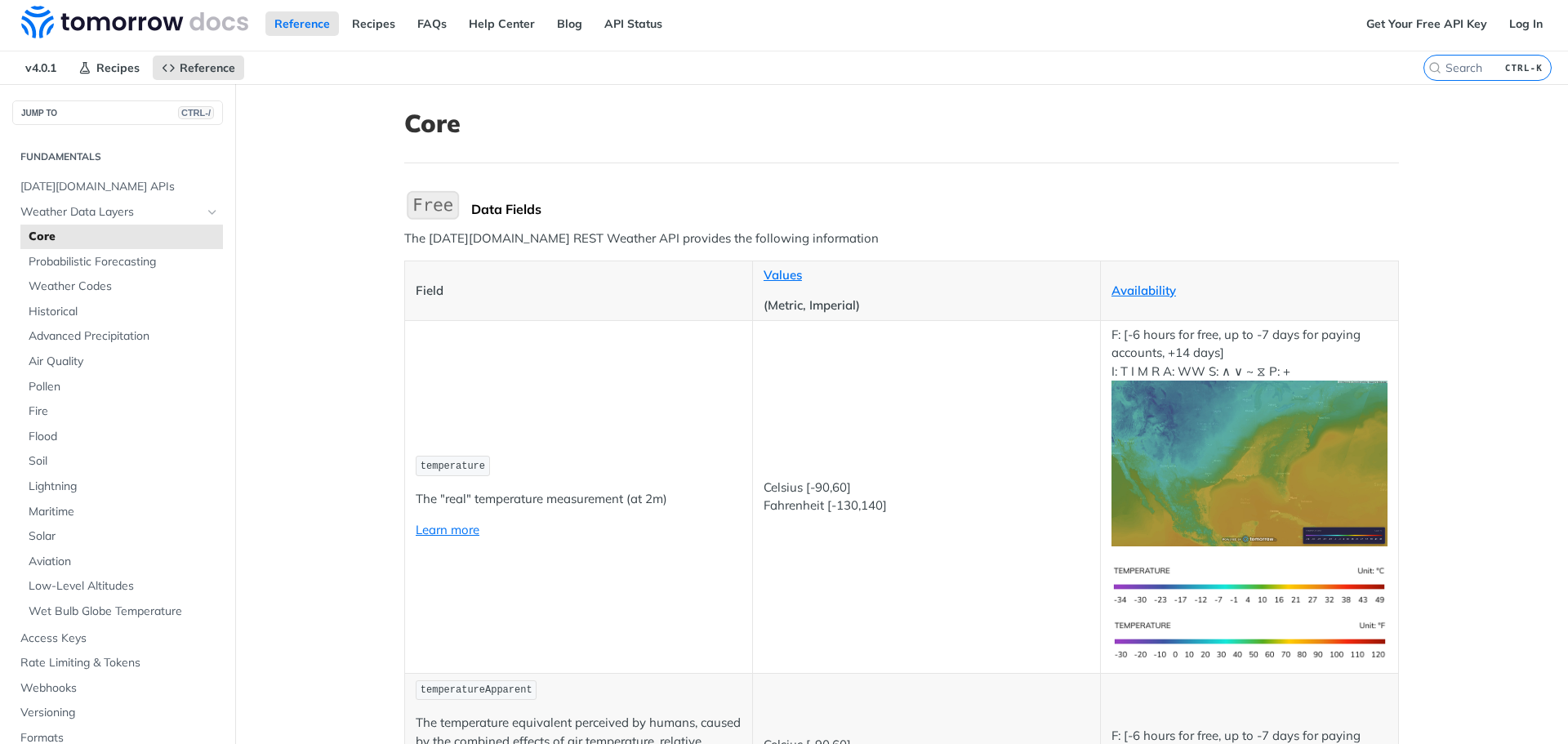
scroll to position [0, 0]
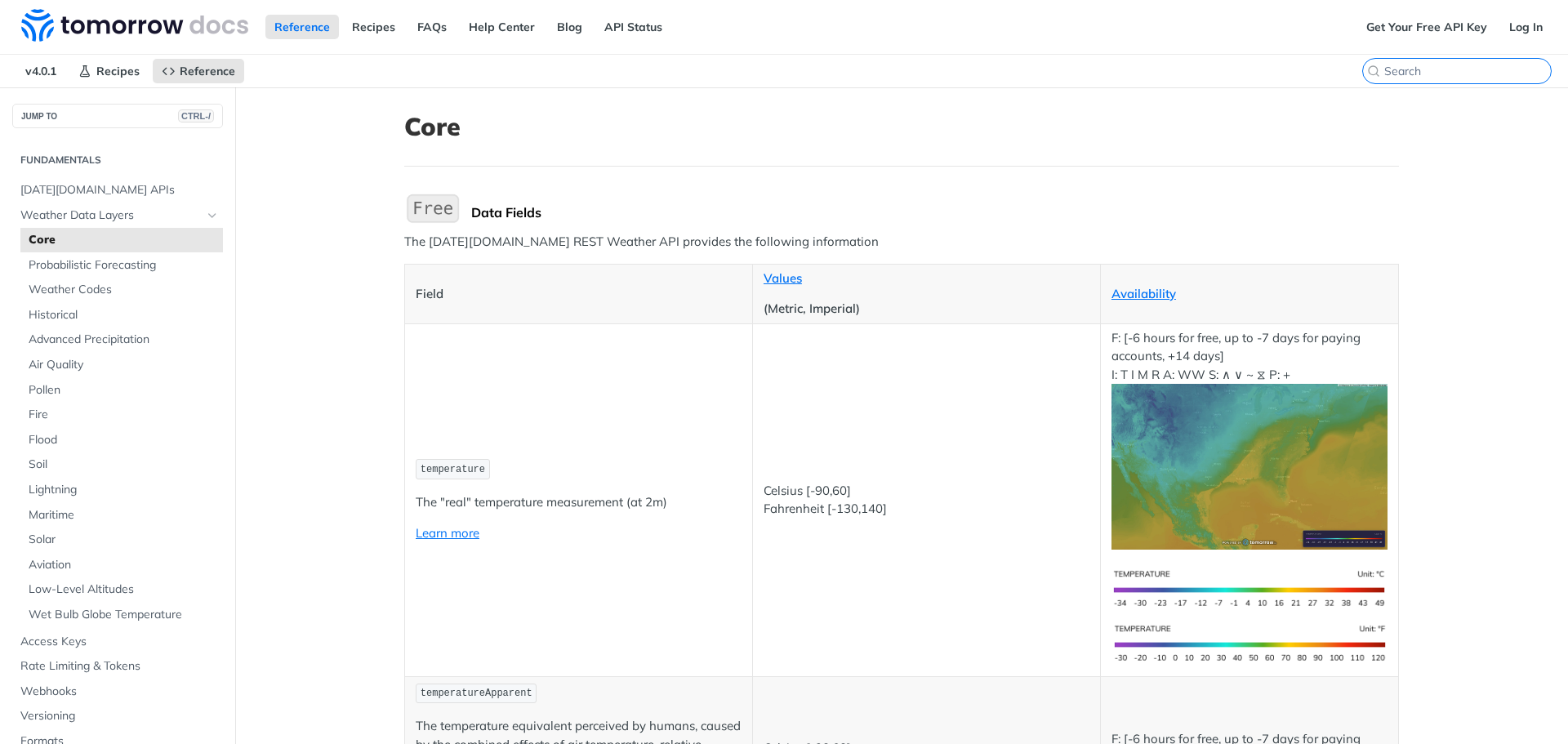
click at [1447, 76] on input "search" at bounding box center [1466, 71] width 166 height 15
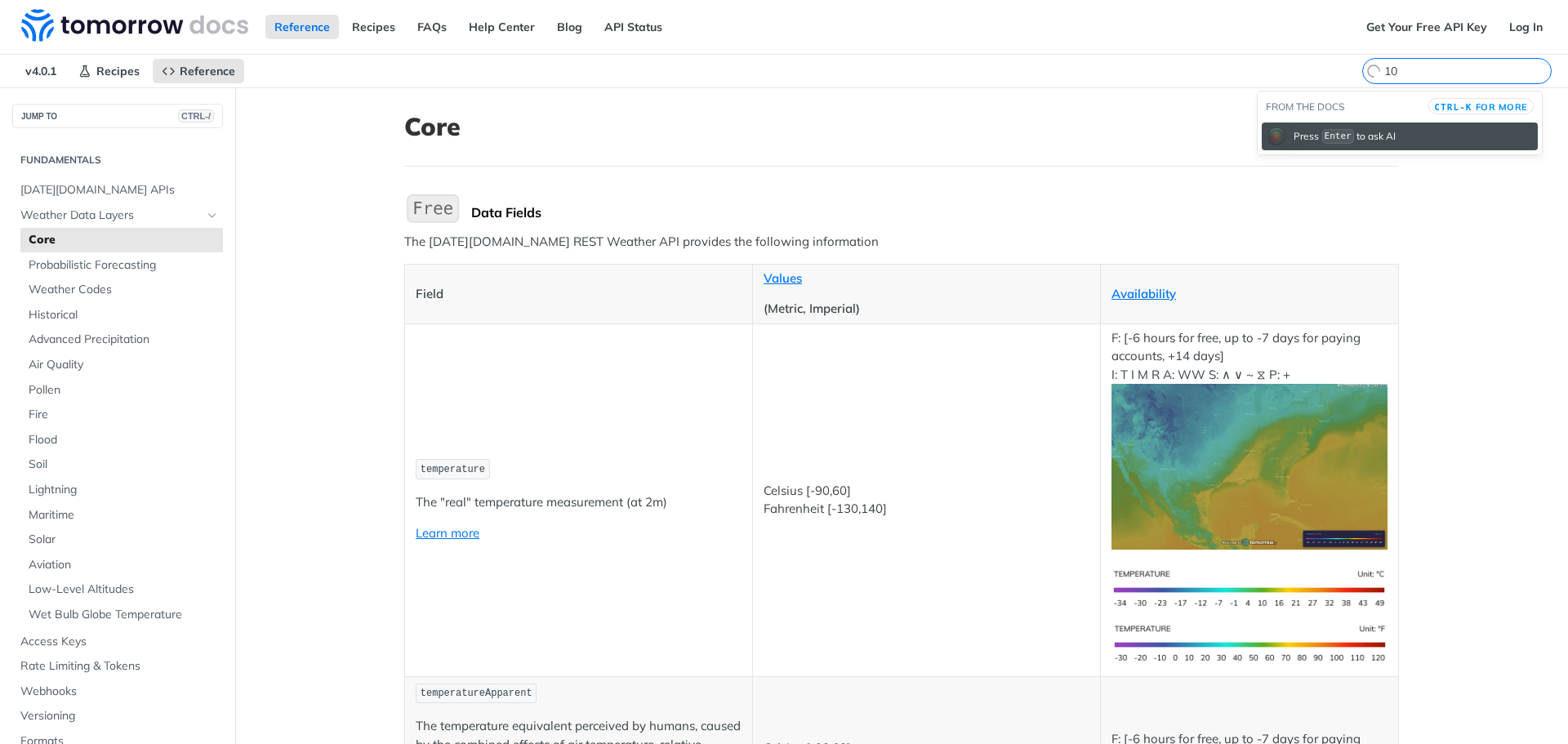
type input "1"
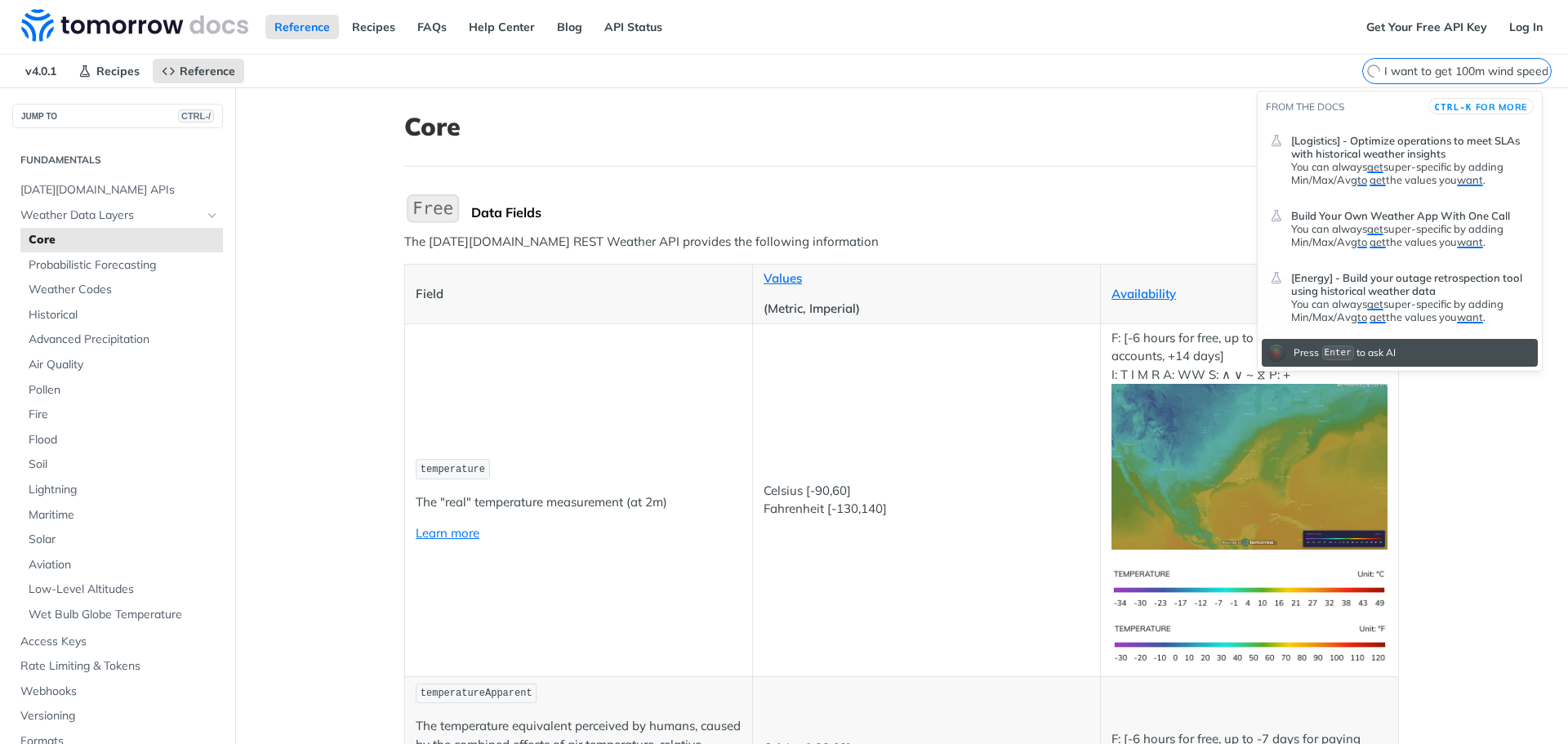
scroll to position [0, 1]
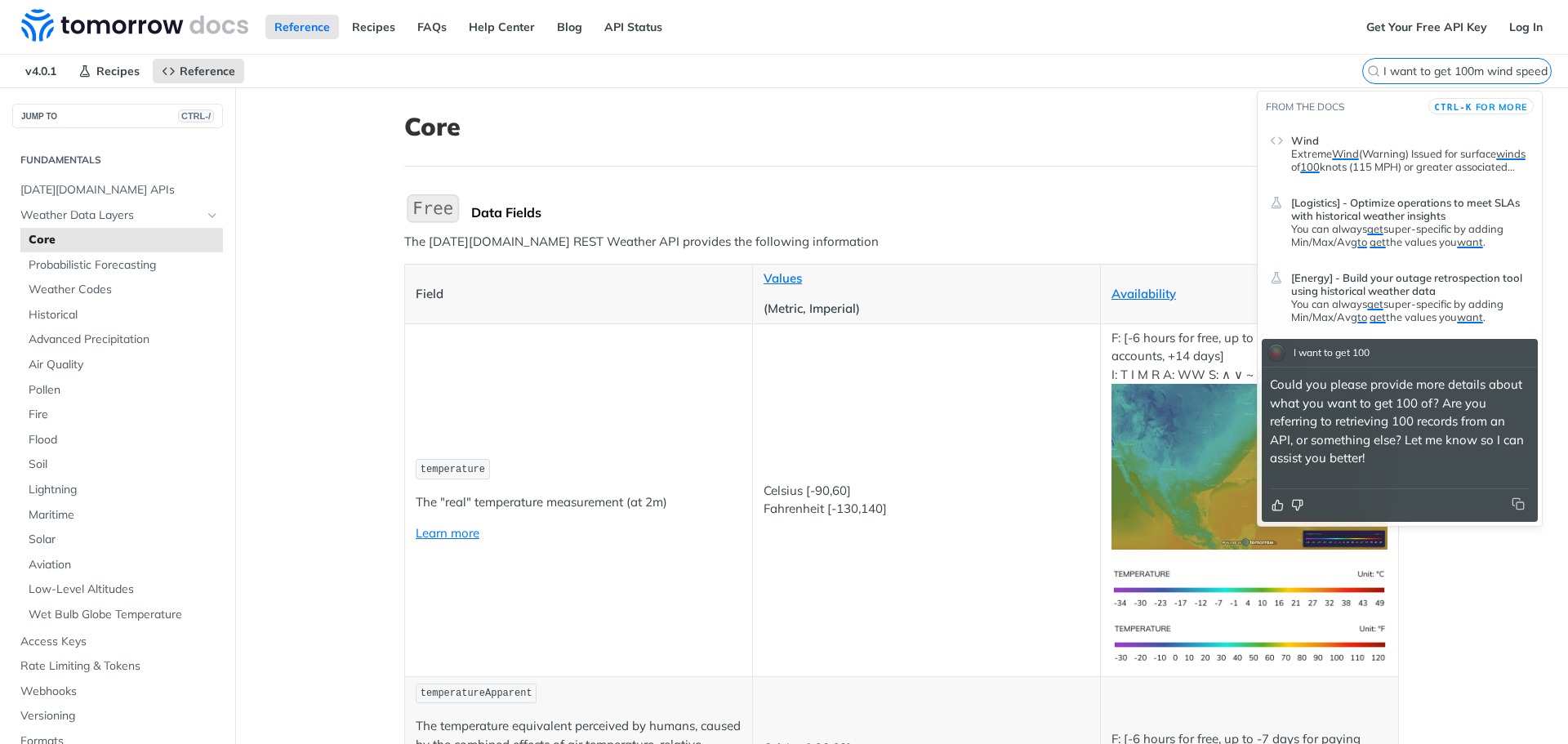
click at [1466, 72] on input "I want to get 100m wind speed" at bounding box center [1466, 71] width 166 height 15
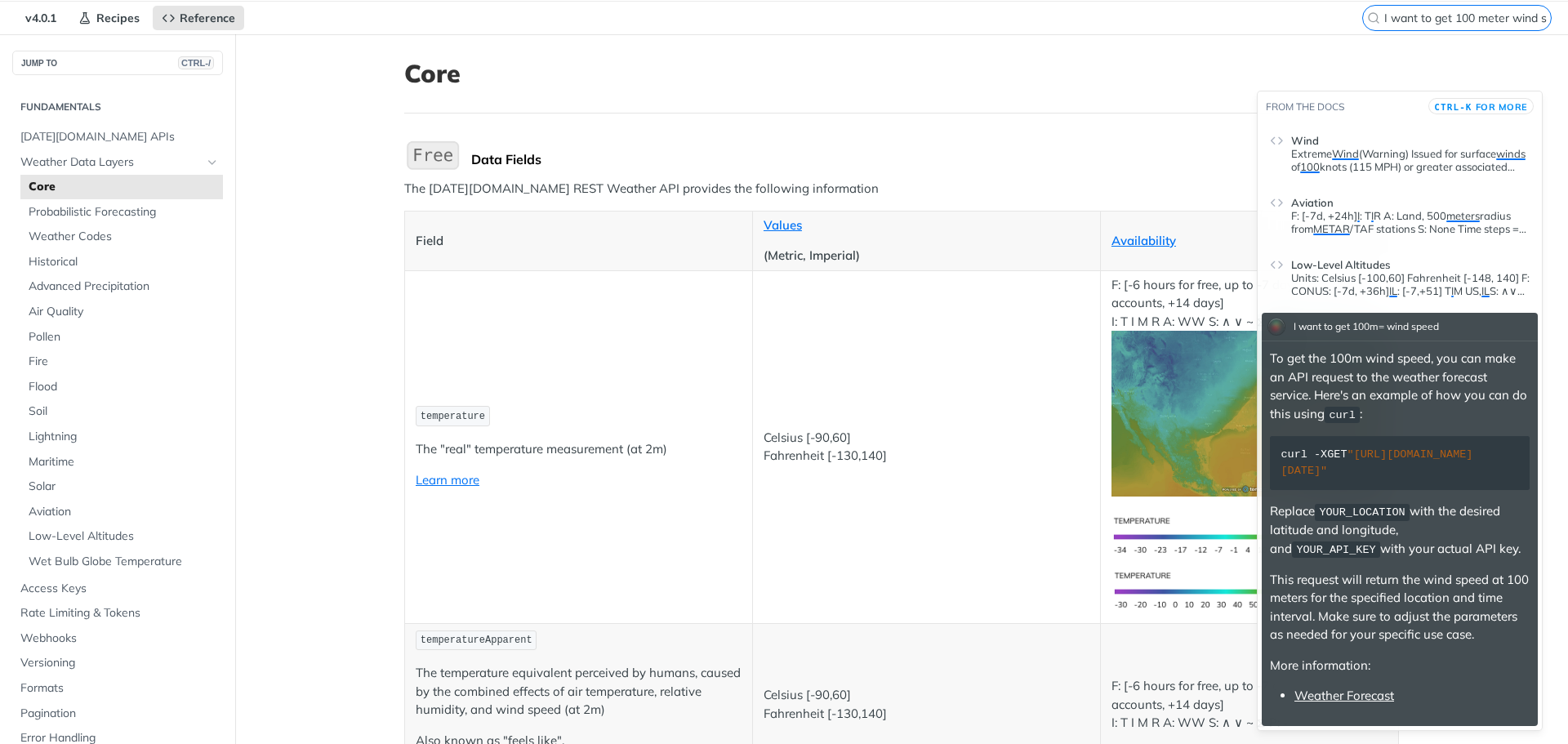
scroll to position [82, 0]
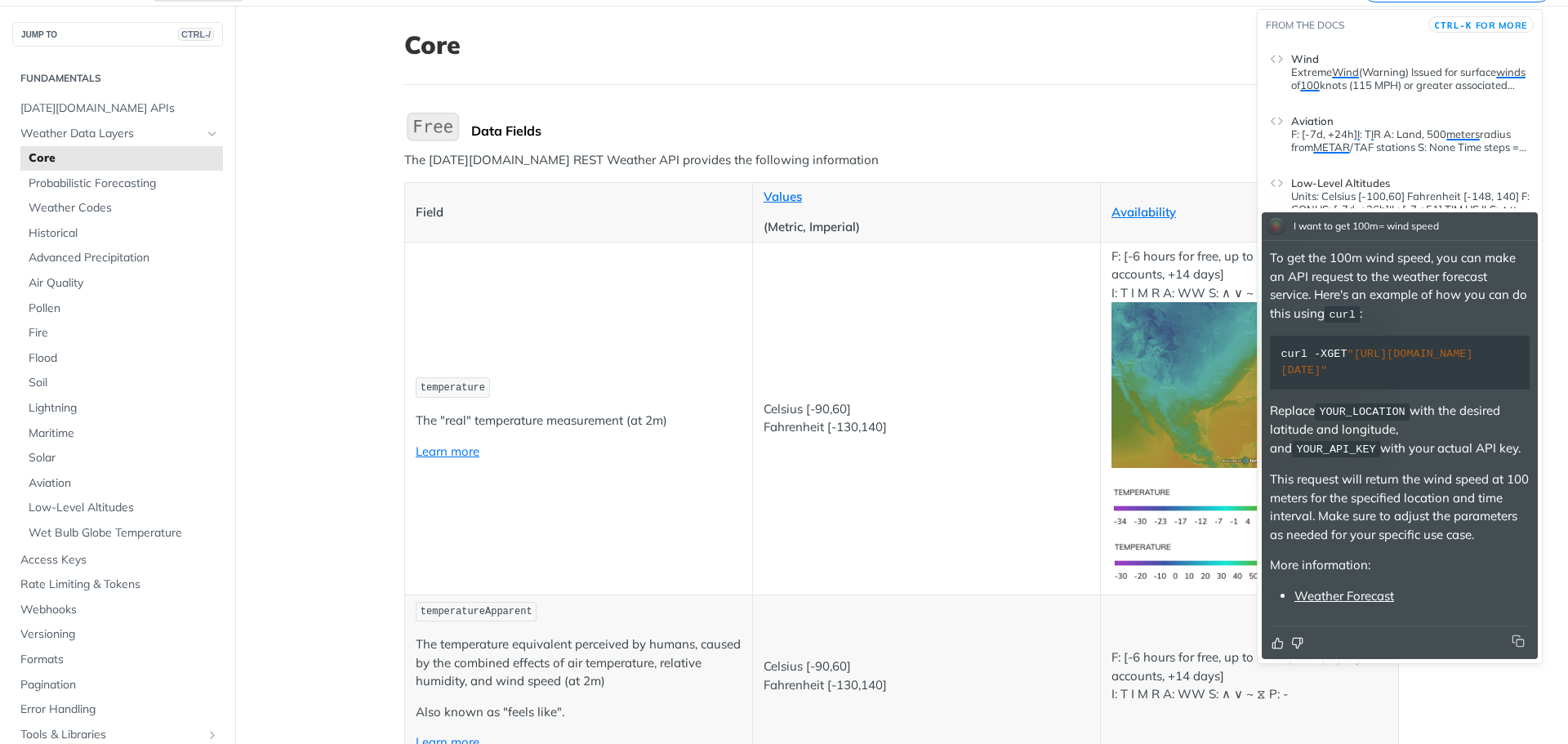
type input "I want to get 100 meter wind speed"
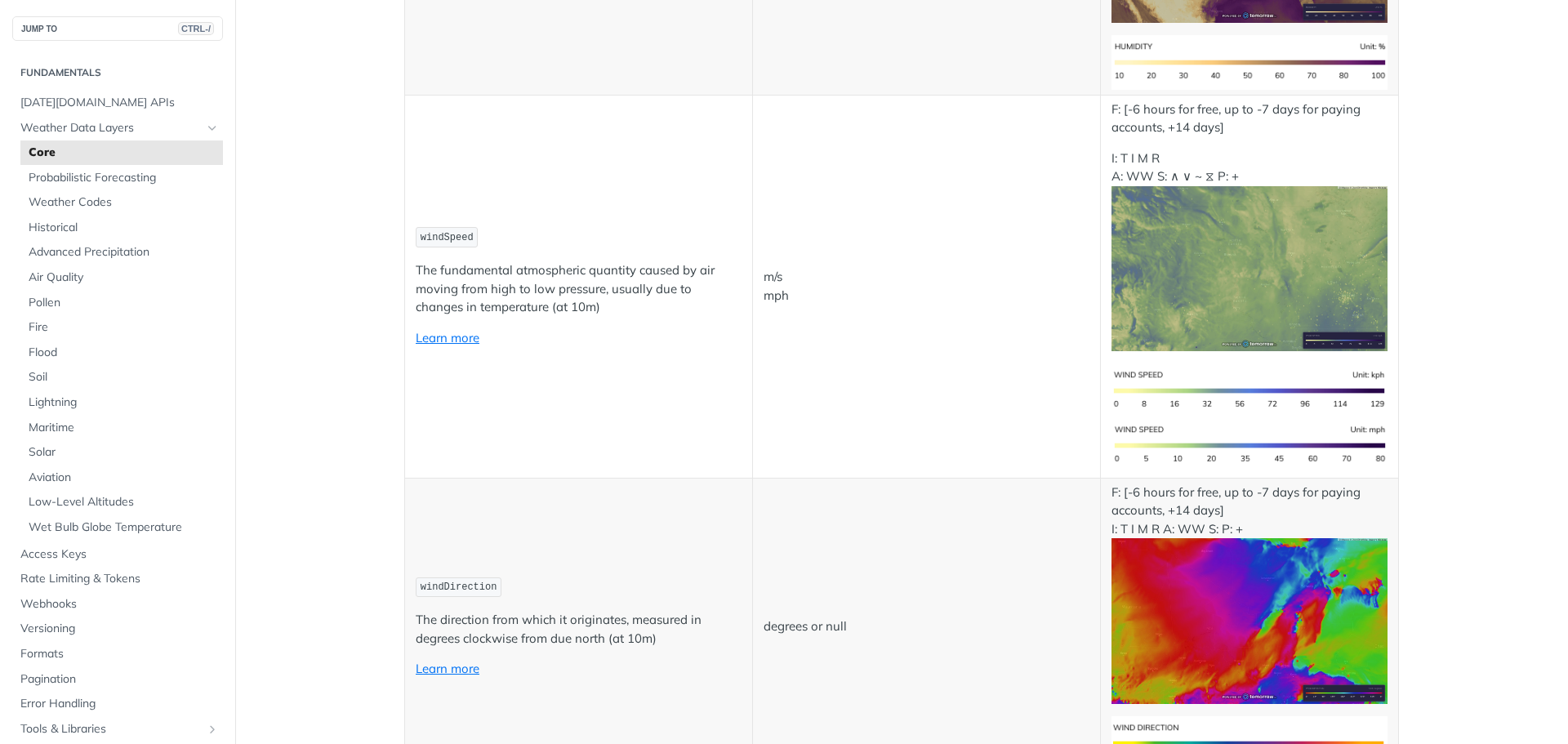
scroll to position [1307, 0]
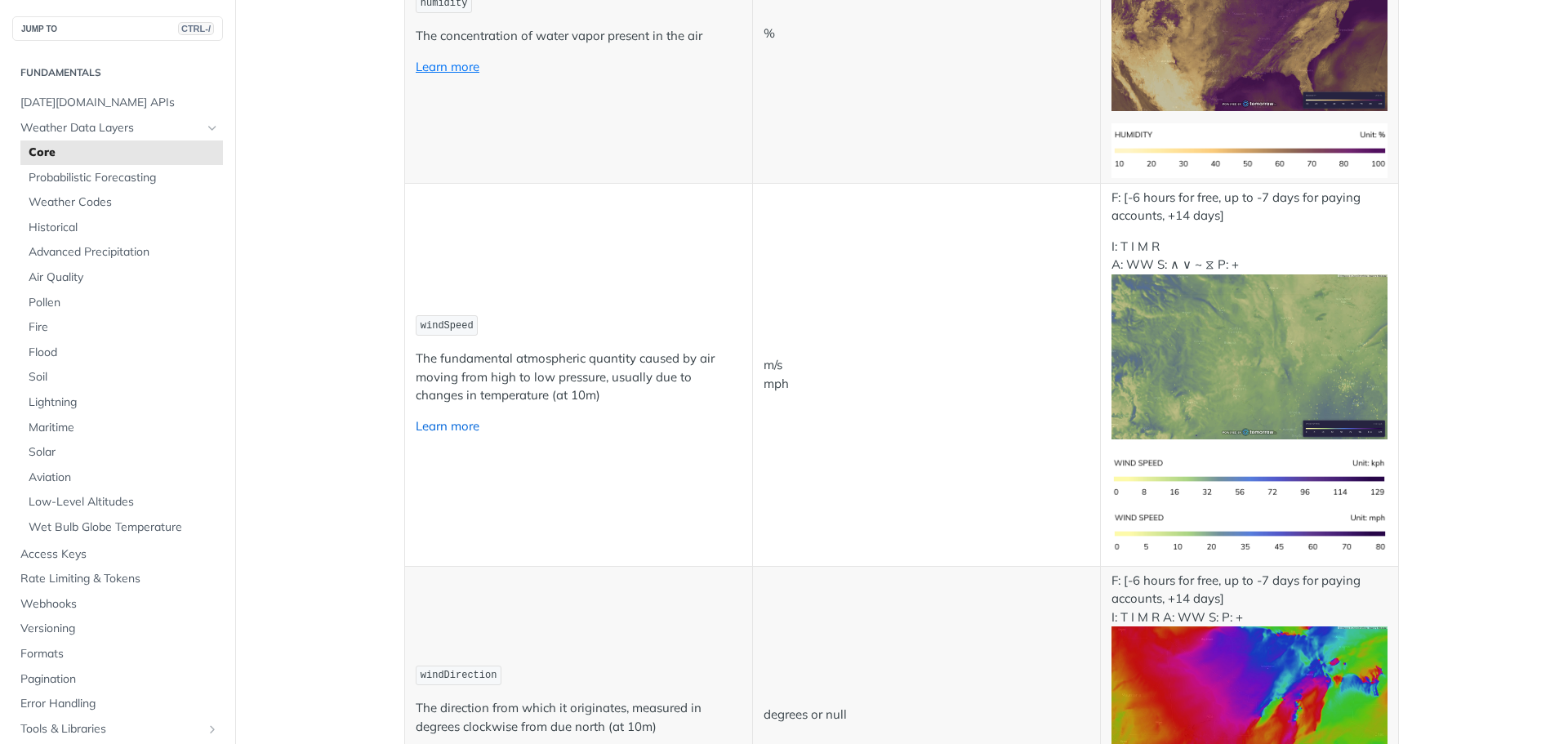
click at [454, 428] on link "Learn more" at bounding box center [447, 426] width 64 height 16
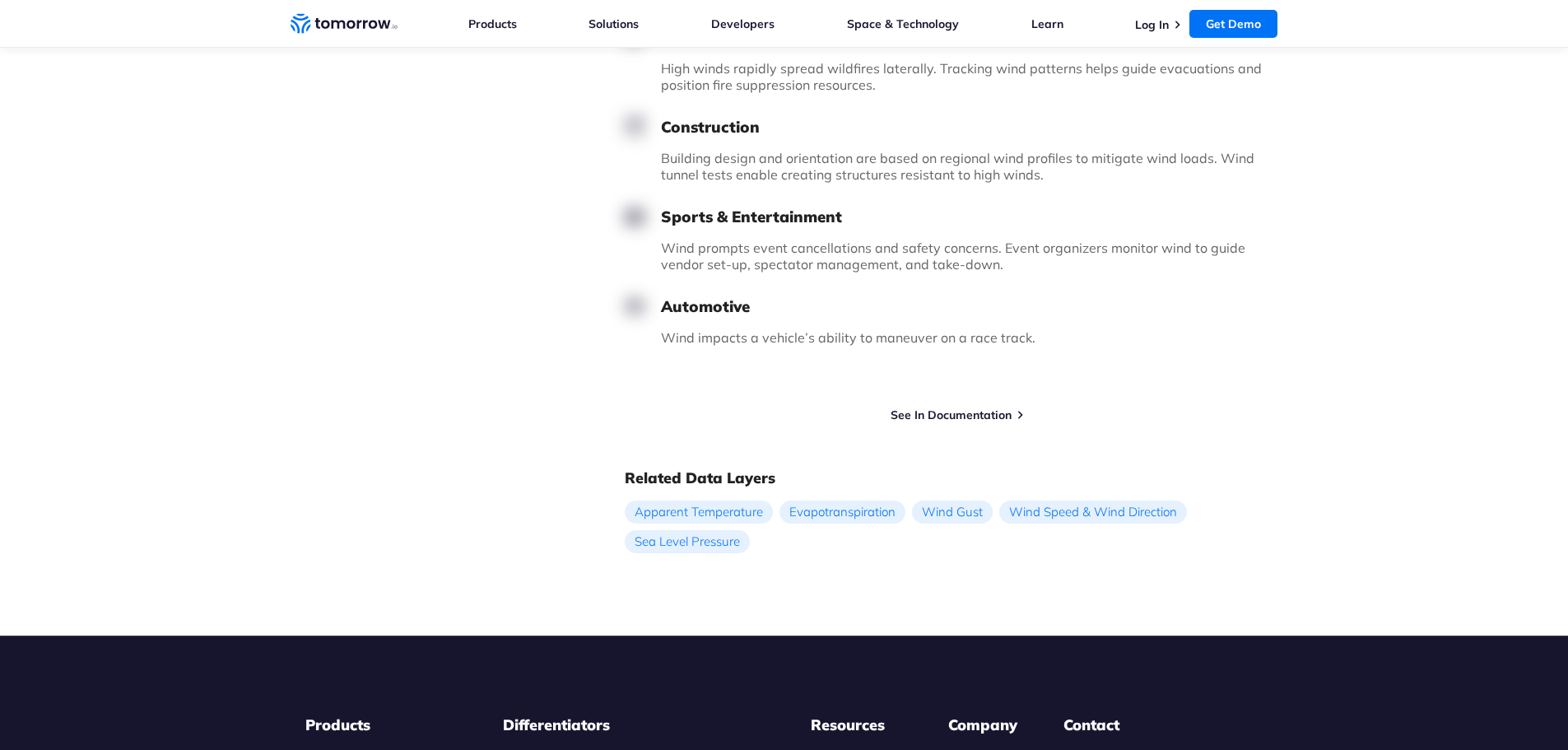
scroll to position [2059, 0]
